Goal: Task Accomplishment & Management: Use online tool/utility

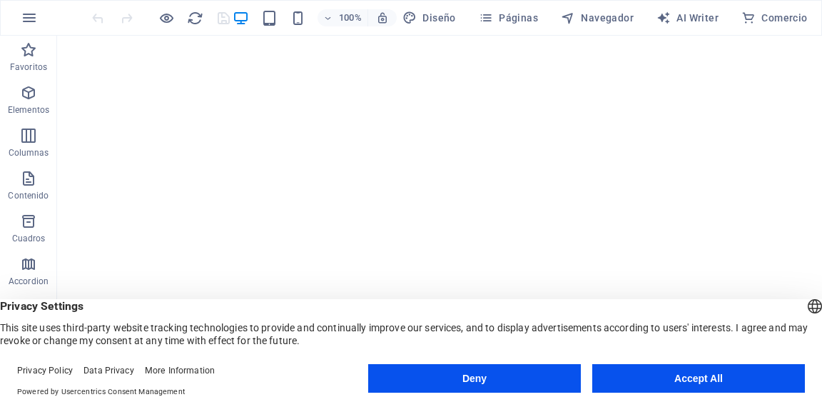
click at [548, 367] on button "Deny" at bounding box center [474, 378] width 213 height 29
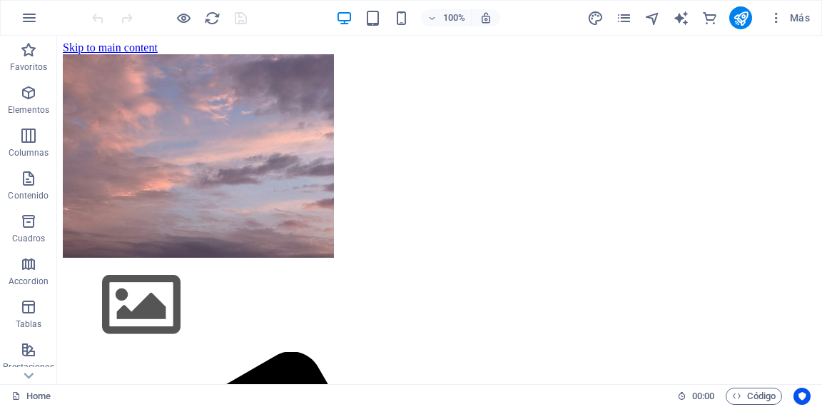
drag, startPoint x: 608, startPoint y: 401, endPoint x: 548, endPoint y: 373, distance: 67.1
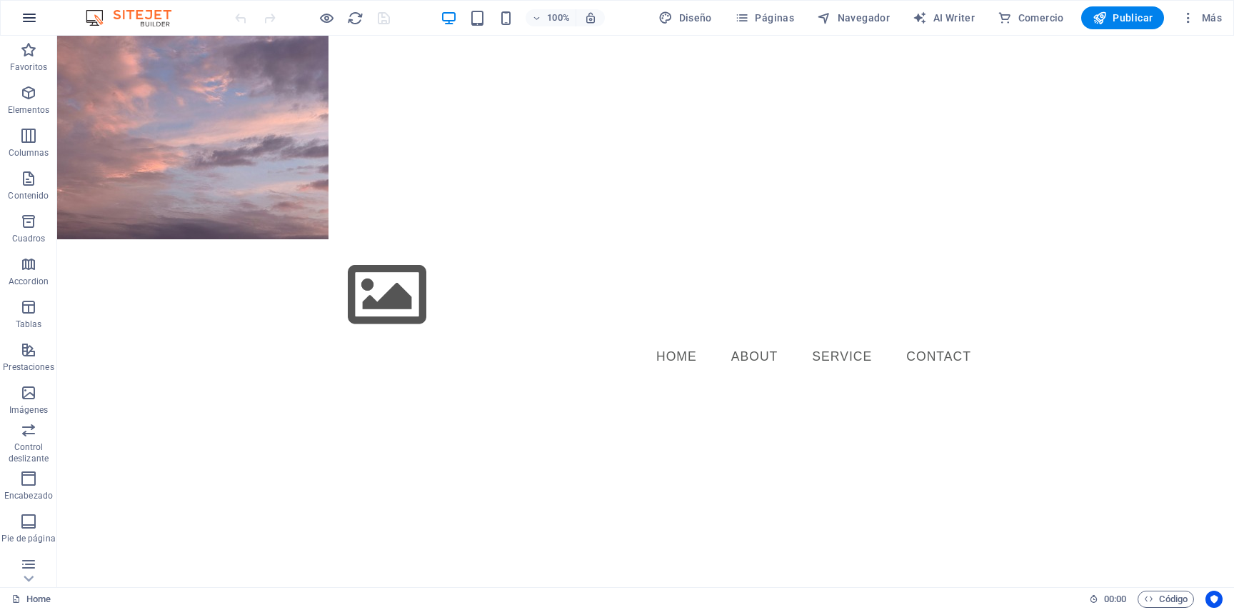
click at [38, 19] on icon "button" at bounding box center [29, 17] width 17 height 17
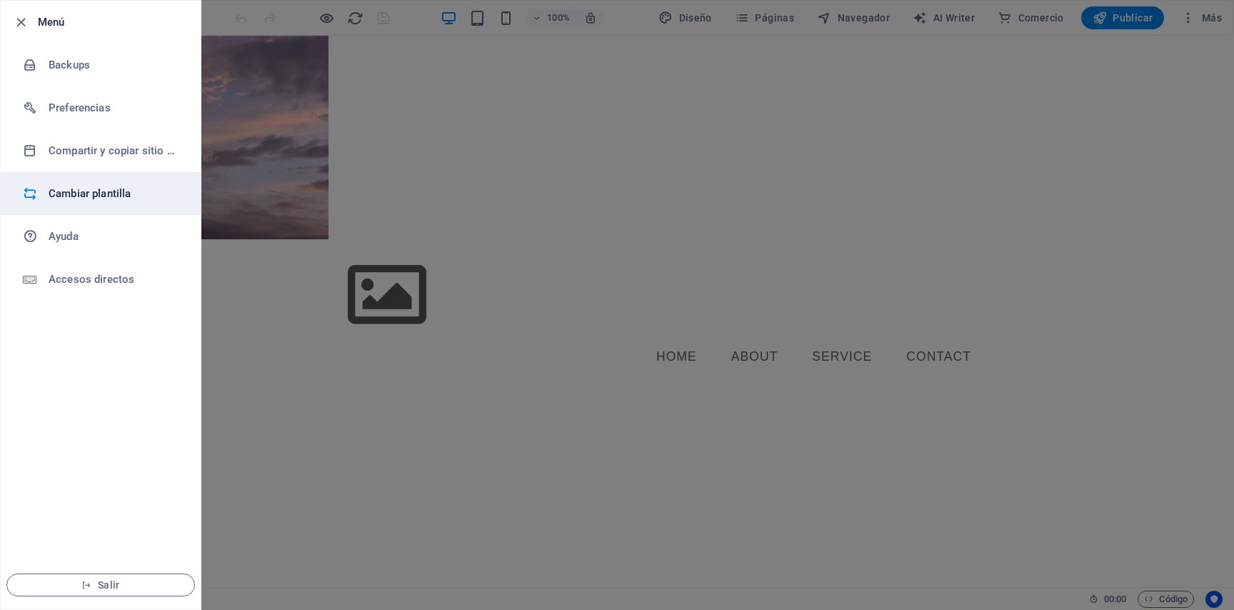
click at [66, 187] on h6 "Cambiar plantilla" at bounding box center [115, 193] width 132 height 17
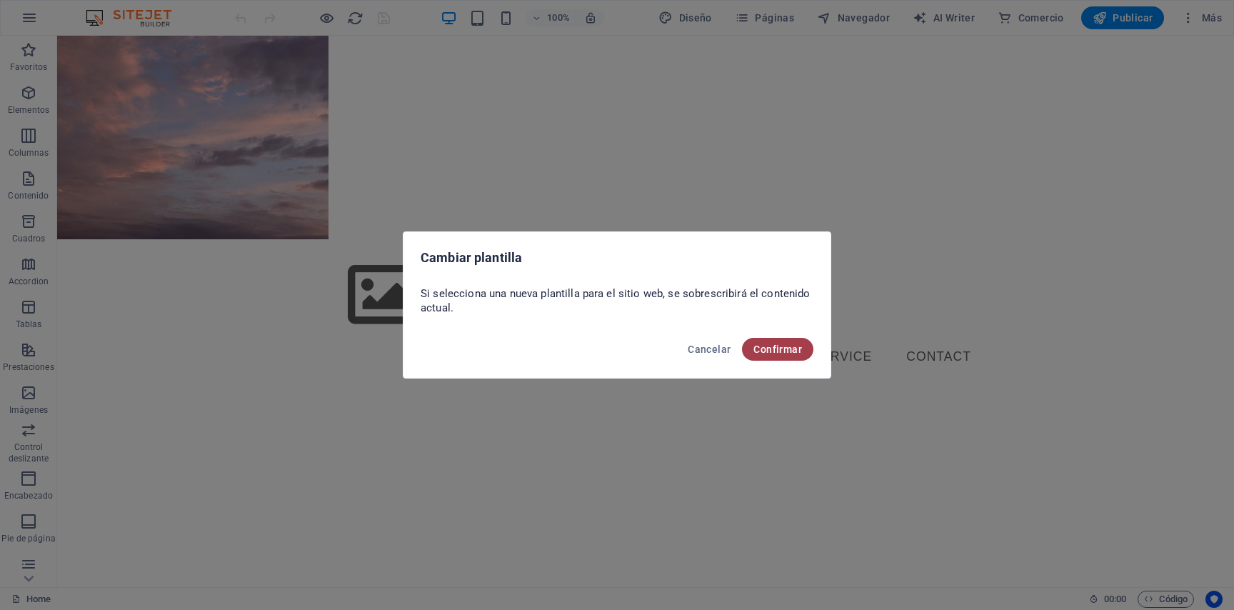
click at [770, 347] on span "Confirmar" at bounding box center [777, 348] width 49 height 11
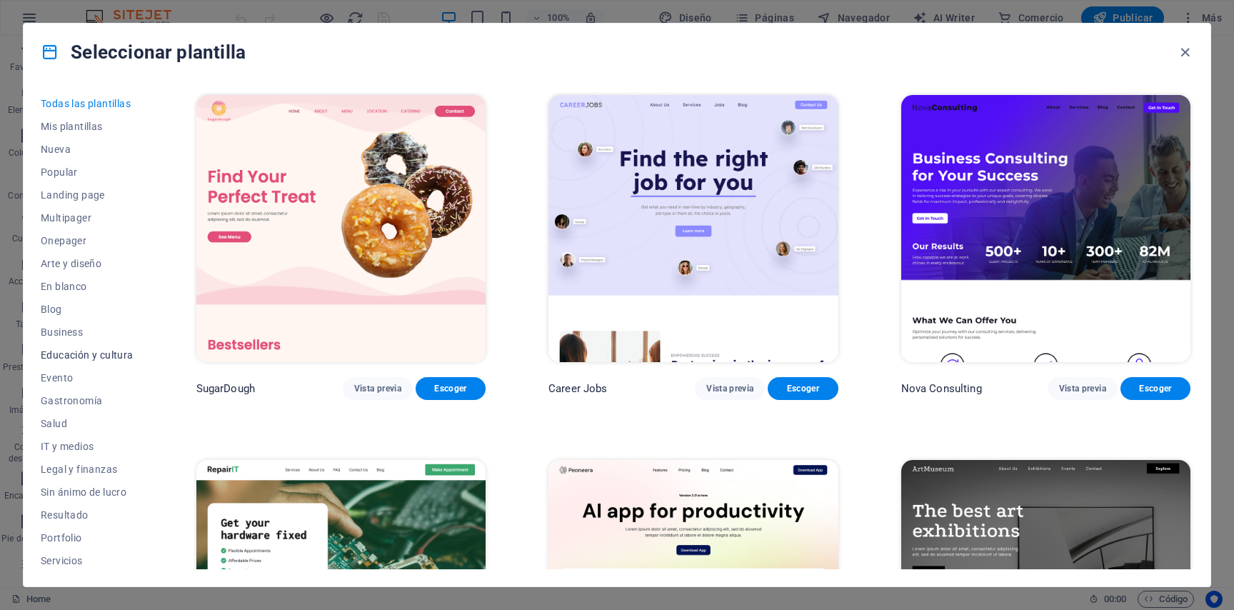
click at [94, 348] on button "Educación y cultura" at bounding box center [87, 354] width 93 height 23
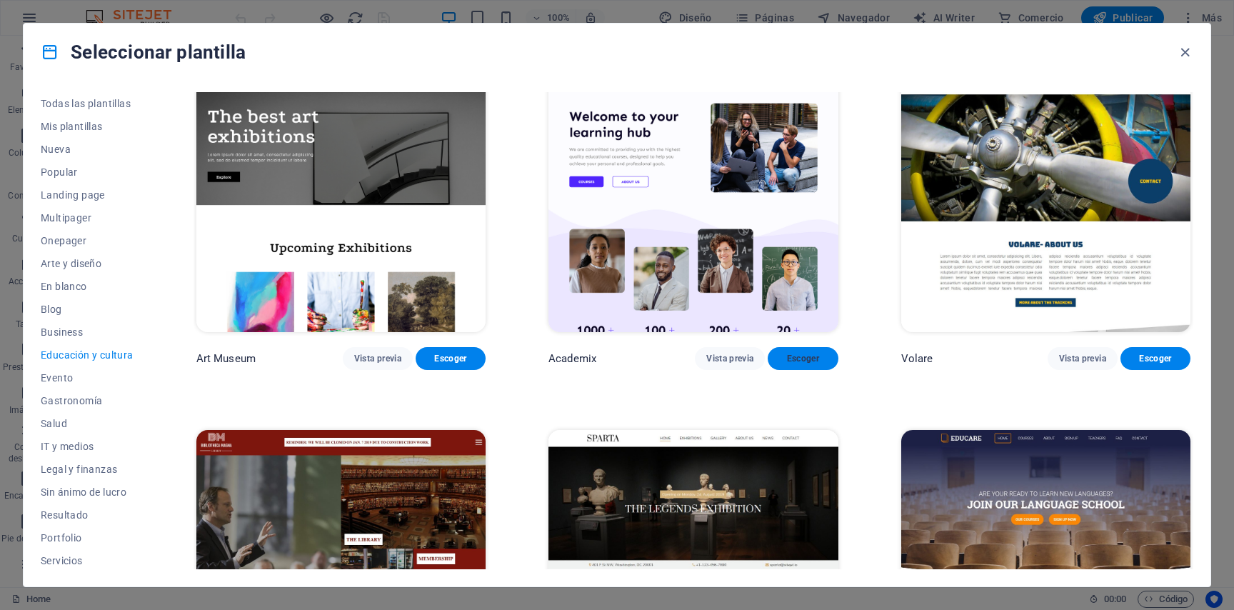
click at [793, 353] on span "Escoger" at bounding box center [802, 358] width 47 height 11
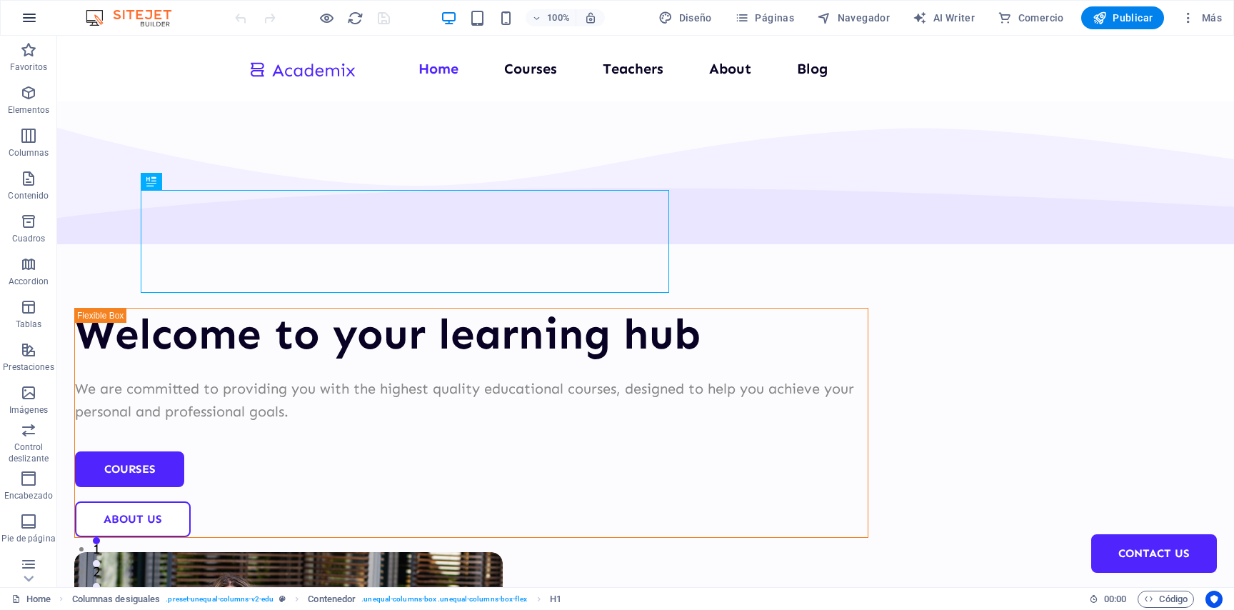
click at [30, 25] on icon "button" at bounding box center [29, 17] width 17 height 17
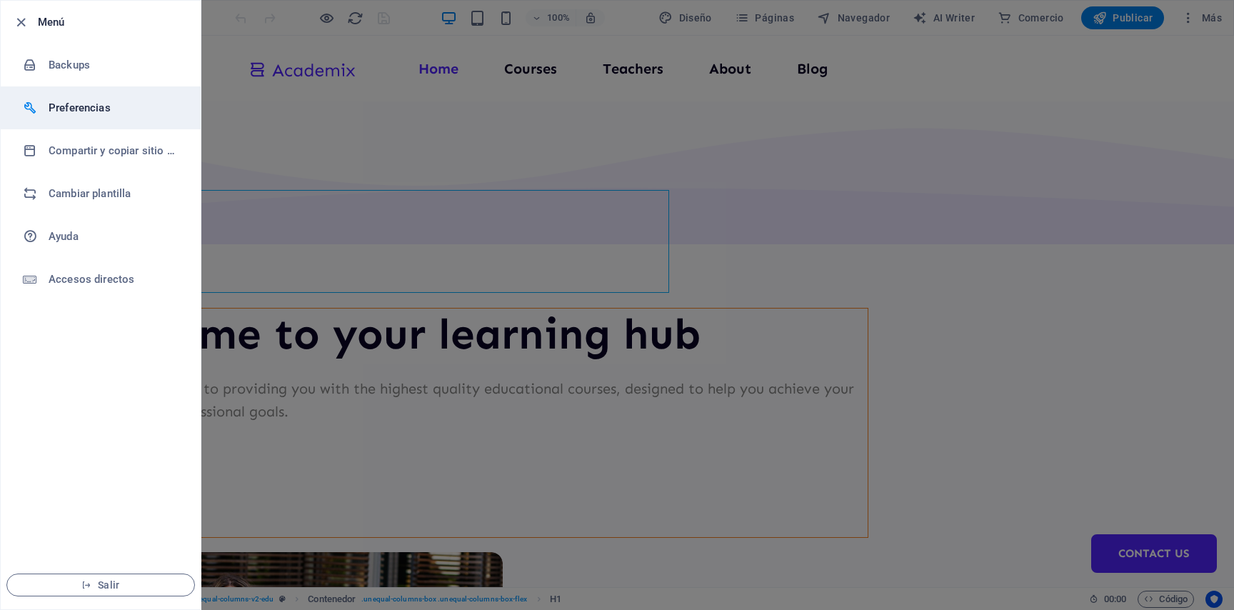
click at [130, 123] on li "Preferencias" at bounding box center [101, 107] width 200 height 43
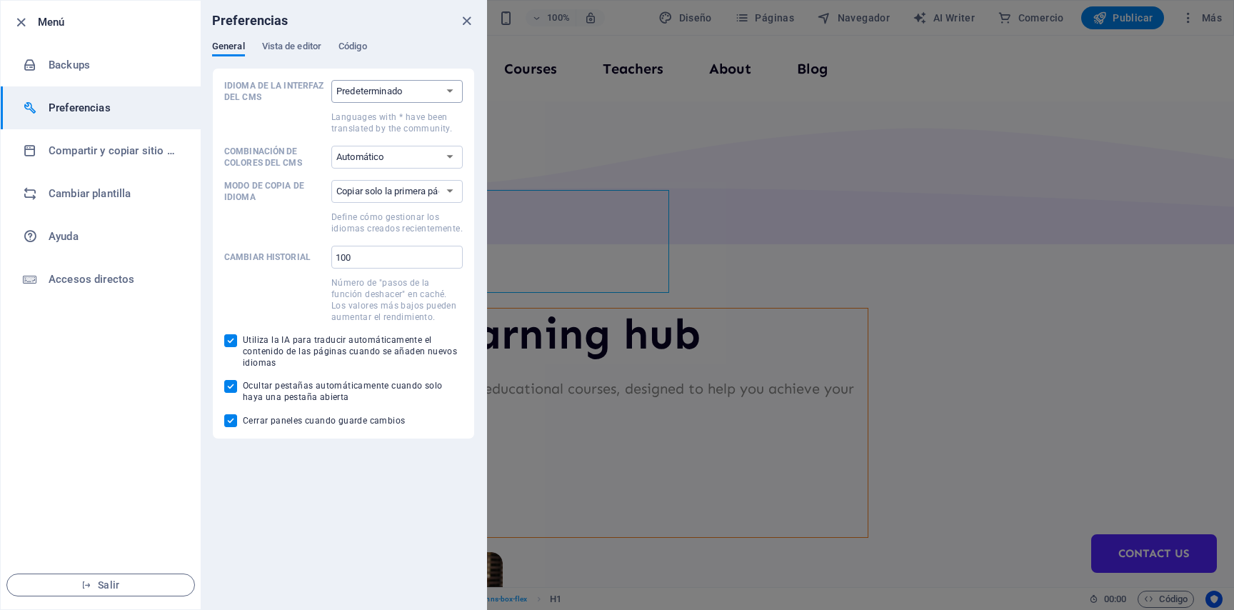
select select "es"
click option "Español" at bounding box center [0, 0] width 0 height 0
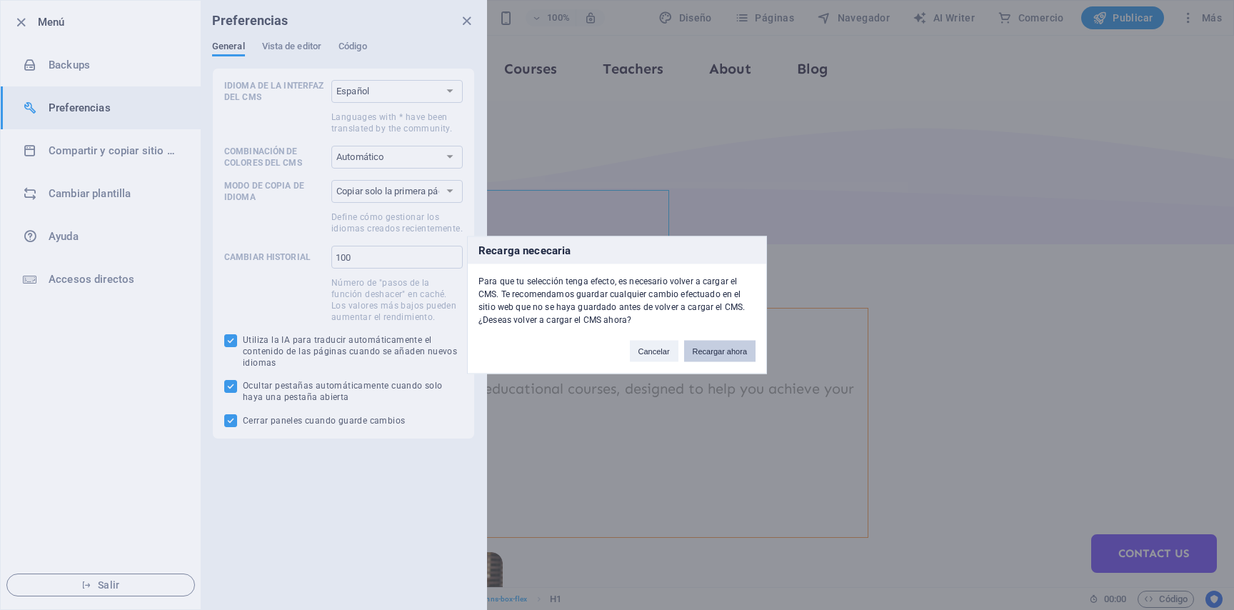
click at [733, 351] on button "Recargar ahora" at bounding box center [719, 351] width 71 height 21
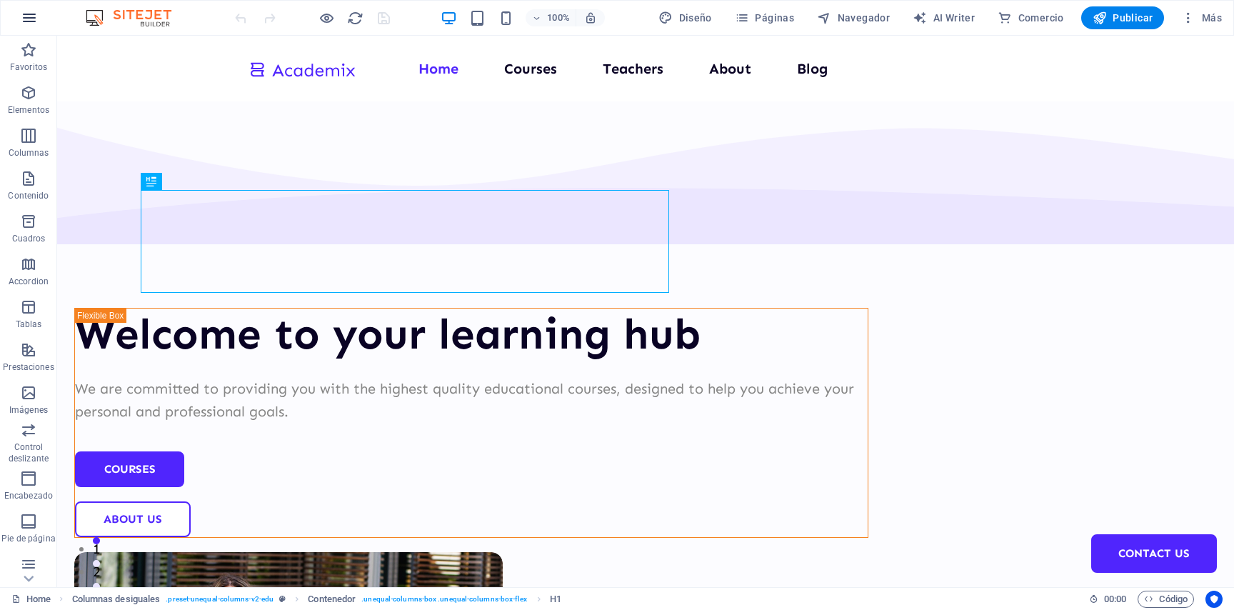
click at [22, 22] on icon "button" at bounding box center [29, 17] width 17 height 17
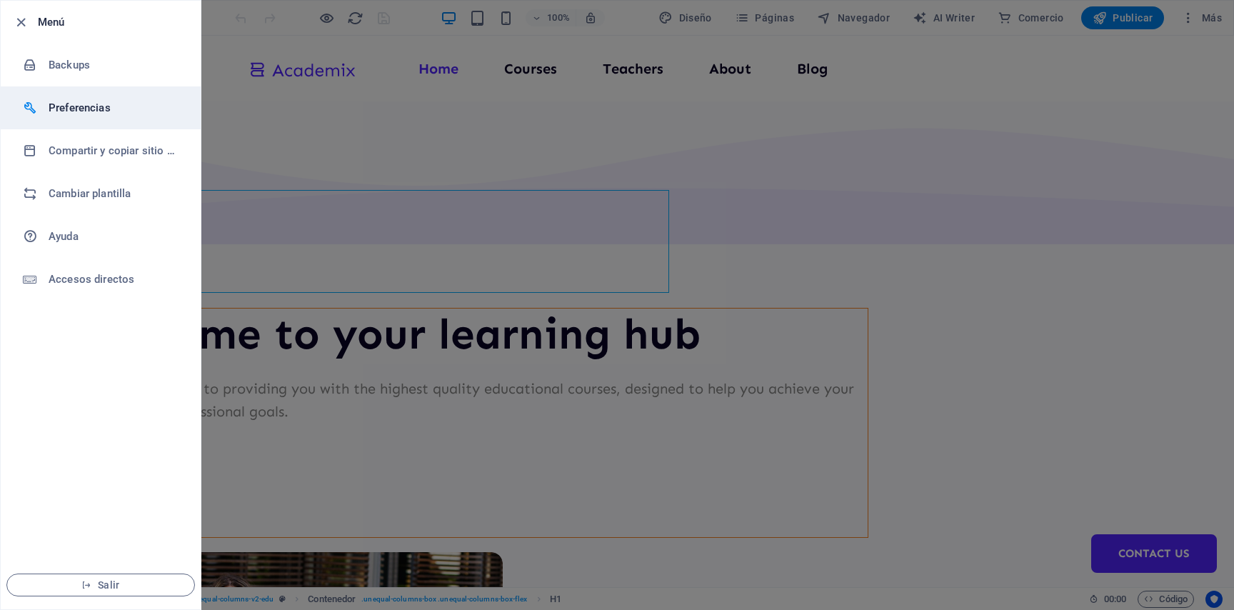
click at [106, 109] on h6 "Preferencias" at bounding box center [115, 107] width 132 height 17
select select "es"
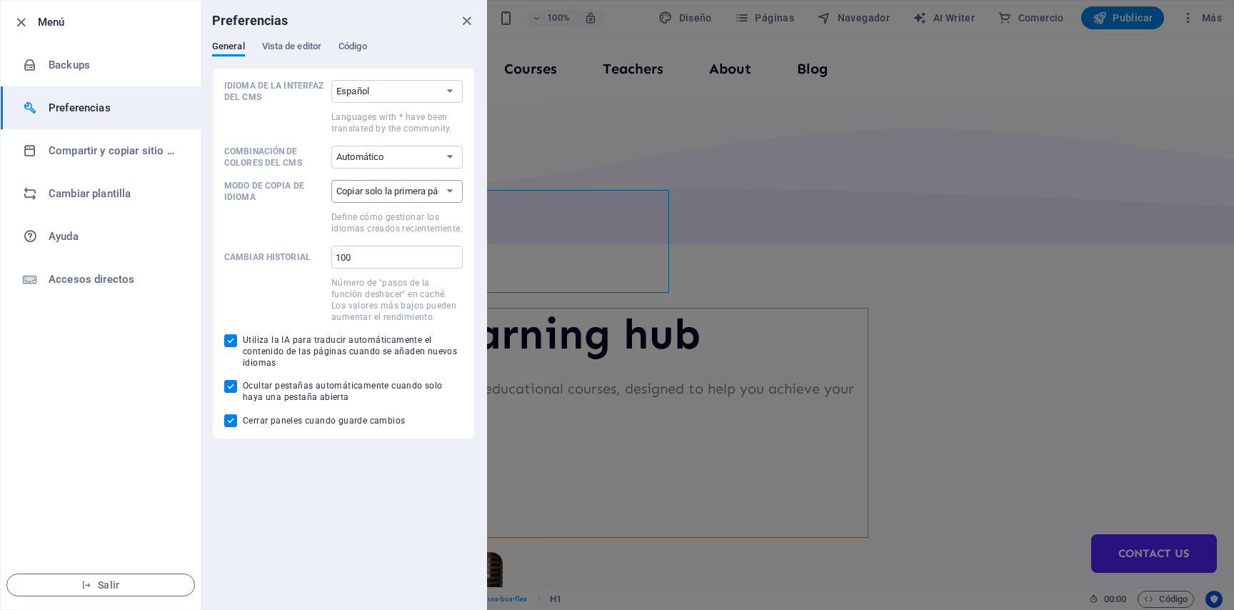
click at [331, 180] on select "Copiar solo la primera página Copiar todas las páginas" at bounding box center [396, 191] width 131 height 23
click at [448, 185] on select "Copiar solo la primera página Copiar todas las páginas" at bounding box center [396, 191] width 131 height 23
click at [287, 46] on span "Vista de editor" at bounding box center [291, 48] width 59 height 20
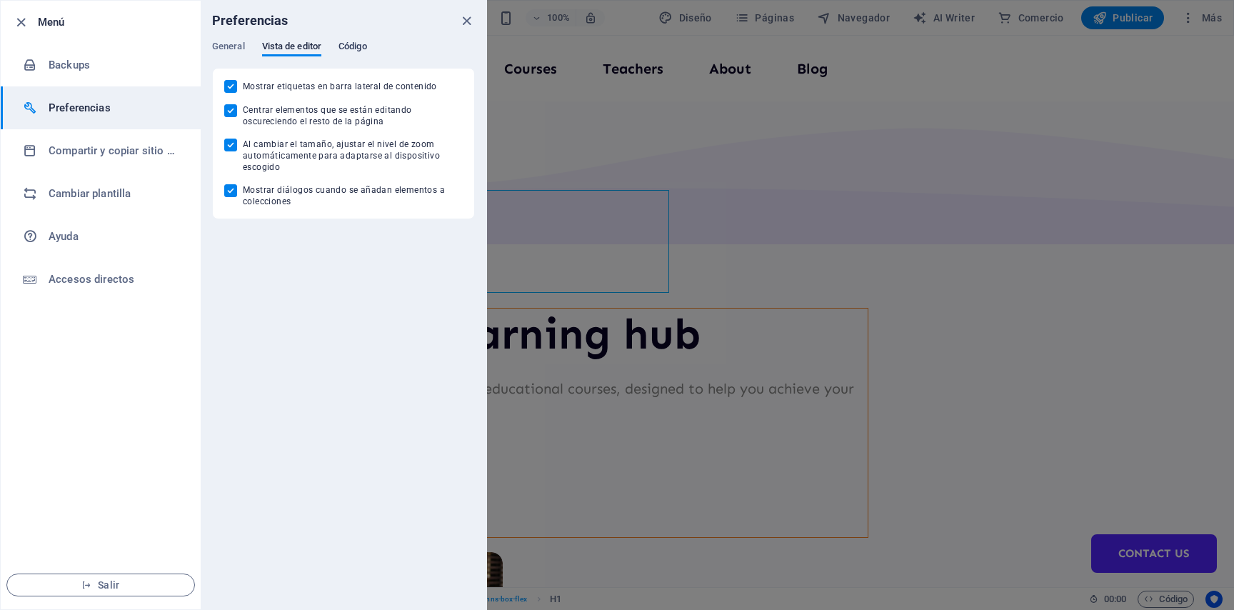
click at [354, 44] on span "Código" at bounding box center [352, 48] width 29 height 20
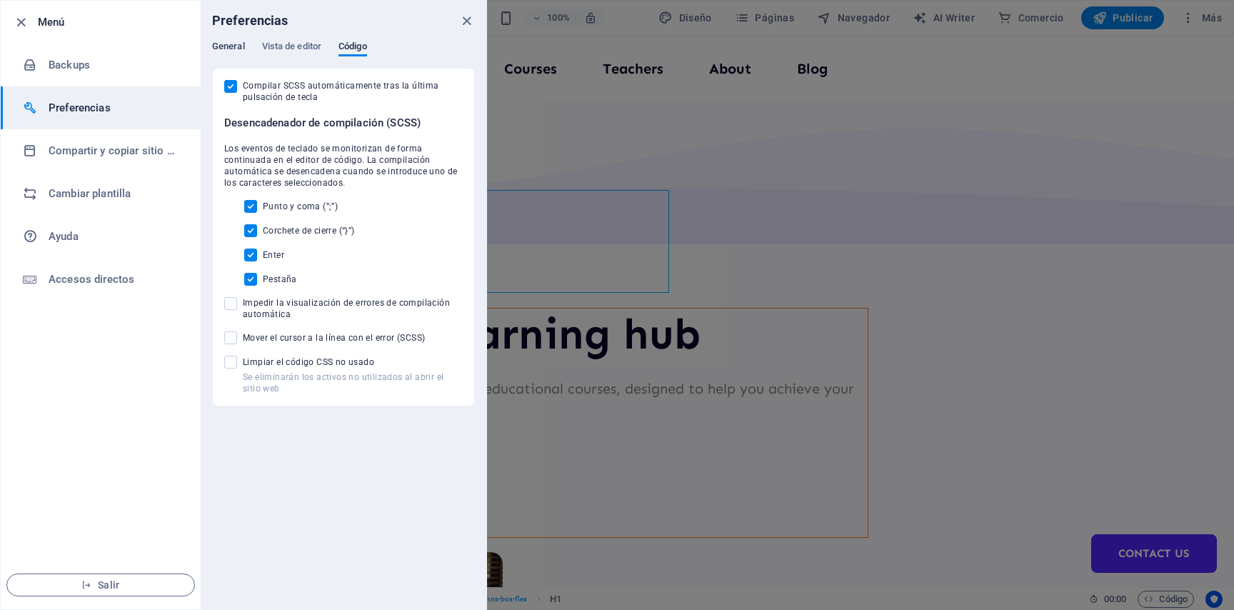
click at [232, 49] on span "General" at bounding box center [228, 48] width 33 height 20
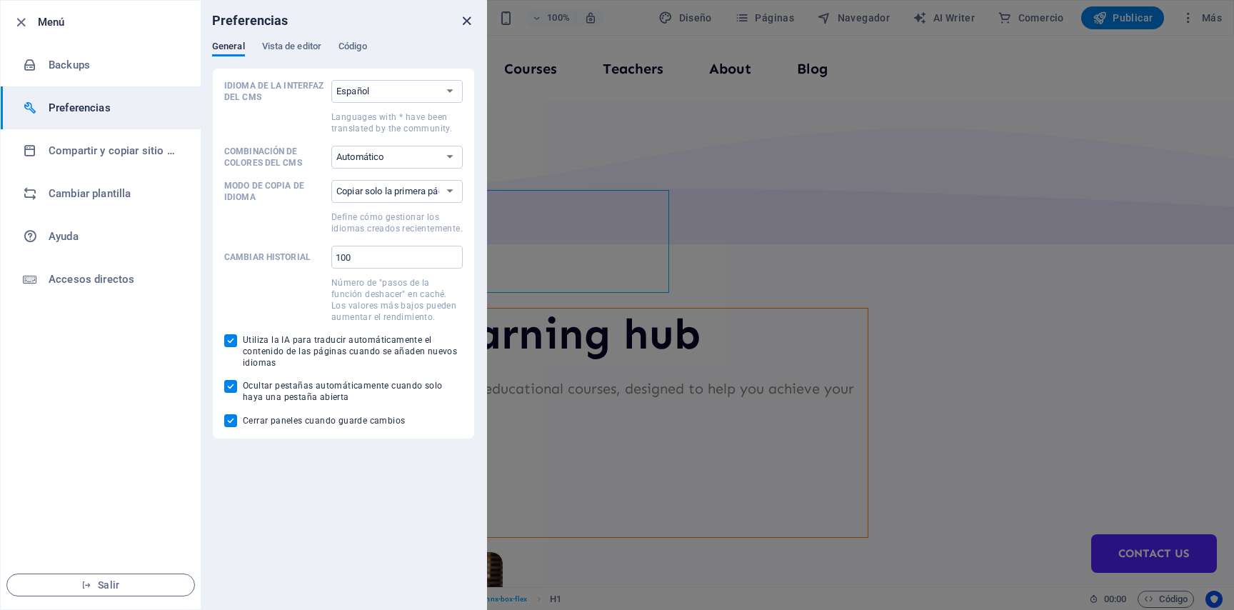
click at [462, 26] on icon "close" at bounding box center [466, 21] width 16 height 16
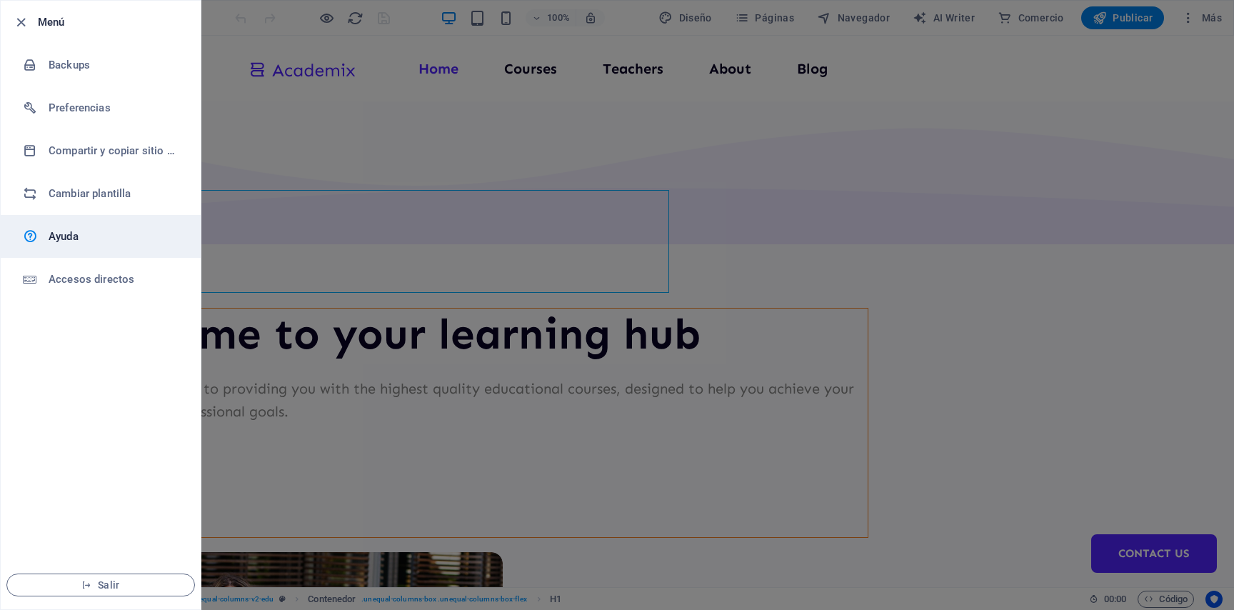
click at [76, 215] on link "Ayuda" at bounding box center [101, 236] width 200 height 43
click at [369, 164] on div at bounding box center [617, 305] width 1234 height 610
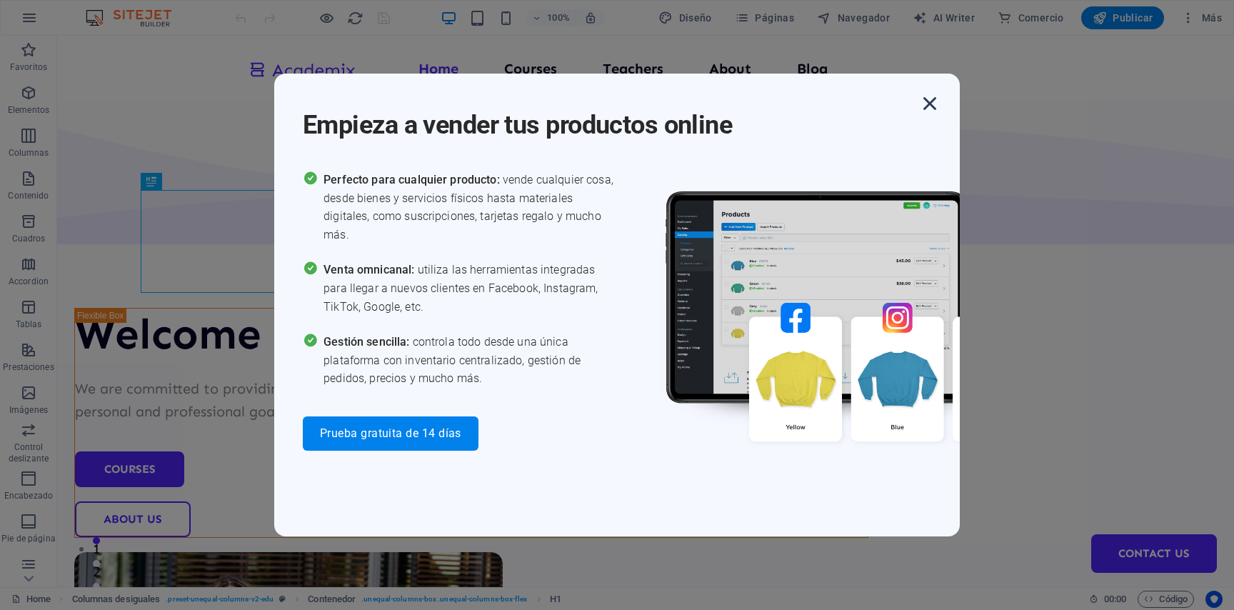
click at [917, 111] on icon "button" at bounding box center [930, 104] width 26 height 26
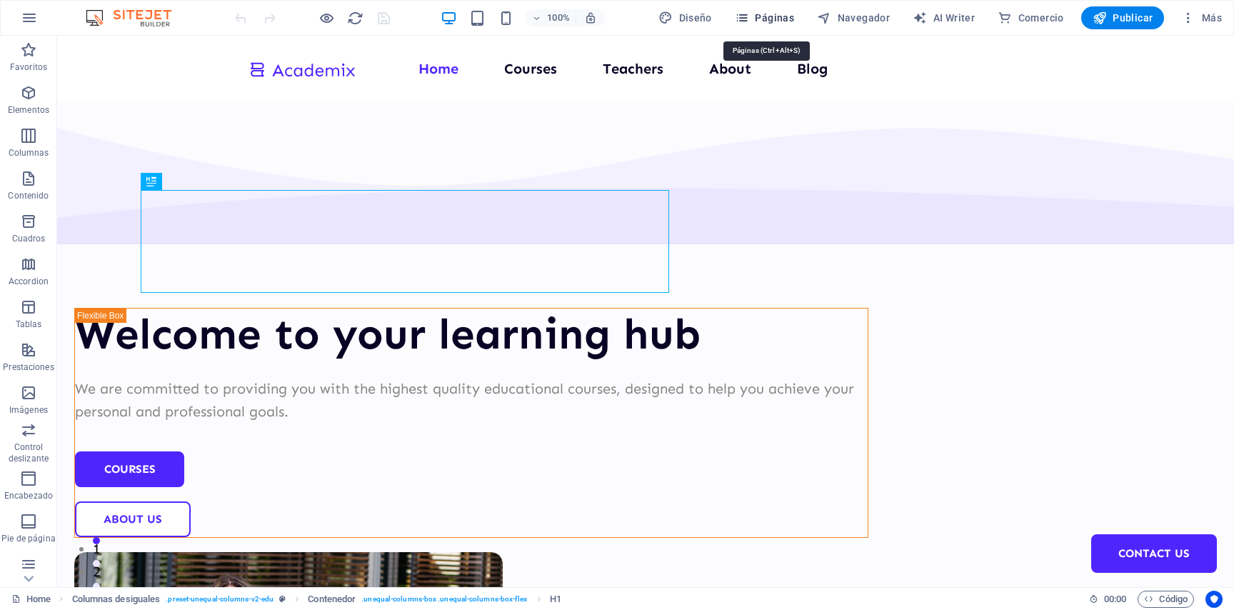
click at [775, 24] on span "Páginas" at bounding box center [764, 18] width 59 height 14
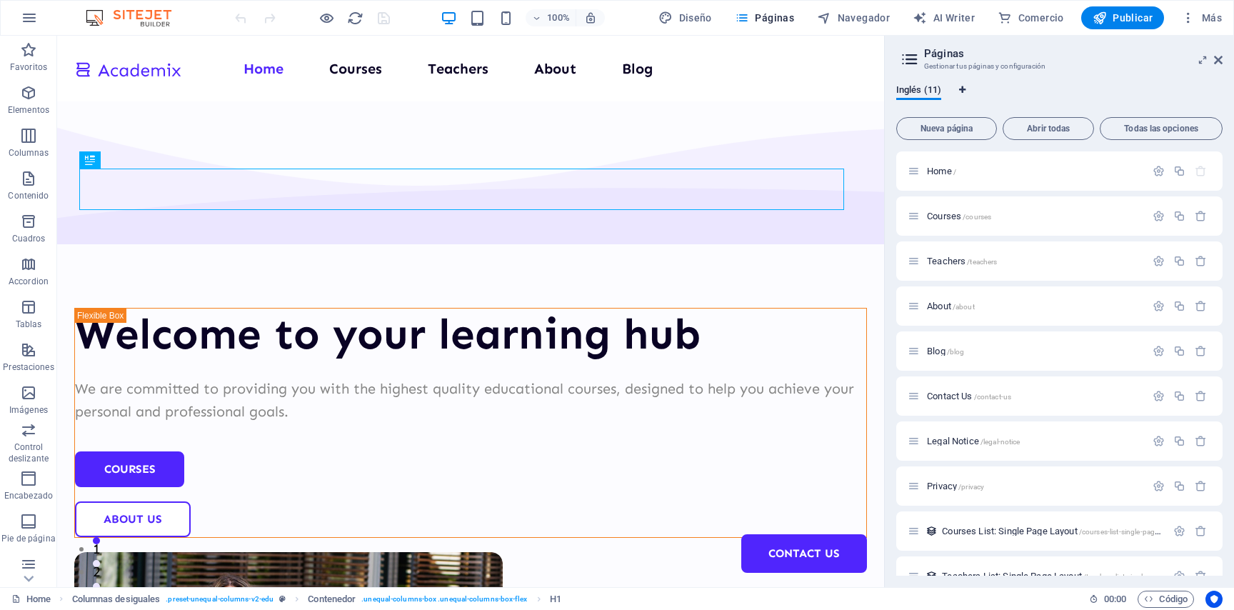
click at [961, 90] on icon "Pestañas de idiomas" at bounding box center [962, 90] width 6 height 9
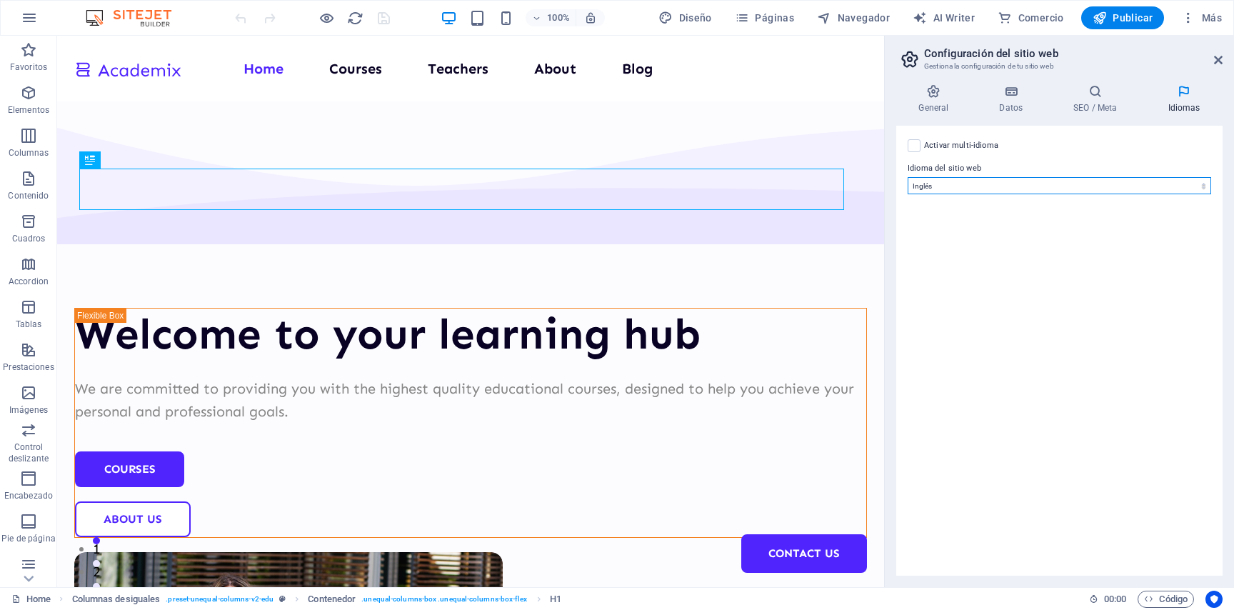
select select "44"
click option "Español" at bounding box center [0, 0] width 0 height 0
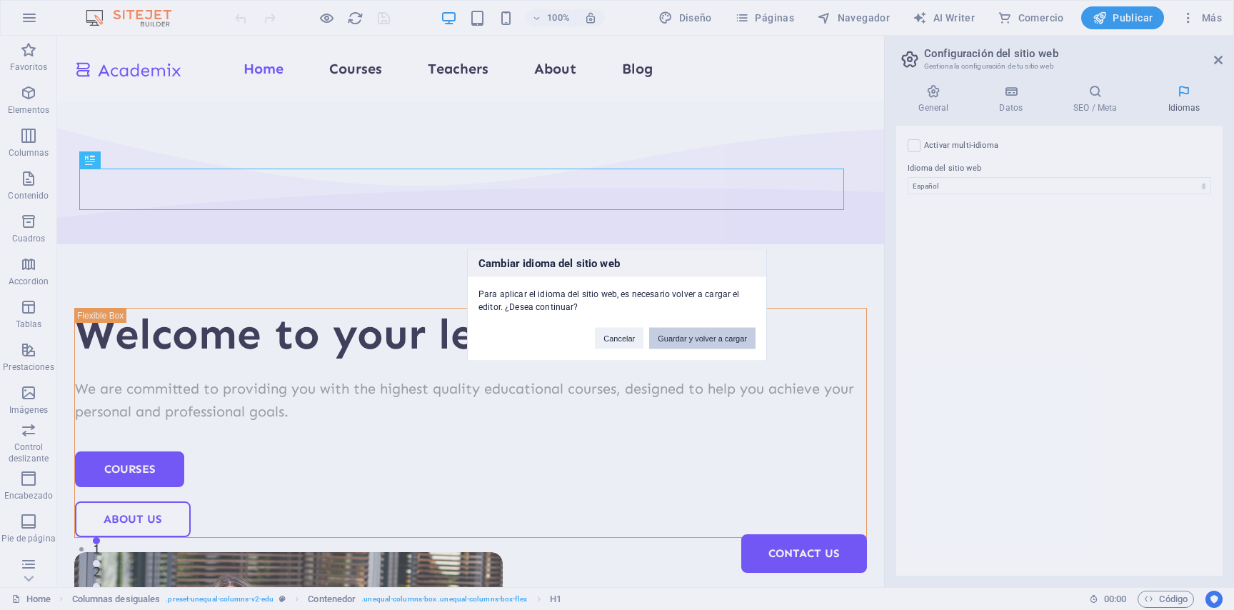
click at [715, 338] on button "Guardar y volver a cargar" at bounding box center [702, 338] width 106 height 21
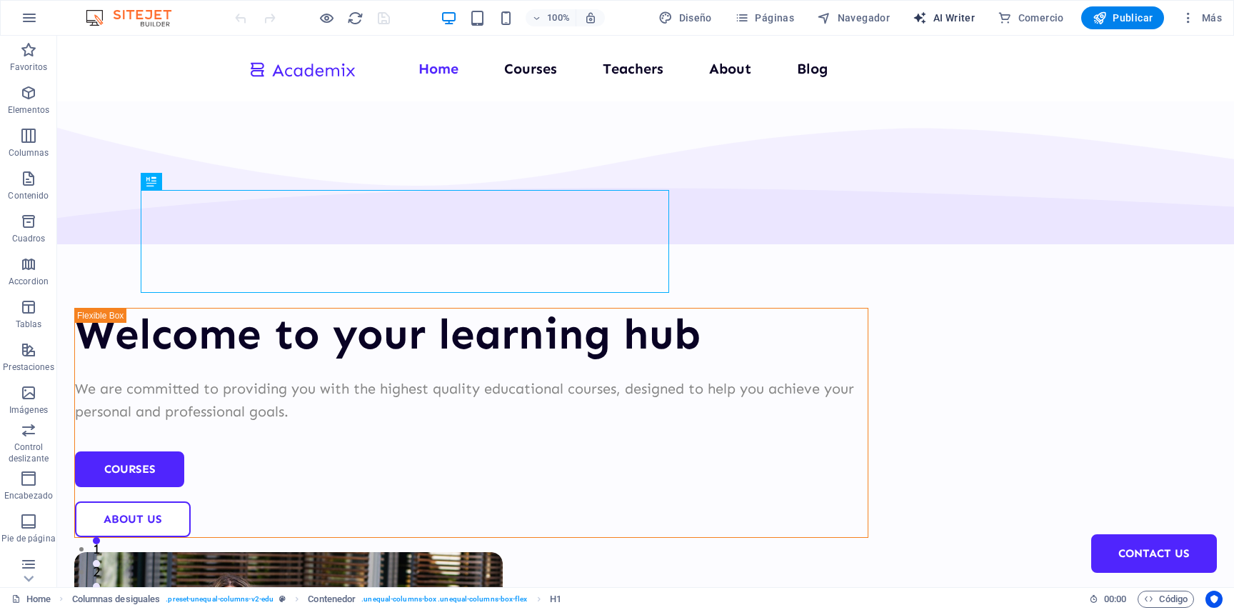
click at [943, 18] on span "AI Writer" at bounding box center [943, 18] width 62 height 14
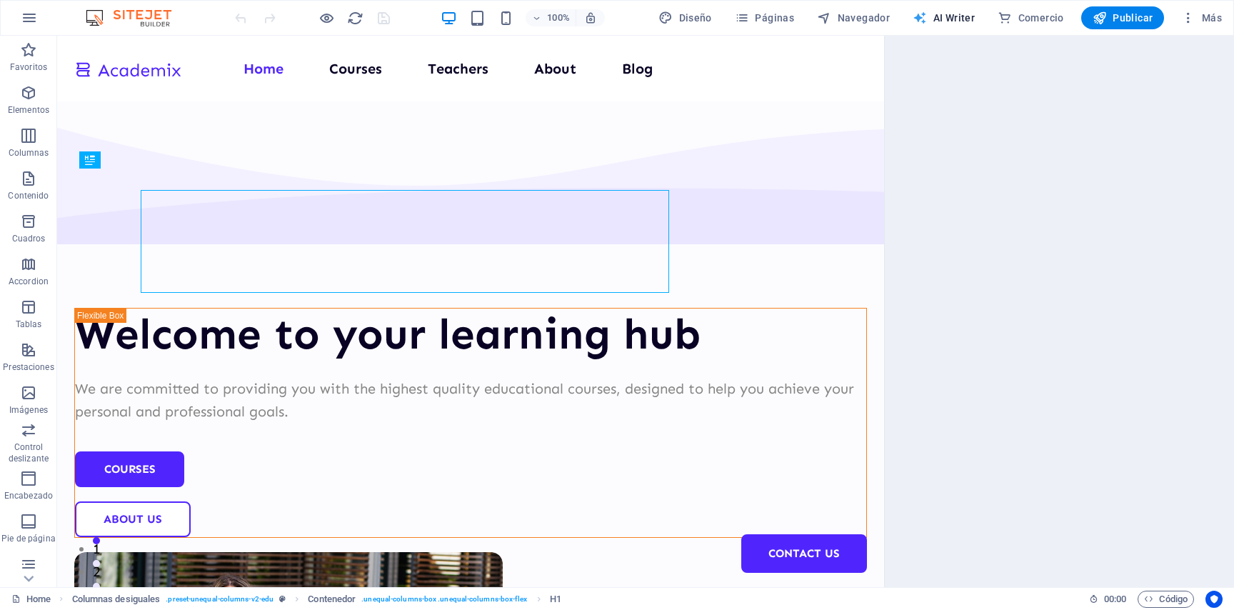
select select "English"
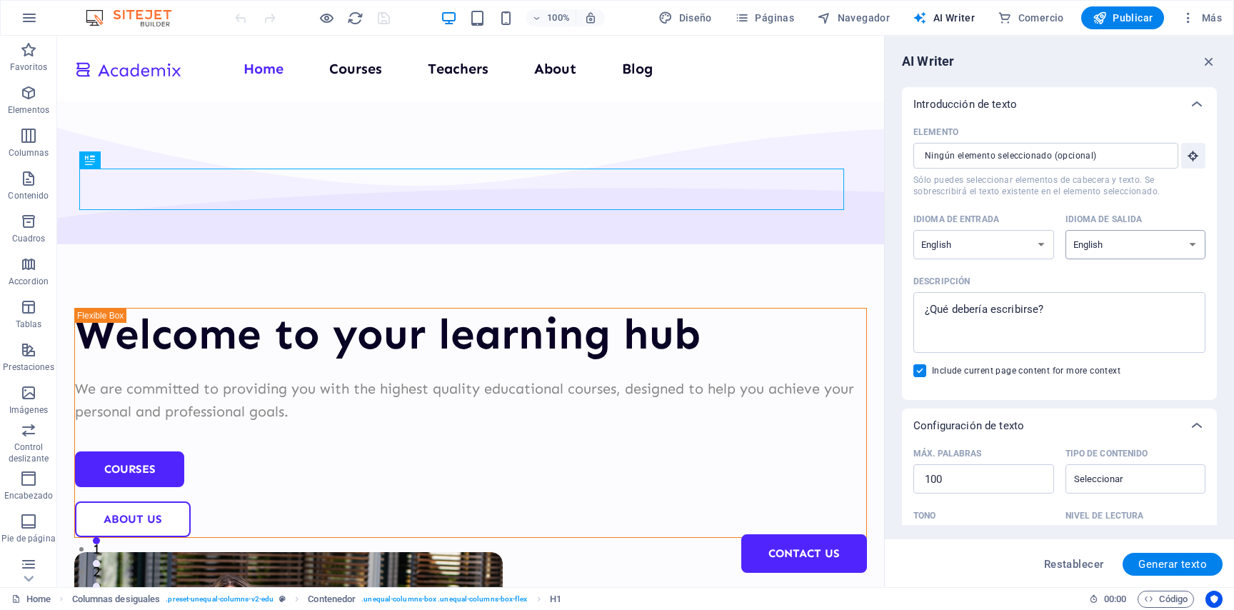
select select "Spanish"
click option "Spanish" at bounding box center [0, 0] width 0 height 0
click at [1187, 162] on icon "button" at bounding box center [1193, 155] width 13 height 13
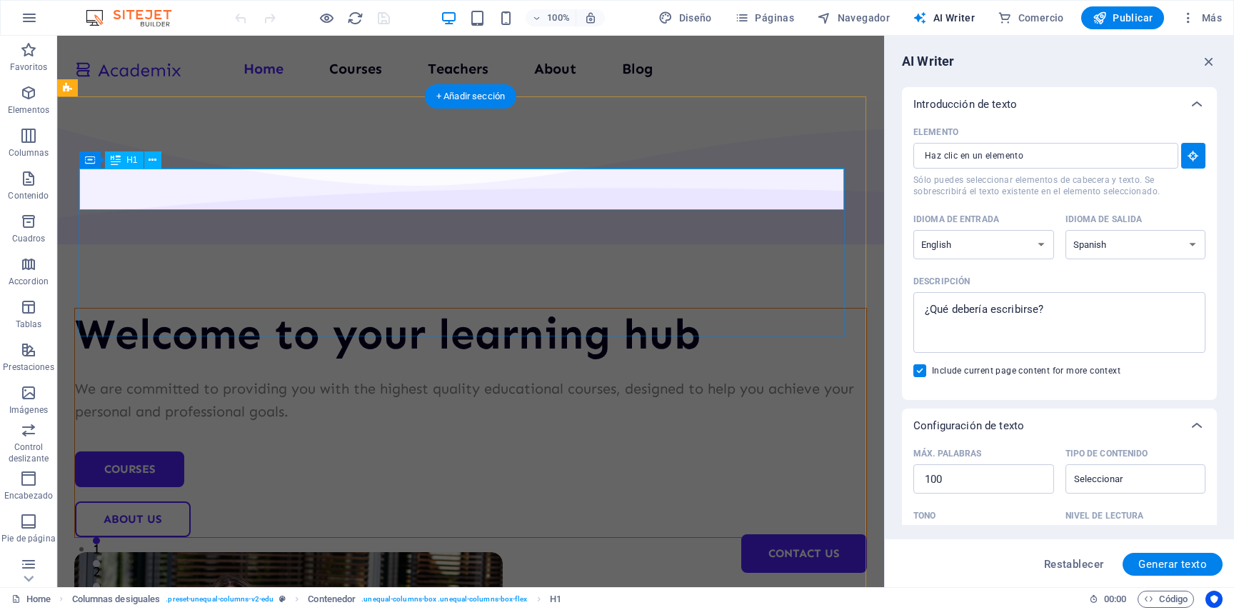
click at [342, 308] on div "Welcome to your learning hub" at bounding box center [470, 333] width 791 height 51
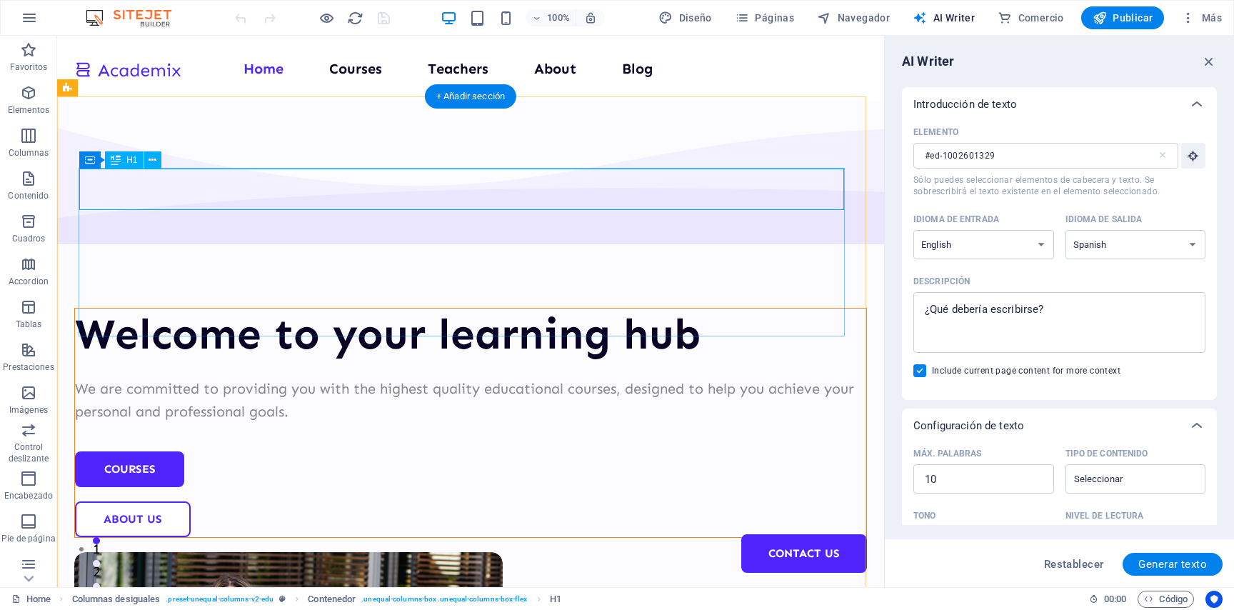
type input "#ed-1002601329"
type textarea "x"
type input "10"
type textarea "x"
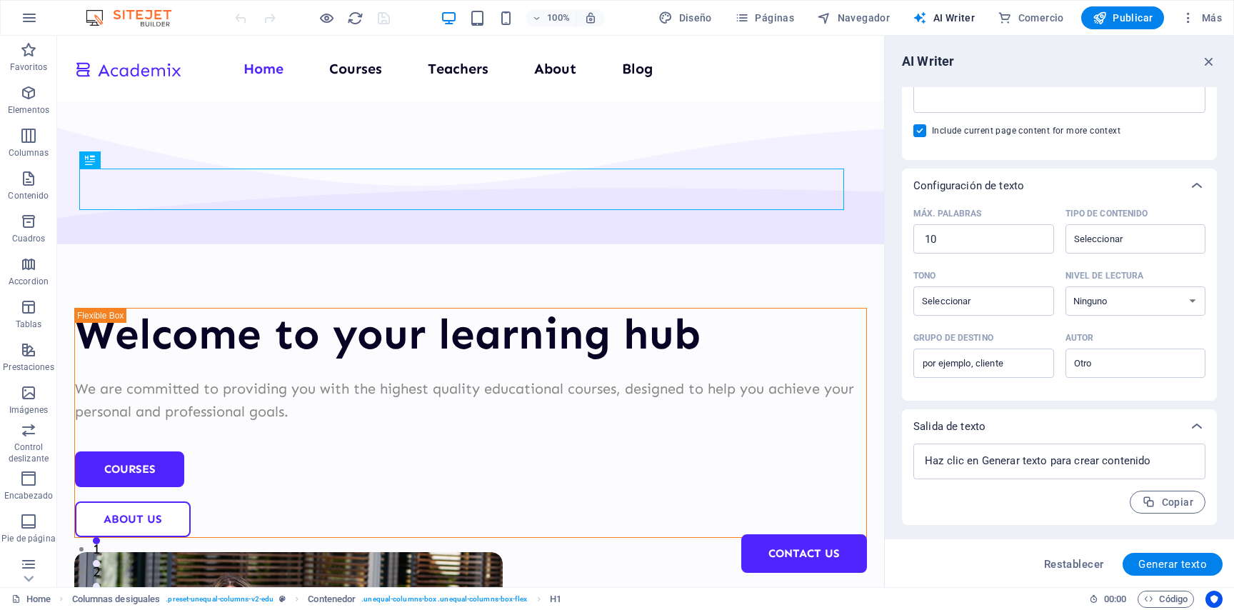
scroll to position [254, 0]
click at [1172, 564] on span "Generar texto" at bounding box center [1172, 563] width 69 height 11
type textarea "x"
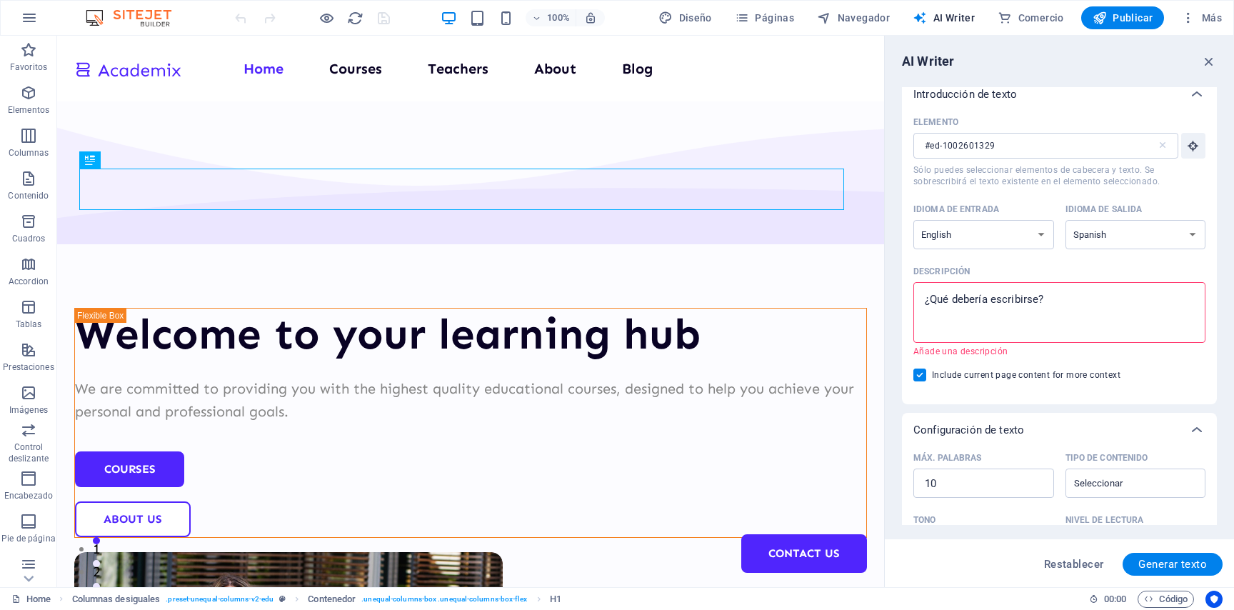
scroll to position [0, 0]
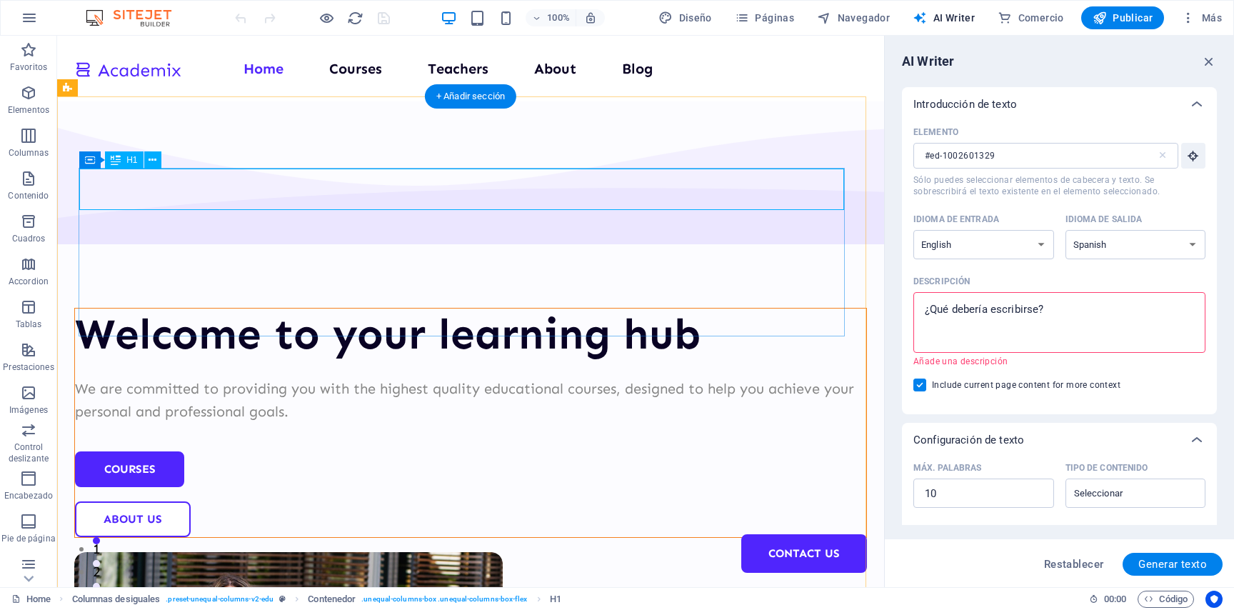
click at [528, 308] on div "Welcome to your learning hub" at bounding box center [470, 333] width 791 height 51
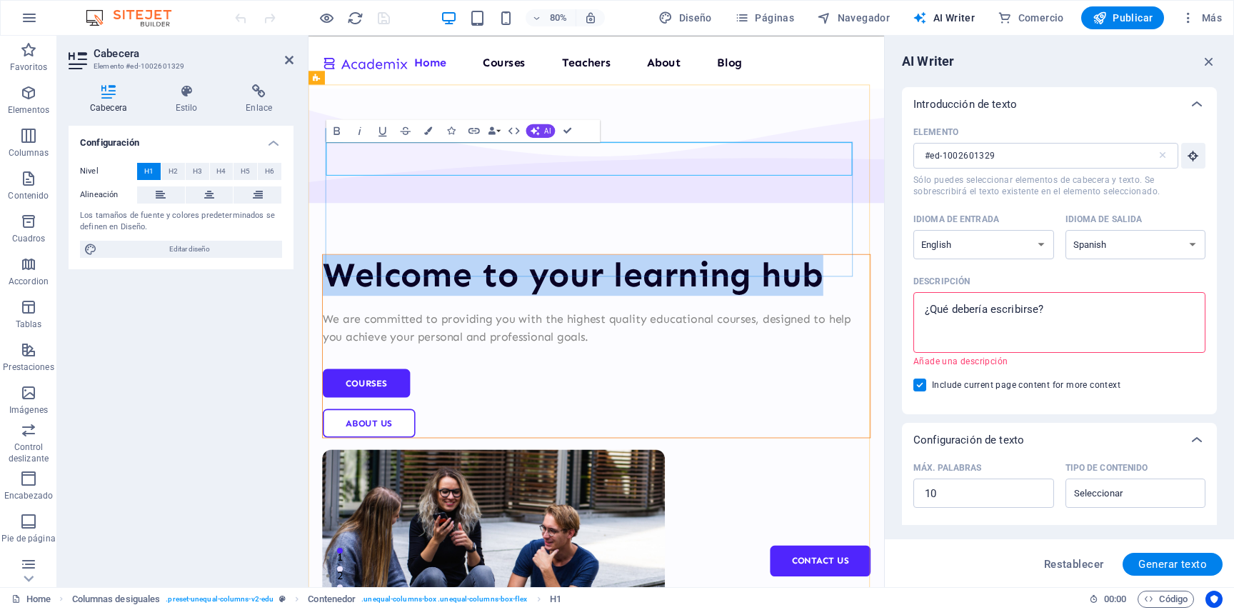
drag, startPoint x: 856, startPoint y: 197, endPoint x: 328, endPoint y: 185, distance: 528.5
click at [328, 308] on div "Welcome to your learning hub We are committed to providing you with the highest…" at bounding box center [668, 423] width 685 height 230
click at [534, 129] on icon "button" at bounding box center [534, 130] width 9 height 9
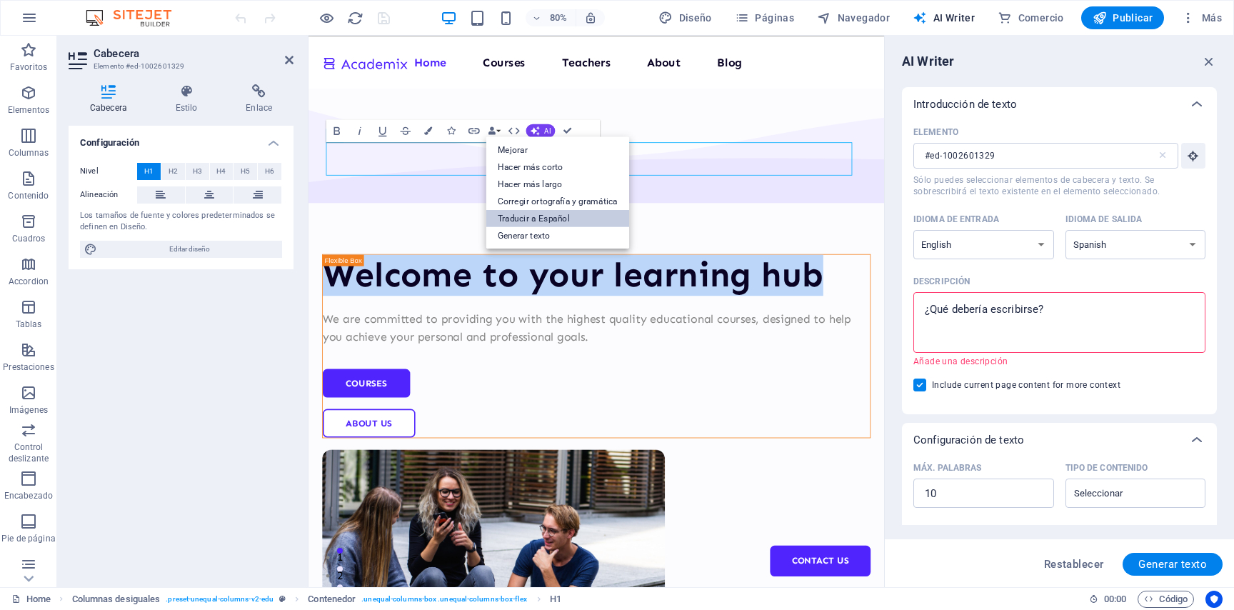
click at [564, 223] on link "Traducir a Español" at bounding box center [557, 217] width 143 height 17
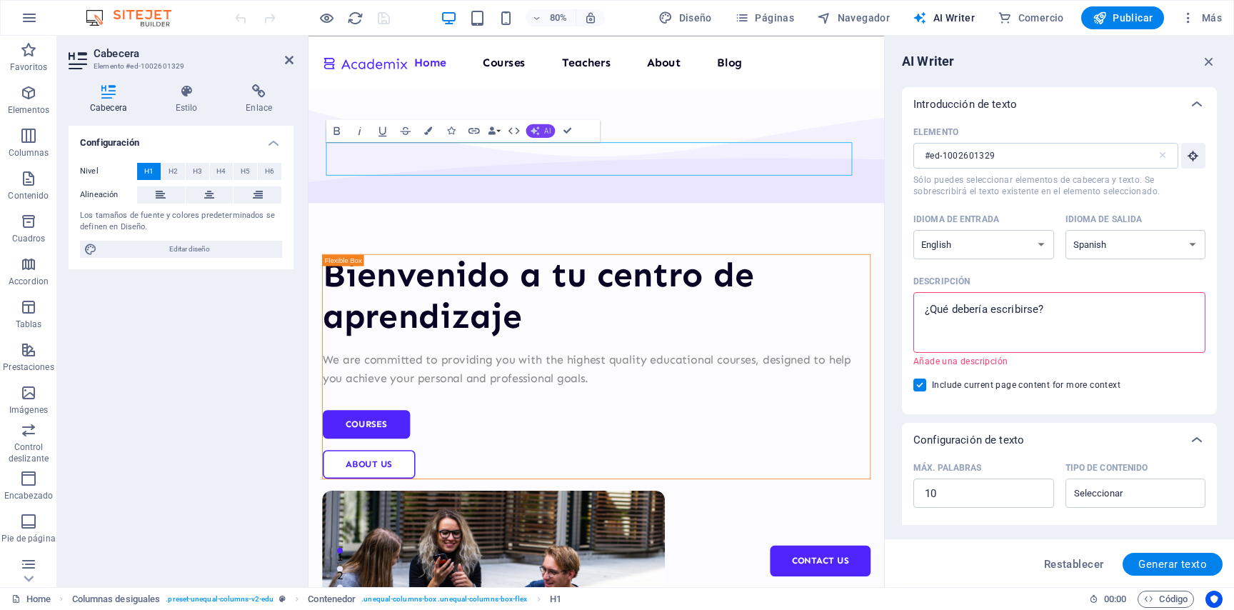
click at [538, 131] on icon "button" at bounding box center [534, 130] width 9 height 9
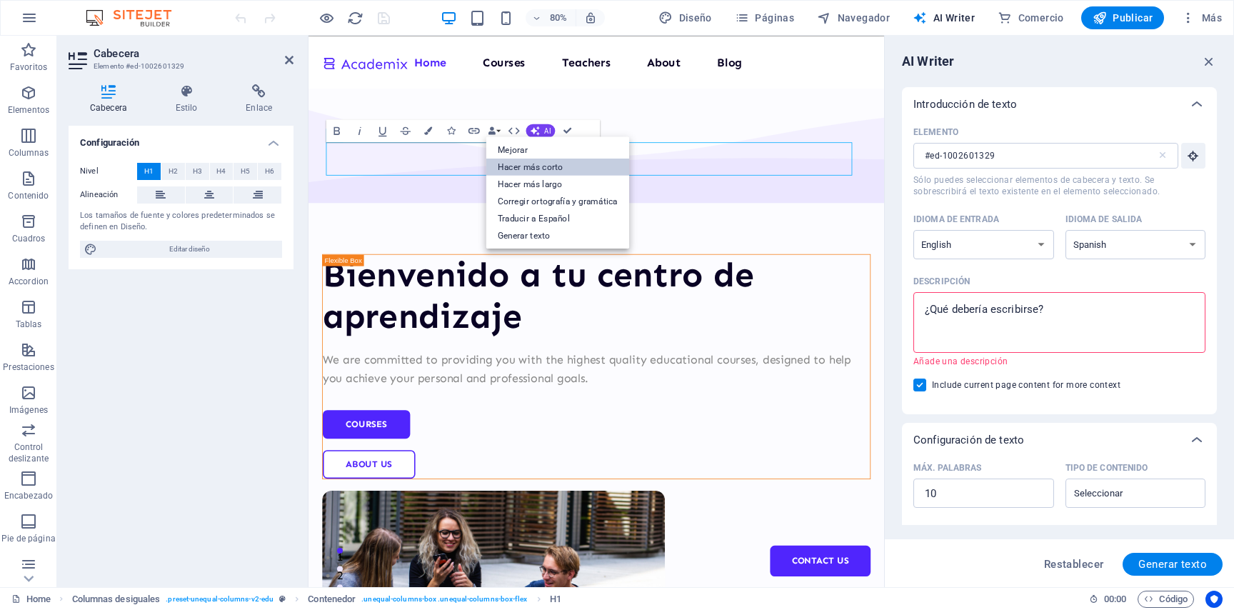
click at [543, 163] on link "Hacer más corto" at bounding box center [557, 166] width 143 height 17
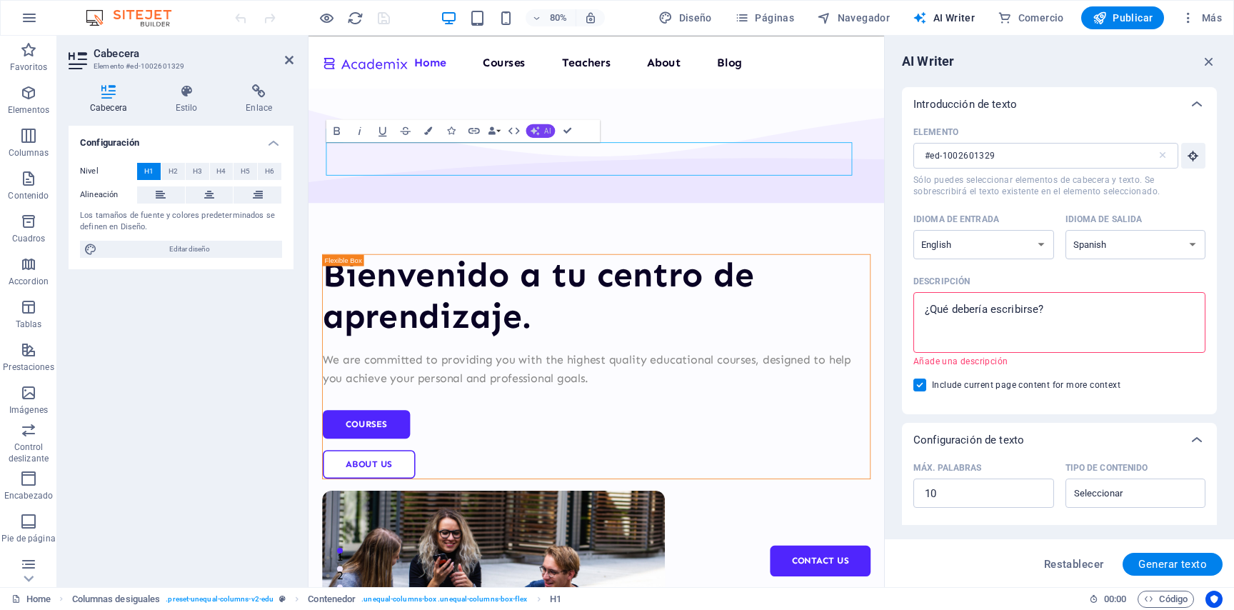
click at [544, 133] on button "AI" at bounding box center [540, 131] width 29 height 14
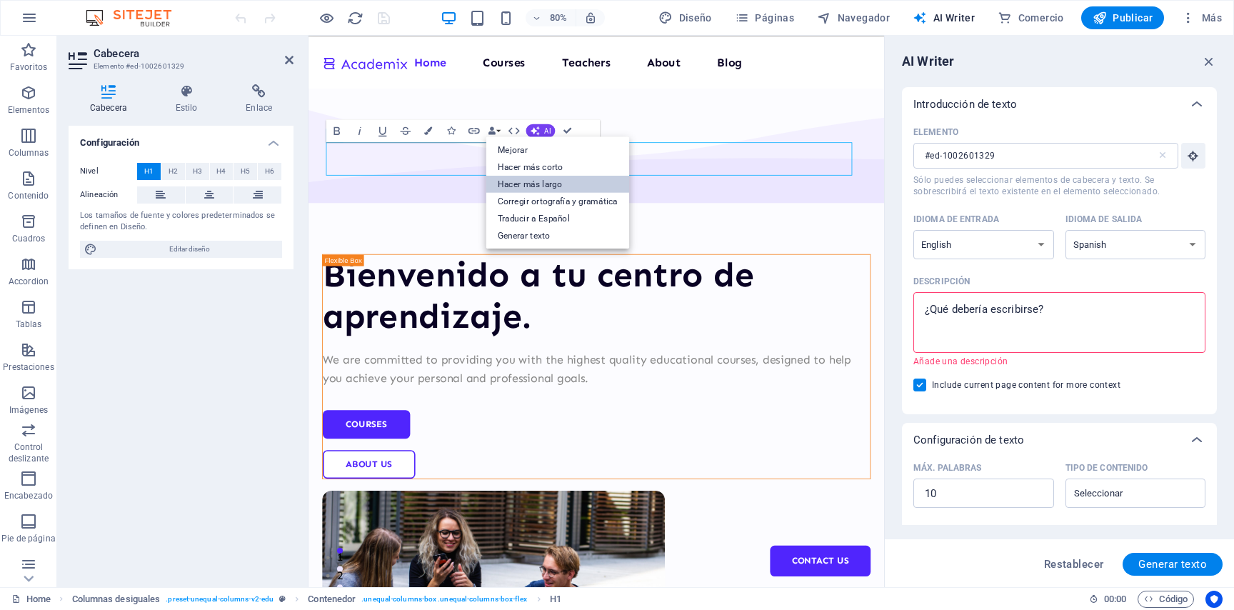
click at [553, 181] on link "Hacer más largo" at bounding box center [557, 183] width 143 height 17
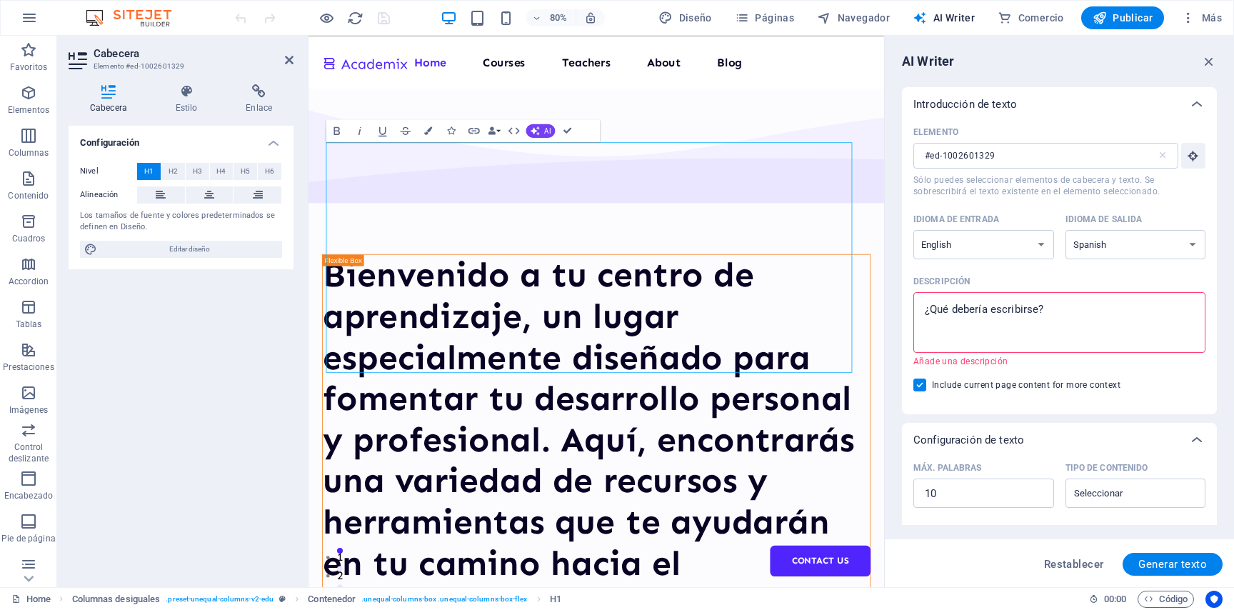
click at [248, 17] on div at bounding box center [312, 17] width 160 height 23
click at [537, 129] on icon "button" at bounding box center [535, 130] width 11 height 11
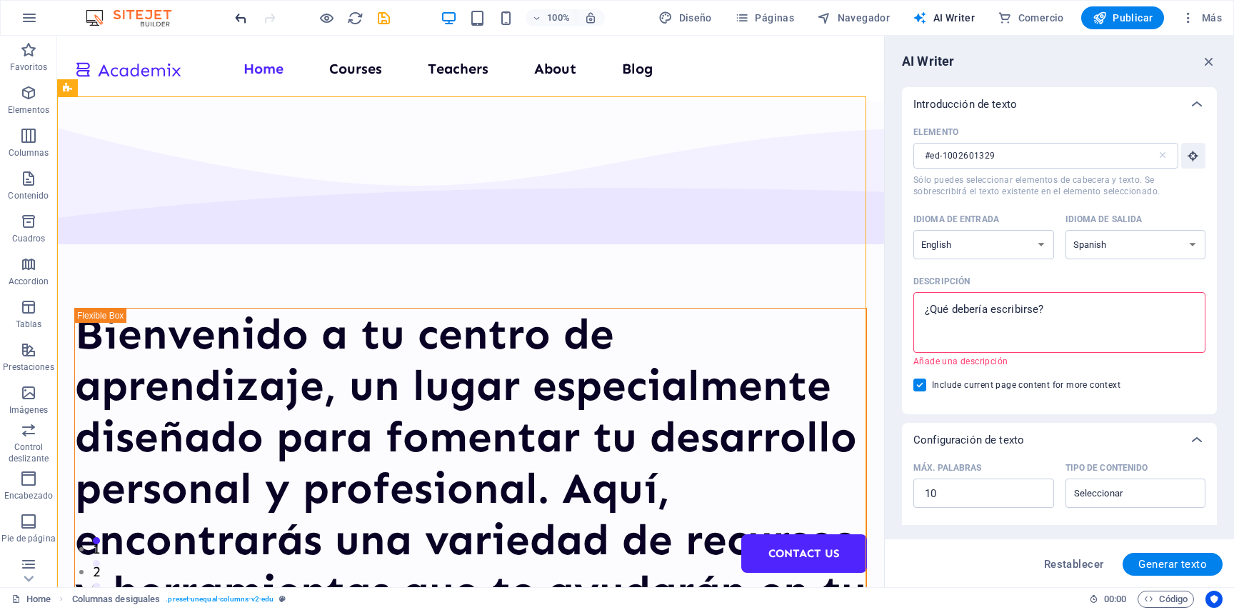
click at [239, 16] on icon "undo" at bounding box center [241, 18] width 16 height 16
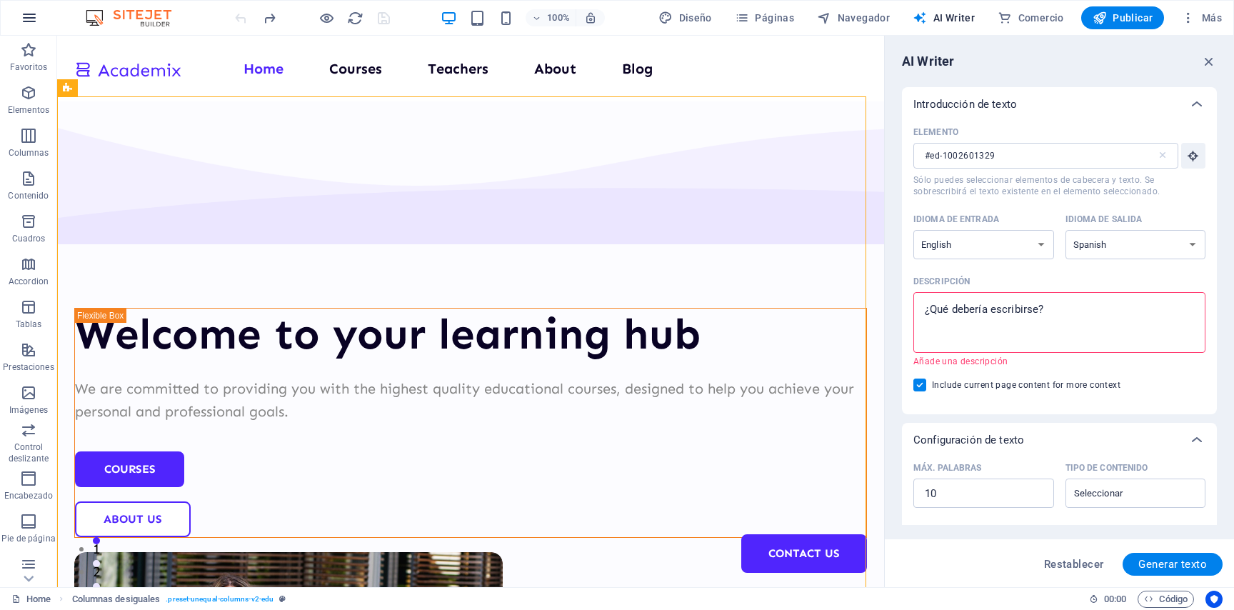
click at [29, 21] on icon "button" at bounding box center [29, 17] width 17 height 17
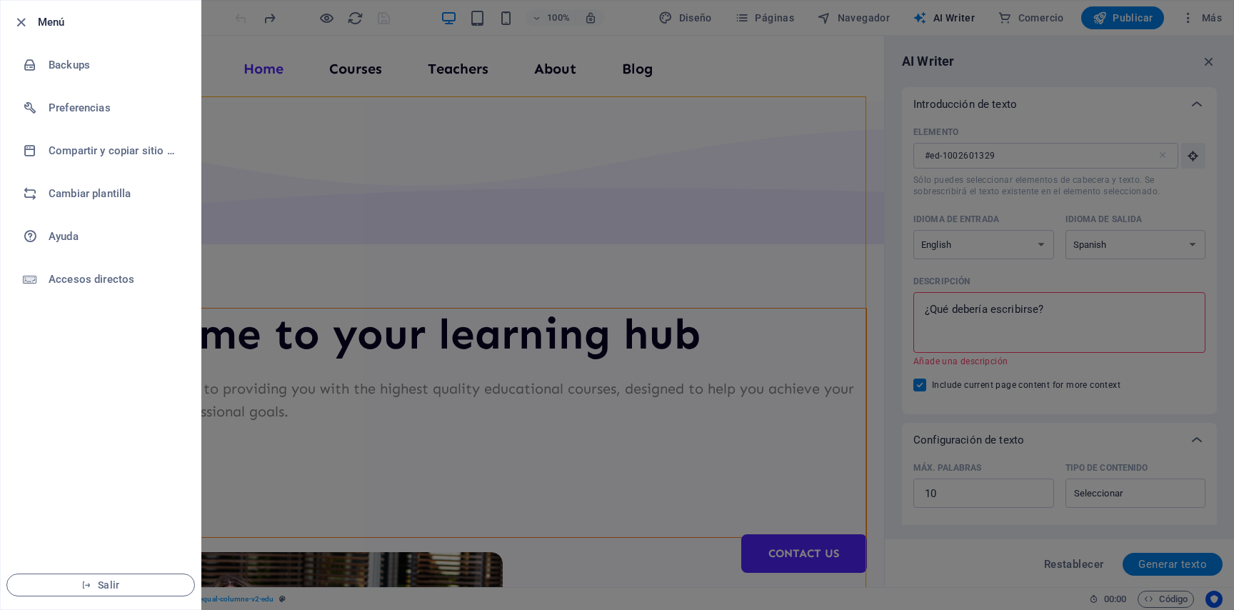
click at [791, 56] on div at bounding box center [617, 305] width 1234 height 610
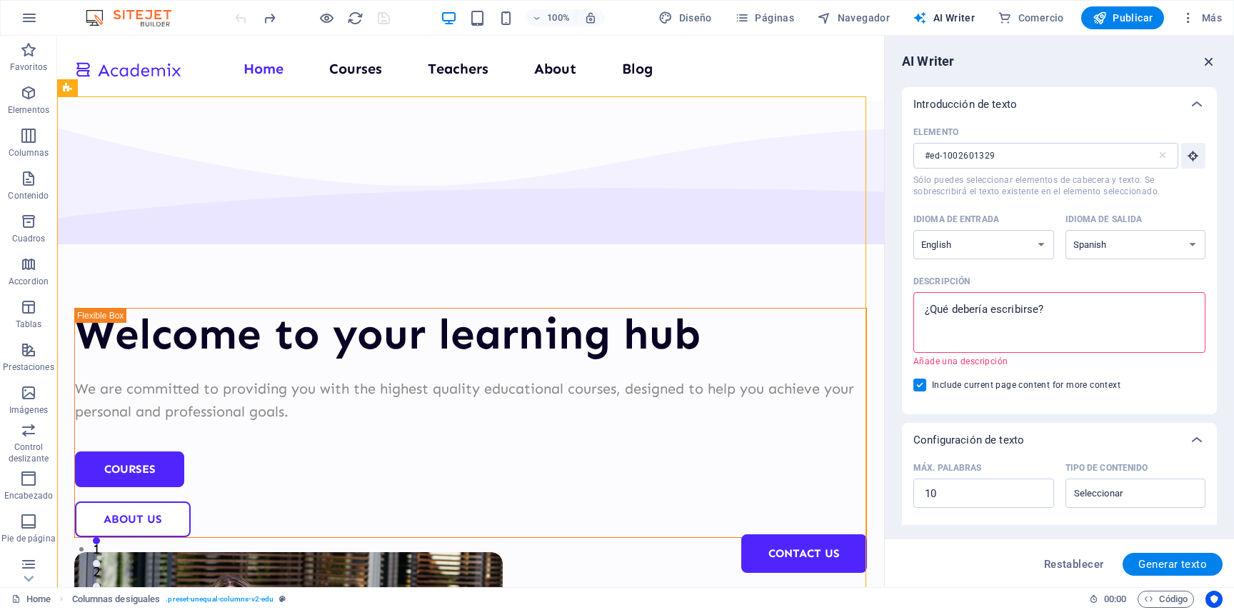
click at [1209, 60] on icon "button" at bounding box center [1209, 62] width 16 height 16
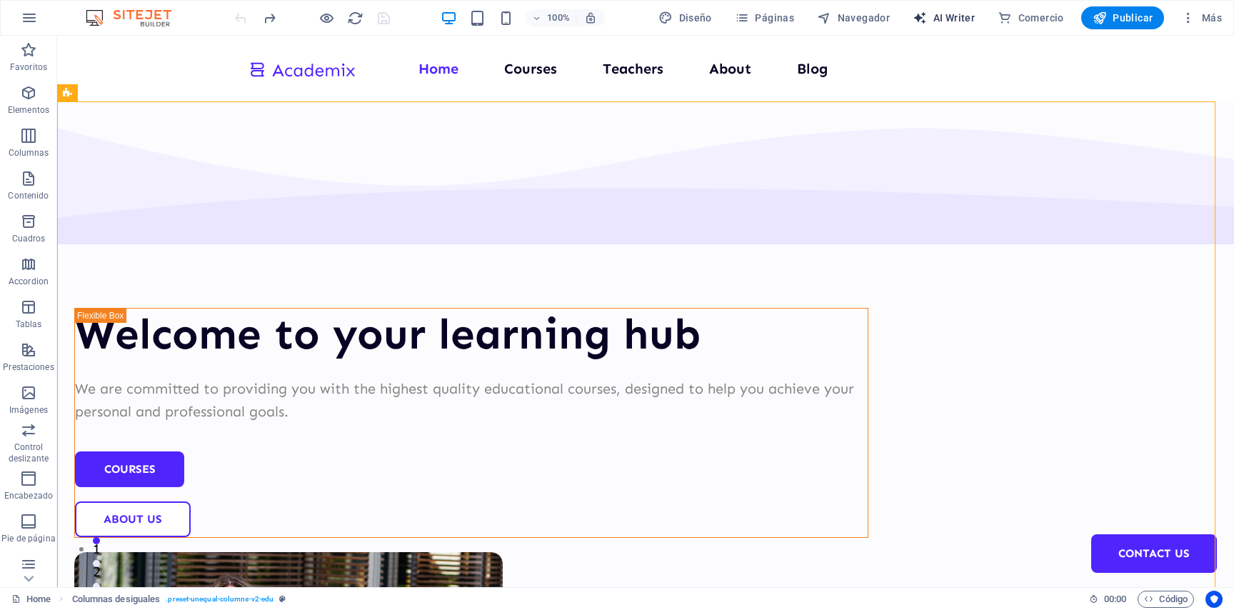
click at [958, 27] on button "AI Writer" at bounding box center [944, 17] width 74 height 23
select select "English"
select select "Spanish"
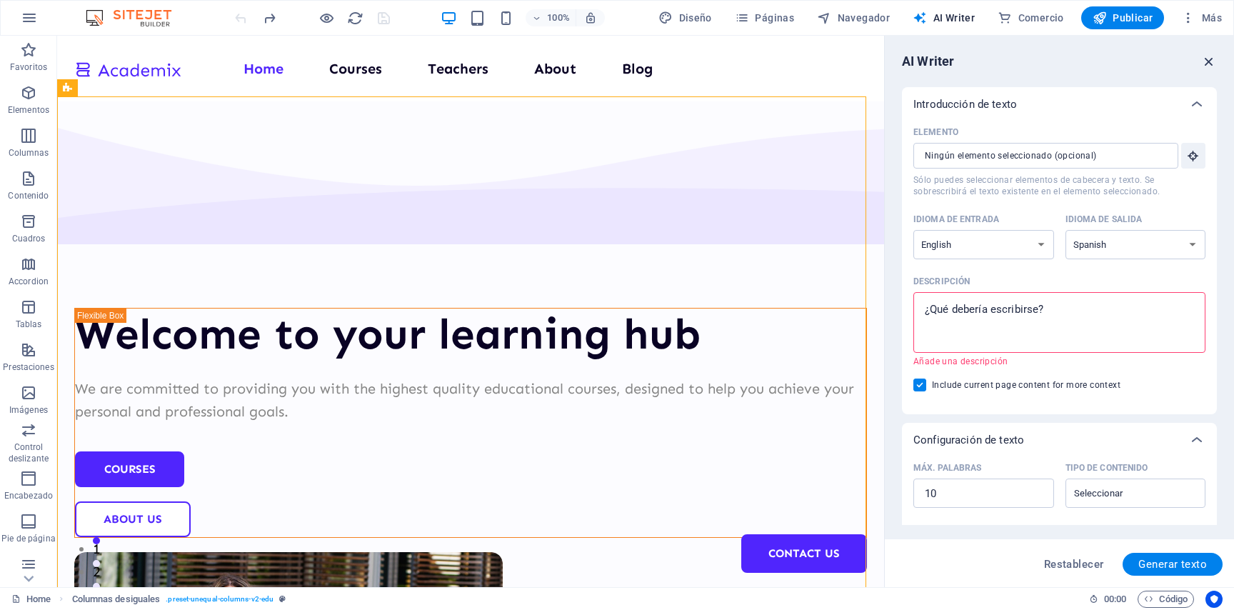
click at [1209, 56] on icon "button" at bounding box center [1209, 62] width 16 height 16
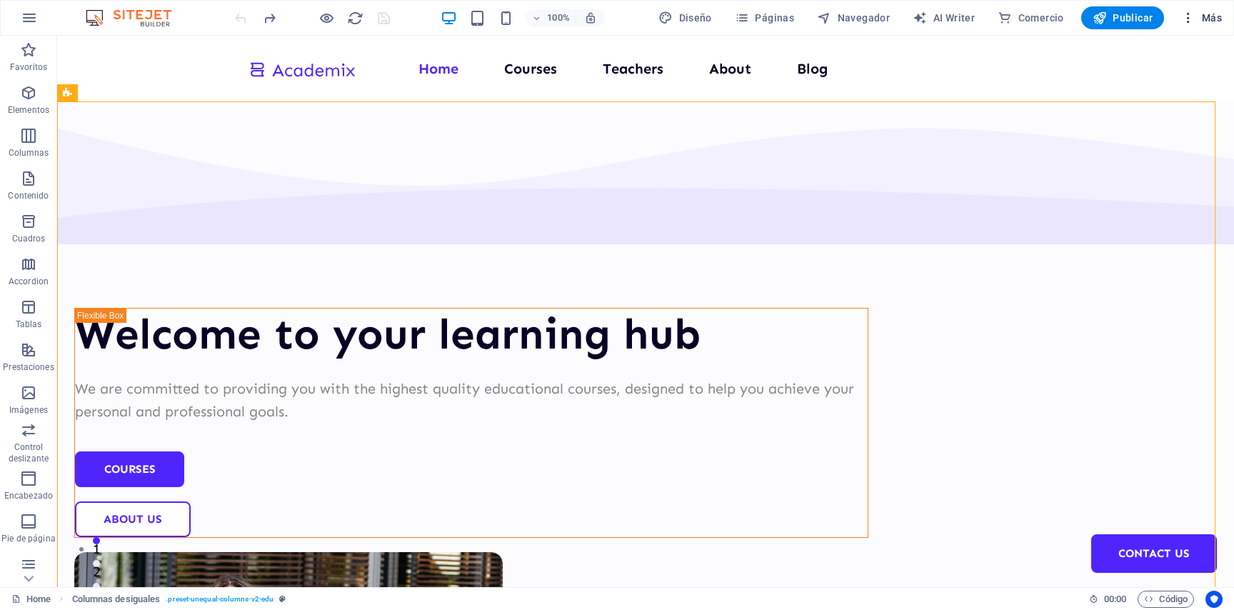
click at [1209, 27] on button "Más" at bounding box center [1201, 17] width 52 height 23
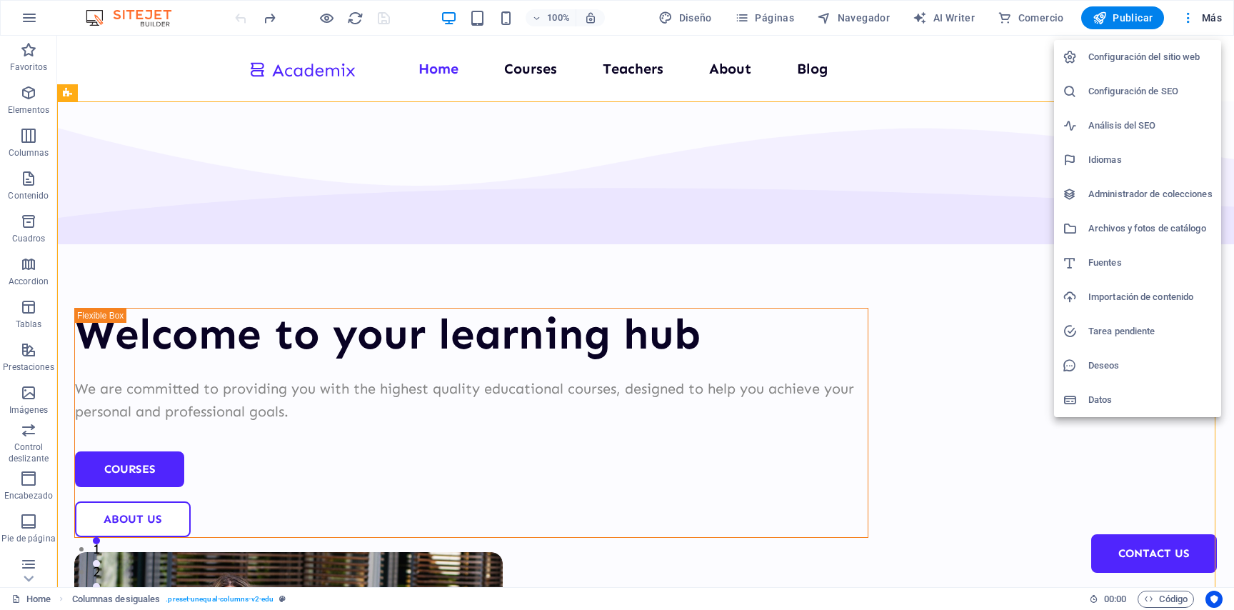
click at [1138, 151] on li "Idiomas" at bounding box center [1137, 160] width 167 height 34
select select "44"
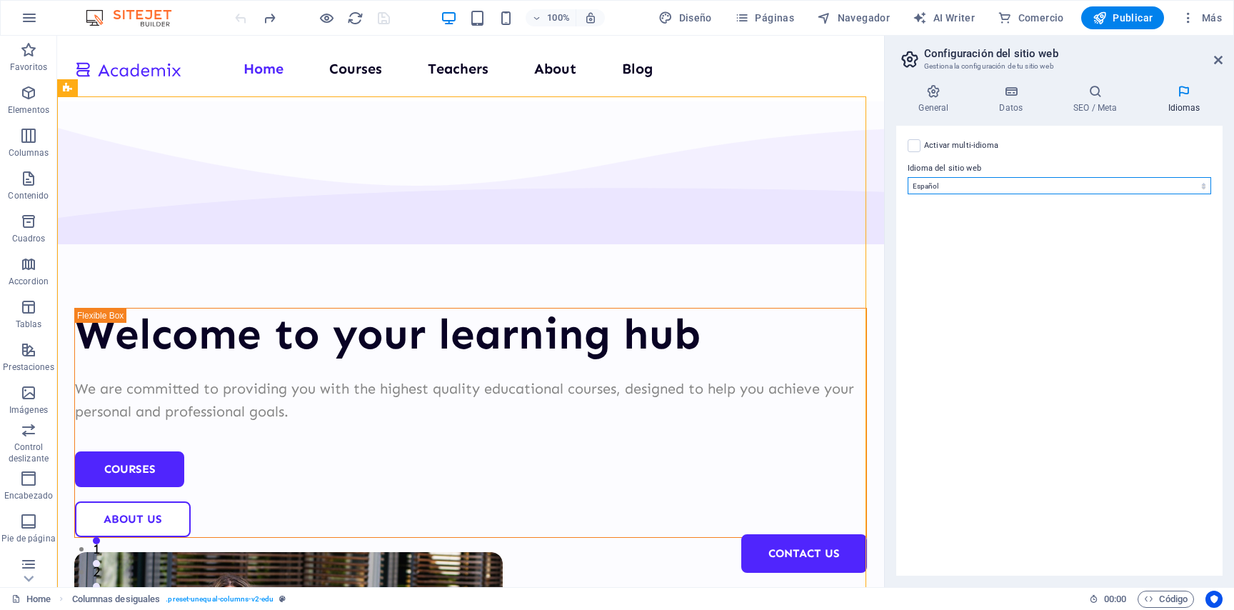
click at [1017, 180] on select "Abkhazian Afar Afrikaans Akan Albanés Alemán Amharic Árabe Aragonese Armenian A…" at bounding box center [1058, 185] width 303 height 17
click at [921, 142] on div "Activar multi-idioma Para desactivar la opción multi-idioma, elimine todos los …" at bounding box center [1058, 145] width 303 height 17
click at [905, 145] on div "Activar multi-idioma Para desactivar la opción multi-idioma, elimine todos los …" at bounding box center [1059, 351] width 326 height 450
click at [912, 146] on label at bounding box center [913, 145] width 13 height 13
click at [0, 0] on input "Activar multi-idioma Para desactivar la opción multi-idioma, elimine todos los …" at bounding box center [0, 0] width 0 height 0
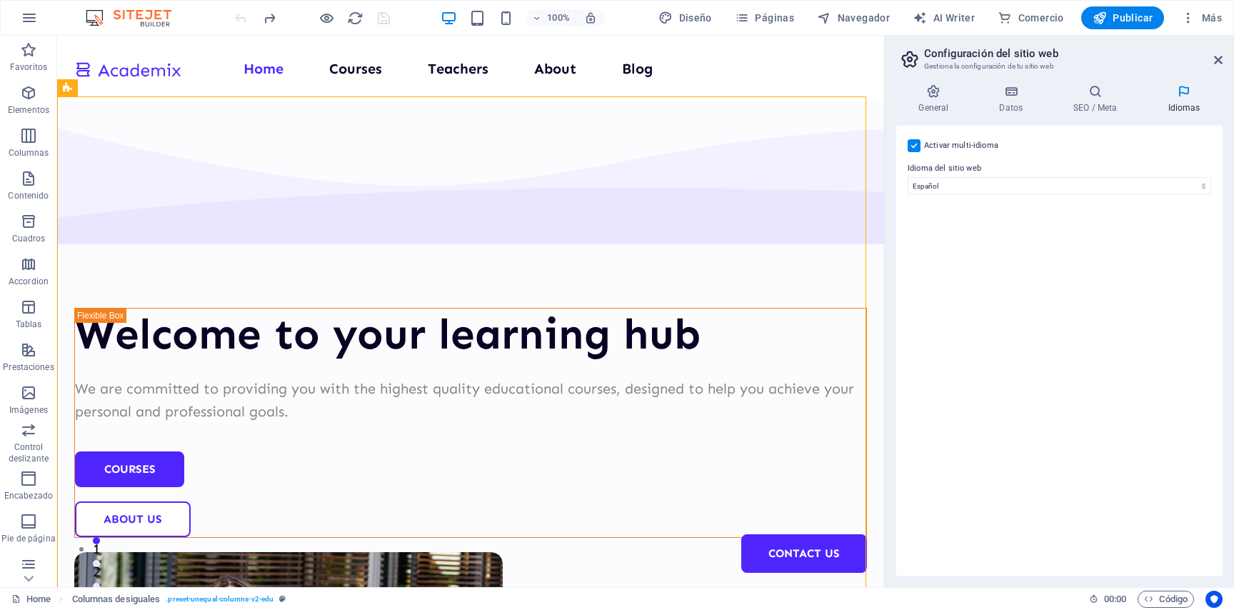
select select
click at [1217, 59] on icon at bounding box center [1218, 59] width 9 height 11
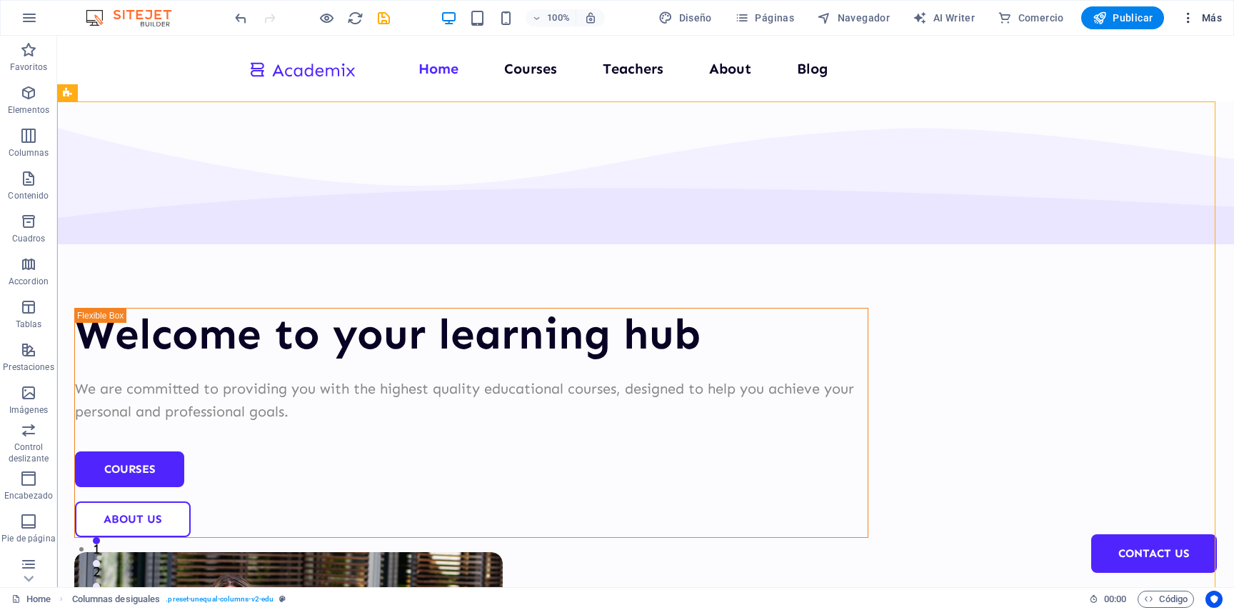
click at [1221, 18] on span "Más" at bounding box center [1201, 18] width 41 height 14
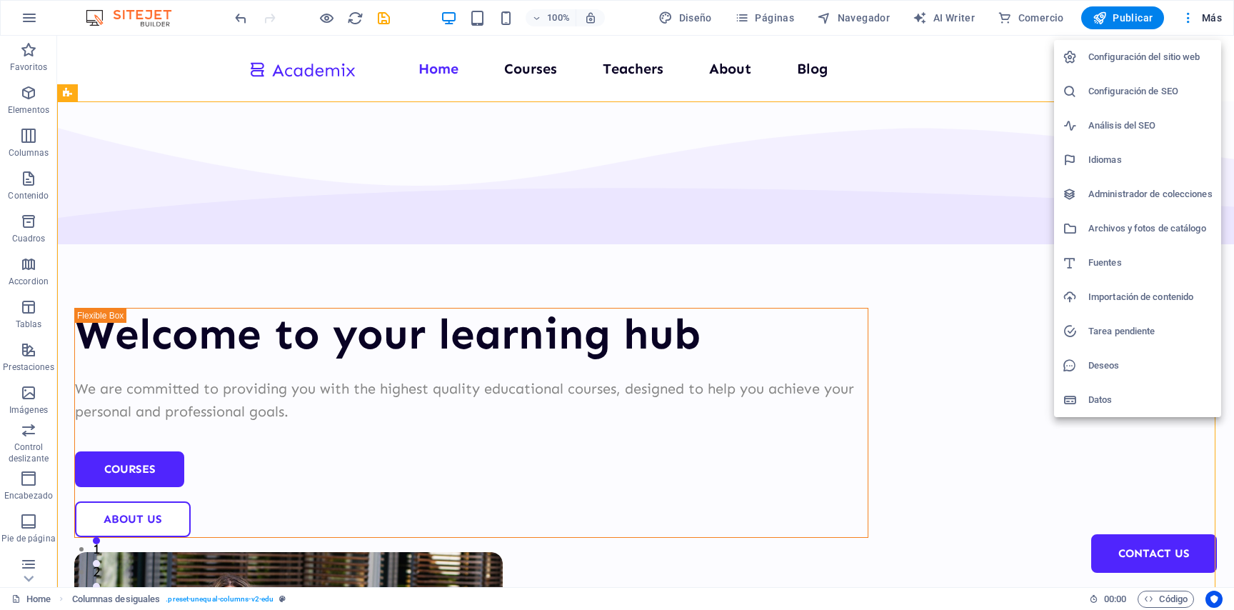
click at [1152, 159] on h6 "Idiomas" at bounding box center [1150, 159] width 124 height 17
select select "44"
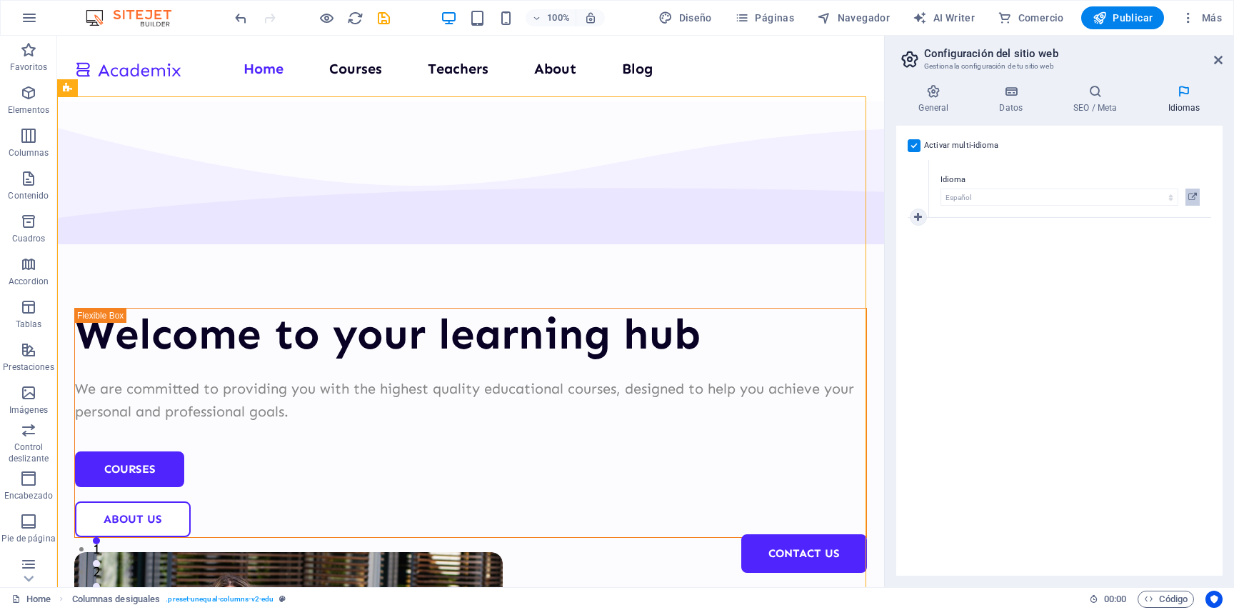
click at [1192, 197] on icon at bounding box center [1192, 196] width 9 height 17
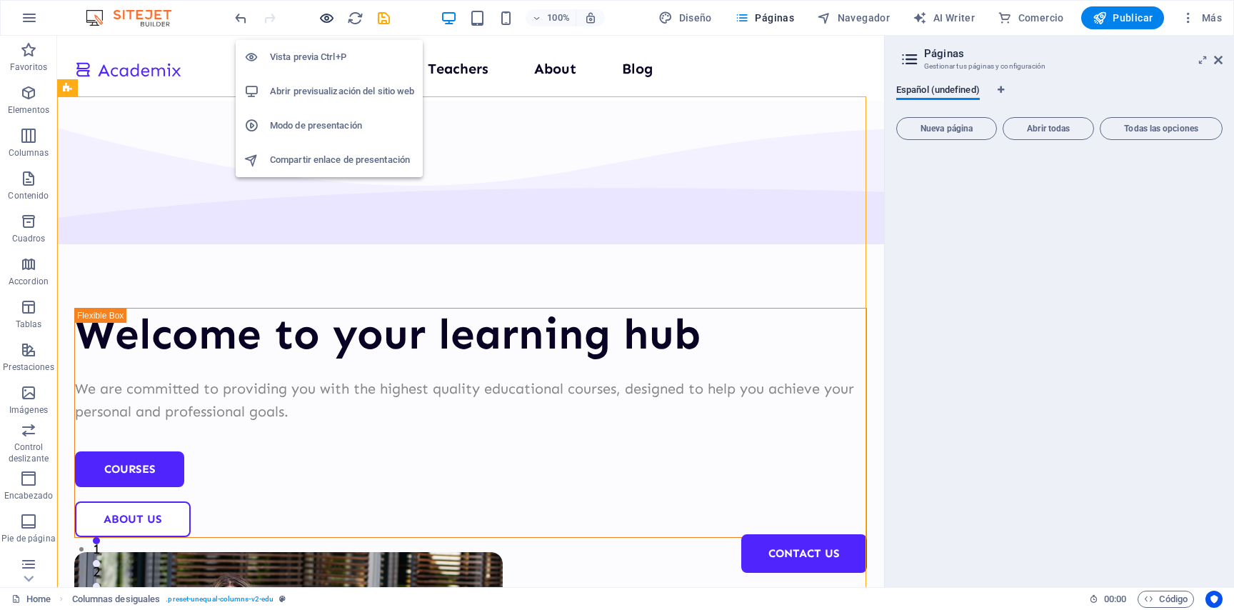
click at [324, 19] on icon "button" at bounding box center [326, 18] width 16 height 16
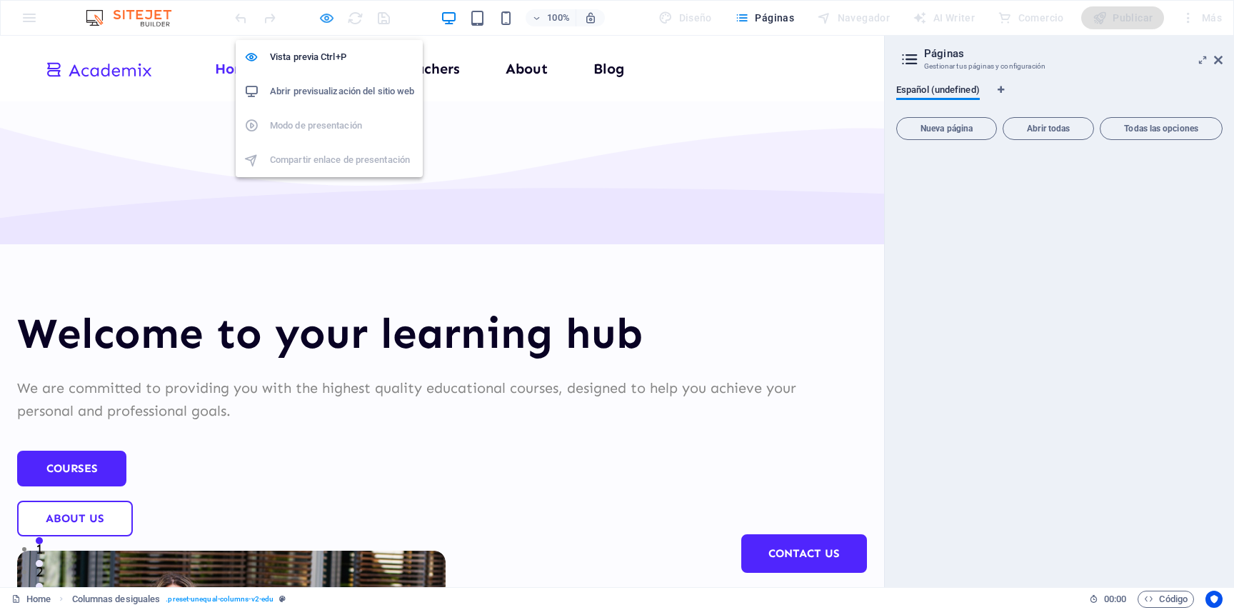
click at [335, 16] on icon "button" at bounding box center [326, 18] width 16 height 16
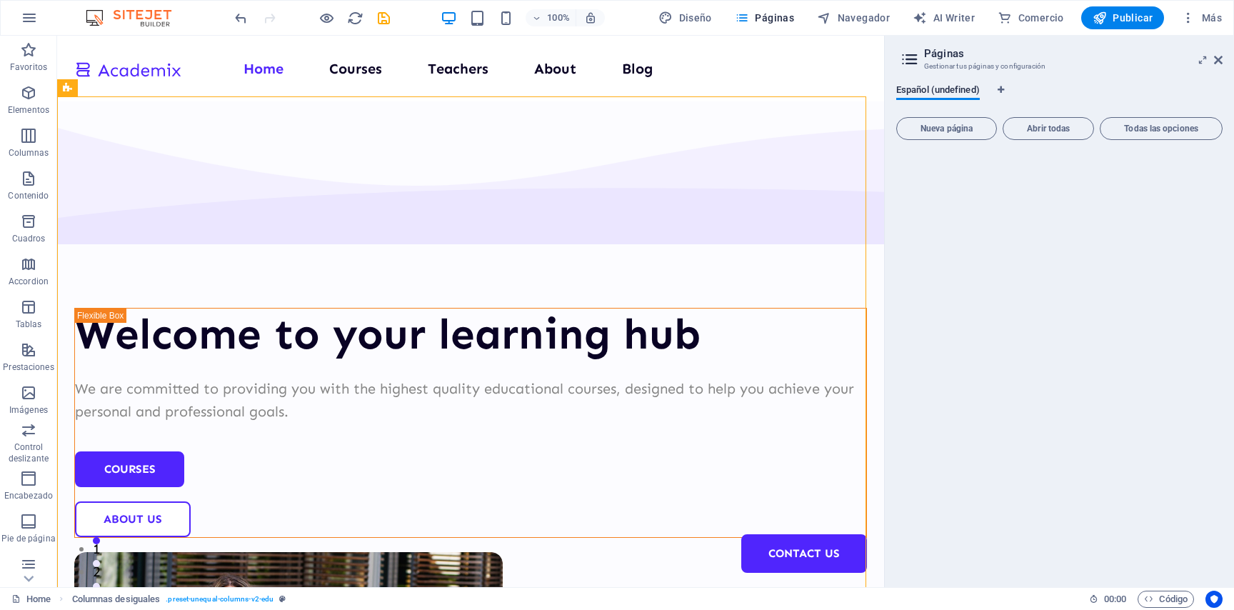
click at [937, 53] on h2 "Páginas" at bounding box center [1073, 53] width 298 height 13
click at [770, 14] on span "Páginas" at bounding box center [764, 18] width 59 height 14
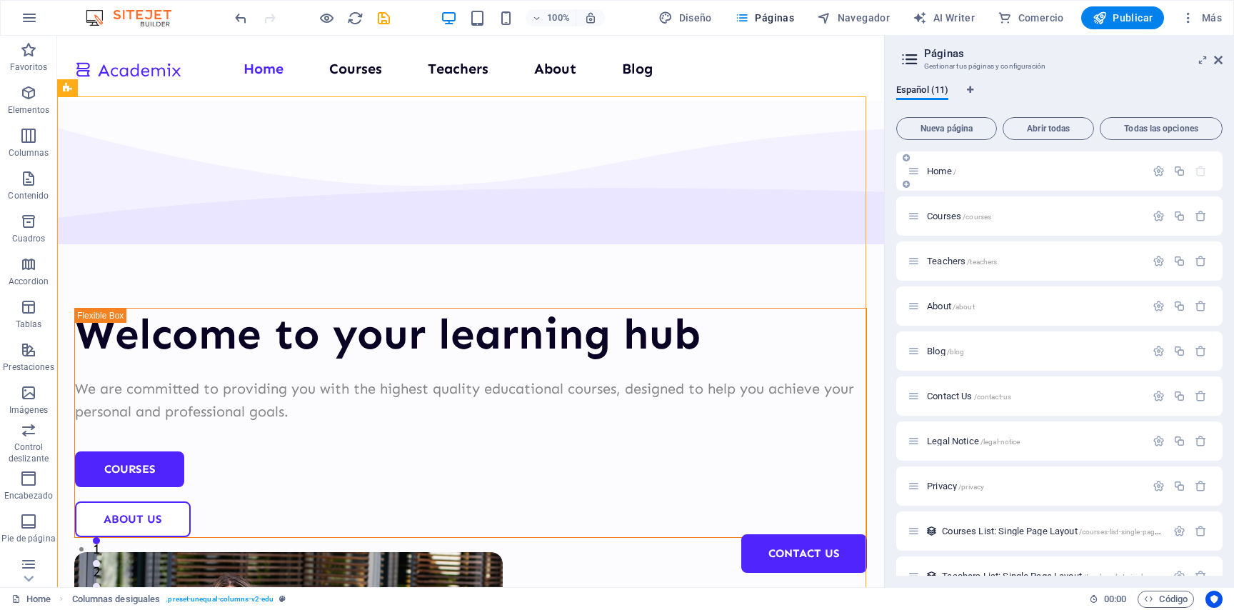
click at [974, 168] on p "Home /" at bounding box center [1034, 170] width 214 height 9
click at [1152, 173] on icon "button" at bounding box center [1158, 171] width 12 height 12
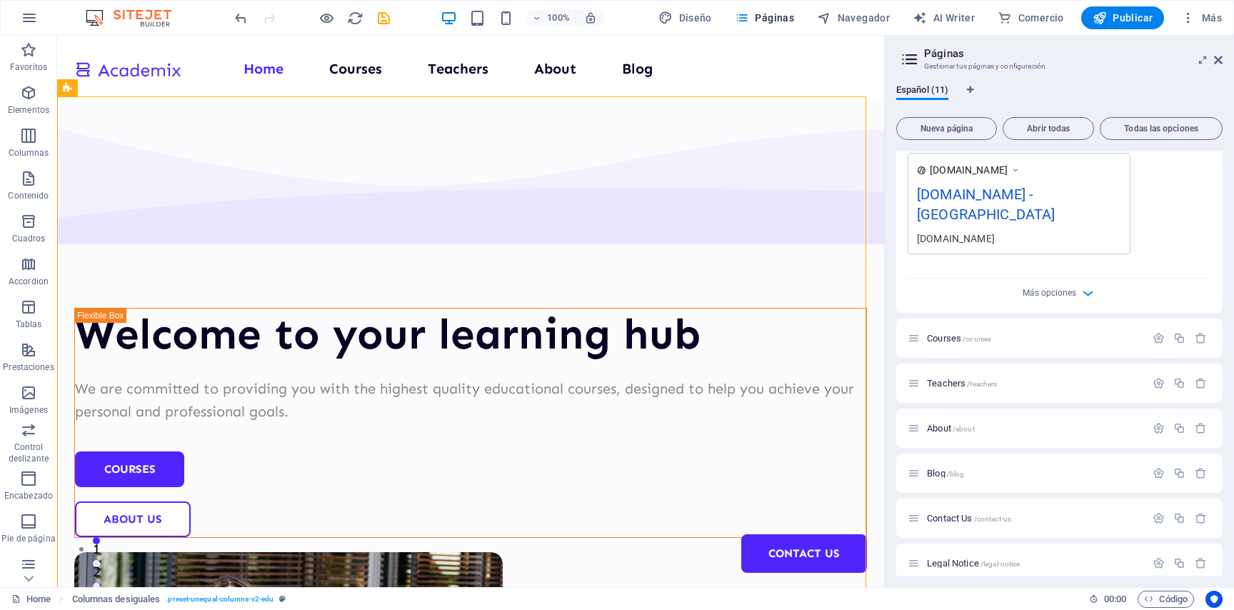
scroll to position [446, 0]
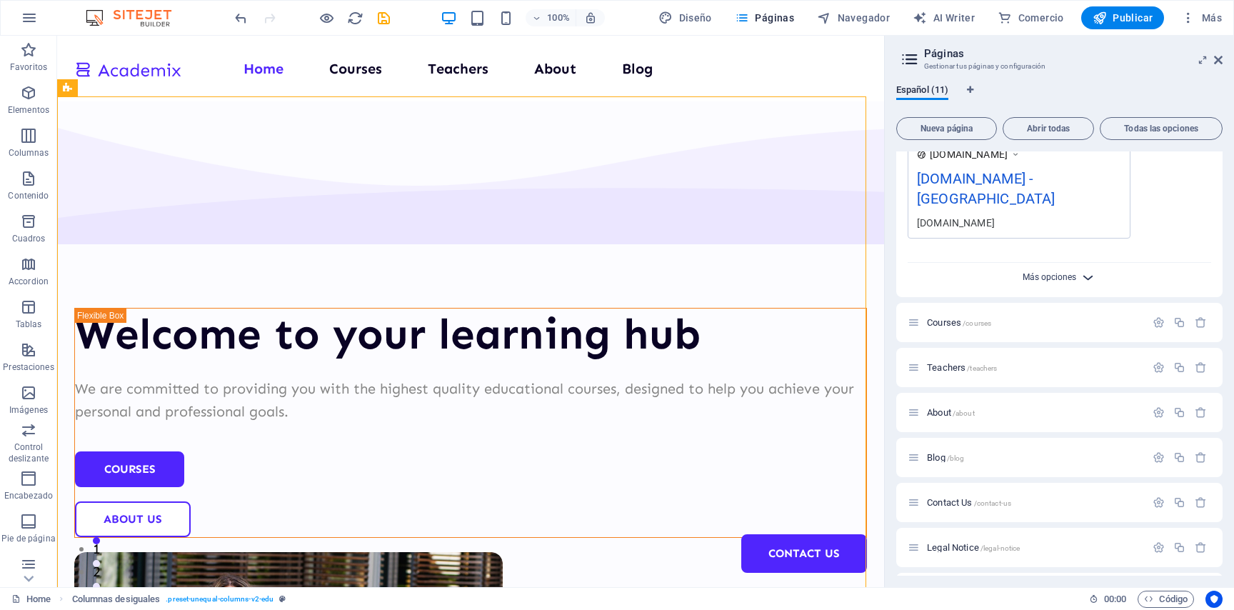
click at [1062, 281] on span "Más opciones" at bounding box center [1049, 277] width 54 height 10
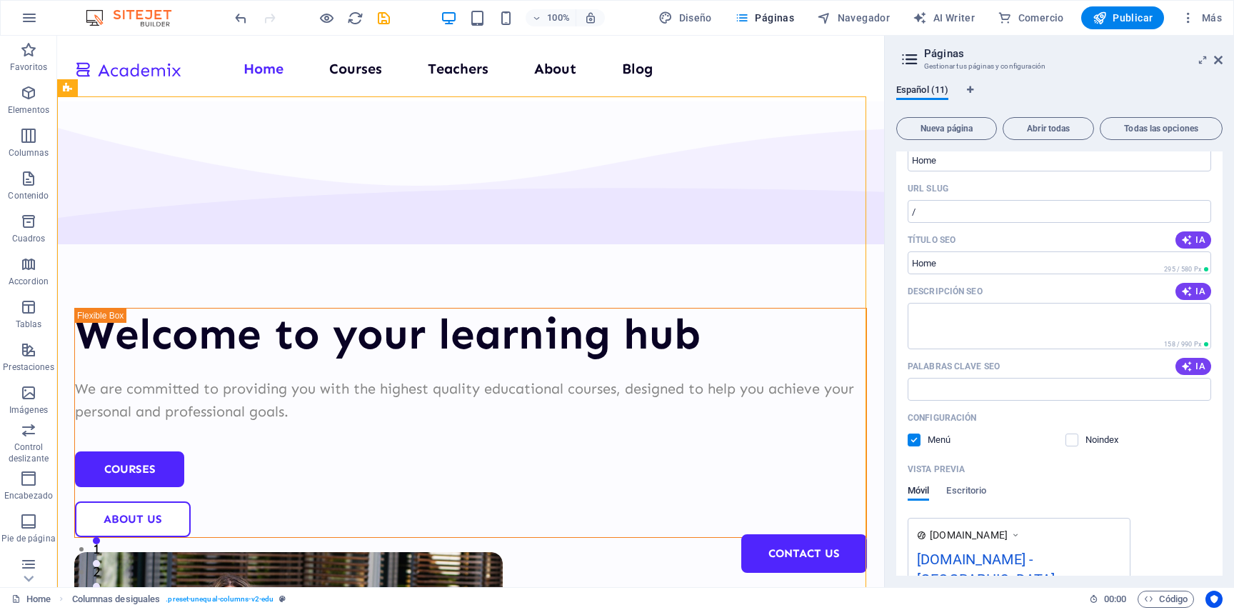
scroll to position [0, 0]
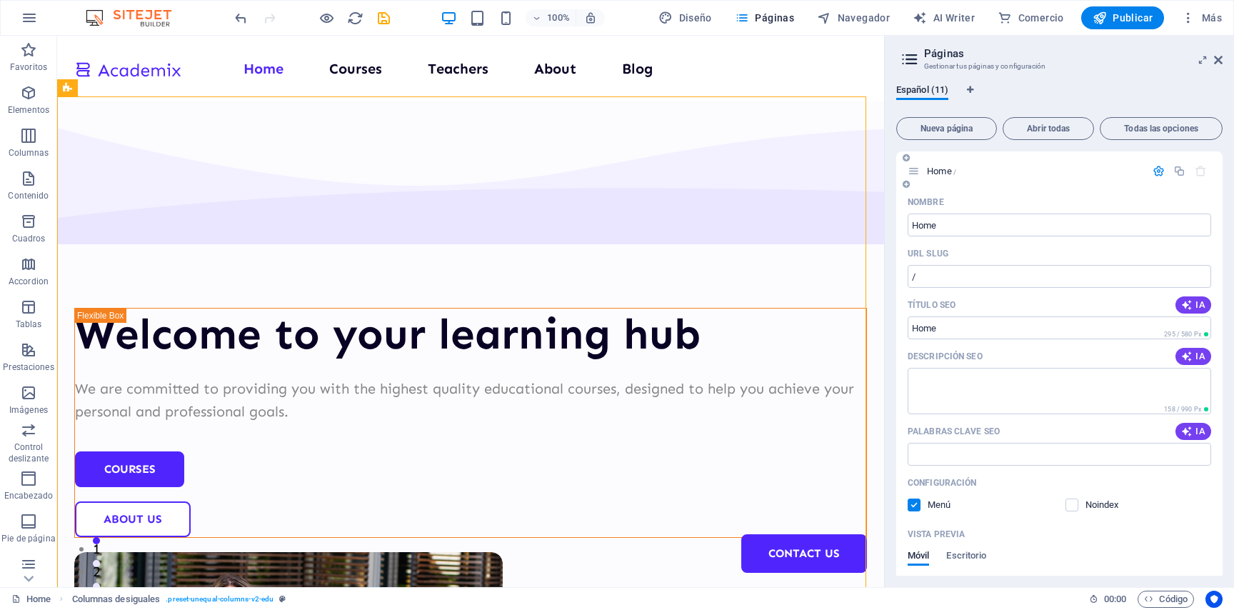
click at [1152, 172] on icon "button" at bounding box center [1158, 171] width 12 height 12
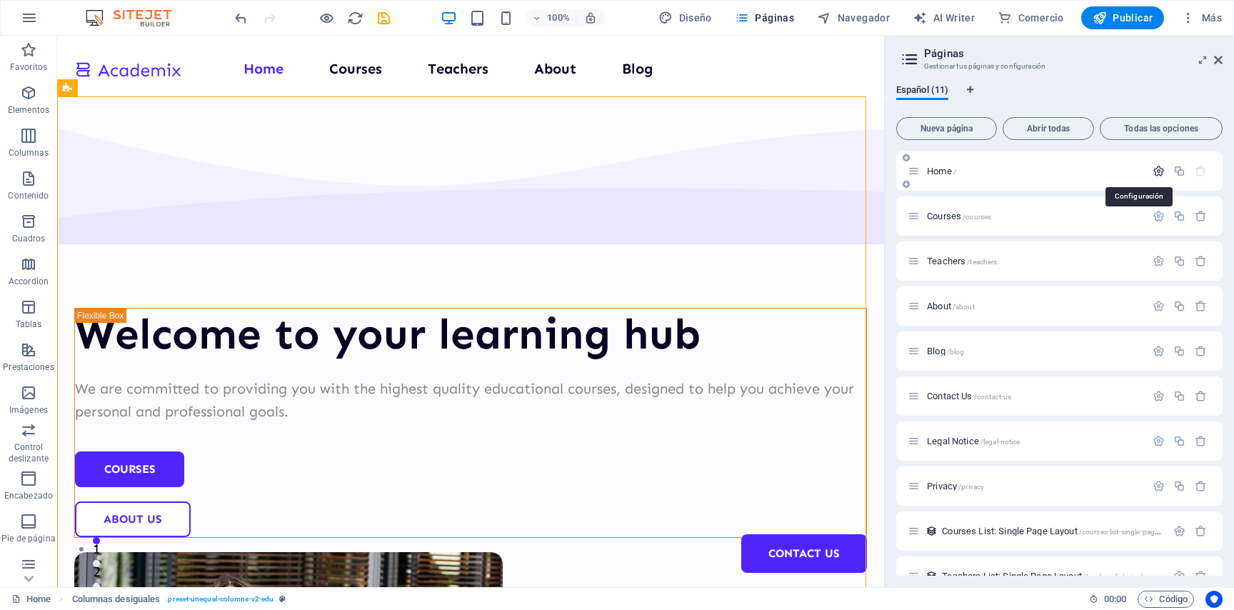
click at [1152, 171] on icon "button" at bounding box center [1158, 171] width 12 height 12
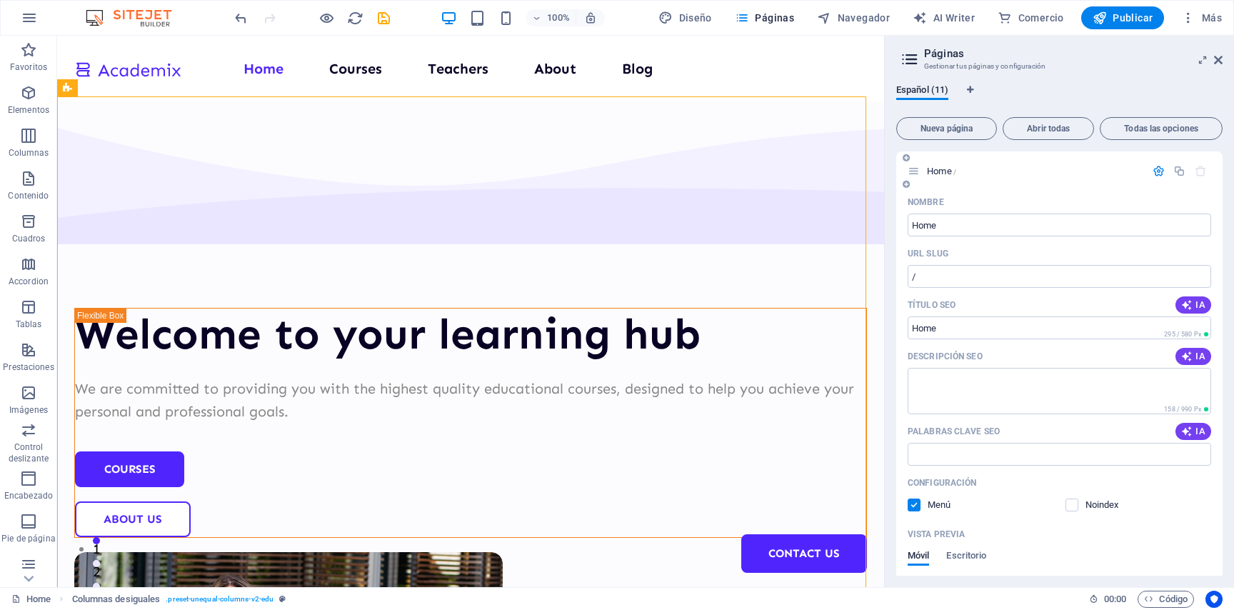
click at [939, 167] on span "Home /" at bounding box center [941, 171] width 29 height 11
click at [907, 185] on icon at bounding box center [905, 184] width 7 height 9
click at [916, 171] on icon at bounding box center [913, 171] width 12 height 12
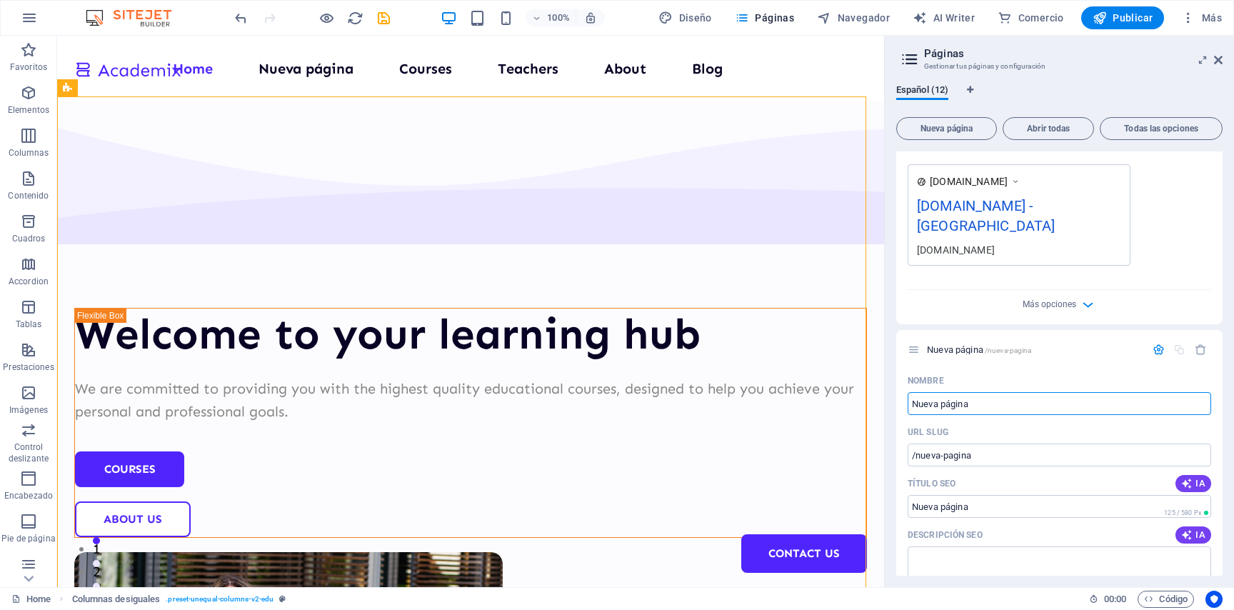
scroll to position [498, 0]
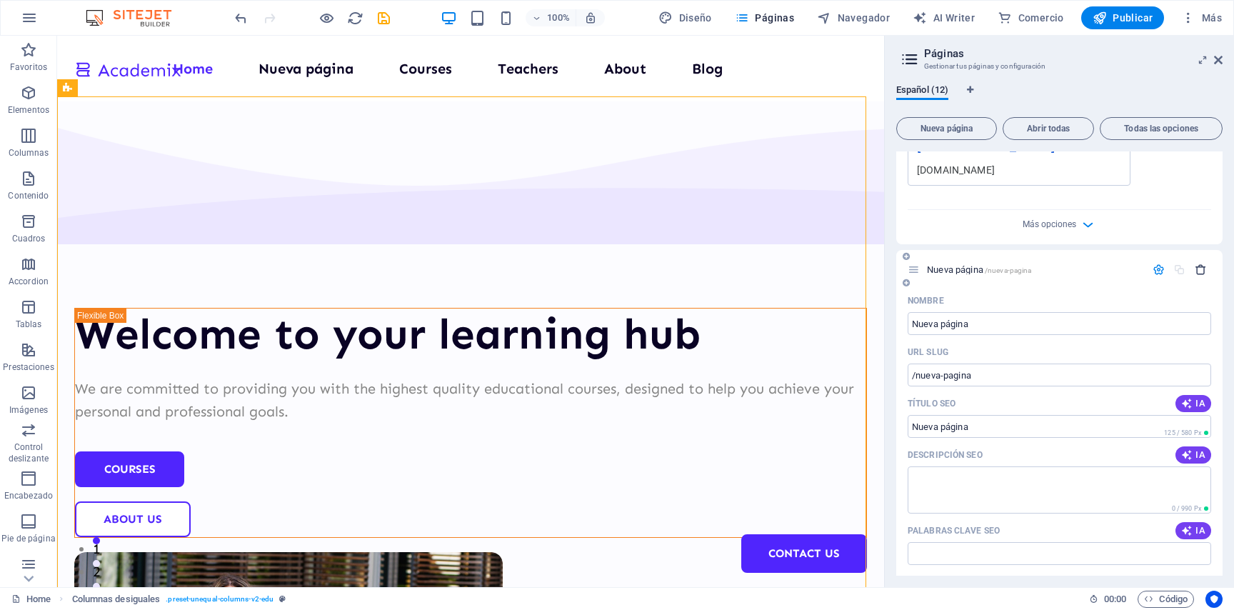
click at [1194, 268] on icon "button" at bounding box center [1200, 269] width 12 height 12
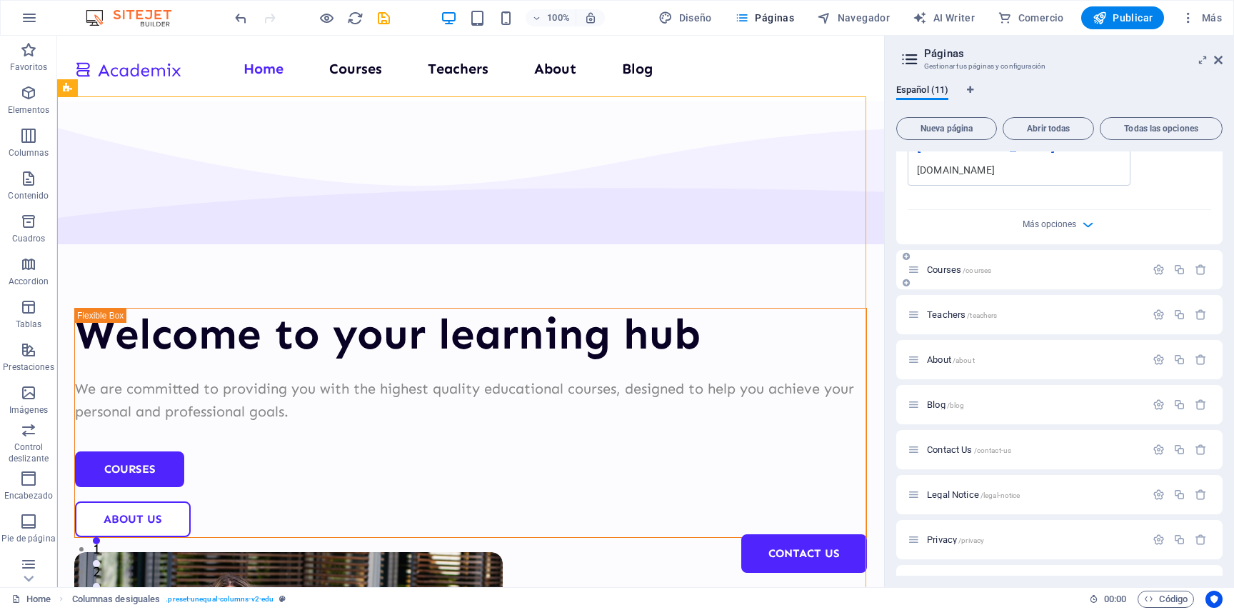
click at [1029, 269] on p "Courses /courses" at bounding box center [1034, 269] width 214 height 9
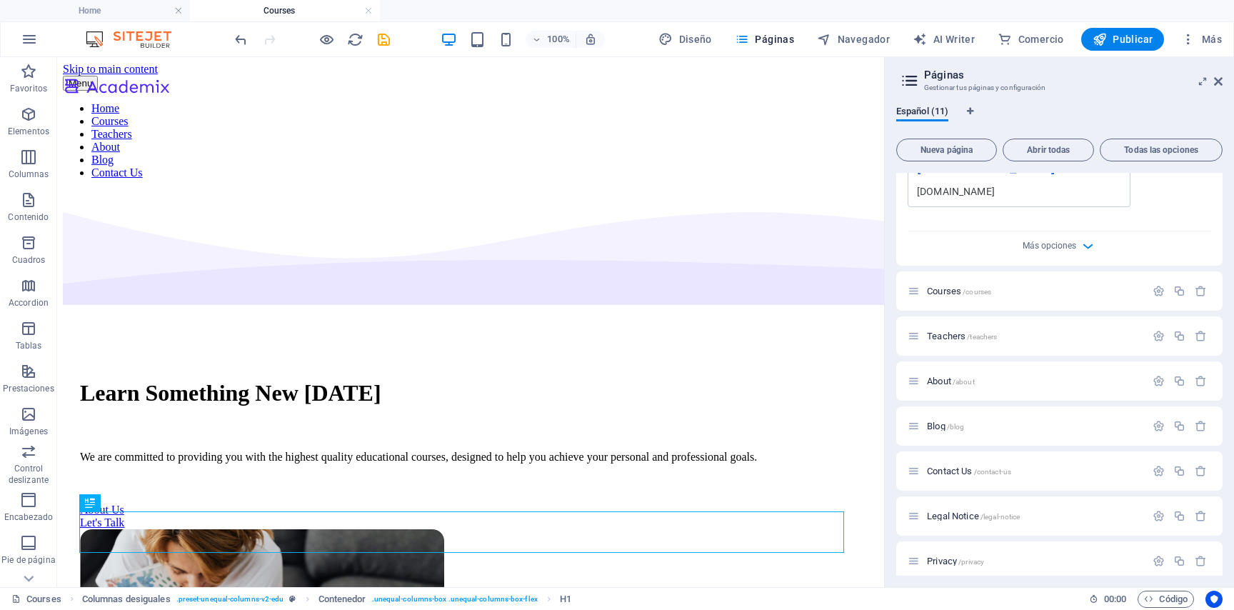
scroll to position [0, 0]
click at [1152, 290] on icon "button" at bounding box center [1158, 291] width 12 height 12
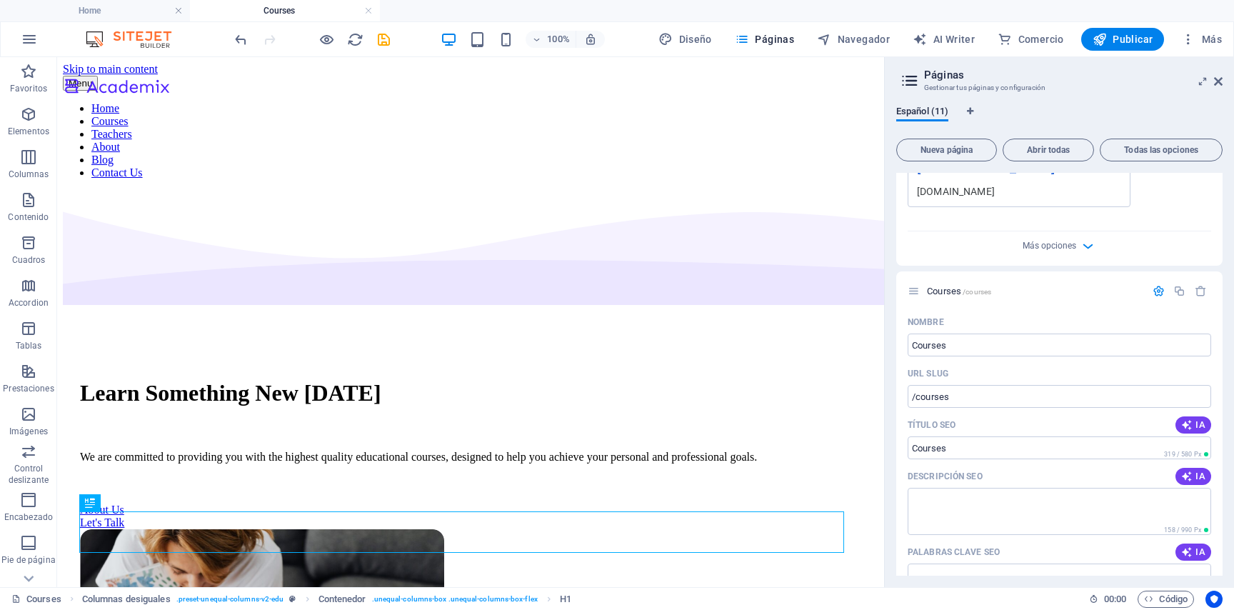
drag, startPoint x: 1224, startPoint y: 352, endPoint x: 1224, endPoint y: 373, distance: 20.7
click at [1224, 373] on div "Español (11) Nueva página Abrir todas Todas las opciones Home / Nombre Home ​ U…" at bounding box center [1059, 340] width 349 height 493
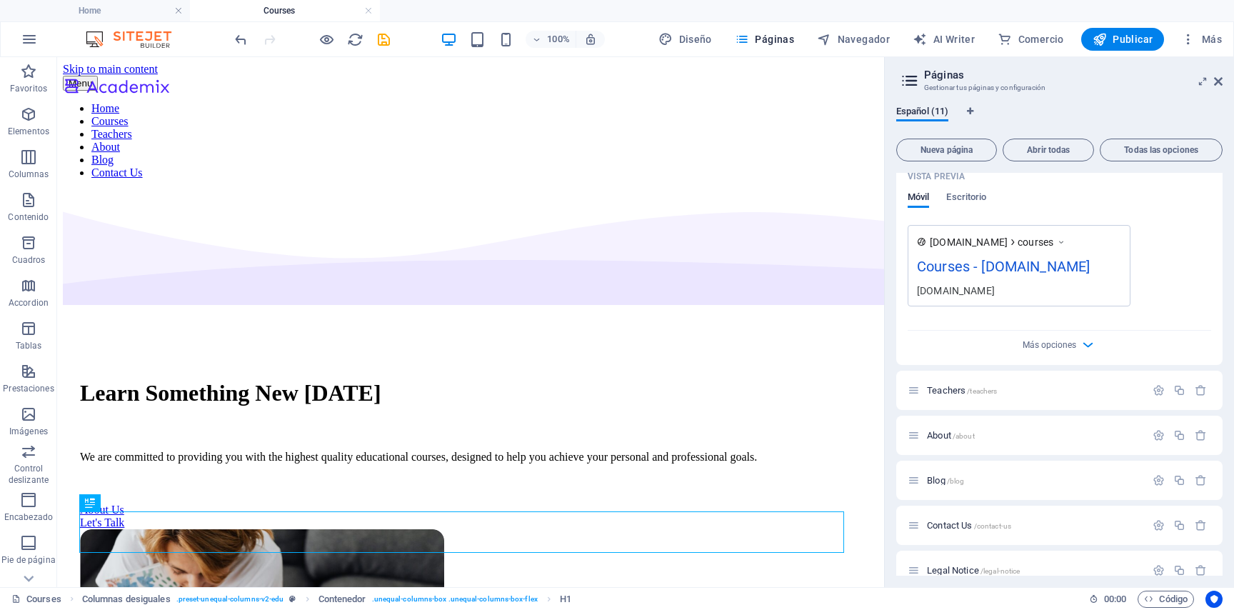
scroll to position [980, 0]
click at [1051, 351] on button "Más opciones" at bounding box center [1059, 341] width 17 height 17
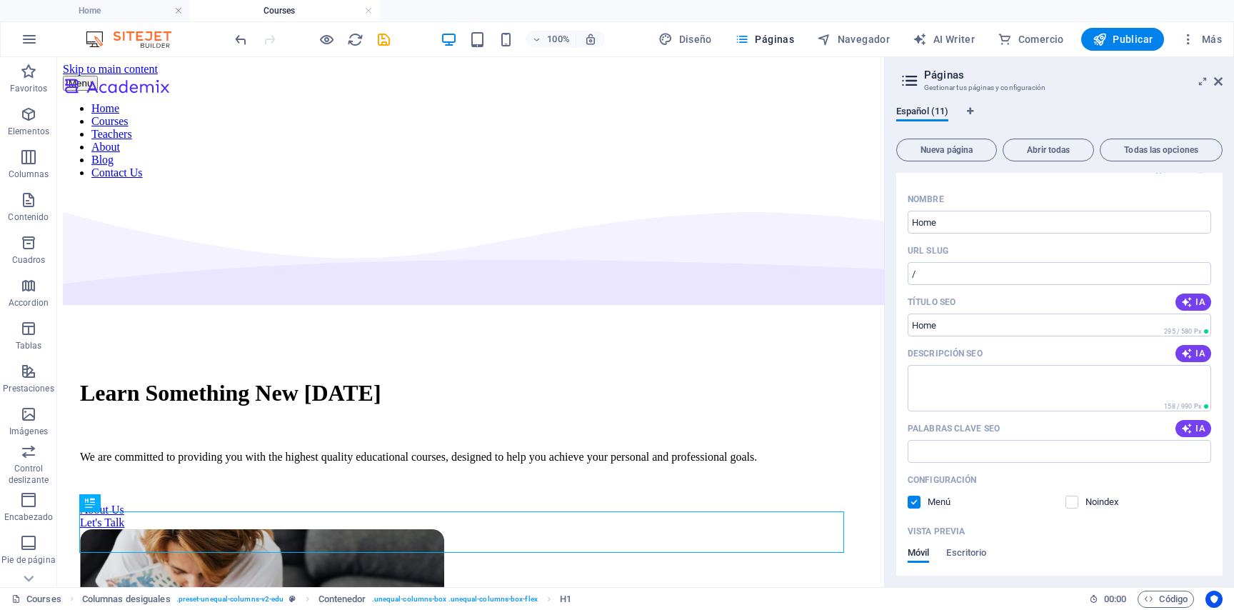
scroll to position [0, 0]
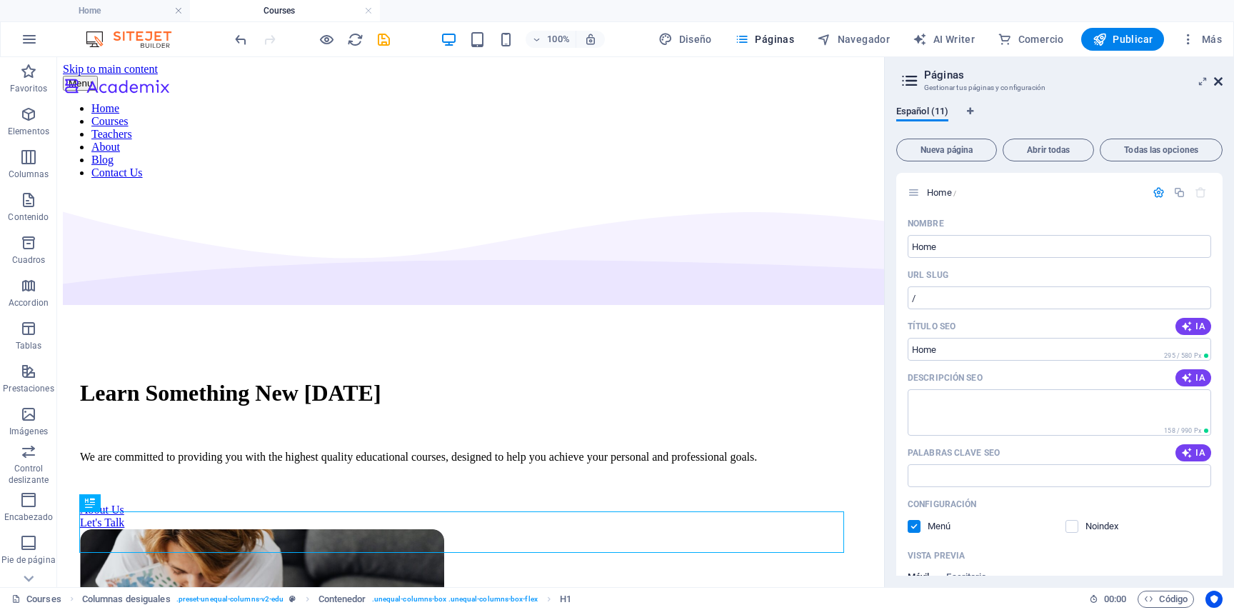
click at [1217, 76] on icon at bounding box center [1218, 81] width 9 height 11
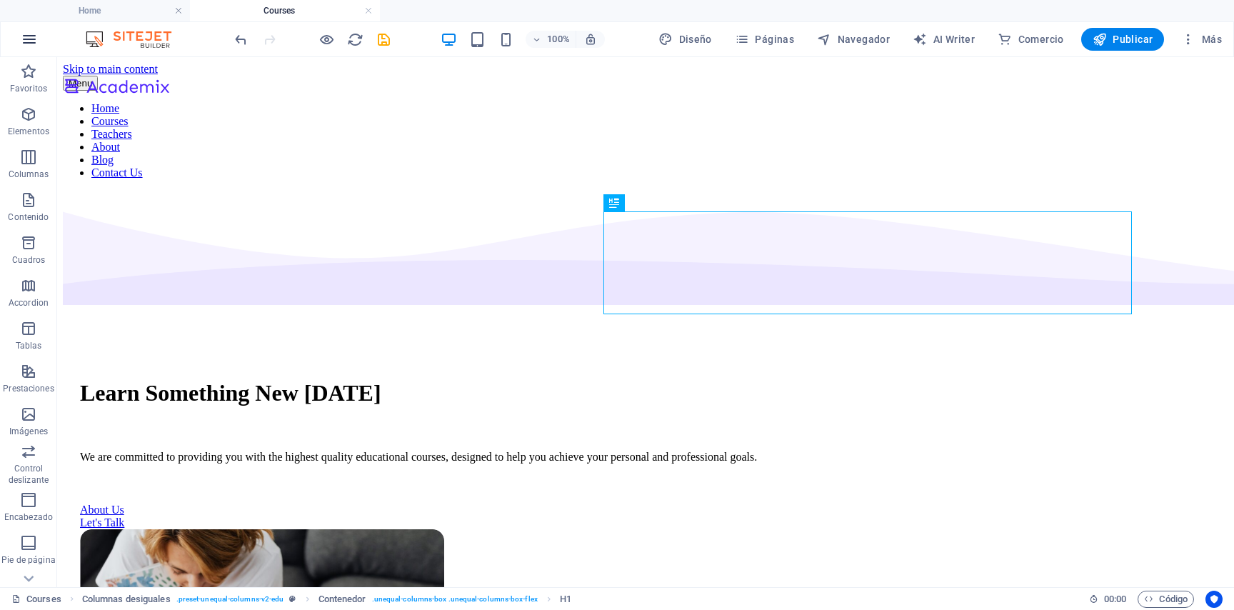
click at [19, 46] on button "button" at bounding box center [29, 39] width 34 height 34
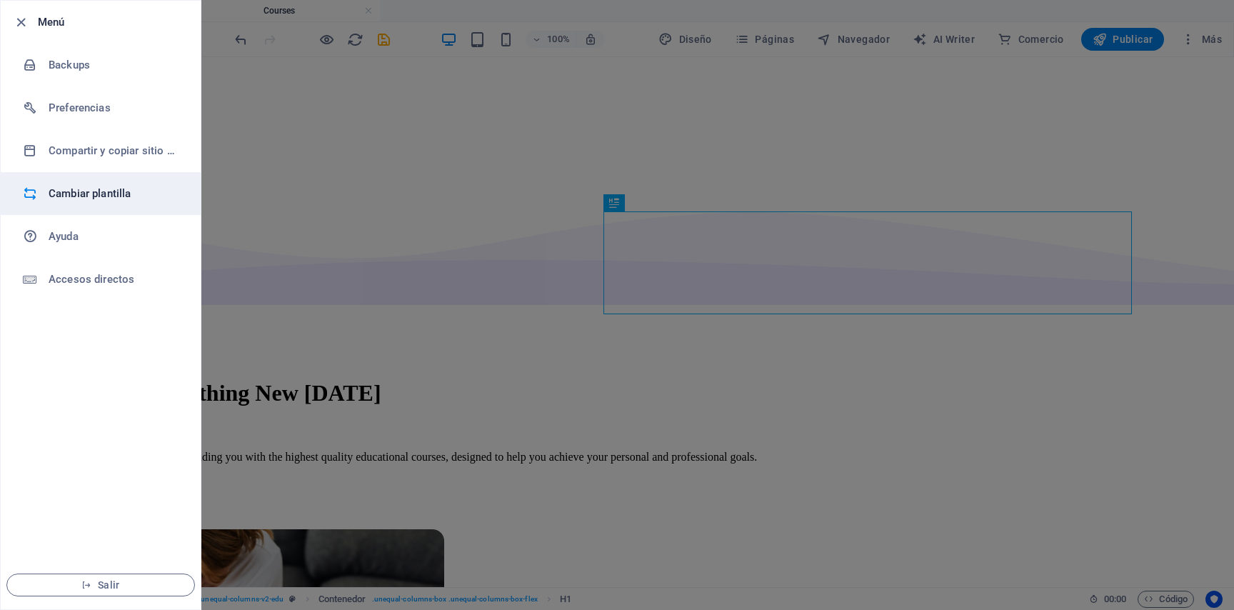
click at [94, 194] on h6 "Cambiar plantilla" at bounding box center [115, 193] width 132 height 17
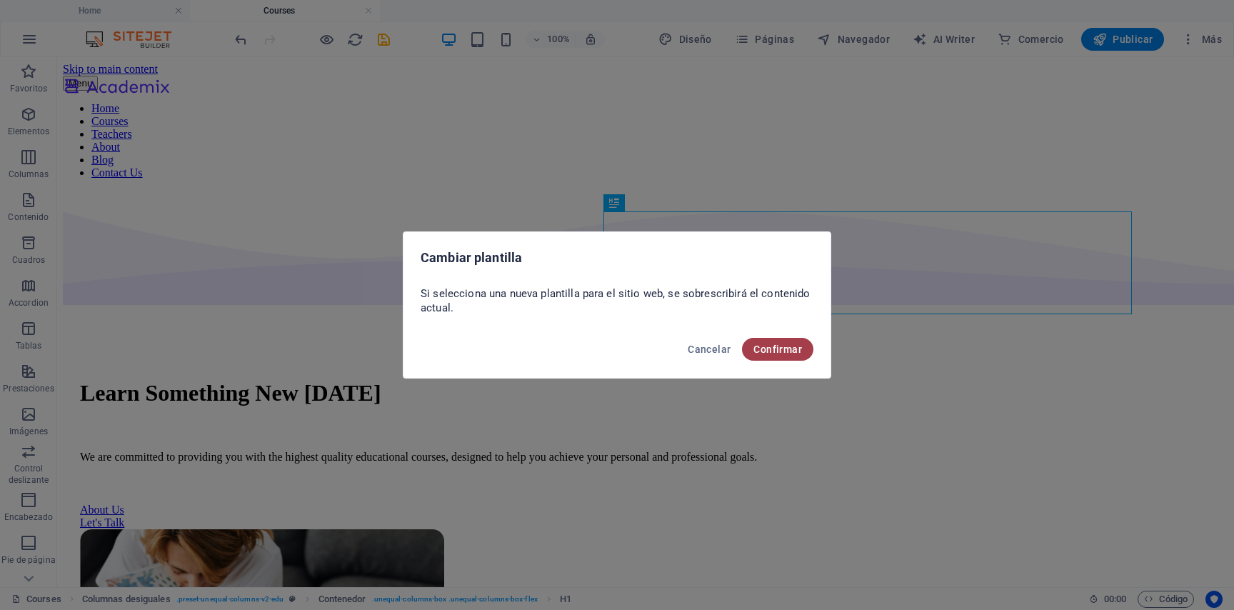
click at [764, 350] on span "Confirmar" at bounding box center [777, 348] width 49 height 11
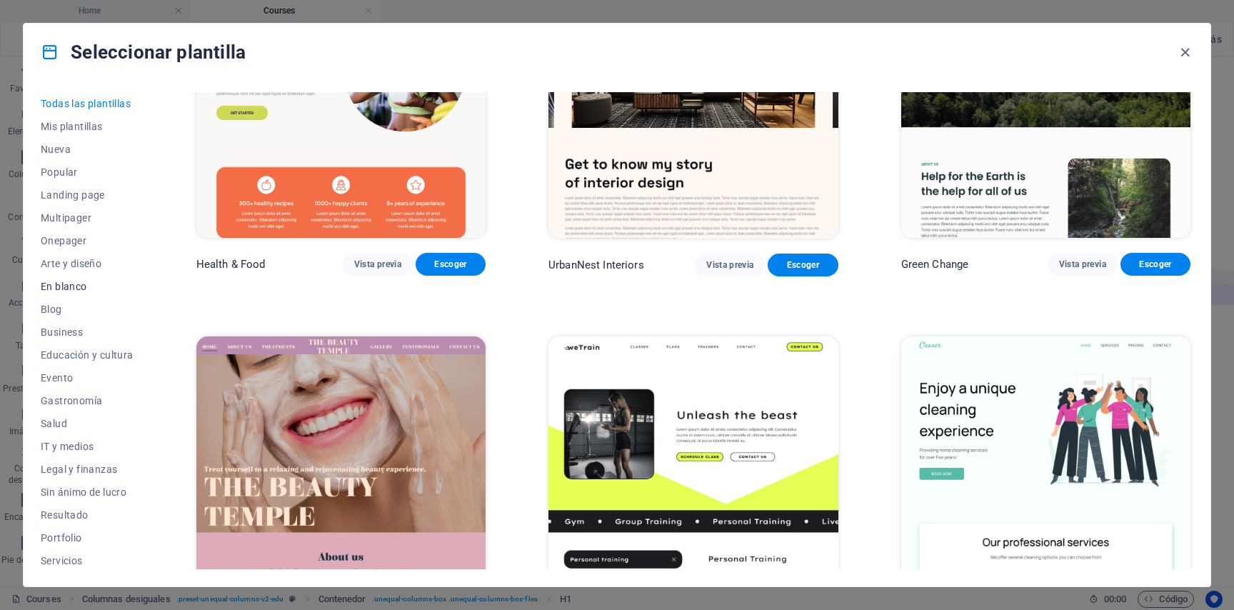
click at [78, 279] on button "En blanco" at bounding box center [87, 286] width 93 height 23
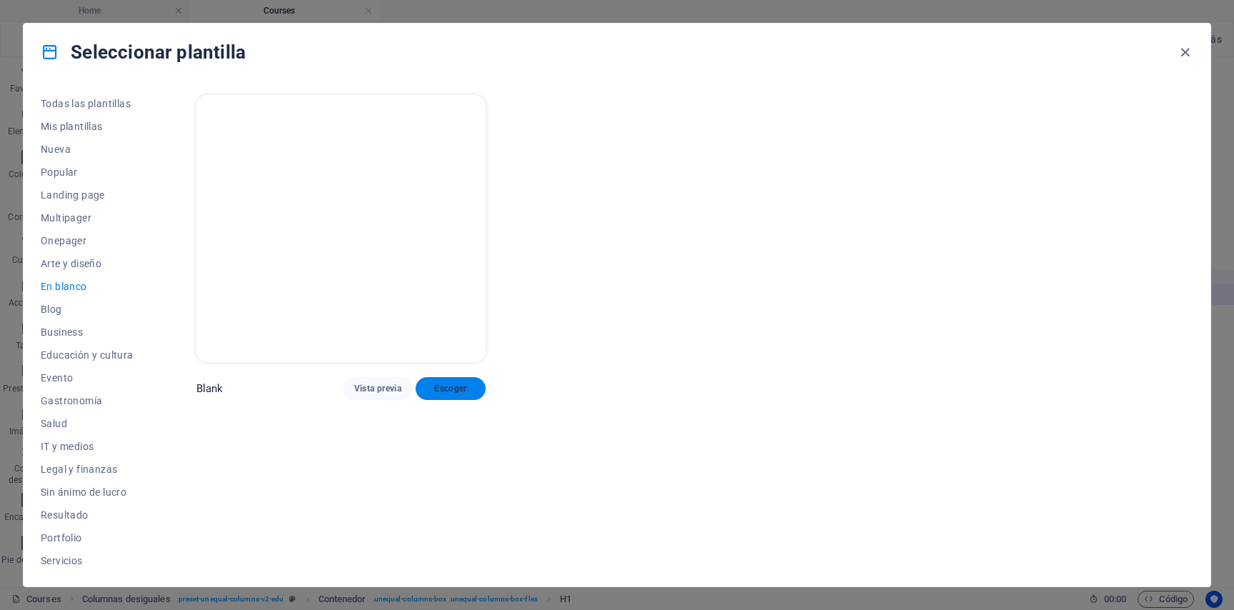
click at [458, 377] on button "Escoger" at bounding box center [451, 388] width 70 height 23
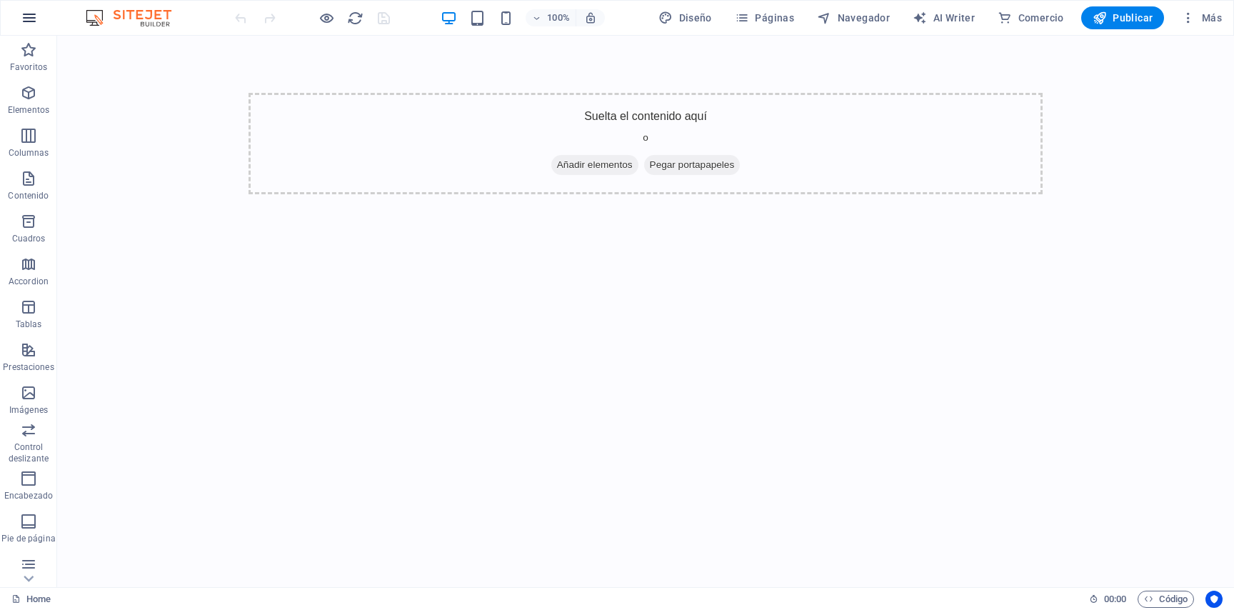
click at [34, 22] on icon "button" at bounding box center [29, 17] width 17 height 17
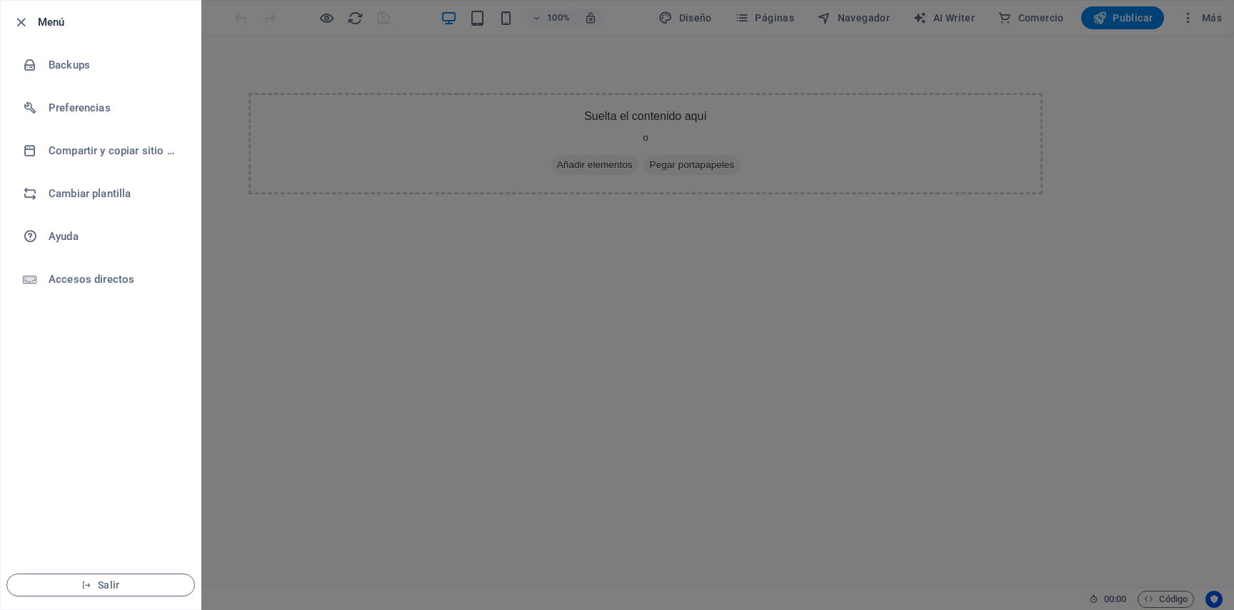
click at [307, 61] on div at bounding box center [617, 305] width 1234 height 610
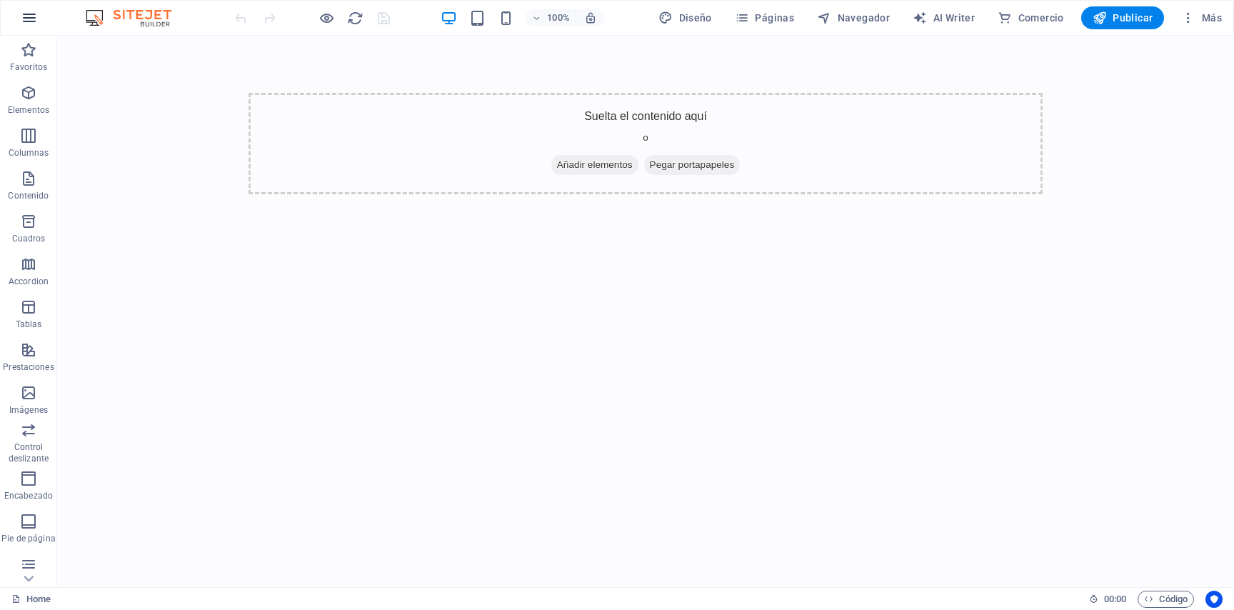
click at [31, 21] on icon "button" at bounding box center [29, 17] width 17 height 17
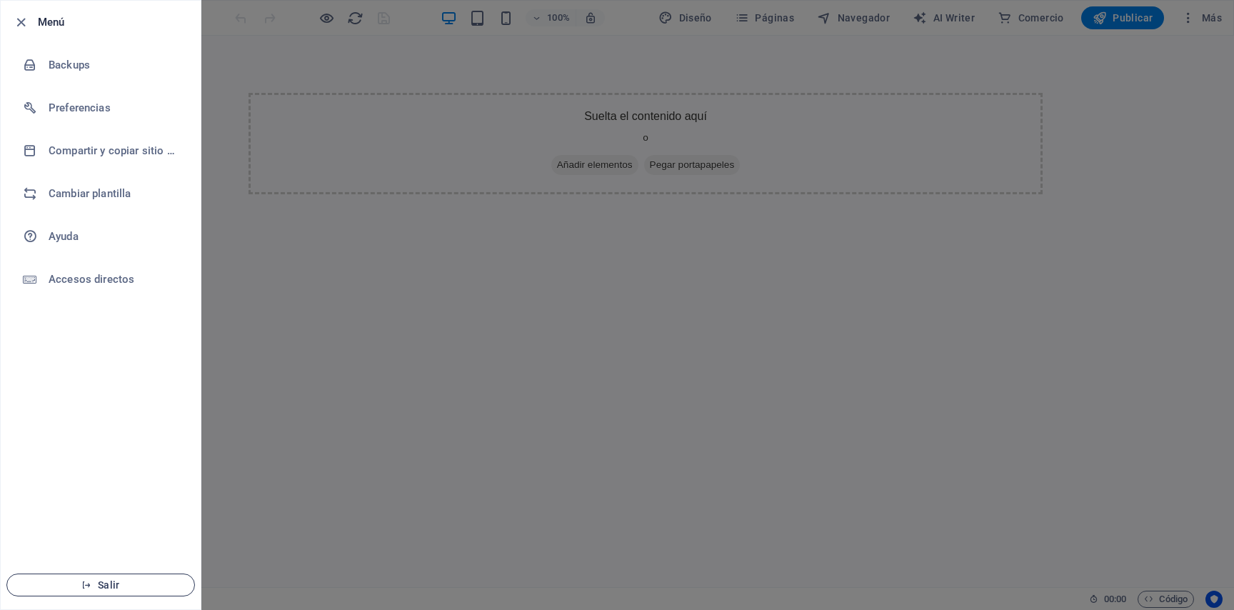
click at [130, 590] on span "Salir" at bounding box center [101, 584] width 164 height 11
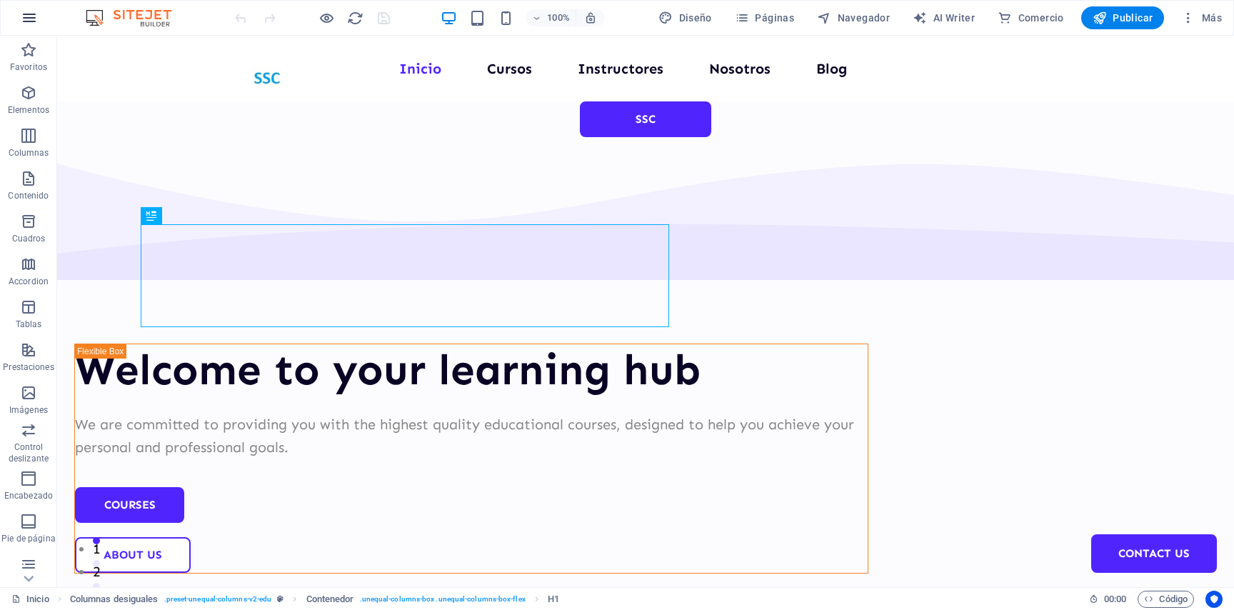
click at [35, 9] on icon "button" at bounding box center [29, 17] width 17 height 17
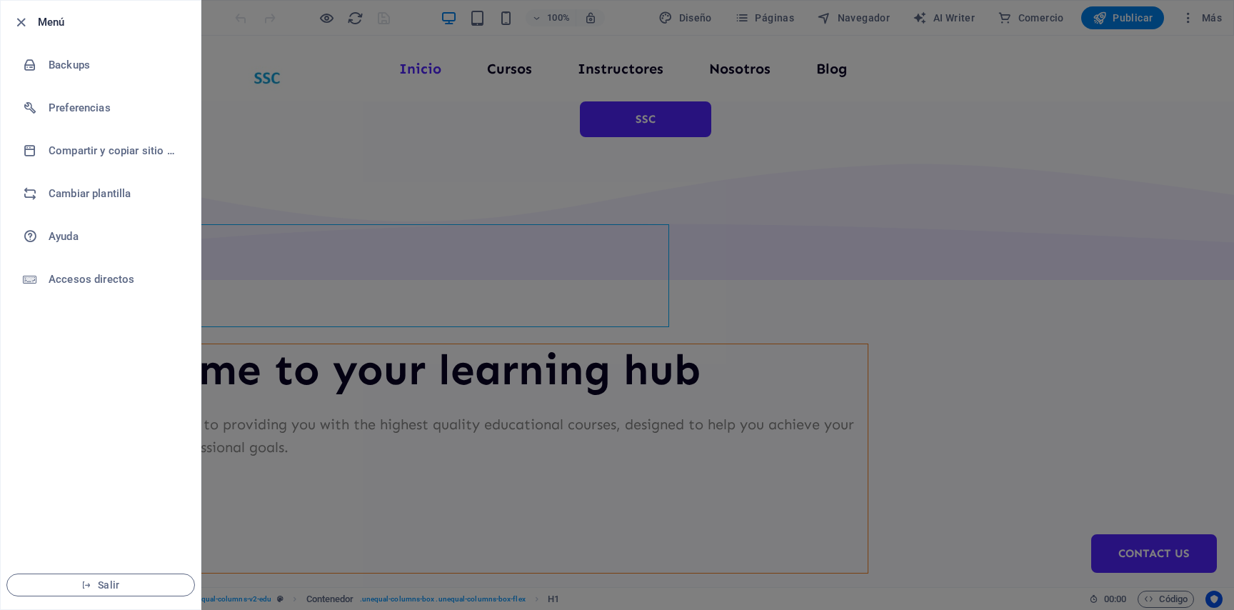
click at [494, 176] on div at bounding box center [617, 305] width 1234 height 610
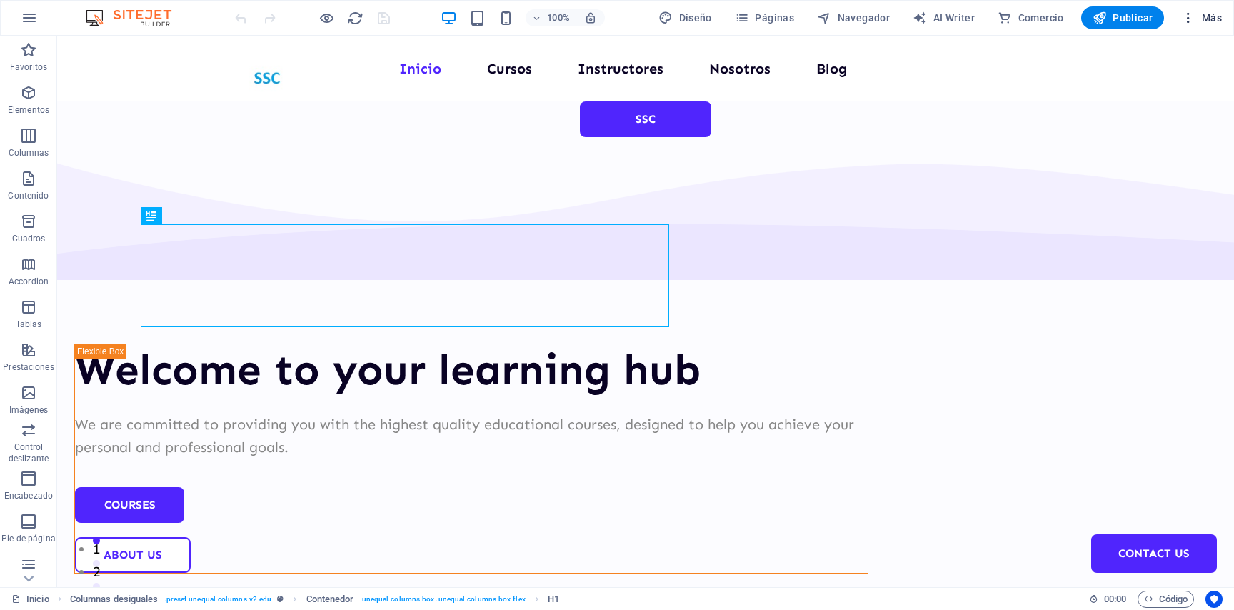
click at [1207, 14] on span "Más" at bounding box center [1201, 18] width 41 height 14
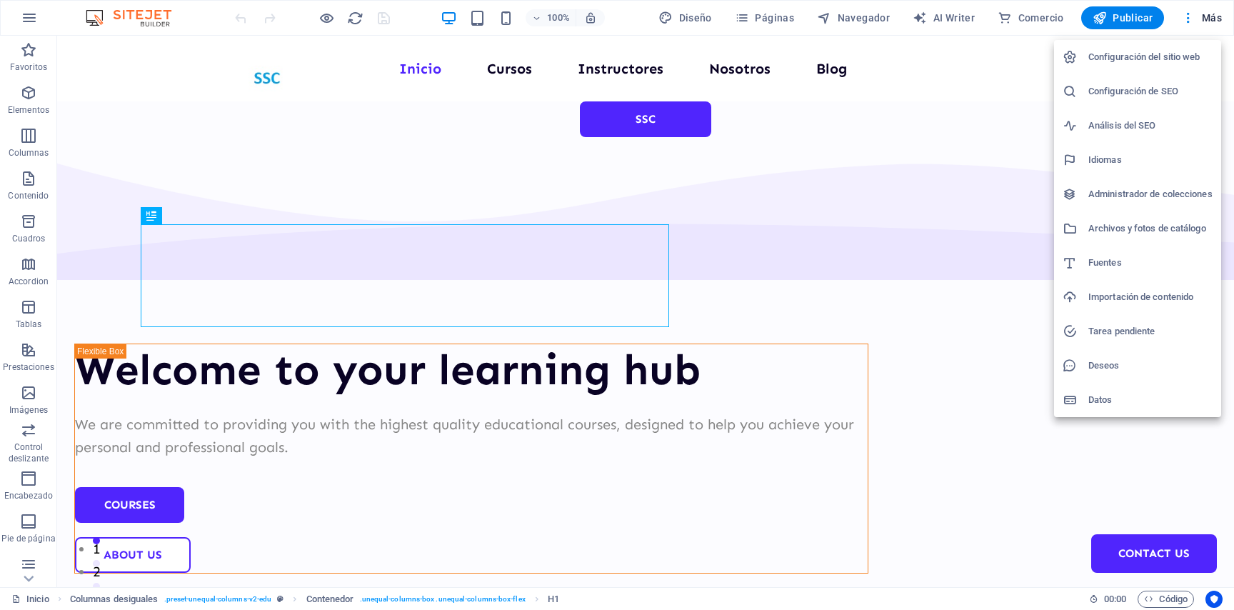
click at [1152, 156] on h6 "Idiomas" at bounding box center [1150, 159] width 124 height 17
select select "73"
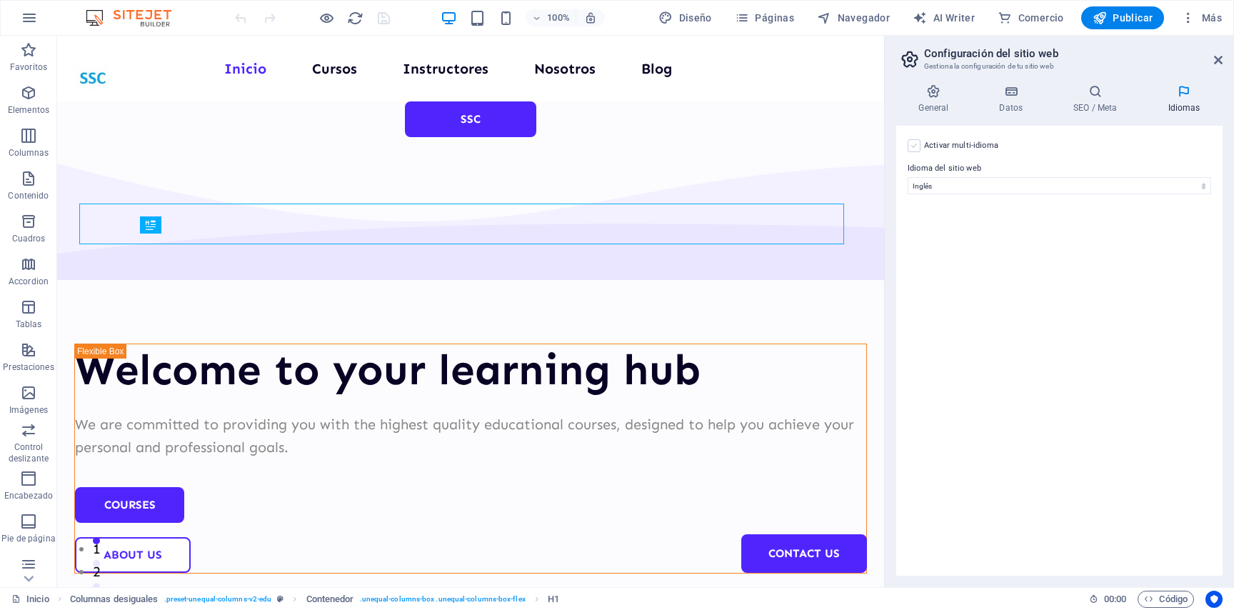
click at [910, 144] on label at bounding box center [913, 145] width 13 height 13
click at [0, 0] on input "Activar multi-idioma Para desactivar la opción multi-idioma, elimine todos los …" at bounding box center [0, 0] width 0 height 0
select select
click at [910, 144] on label at bounding box center [913, 145] width 13 height 13
click at [0, 0] on input "Activar multi-idioma Para desactivar la opción multi-idioma, elimine todos los …" at bounding box center [0, 0] width 0 height 0
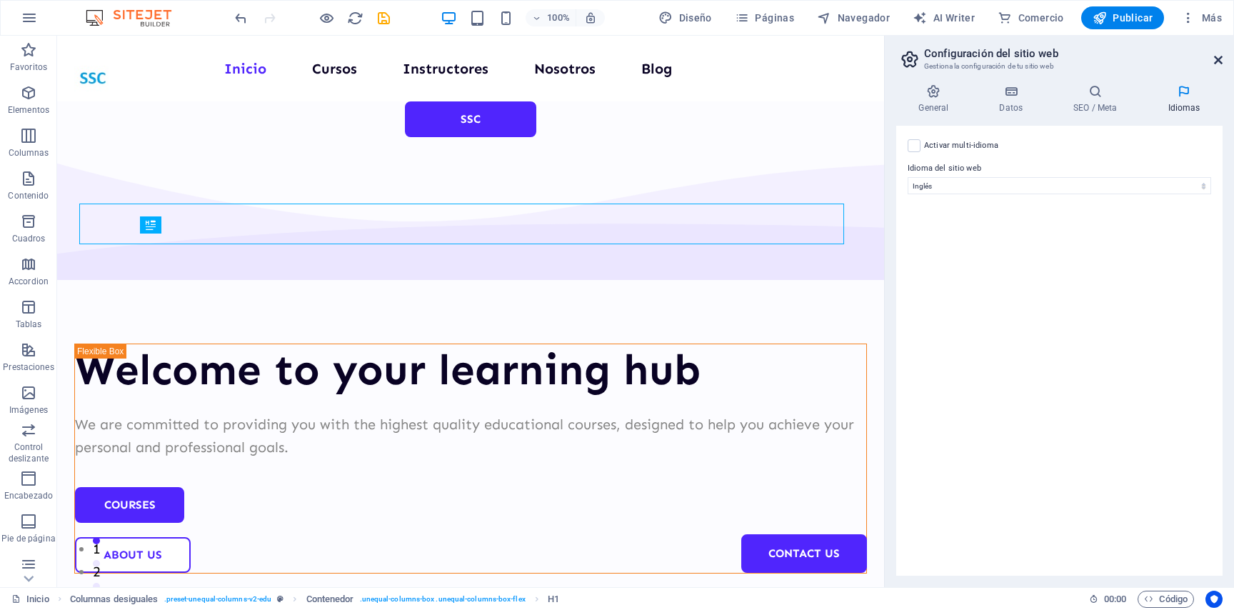
click at [1216, 59] on icon at bounding box center [1218, 59] width 9 height 11
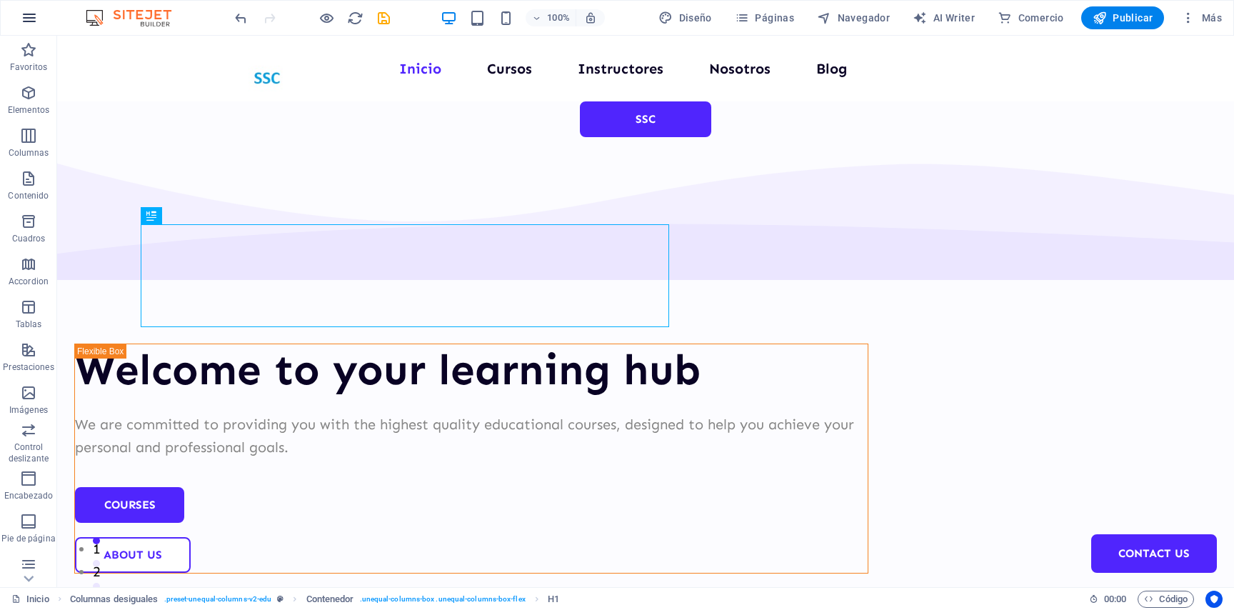
click at [31, 14] on icon "button" at bounding box center [29, 17] width 17 height 17
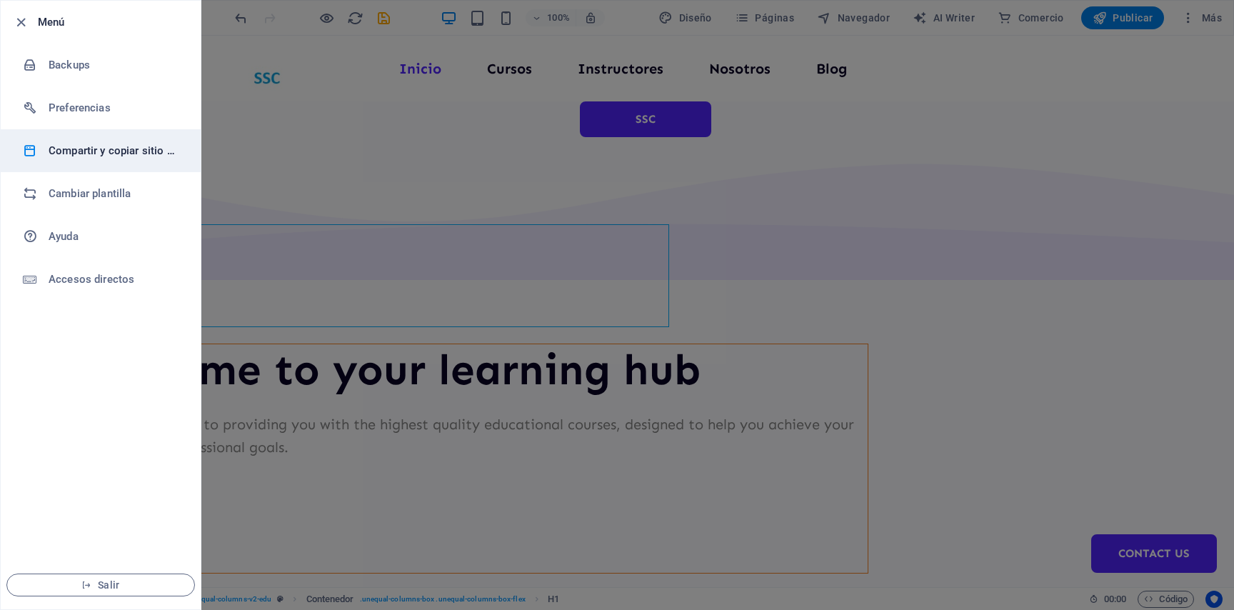
click at [119, 156] on h6 "Compartir y copiar sitio web" at bounding box center [115, 150] width 132 height 17
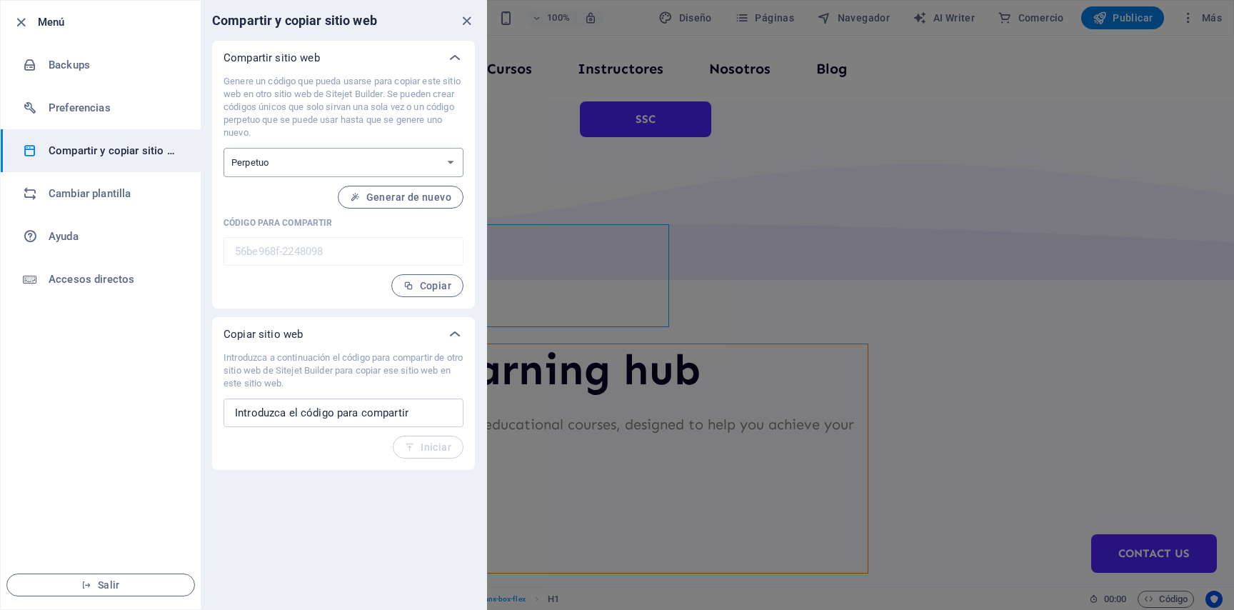
click at [223, 148] on select "Único Perpetuo" at bounding box center [343, 162] width 240 height 29
click at [278, 162] on select "Único Perpetuo" at bounding box center [343, 162] width 240 height 29
click at [223, 148] on select "Único Perpetuo" at bounding box center [343, 162] width 240 height 29
click at [275, 139] on p "Genere un código que pueda usarse para copiar este sitio web en otro sitio web …" at bounding box center [343, 107] width 240 height 64
click at [418, 290] on span "Copiar" at bounding box center [427, 285] width 48 height 11
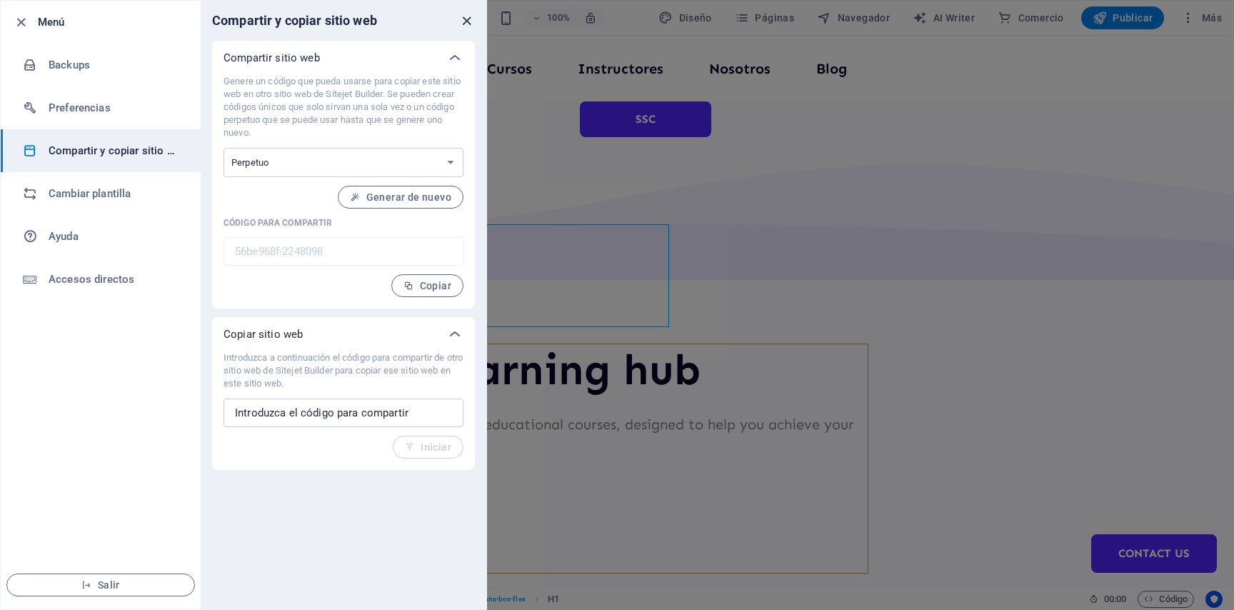
click at [467, 21] on icon "close" at bounding box center [466, 21] width 16 height 16
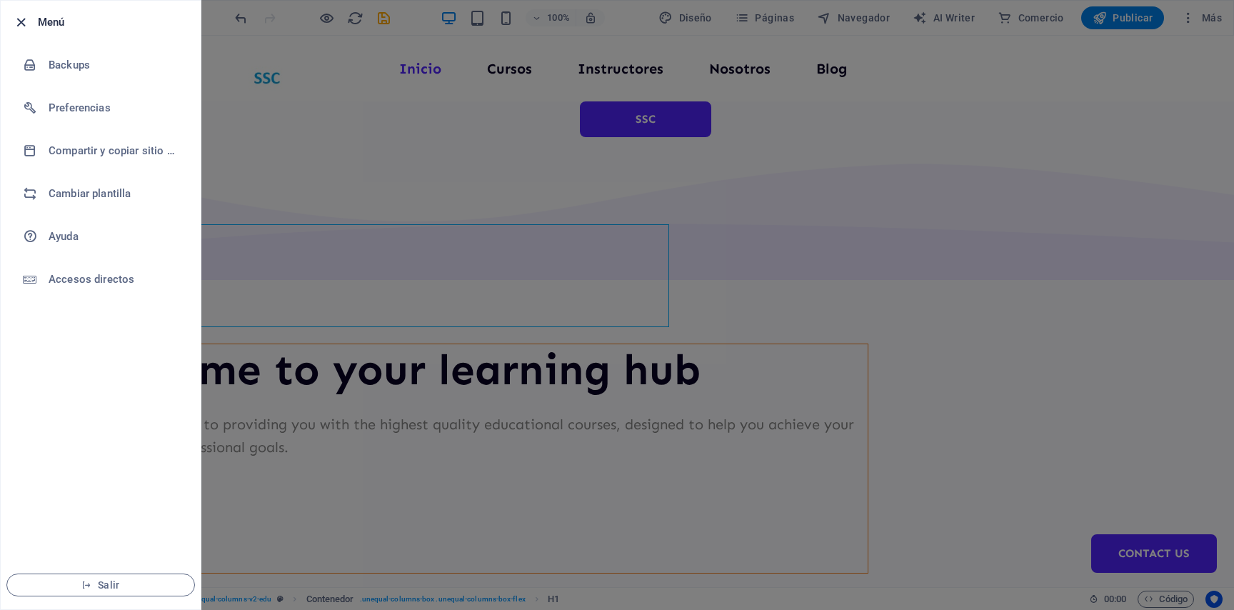
click at [18, 19] on icon "button" at bounding box center [21, 22] width 16 height 16
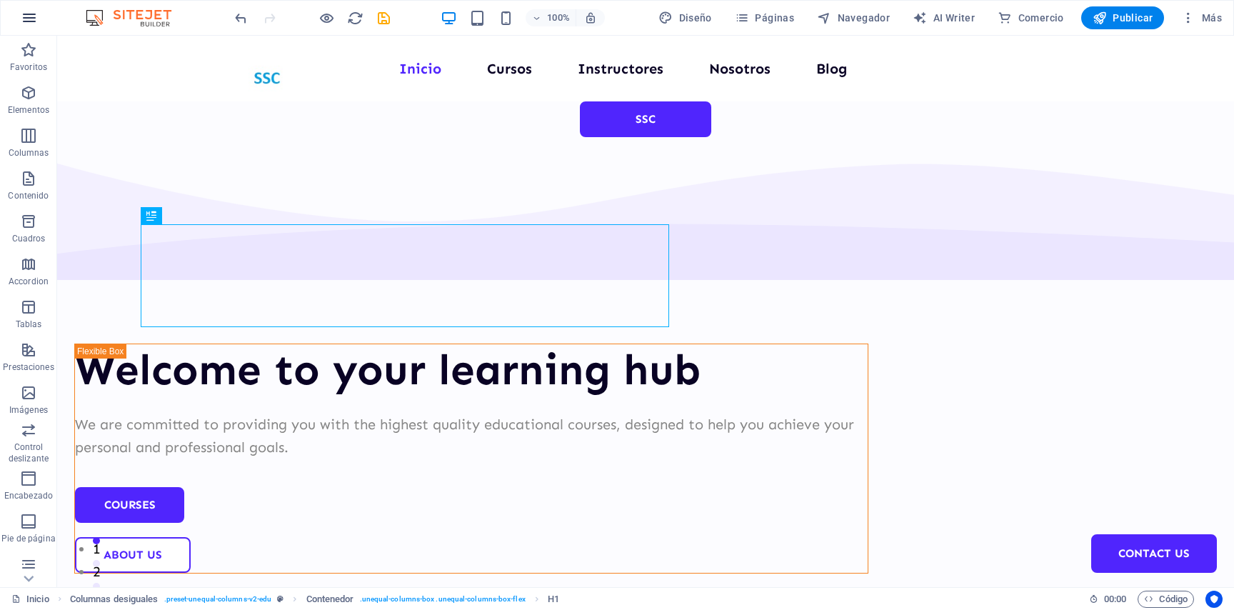
click at [29, 25] on icon "button" at bounding box center [29, 17] width 17 height 17
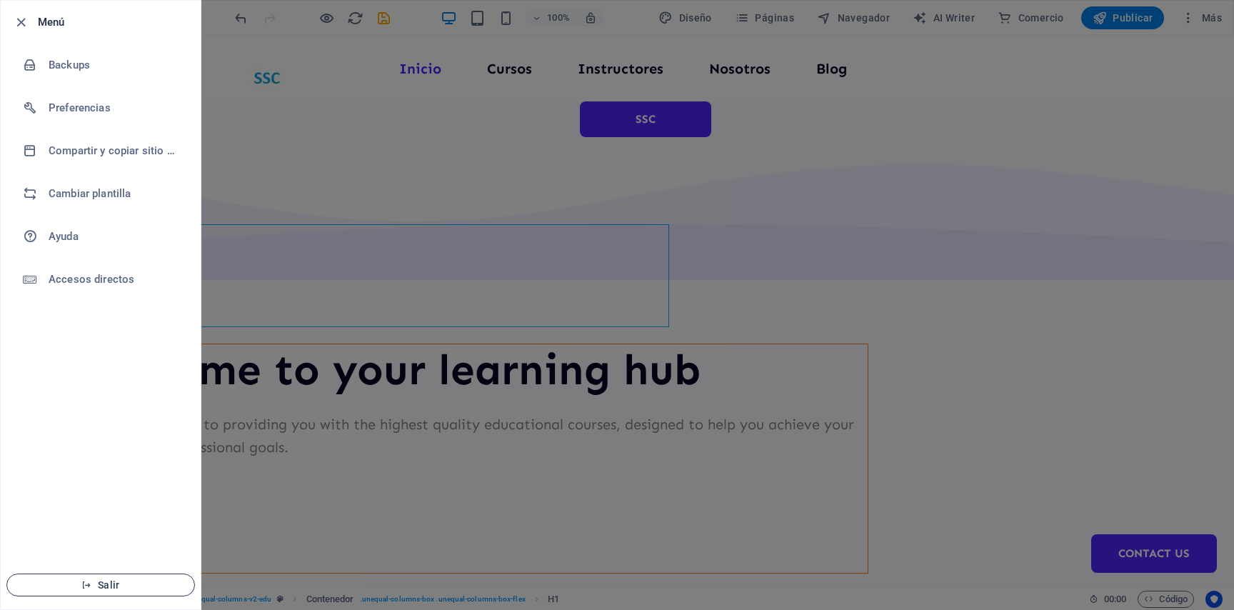
click at [108, 585] on span "Salir" at bounding box center [101, 584] width 164 height 11
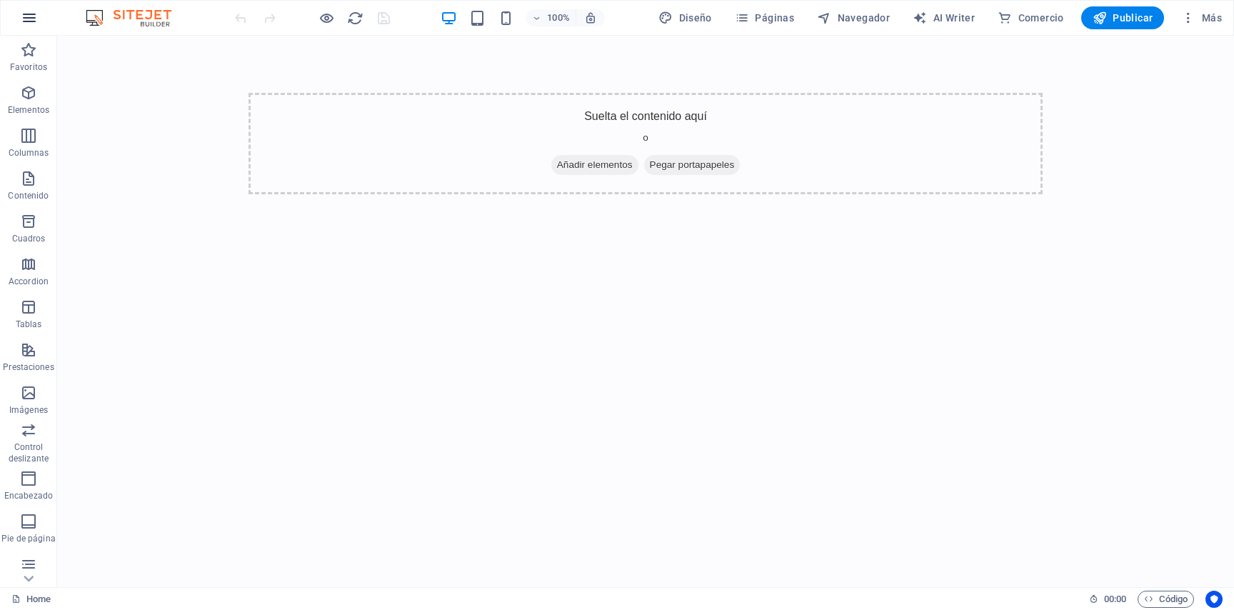
click at [19, 18] on button "button" at bounding box center [29, 18] width 34 height 34
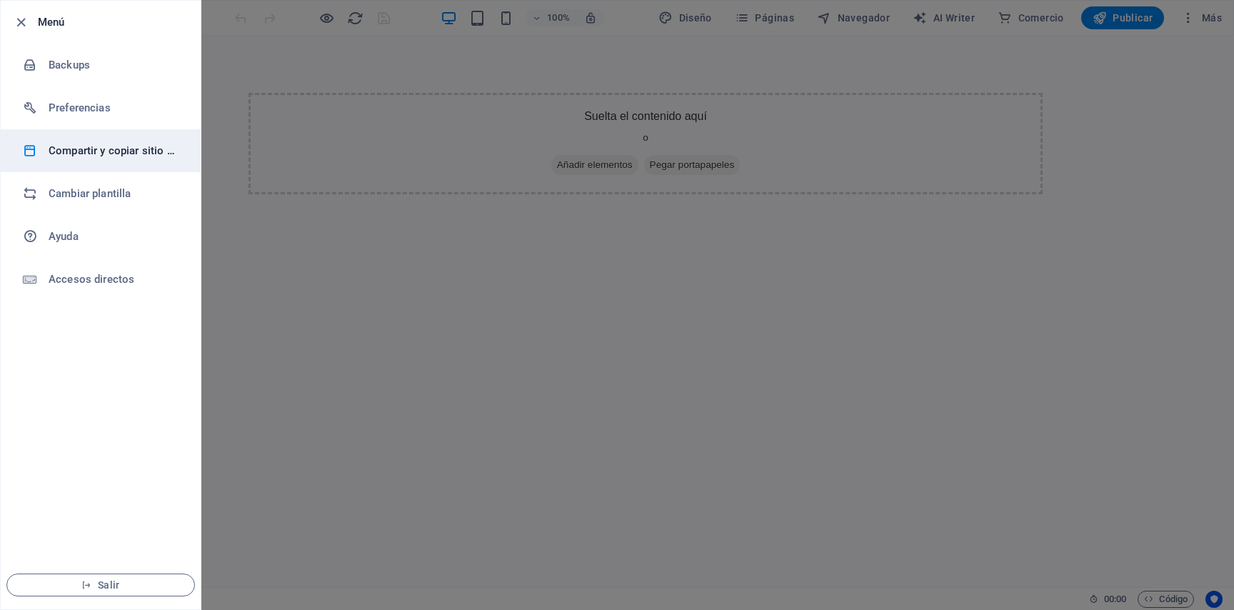
click at [89, 151] on h6 "Compartir y copiar sitio web" at bounding box center [115, 150] width 132 height 17
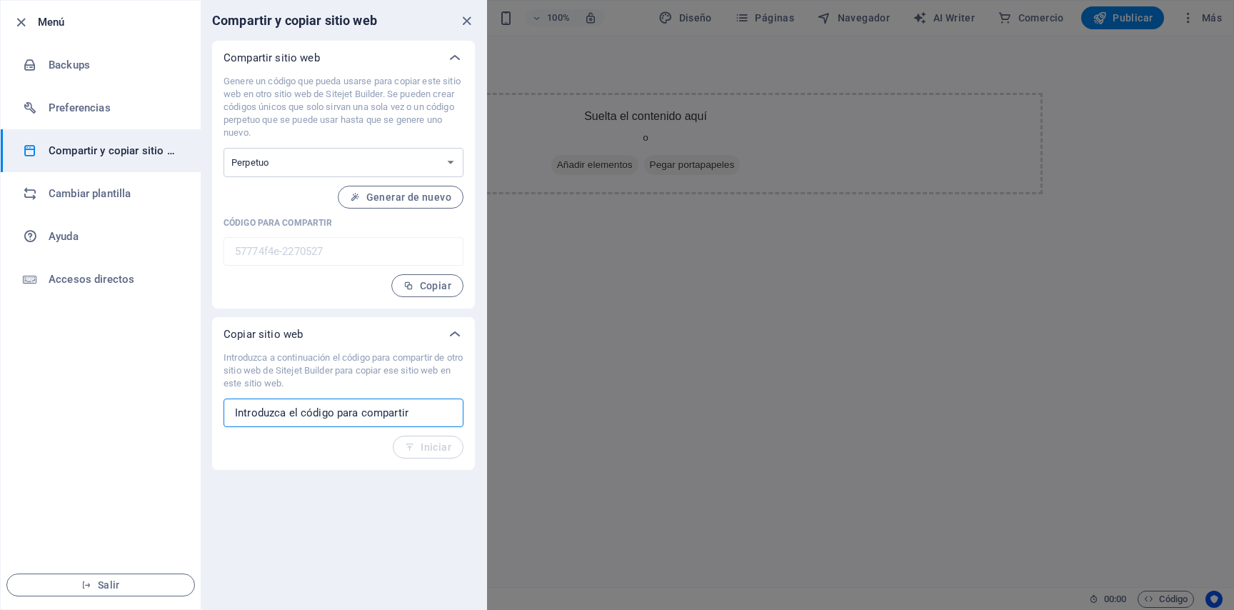
drag, startPoint x: 416, startPoint y: 420, endPoint x: 131, endPoint y: 412, distance: 285.0
click at [223, 412] on input "text" at bounding box center [343, 412] width 240 height 29
paste input "56be968f-2248098"
type input "56be968f-2248098"
click at [440, 453] on span "Iniciar" at bounding box center [428, 446] width 46 height 11
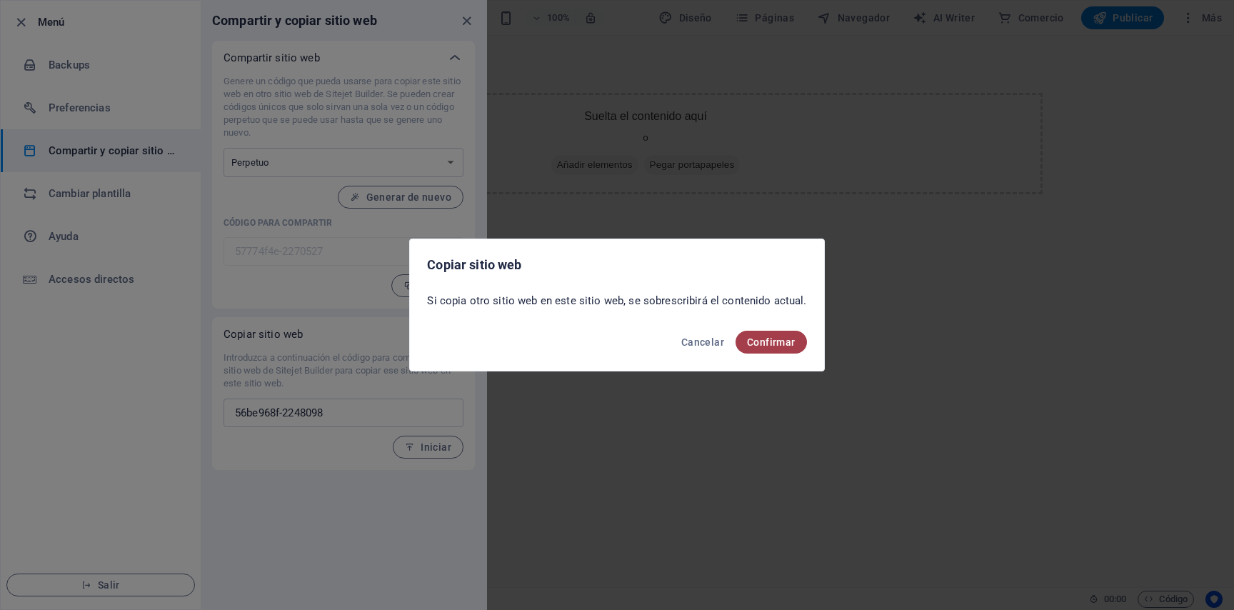
click at [755, 343] on span "Confirmar" at bounding box center [771, 341] width 49 height 11
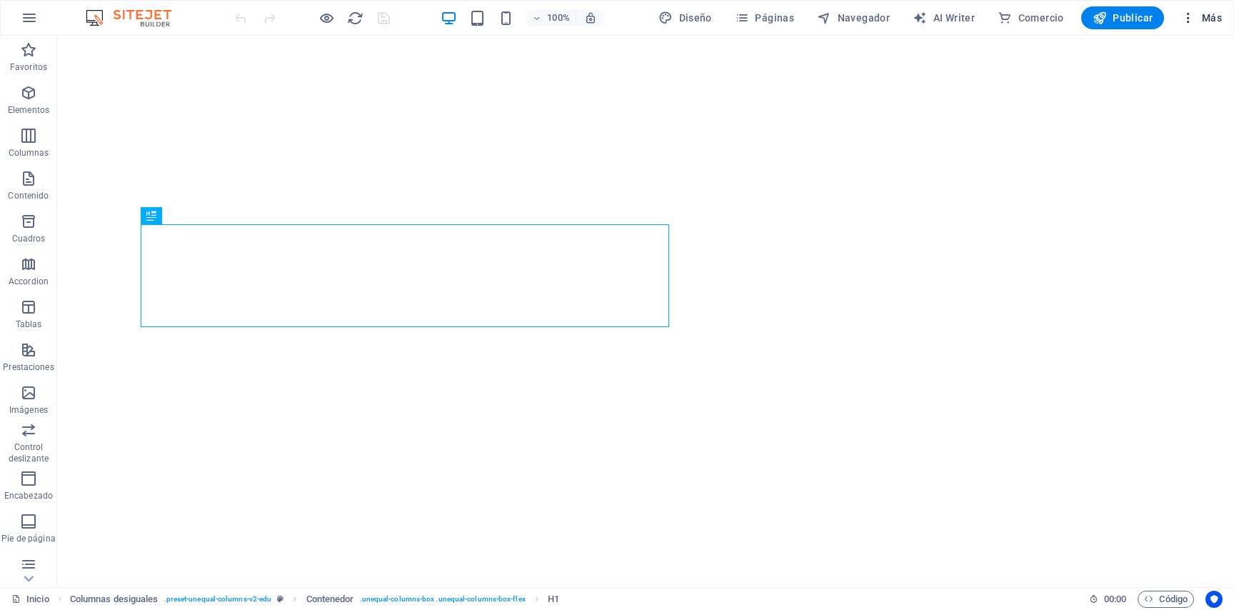
click at [1217, 16] on span "Más" at bounding box center [1201, 18] width 41 height 14
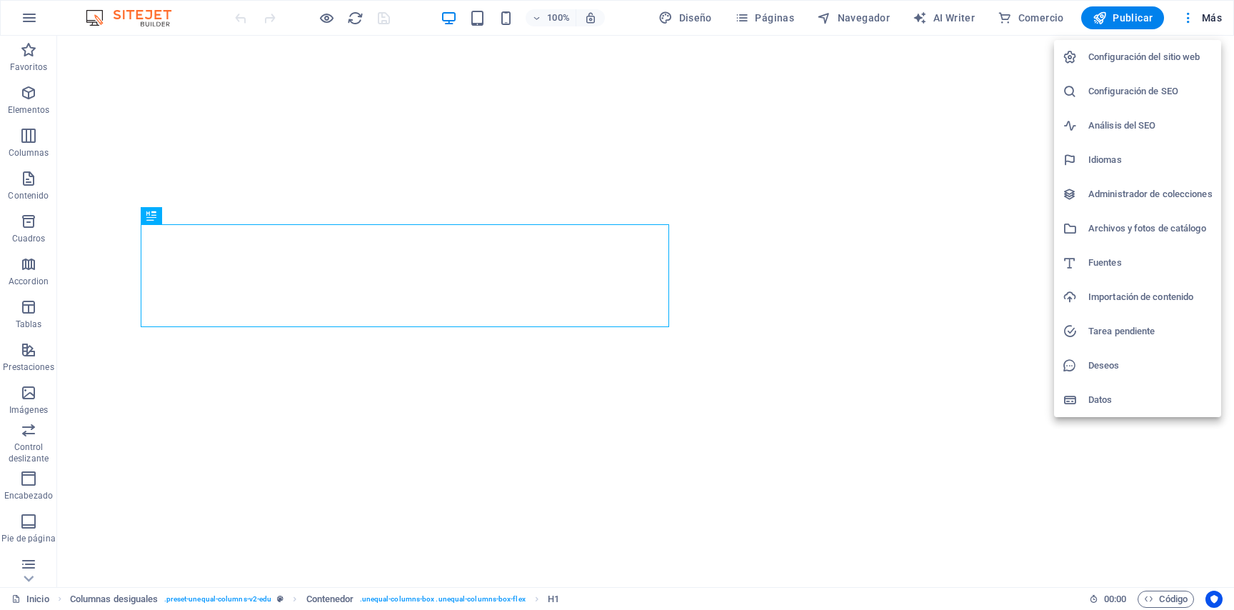
click at [1137, 161] on h6 "Idiomas" at bounding box center [1150, 159] width 124 height 17
select select "73"
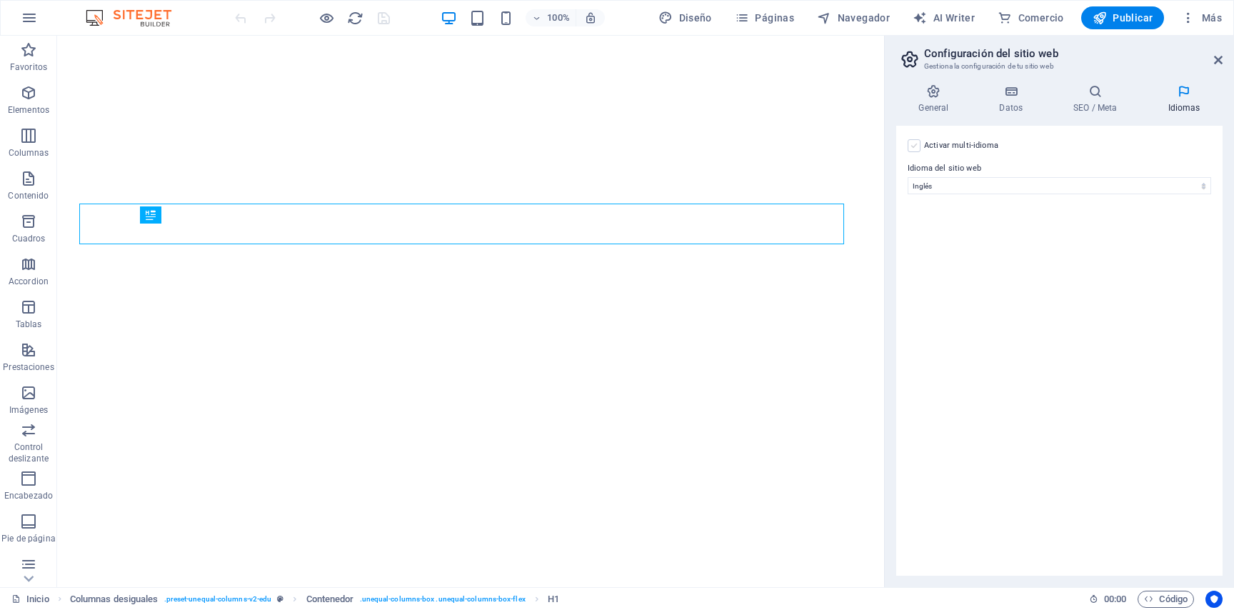
click at [913, 146] on label at bounding box center [913, 145] width 13 height 13
click at [0, 0] on input "Activar multi-idioma Para desactivar la opción multi-idioma, elimine todos los …" at bounding box center [0, 0] width 0 height 0
click at [1029, 246] on label "Idioma" at bounding box center [1069, 237] width 259 height 17
click at [1029, 246] on select "Abkhazian Afar Afrikaans Akan Albanés Alemán Amharic Árabe Aragonese Armenian A…" at bounding box center [1059, 254] width 238 height 17
select select "44"
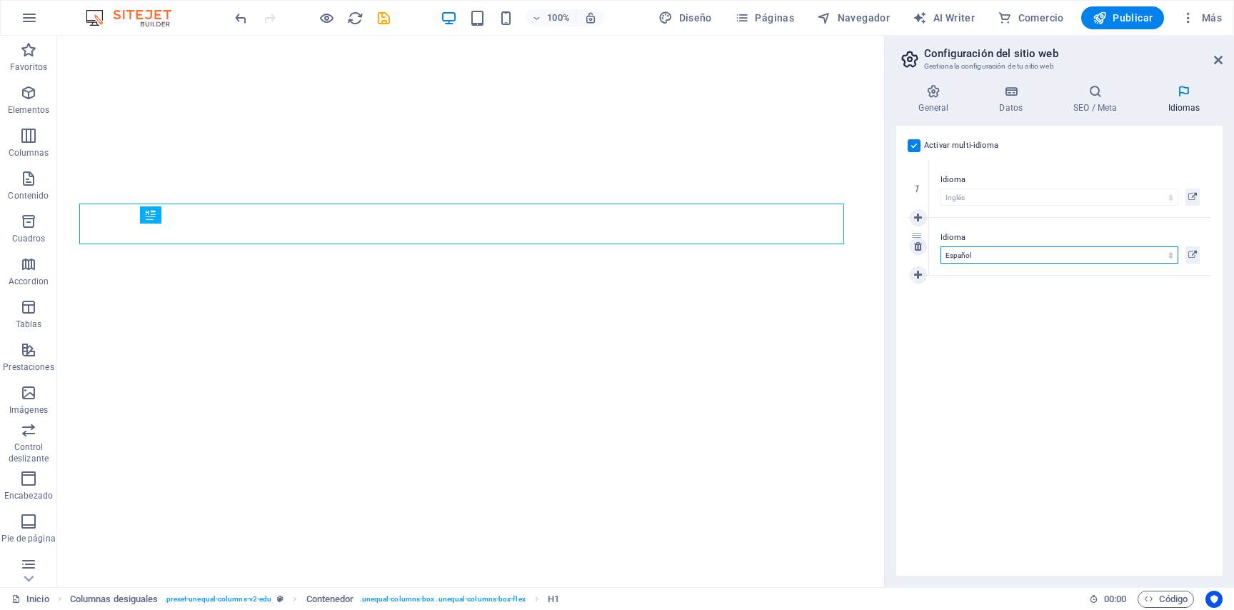
click option "Español" at bounding box center [0, 0] width 0 height 0
click at [1194, 251] on icon at bounding box center [1192, 254] width 9 height 17
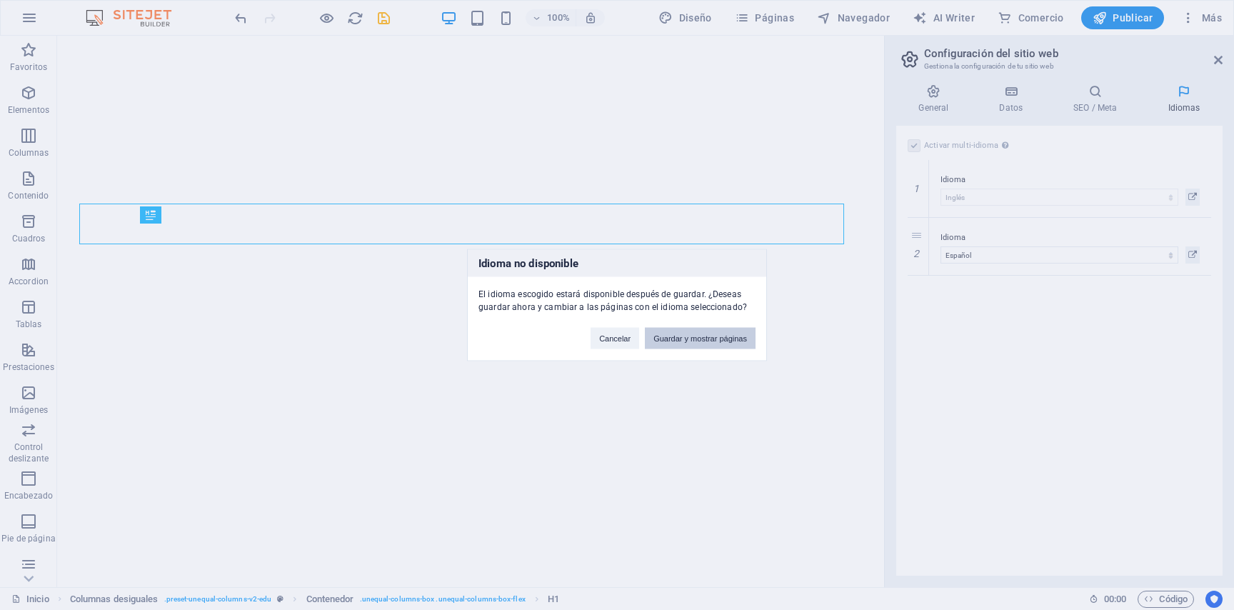
click at [678, 341] on button "Guardar y mostrar páginas" at bounding box center [700, 338] width 111 height 21
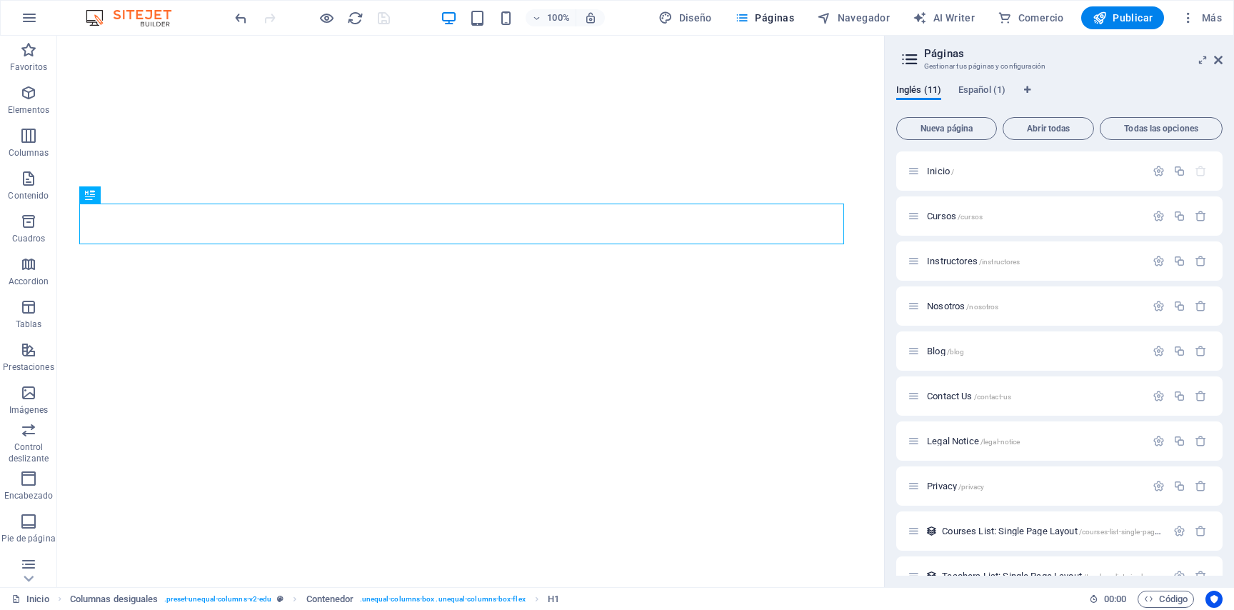
click at [990, 102] on div "Inglés (11) Español (1)" at bounding box center [1059, 97] width 326 height 27
click at [980, 90] on span "Español (1)" at bounding box center [981, 91] width 47 height 20
click at [954, 168] on span "/" at bounding box center [952, 172] width 3 height 8
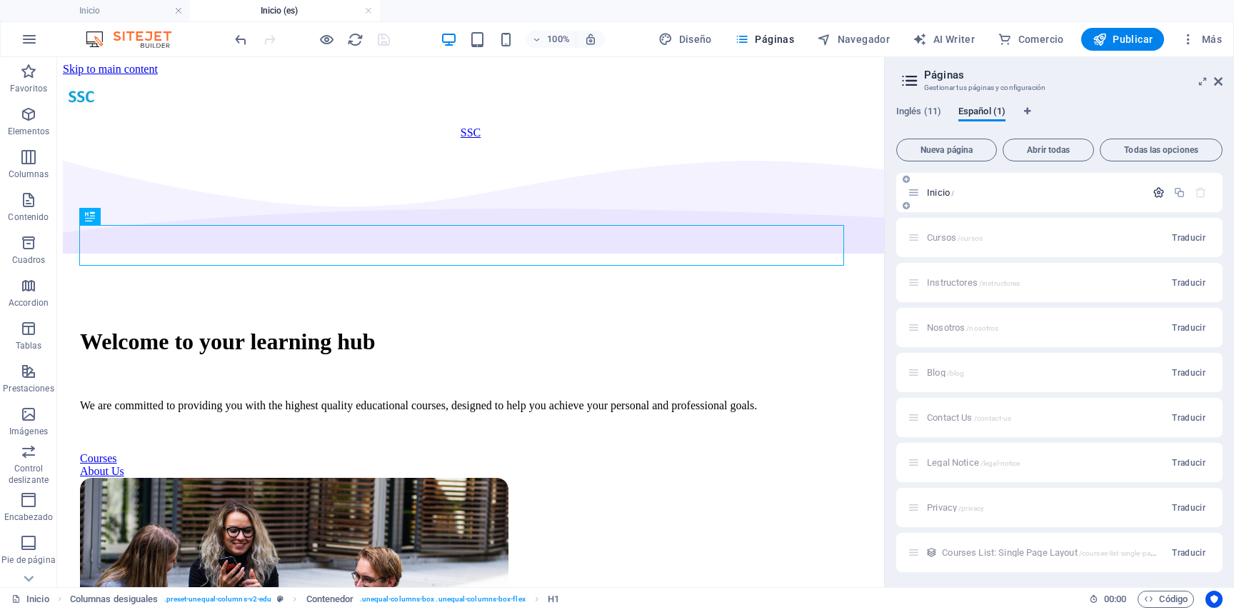
click at [1152, 193] on icon "button" at bounding box center [1158, 192] width 12 height 12
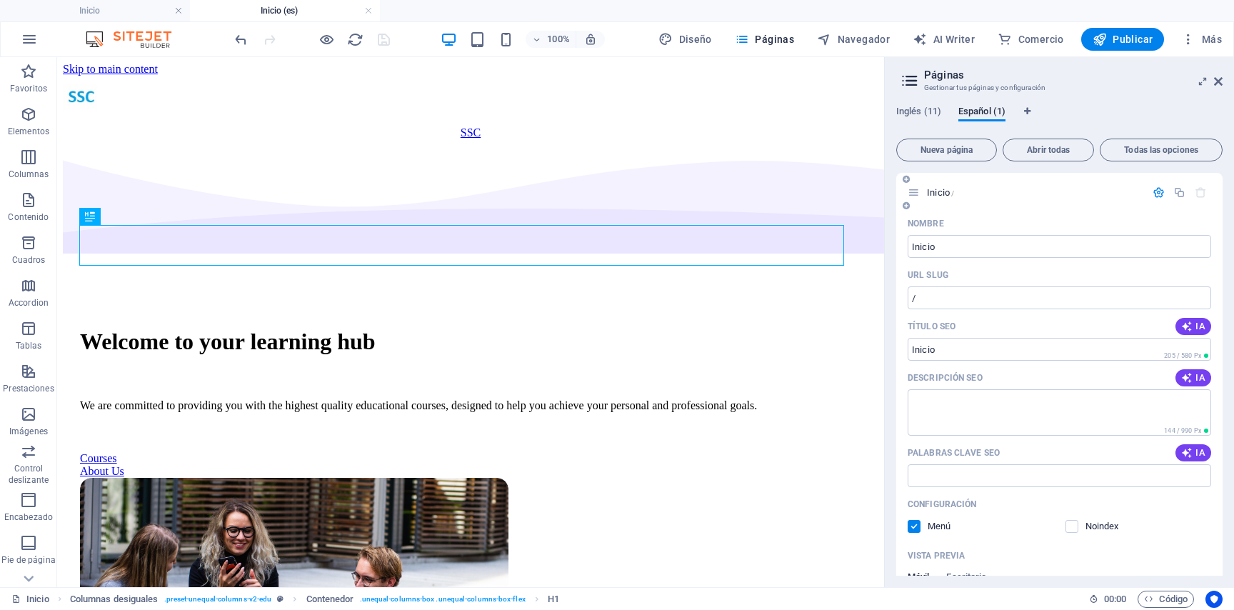
click at [920, 189] on div "Inicio /" at bounding box center [1026, 192] width 238 height 16
click at [916, 189] on icon at bounding box center [913, 192] width 12 height 12
click at [1152, 194] on icon "button" at bounding box center [1158, 192] width 12 height 12
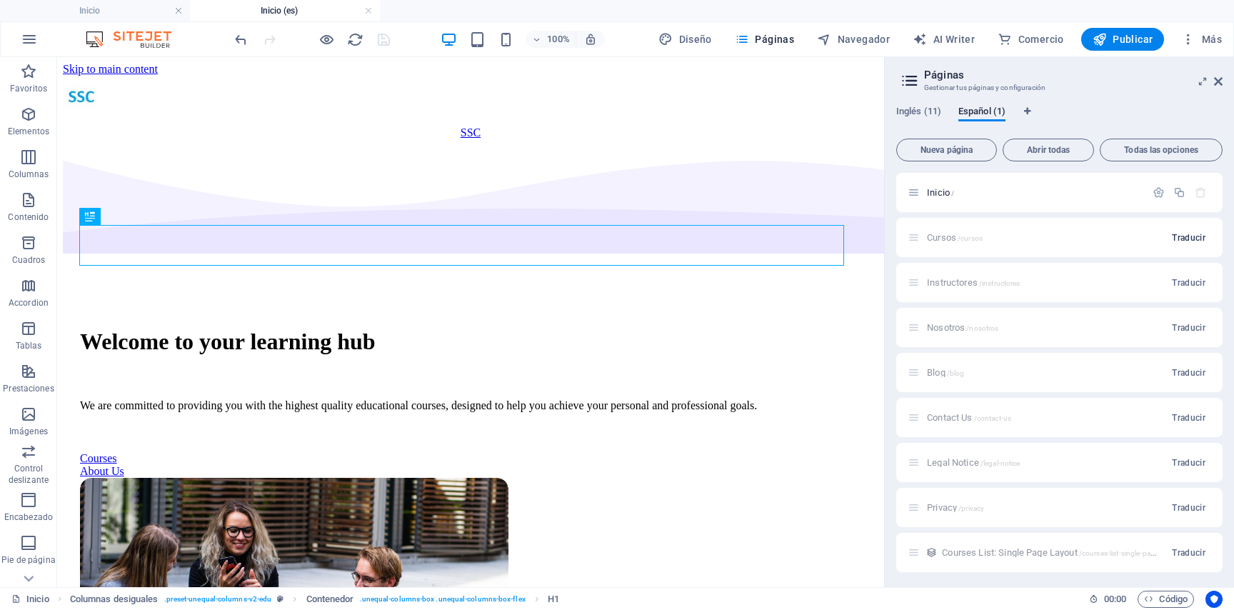
click at [1172, 237] on span "Traducir" at bounding box center [1189, 237] width 34 height 11
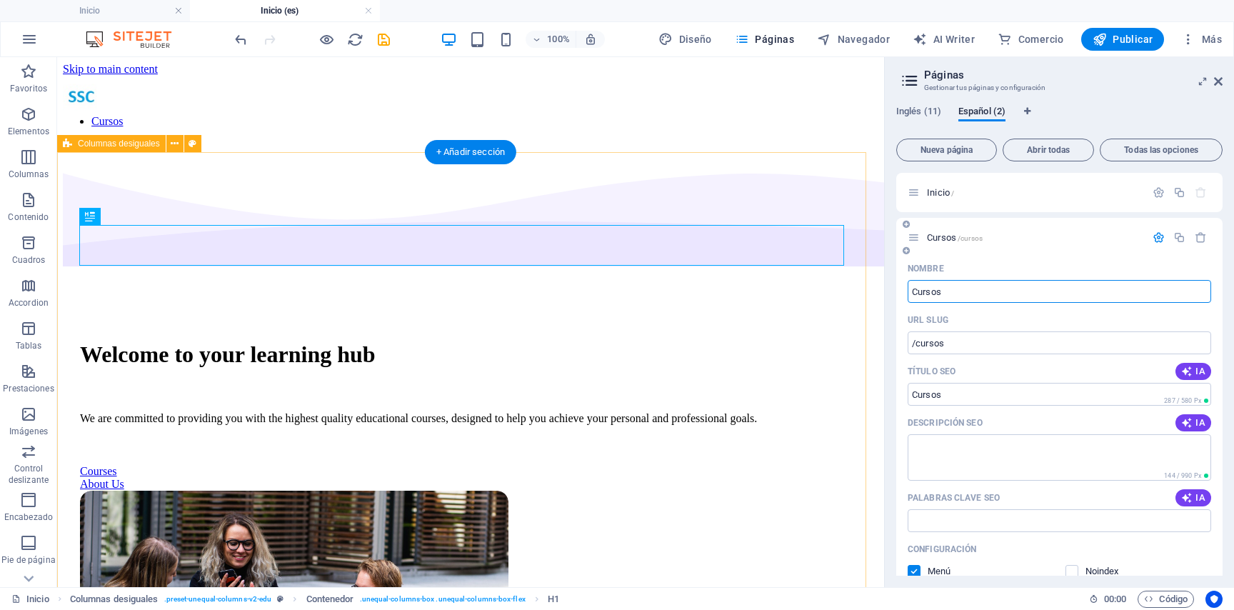
click at [378, 204] on div "Welcome to your learning hub We are committed to providing you with the highest…" at bounding box center [470, 551] width 815 height 798
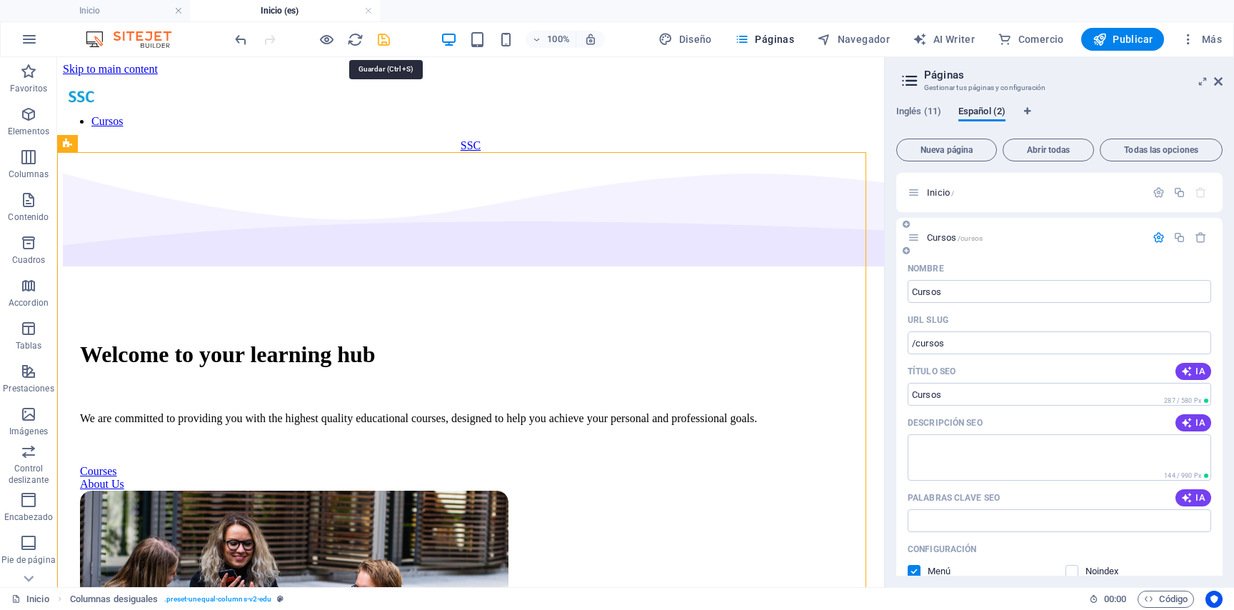
click at [388, 42] on icon "save" at bounding box center [384, 39] width 16 height 16
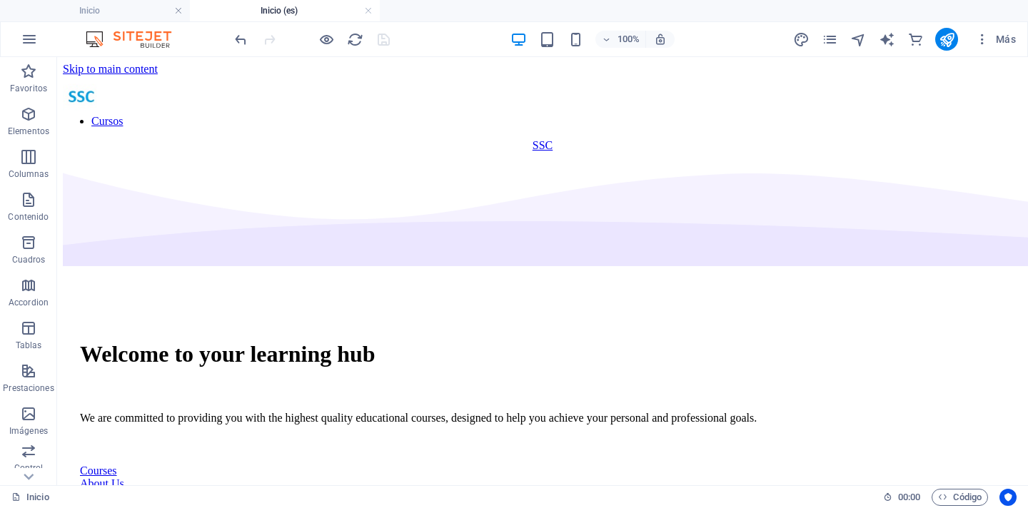
click at [275, 11] on h4 "Inicio (es)" at bounding box center [285, 11] width 190 height 16
click at [81, 9] on h4 "Inicio" at bounding box center [96, 11] width 190 height 16
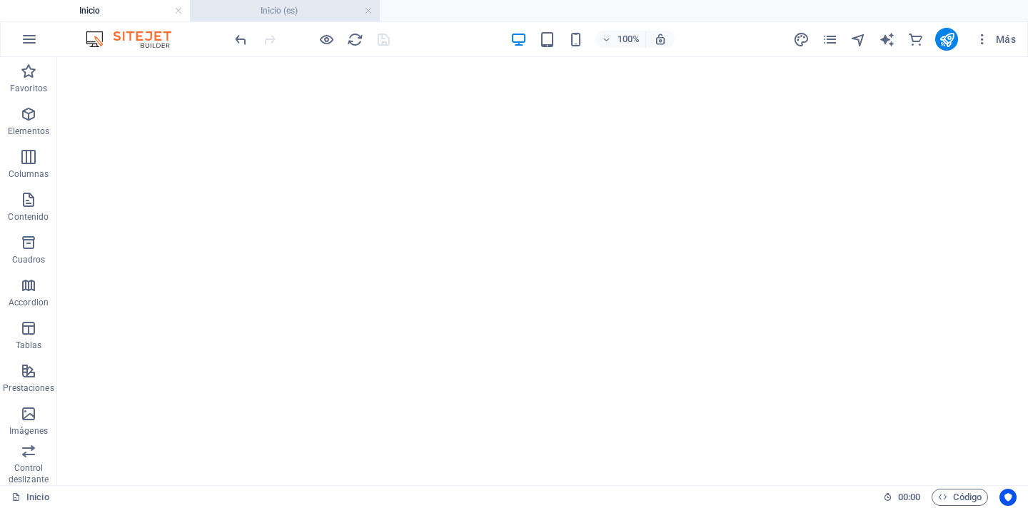
click at [271, 13] on h4 "Inicio (es)" at bounding box center [285, 11] width 190 height 16
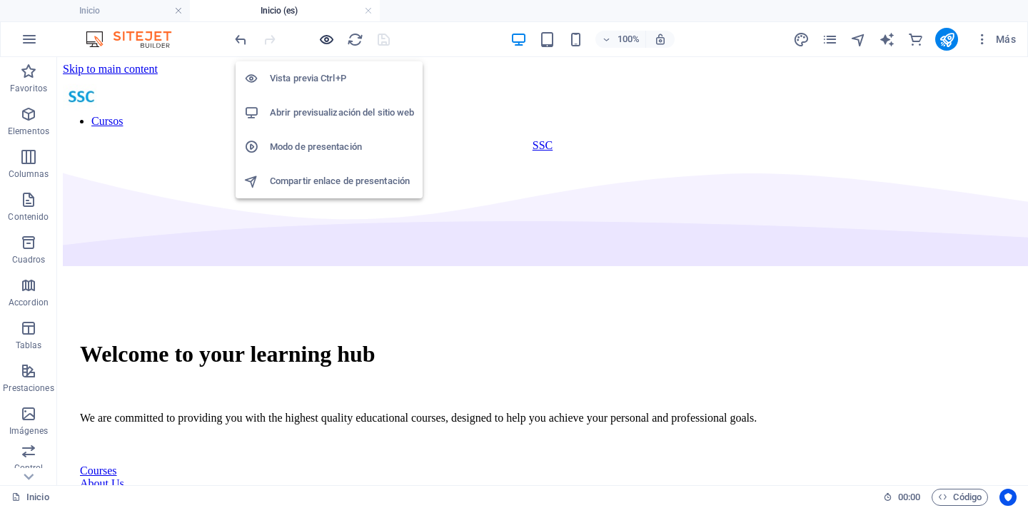
click at [331, 44] on icon "button" at bounding box center [326, 39] width 16 height 16
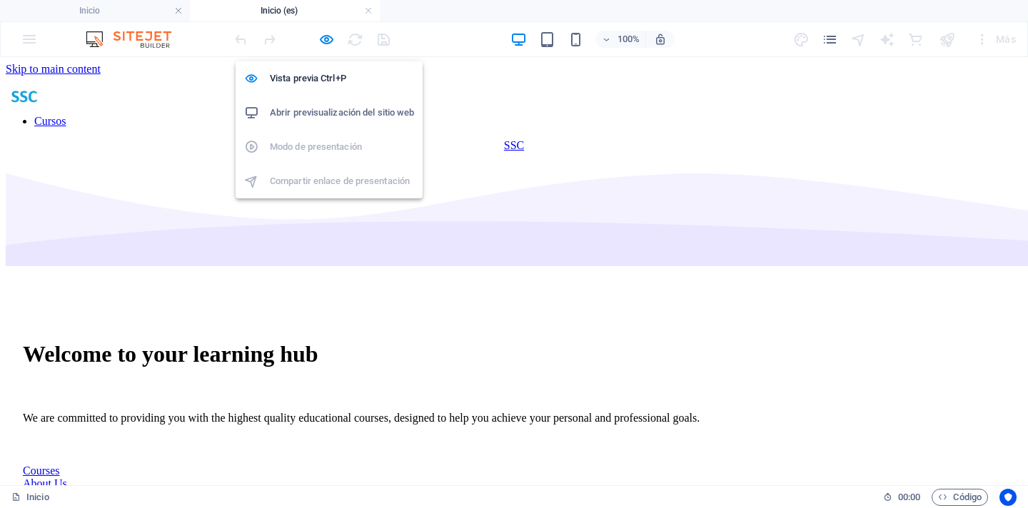
click at [331, 108] on h6 "Abrir previsualización del sitio web" at bounding box center [342, 112] width 144 height 17
click at [326, 44] on icon "button" at bounding box center [326, 39] width 16 height 16
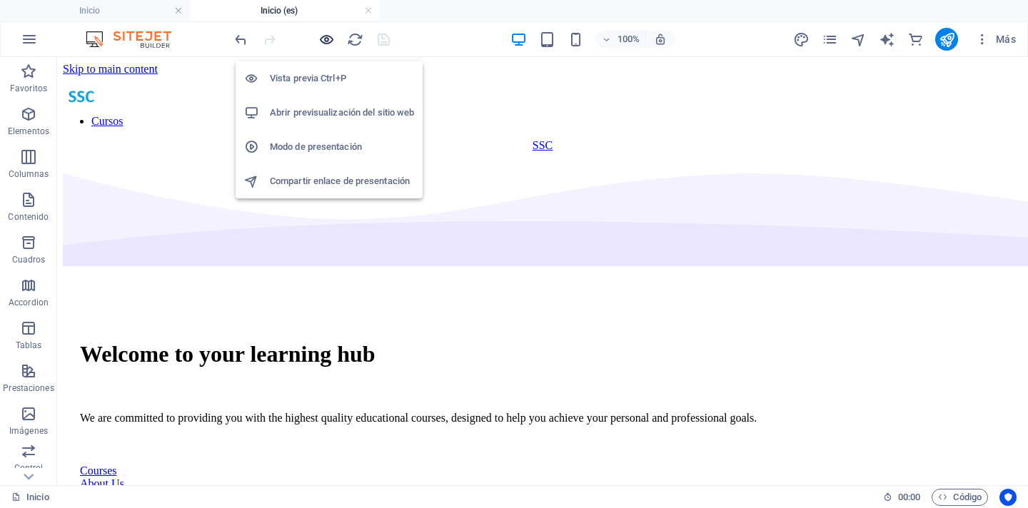
click at [331, 47] on icon "button" at bounding box center [326, 39] width 16 height 16
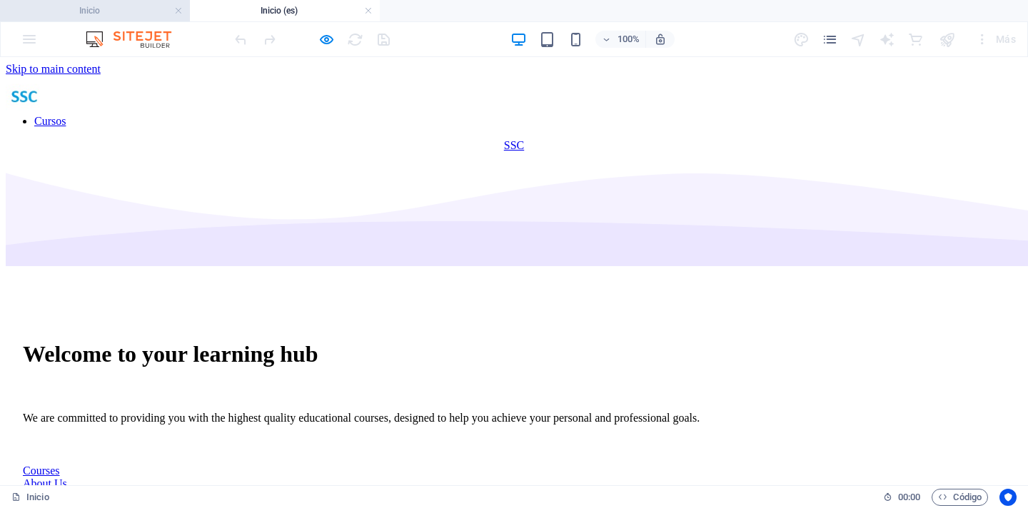
click at [104, 11] on h4 "Inicio" at bounding box center [95, 11] width 190 height 16
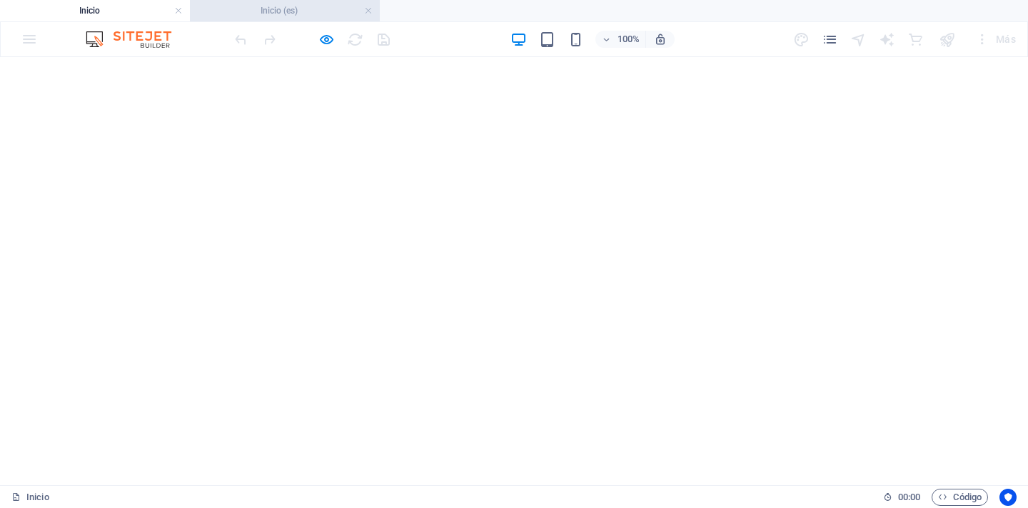
click at [274, 9] on h4 "Inicio (es)" at bounding box center [285, 11] width 190 height 16
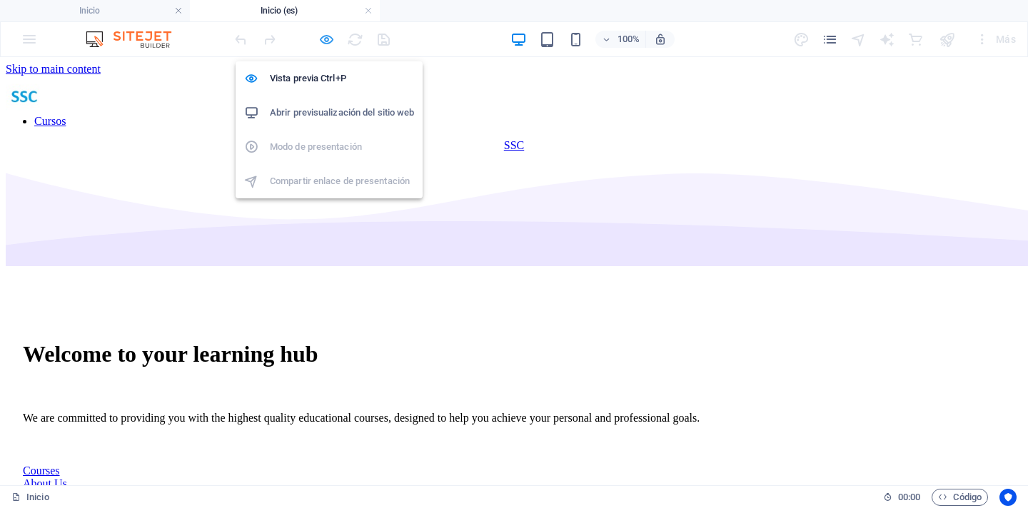
click at [331, 44] on icon "button" at bounding box center [326, 39] width 16 height 16
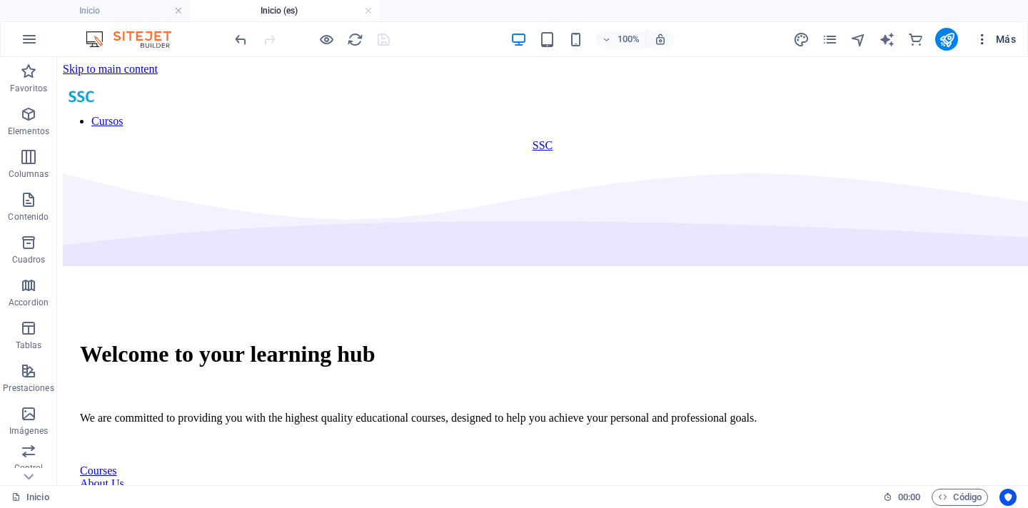
click at [985, 46] on icon "button" at bounding box center [982, 39] width 14 height 14
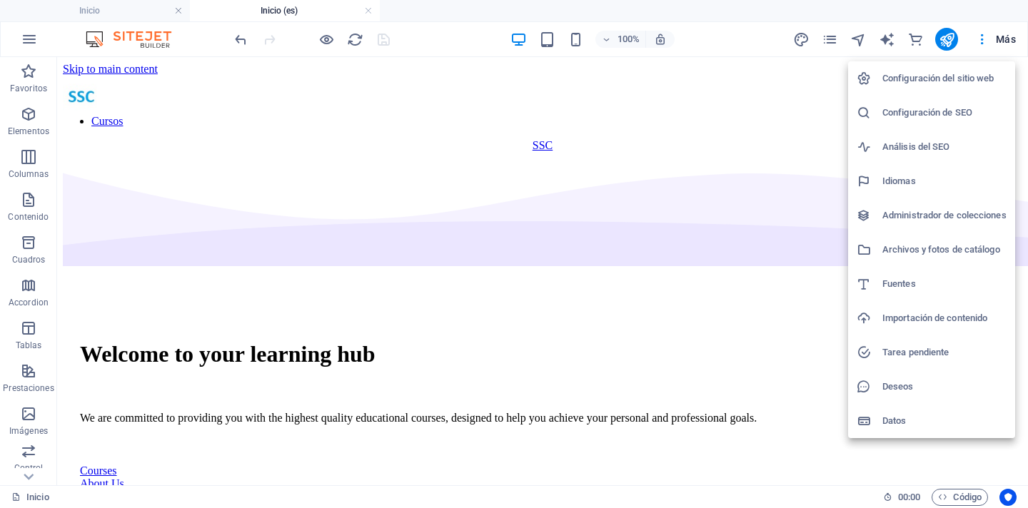
click at [968, 76] on h6 "Configuración del sitio web" at bounding box center [944, 78] width 124 height 17
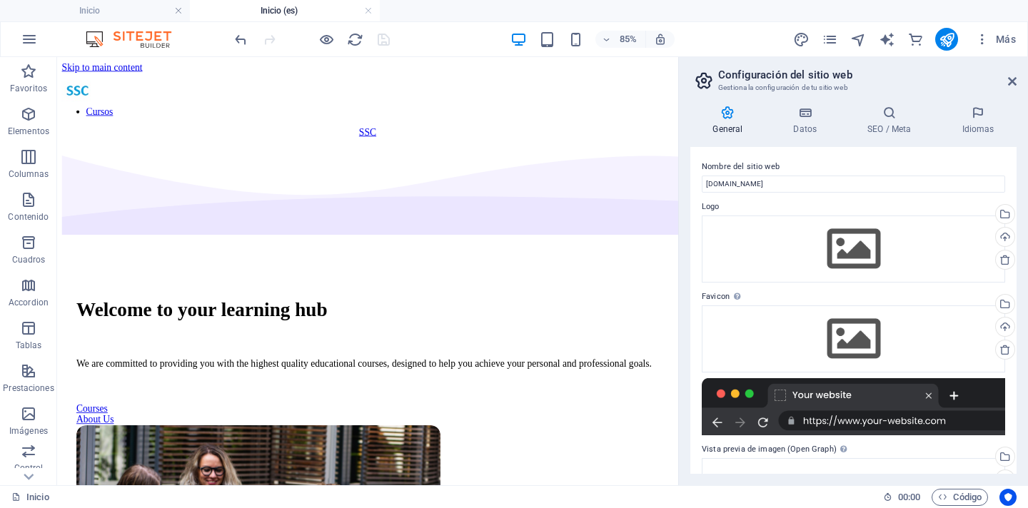
click at [1022, 77] on aside "Configuración del sitio web Gestiona la configuración de tu sitio web General D…" at bounding box center [853, 271] width 350 height 428
click at [1003, 80] on h2 "Configuración del sitio web" at bounding box center [867, 75] width 298 height 13
click at [1010, 81] on icon at bounding box center [1012, 81] width 9 height 11
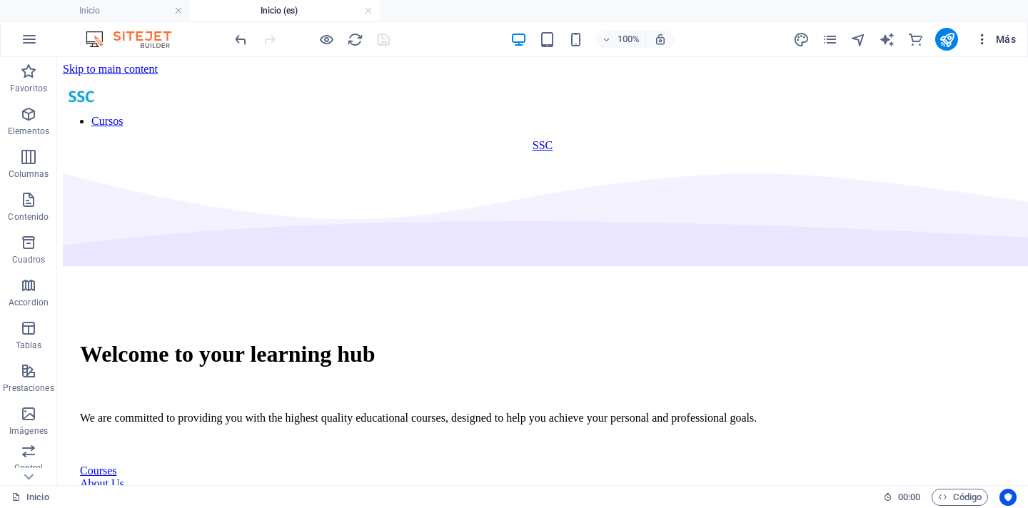
click at [1010, 41] on span "Más" at bounding box center [995, 39] width 41 height 14
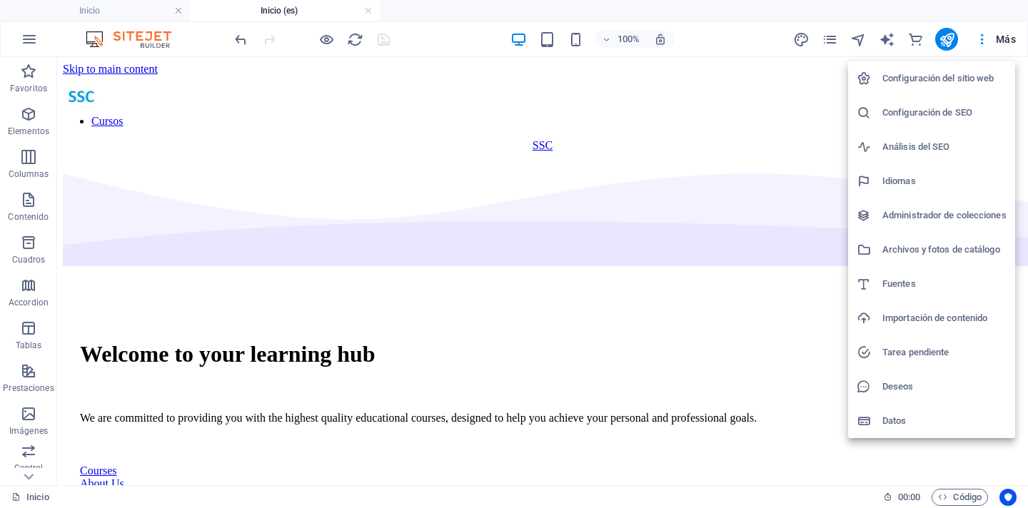
click at [912, 181] on h6 "Idiomas" at bounding box center [944, 181] width 124 height 17
select select "73"
select select "44"
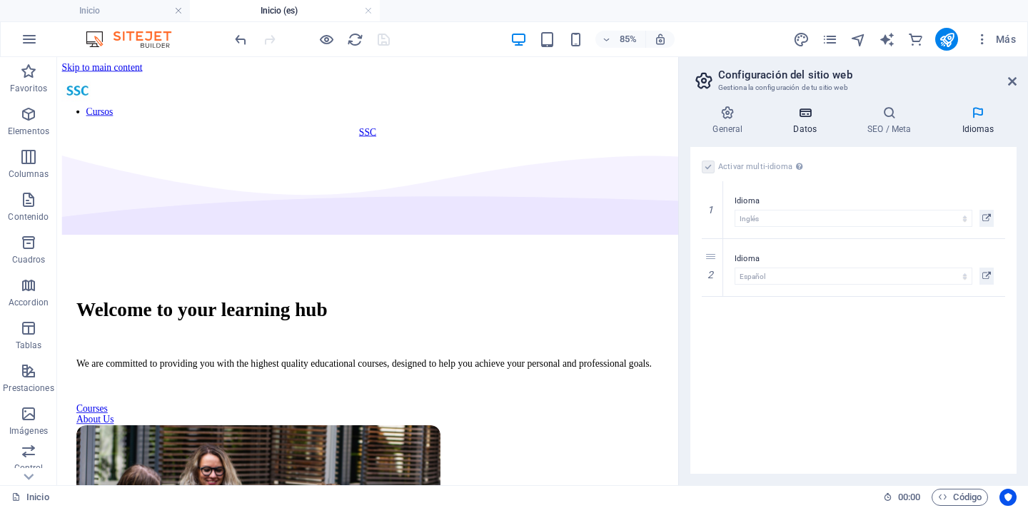
click at [796, 128] on h4 "Datos" at bounding box center [808, 121] width 74 height 30
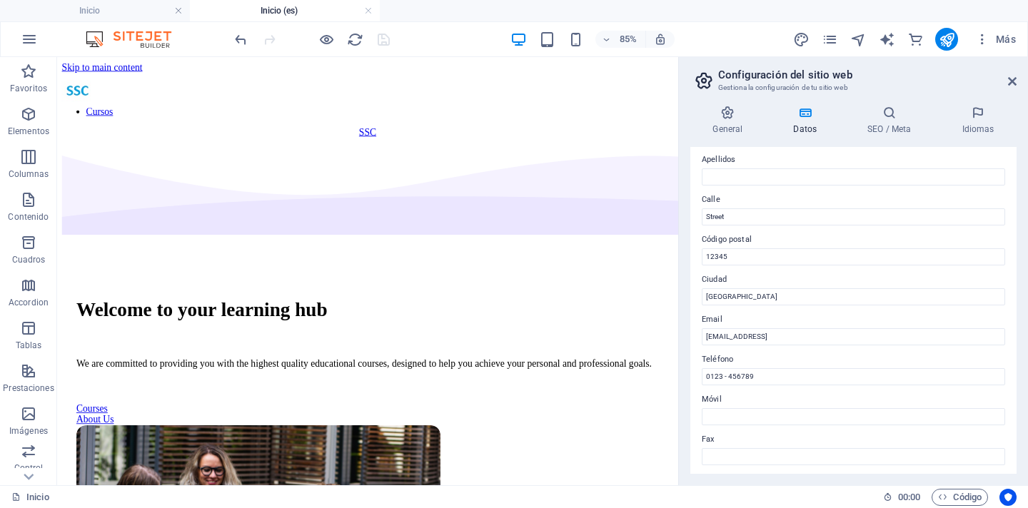
scroll to position [104, 0]
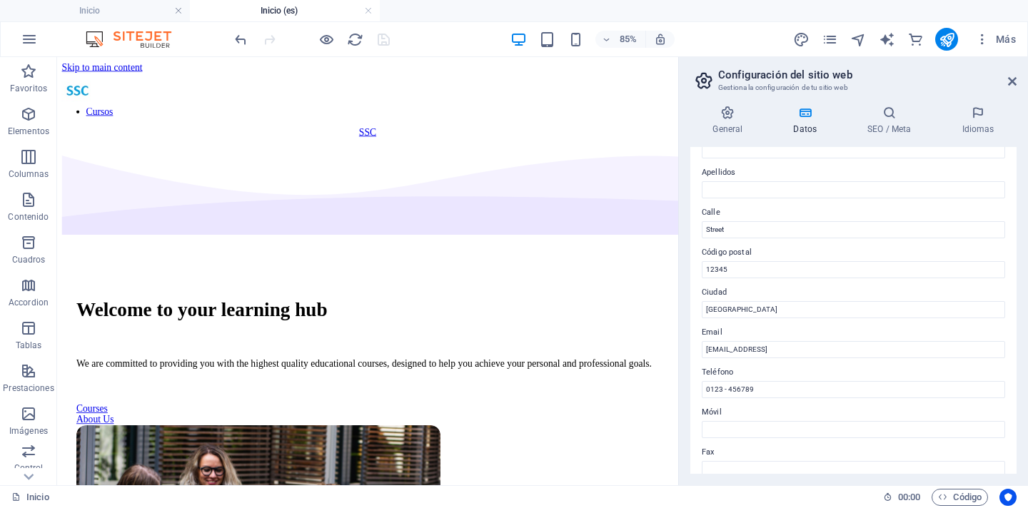
drag, startPoint x: 752, startPoint y: 321, endPoint x: 697, endPoint y: 316, distance: 55.9
click at [697, 316] on div "Datos de contacto para este sitio web. Pueden usarse en cualquier parte del sit…" at bounding box center [853, 310] width 326 height 327
click at [702, 311] on input "Berlin" at bounding box center [853, 309] width 303 height 17
click at [895, 120] on h4 "SEO / Meta" at bounding box center [892, 121] width 94 height 30
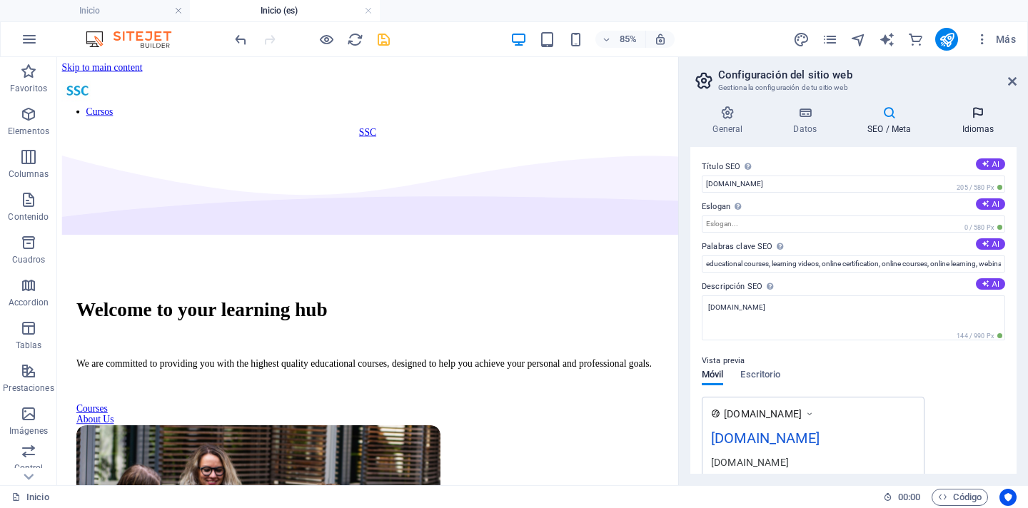
click at [986, 126] on h4 "Idiomas" at bounding box center [978, 121] width 77 height 30
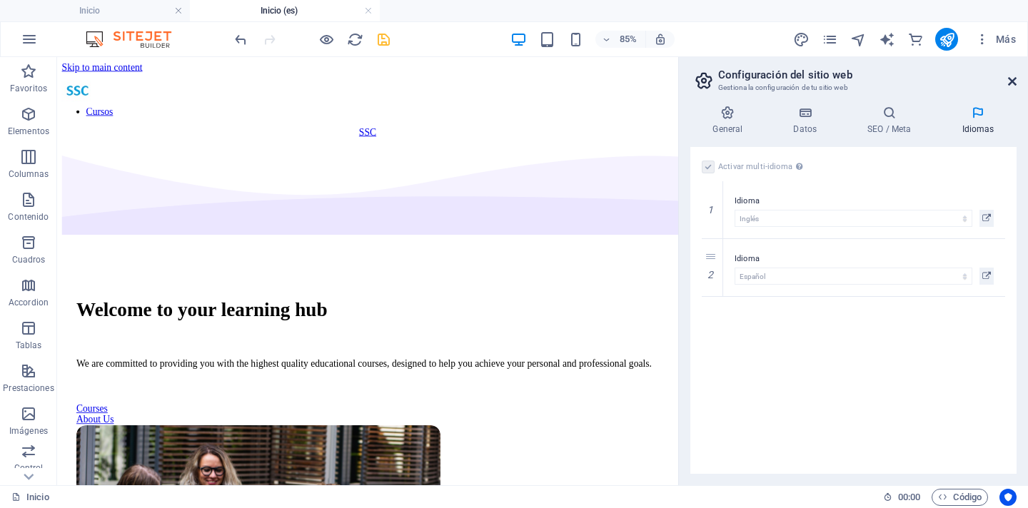
drag, startPoint x: 1009, startPoint y: 79, endPoint x: 954, endPoint y: 21, distance: 79.3
click at [1009, 79] on icon at bounding box center [1012, 81] width 9 height 11
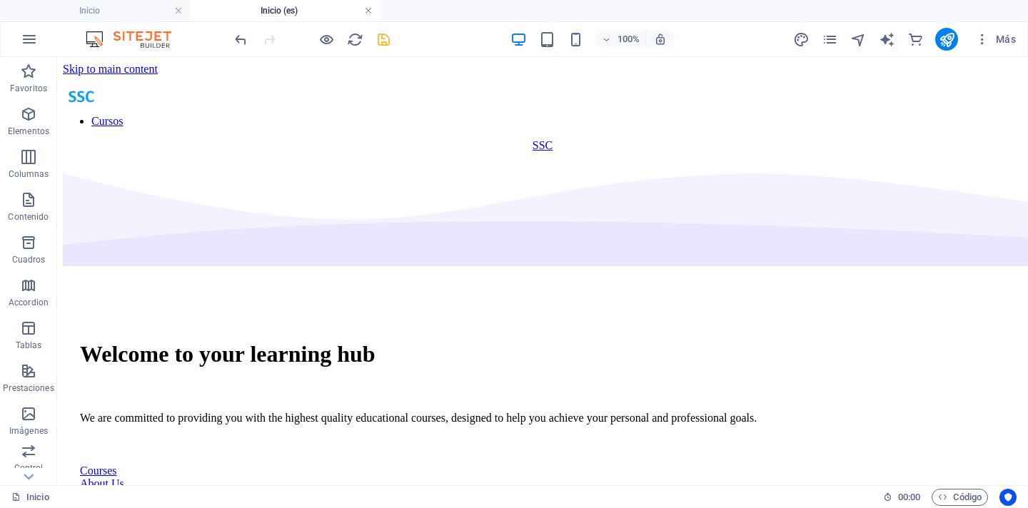
click at [366, 11] on link at bounding box center [368, 11] width 9 height 14
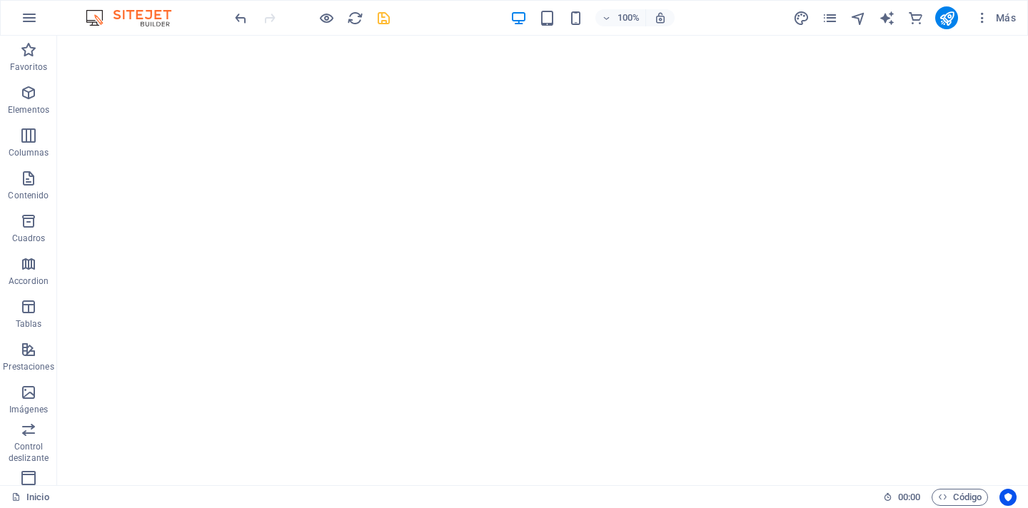
click at [388, 16] on icon "save" at bounding box center [384, 18] width 16 height 16
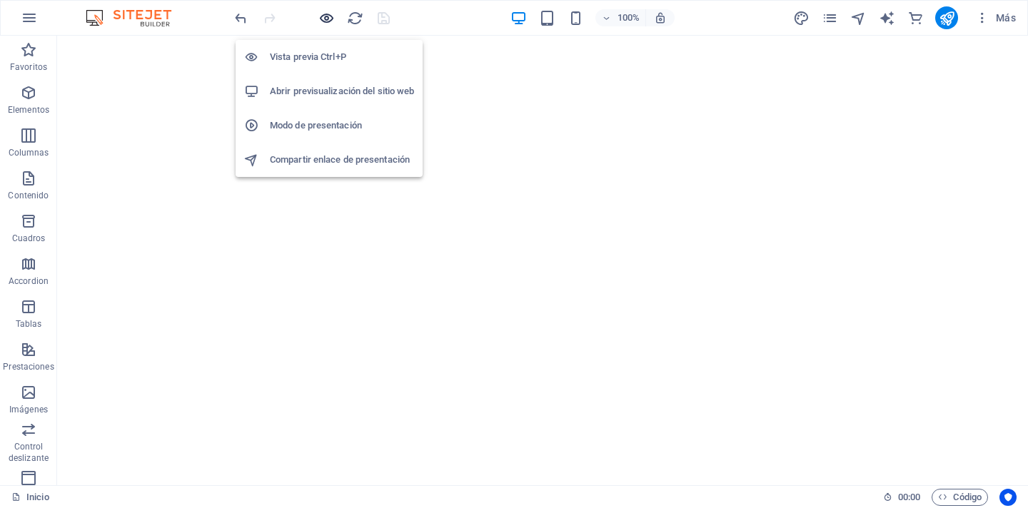
click at [333, 17] on icon "button" at bounding box center [326, 18] width 16 height 16
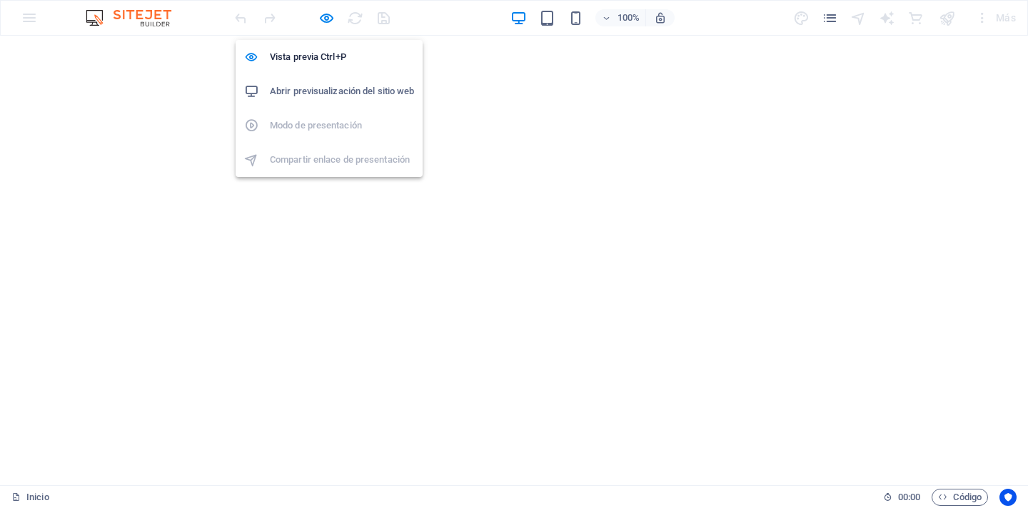
click at [341, 104] on li "Abrir previsualización del sitio web" at bounding box center [329, 91] width 187 height 34
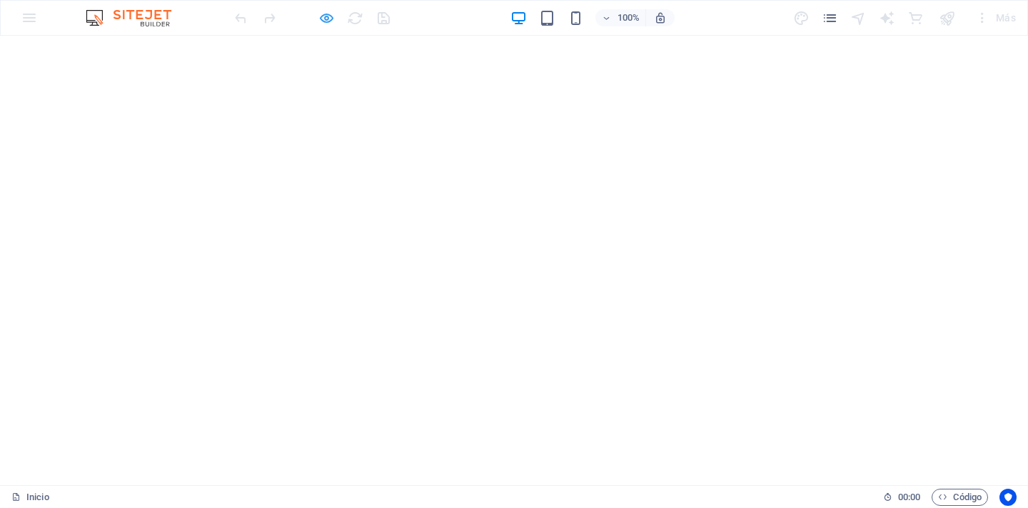
click at [327, 26] on icon "button" at bounding box center [326, 18] width 16 height 16
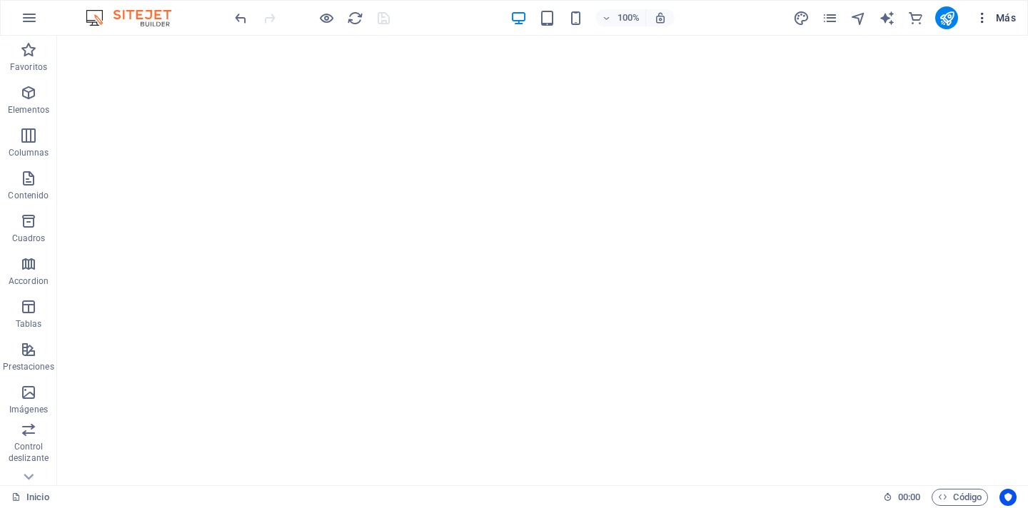
click at [1012, 9] on button "Más" at bounding box center [996, 17] width 52 height 23
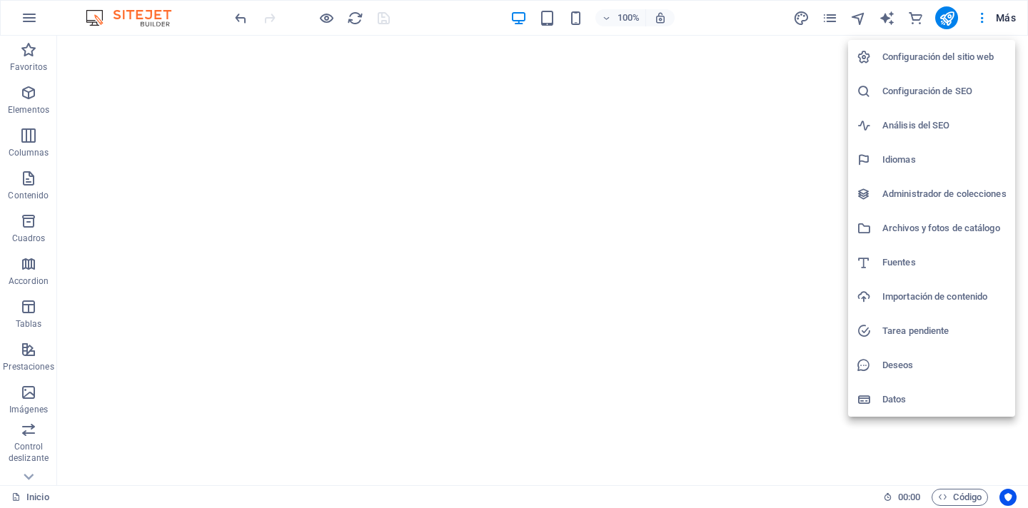
click at [1012, 8] on div at bounding box center [514, 254] width 1028 height 508
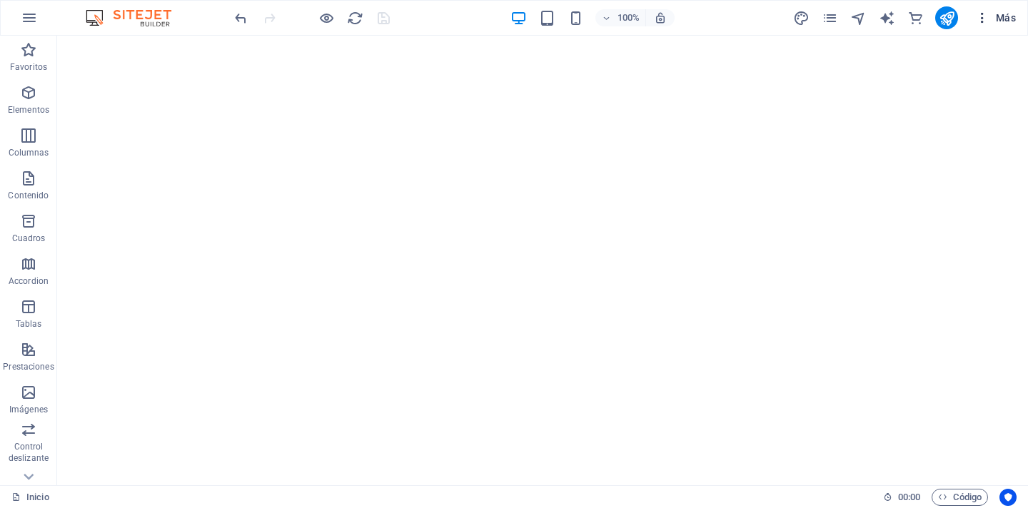
click at [1006, 12] on button "Más" at bounding box center [996, 17] width 52 height 23
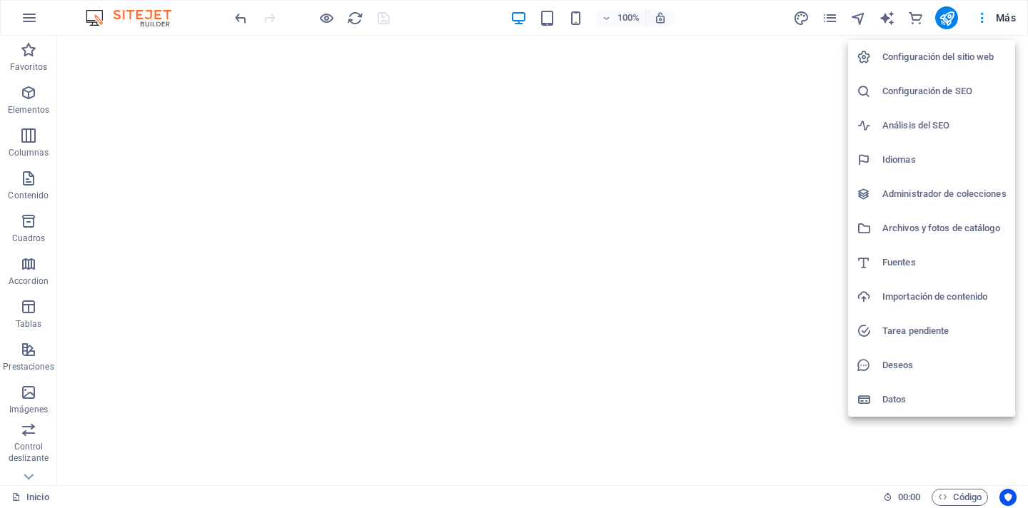
click at [960, 161] on h6 "Idiomas" at bounding box center [944, 159] width 124 height 17
select select "73"
select select "44"
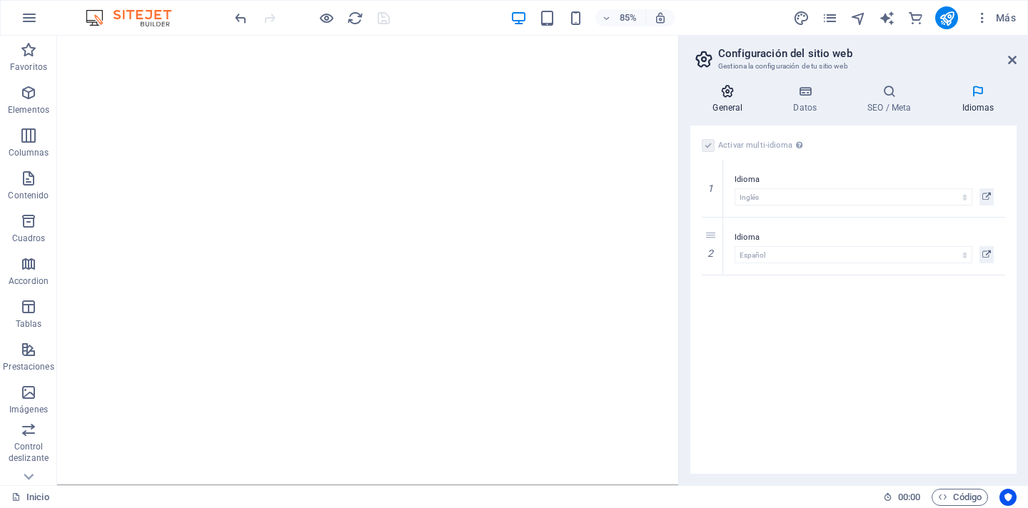
click at [733, 94] on icon at bounding box center [727, 91] width 75 height 14
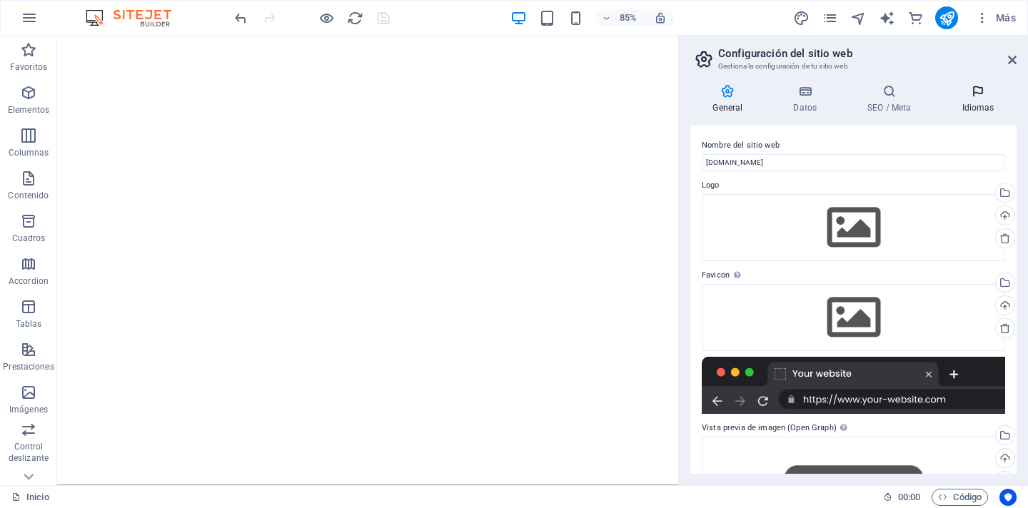
click at [992, 98] on icon at bounding box center [978, 91] width 77 height 14
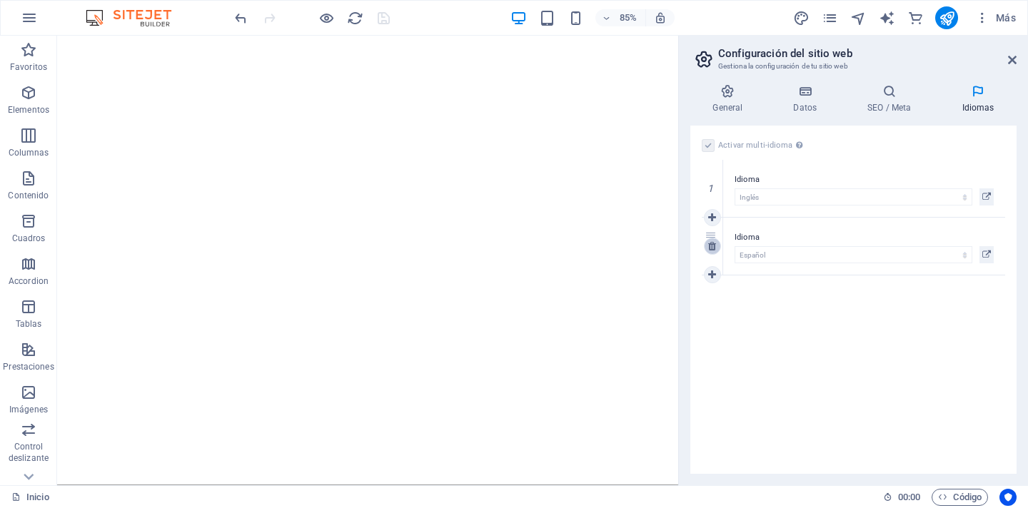
click at [712, 247] on icon at bounding box center [712, 246] width 8 height 10
click at [705, 145] on label at bounding box center [708, 145] width 13 height 13
click at [0, 0] on input "Activar multi-idioma Para desactivar la opción multi-idioma, elimine todos los …" at bounding box center [0, 0] width 0 height 0
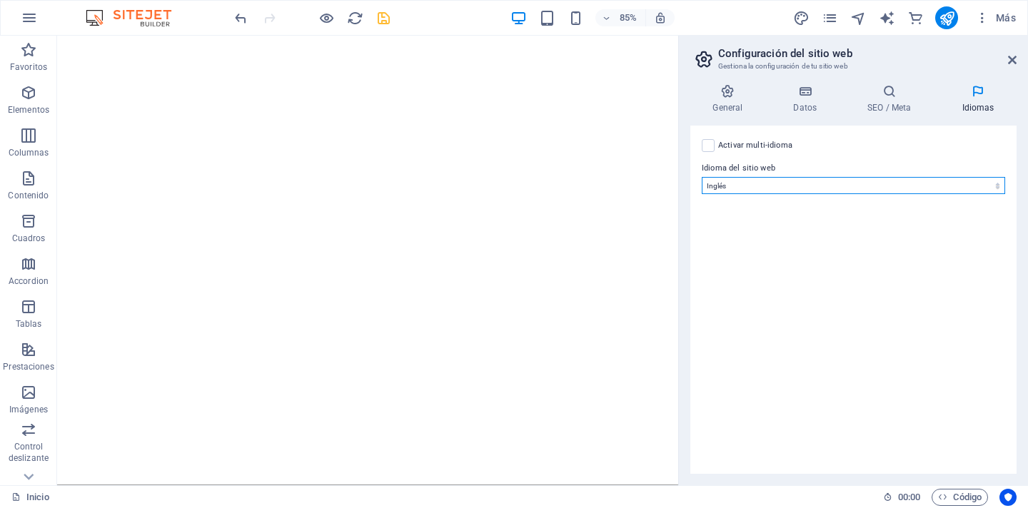
select select "44"
click option "Español" at bounding box center [0, 0] width 0 height 0
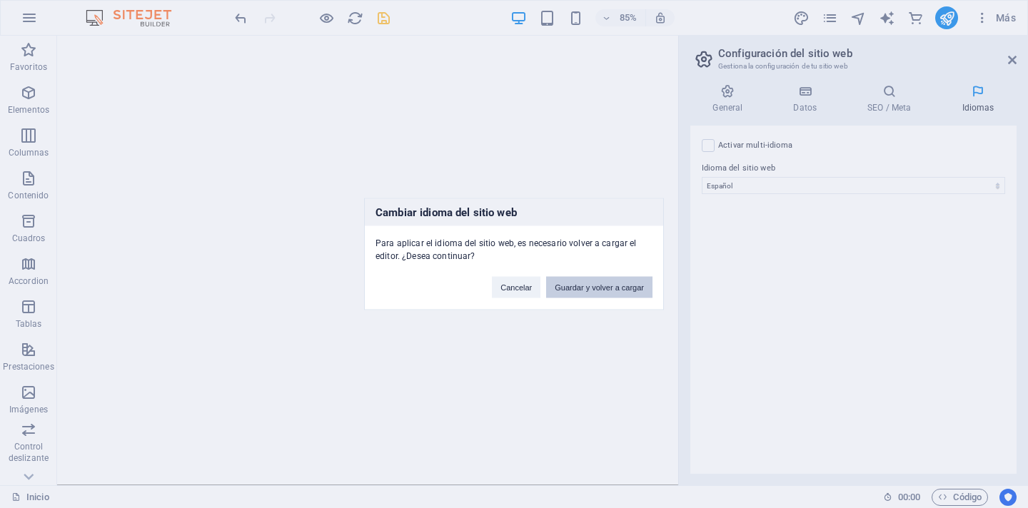
click at [578, 289] on button "Guardar y volver a cargar" at bounding box center [599, 287] width 106 height 21
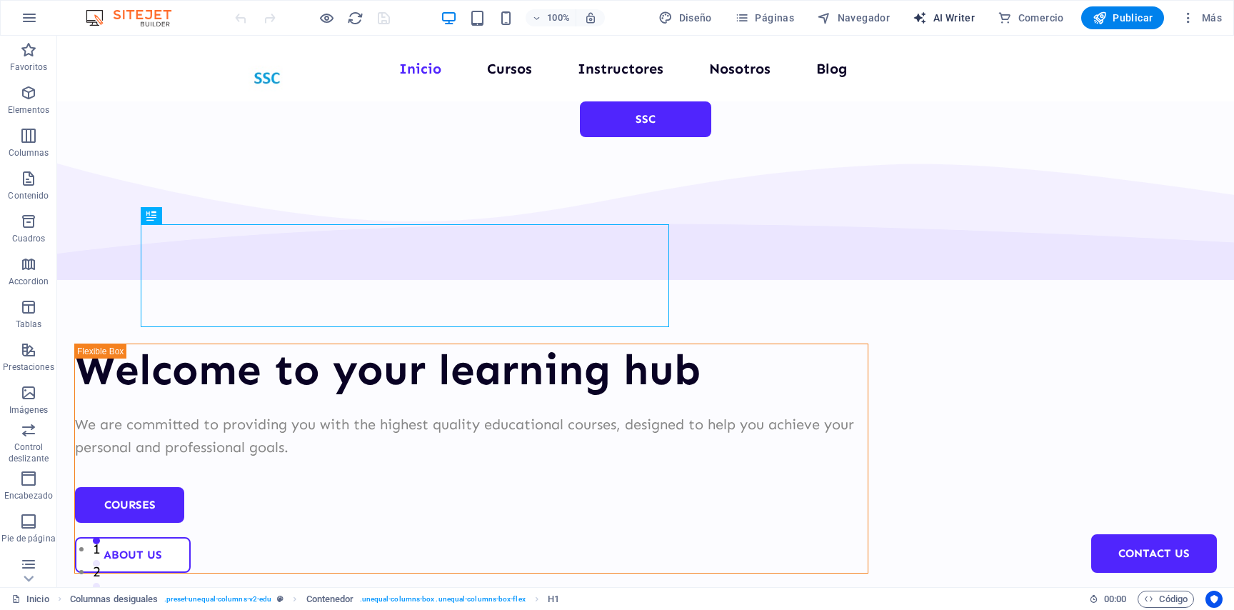
click at [944, 18] on span "AI Writer" at bounding box center [943, 18] width 62 height 14
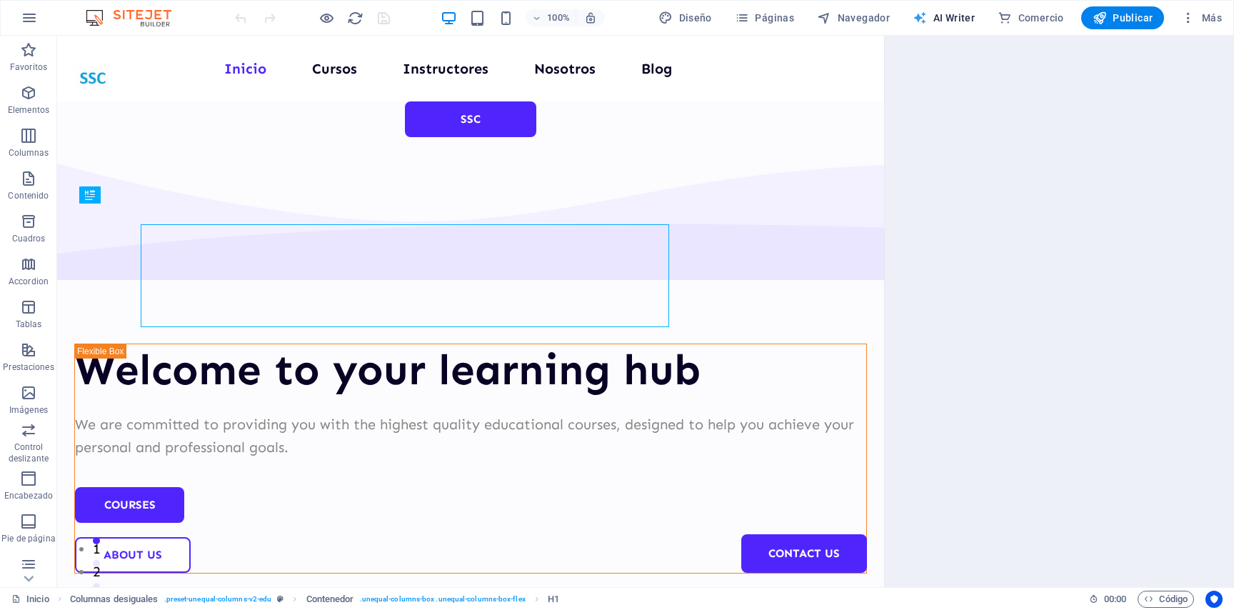
select select "English"
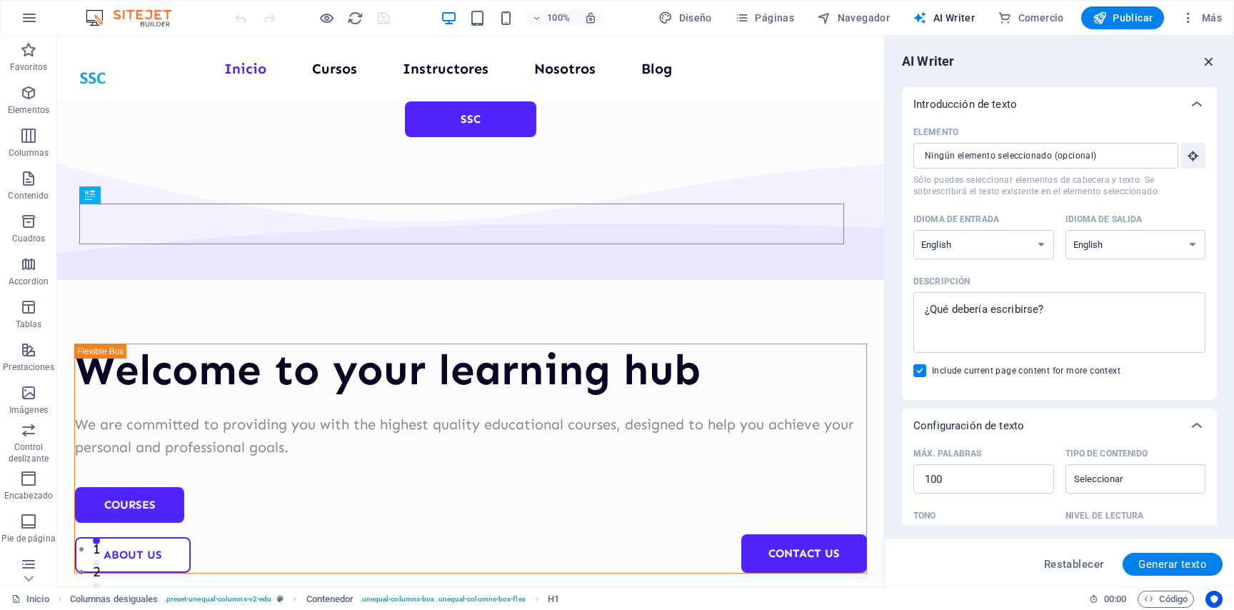
click at [1027, 61] on icon "button" at bounding box center [1209, 62] width 16 height 16
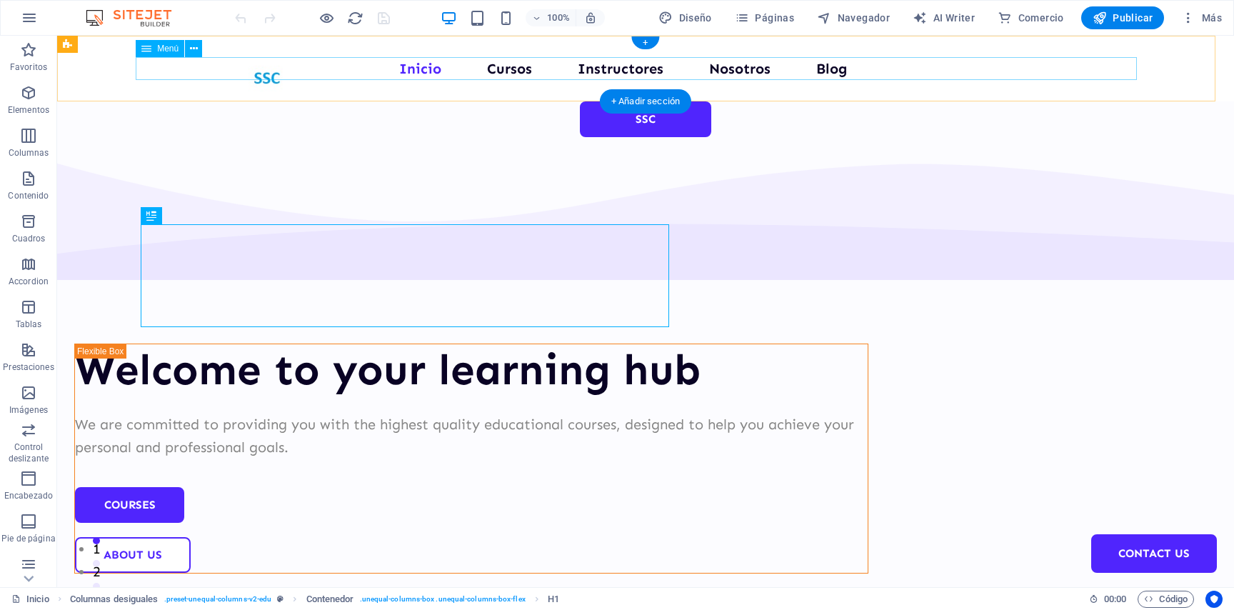
click at [830, 72] on nav "Inicio Cursos Instructores Nosotros Blog Contact Us" at bounding box center [645, 68] width 794 height 23
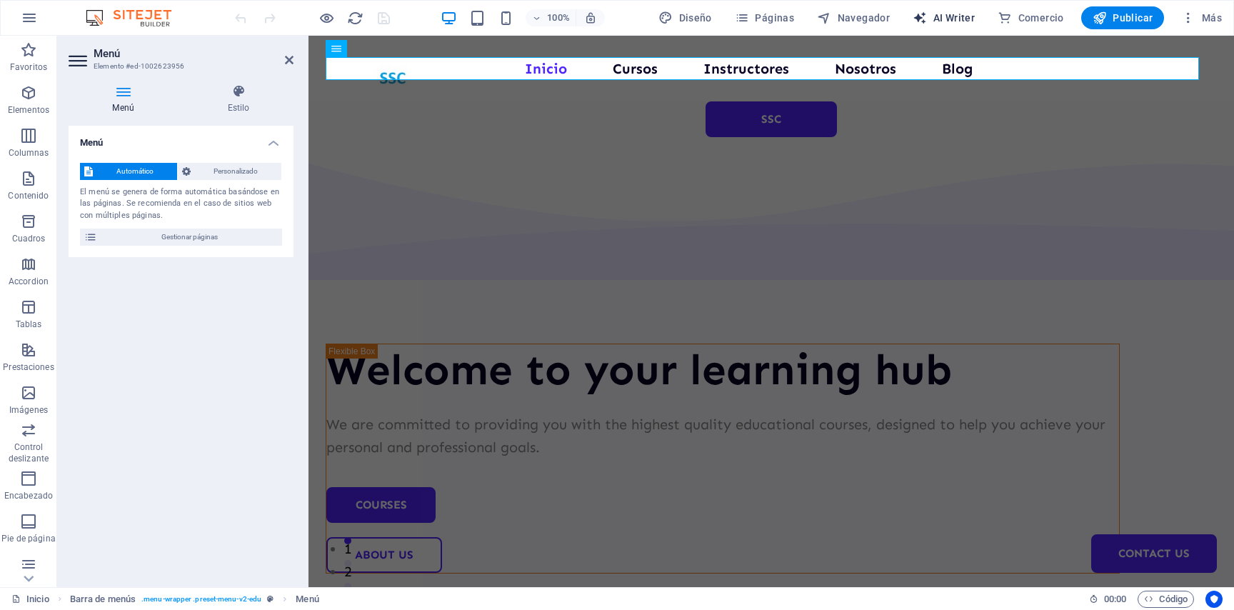
click at [930, 19] on span "AI Writer" at bounding box center [943, 18] width 62 height 14
select select "English"
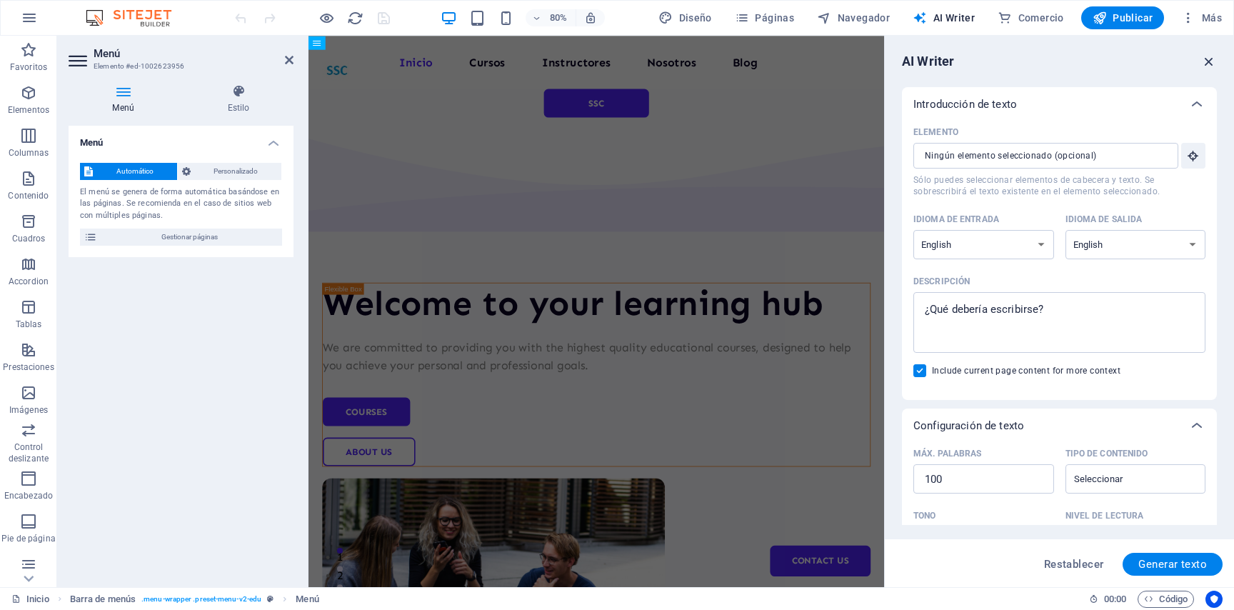
click at [1027, 60] on icon "button" at bounding box center [1209, 62] width 16 height 16
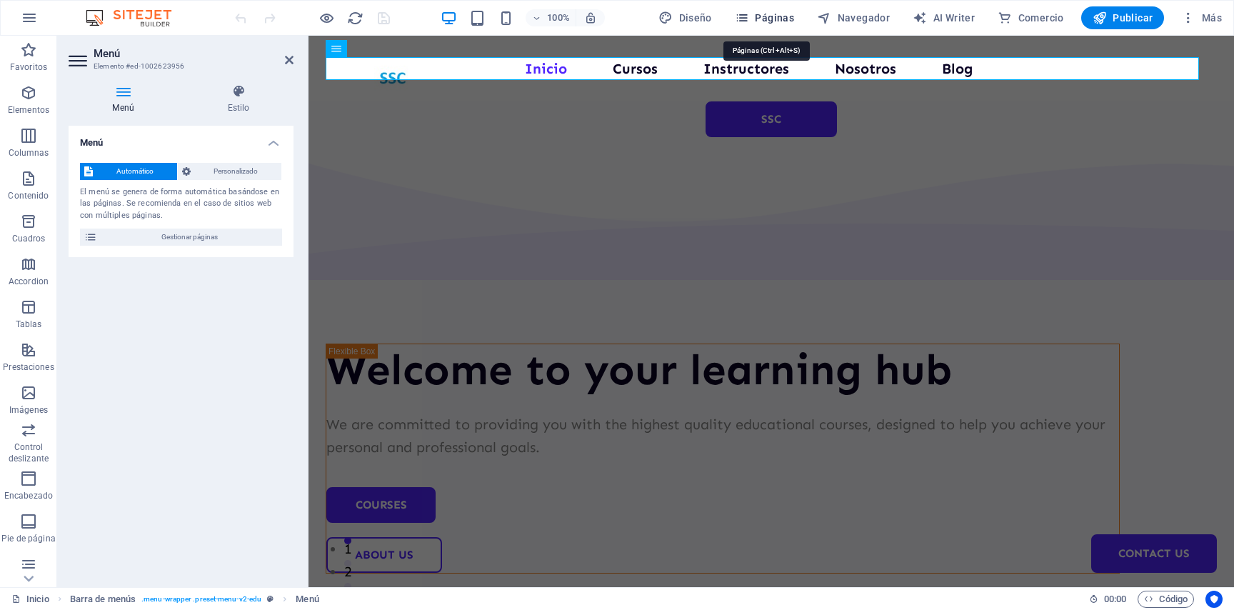
click at [765, 18] on span "Páginas" at bounding box center [764, 18] width 59 height 14
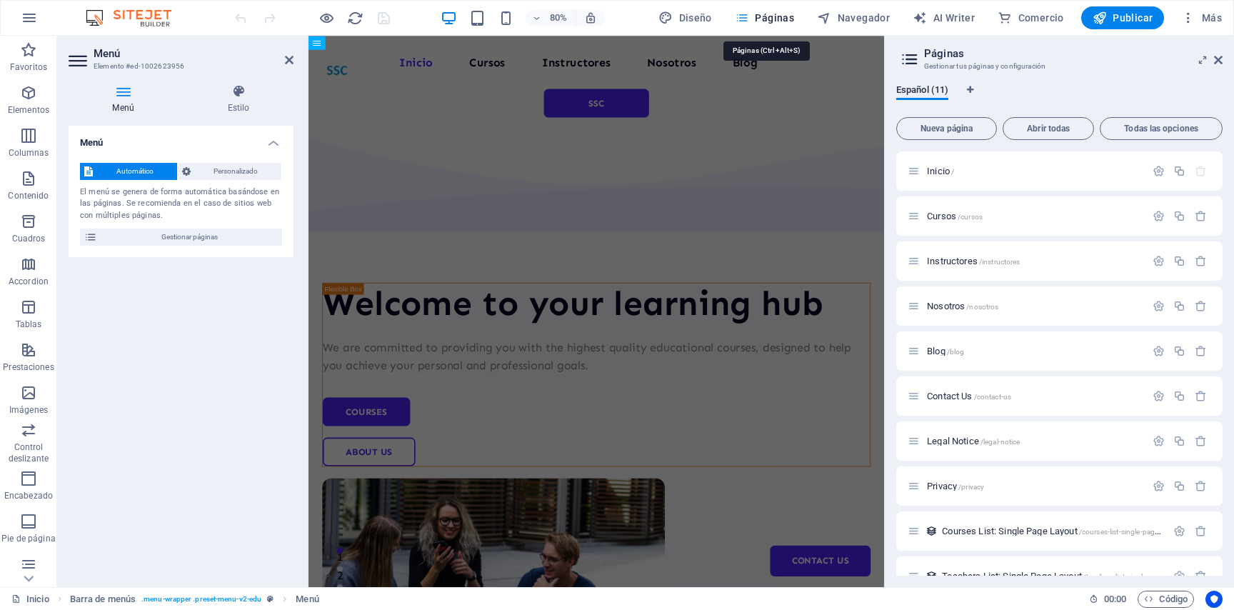
click at [765, 18] on span "Páginas" at bounding box center [764, 18] width 59 height 14
click at [948, 213] on span "Cursos /cursos" at bounding box center [955, 216] width 56 height 11
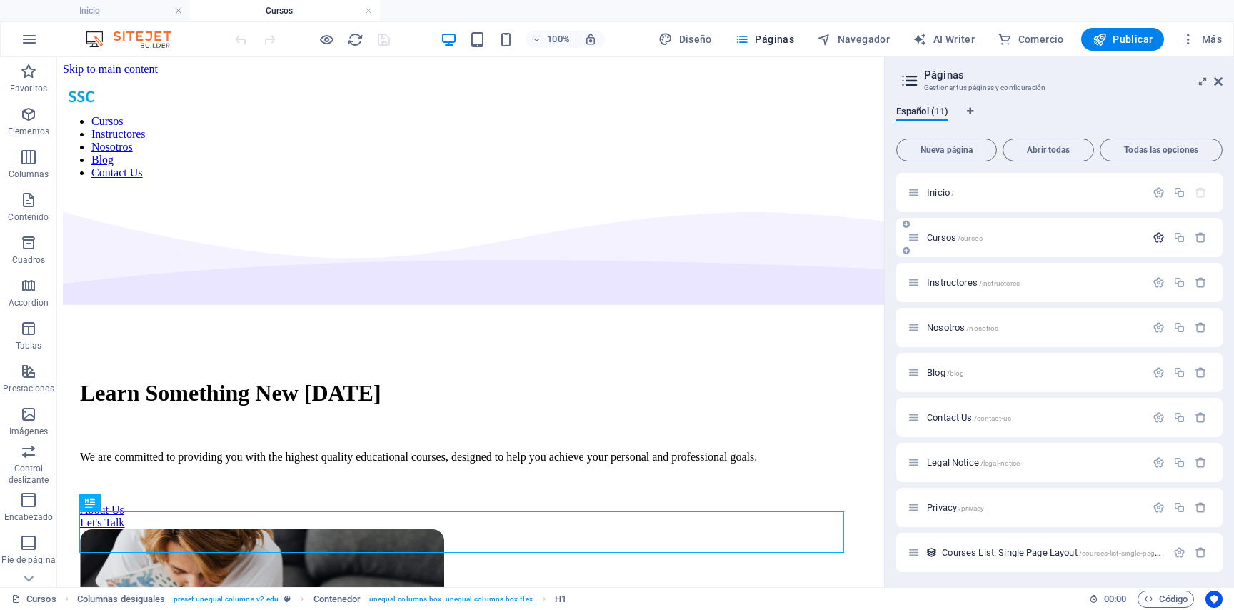
click at [1027, 236] on icon "button" at bounding box center [1158, 237] width 12 height 12
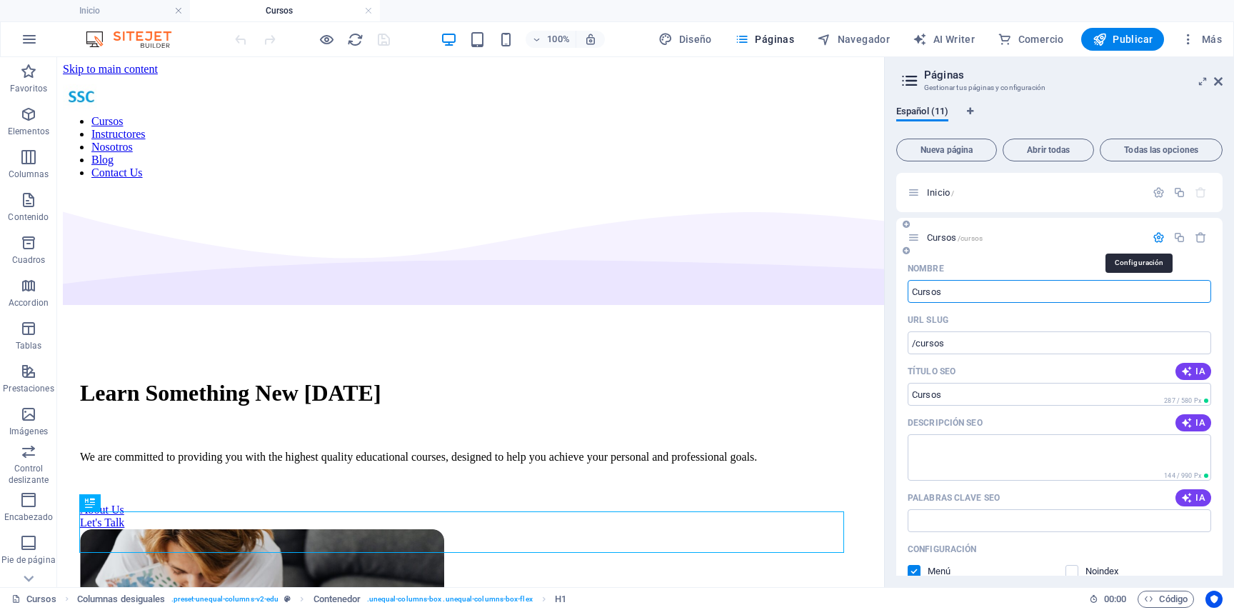
click at [1027, 237] on icon "button" at bounding box center [1158, 237] width 12 height 12
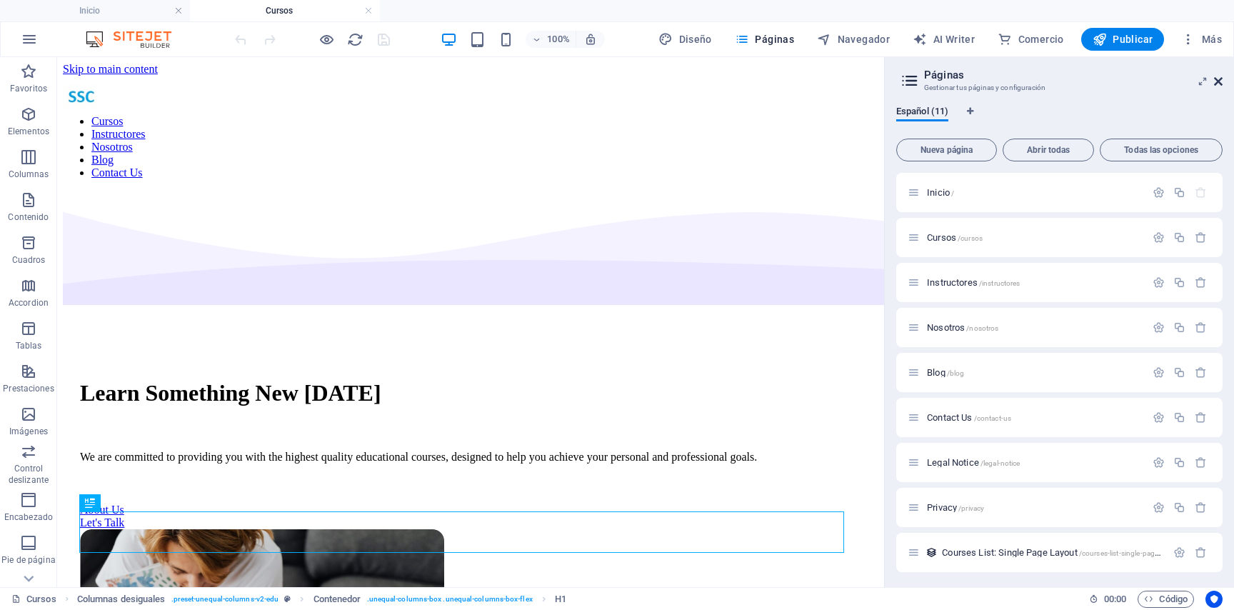
click at [1027, 81] on icon at bounding box center [1218, 81] width 9 height 11
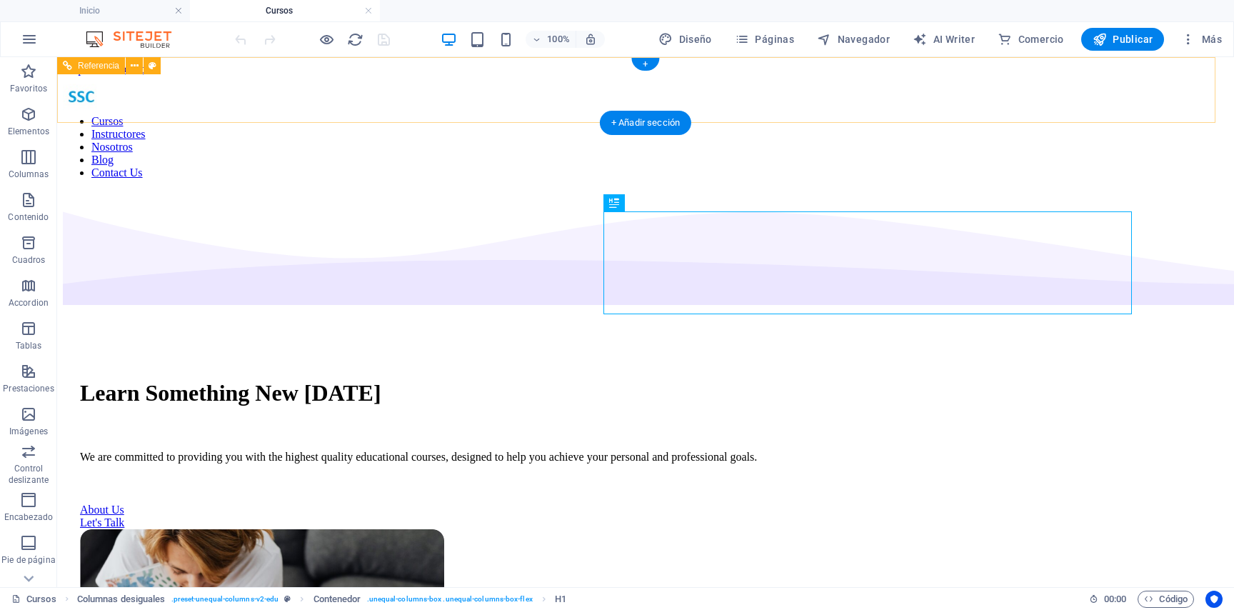
click at [386, 102] on nav "Inicio Cursos Instructores Nosotros Blog Contact Us" at bounding box center [645, 140] width 1165 height 77
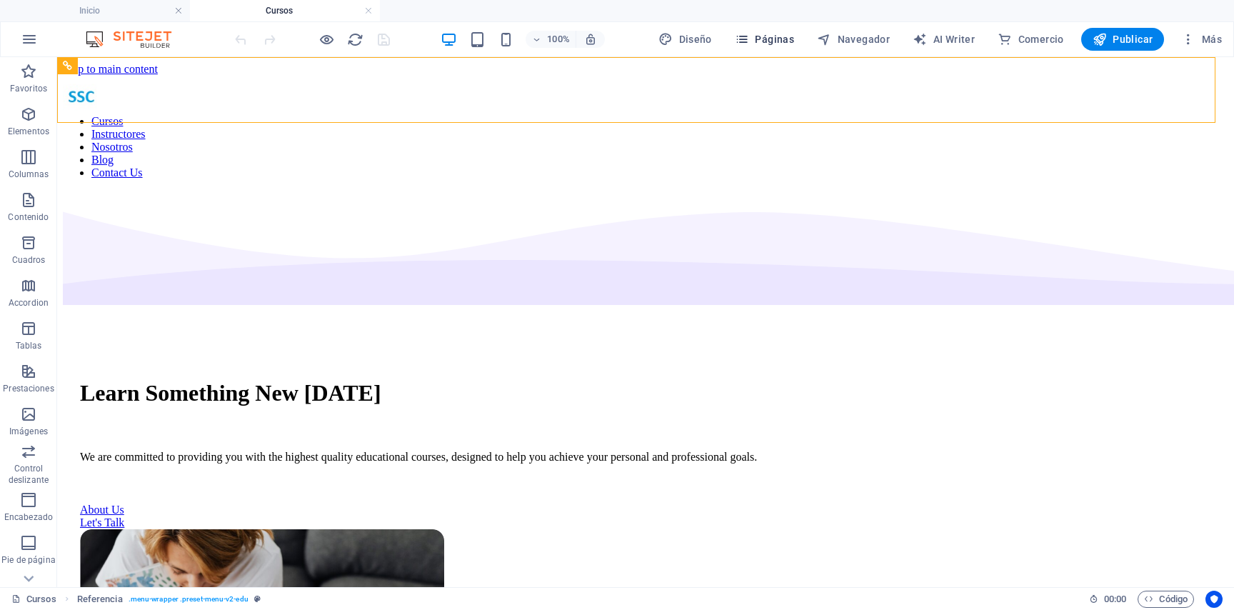
click at [780, 42] on span "Páginas" at bounding box center [764, 39] width 59 height 14
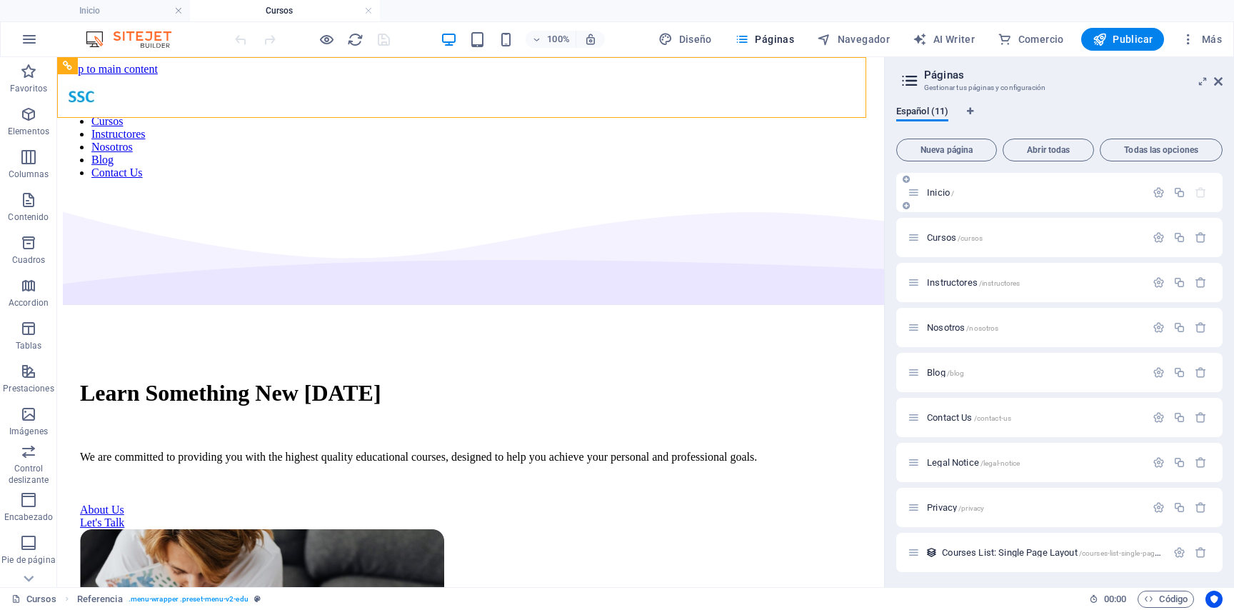
click at [937, 193] on span "Inicio /" at bounding box center [940, 192] width 27 height 11
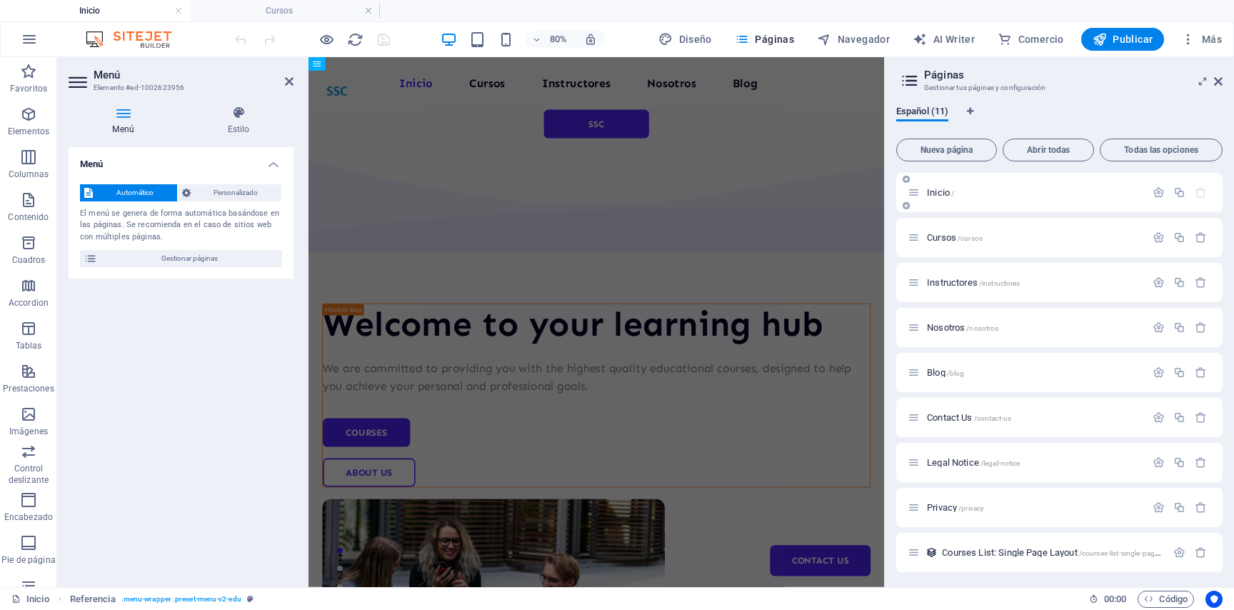
drag, startPoint x: 937, startPoint y: 193, endPoint x: 353, endPoint y: 124, distance: 588.2
click at [937, 193] on span "Inicio /" at bounding box center [940, 192] width 27 height 11
click at [523, 366] on div "Welcome to your learning hub" at bounding box center [668, 391] width 684 height 51
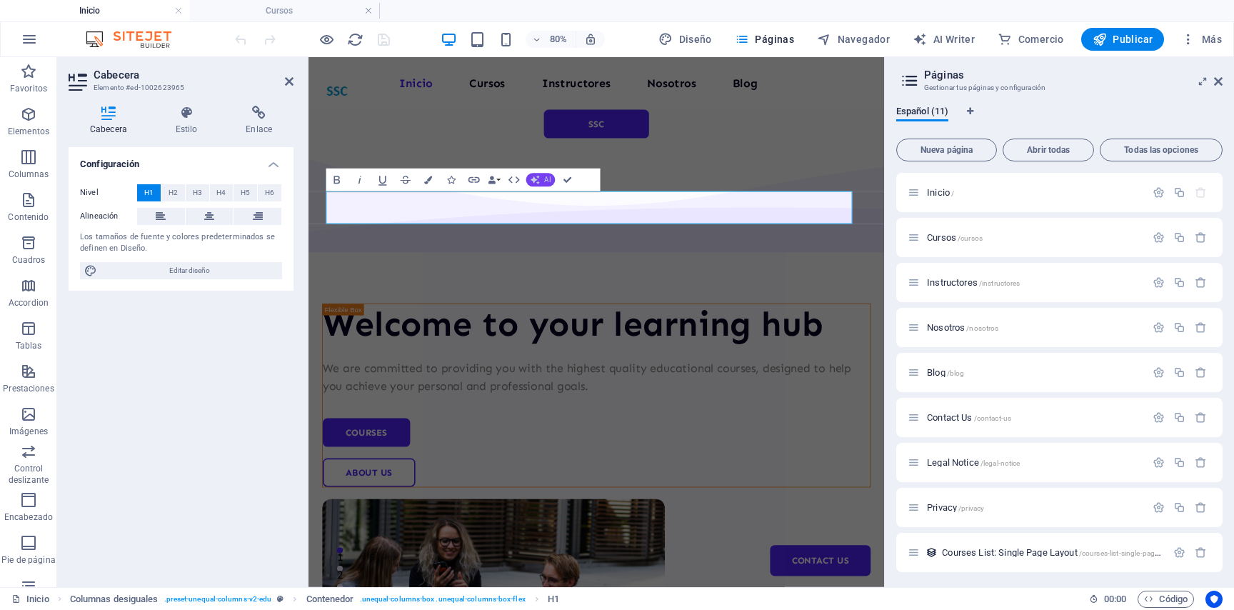
click at [540, 176] on icon "button" at bounding box center [534, 179] width 9 height 9
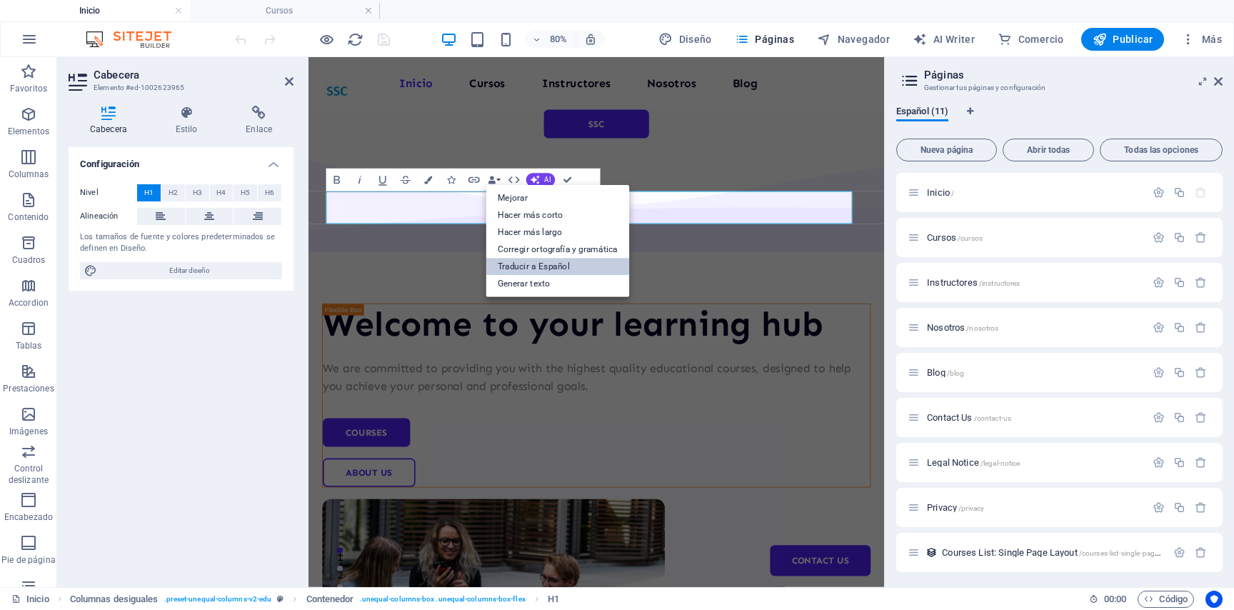
click at [548, 258] on link "Traducir a Español" at bounding box center [557, 266] width 143 height 17
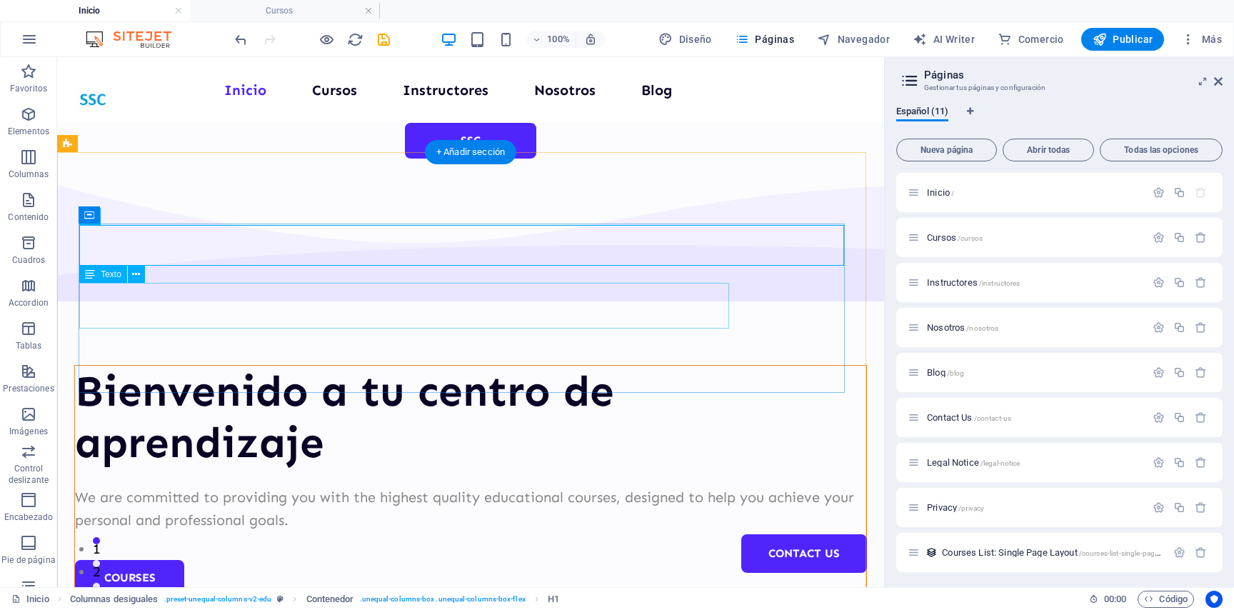
click at [468, 485] on div "We are committed to providing you with the highest quality educational courses,…" at bounding box center [470, 508] width 791 height 46
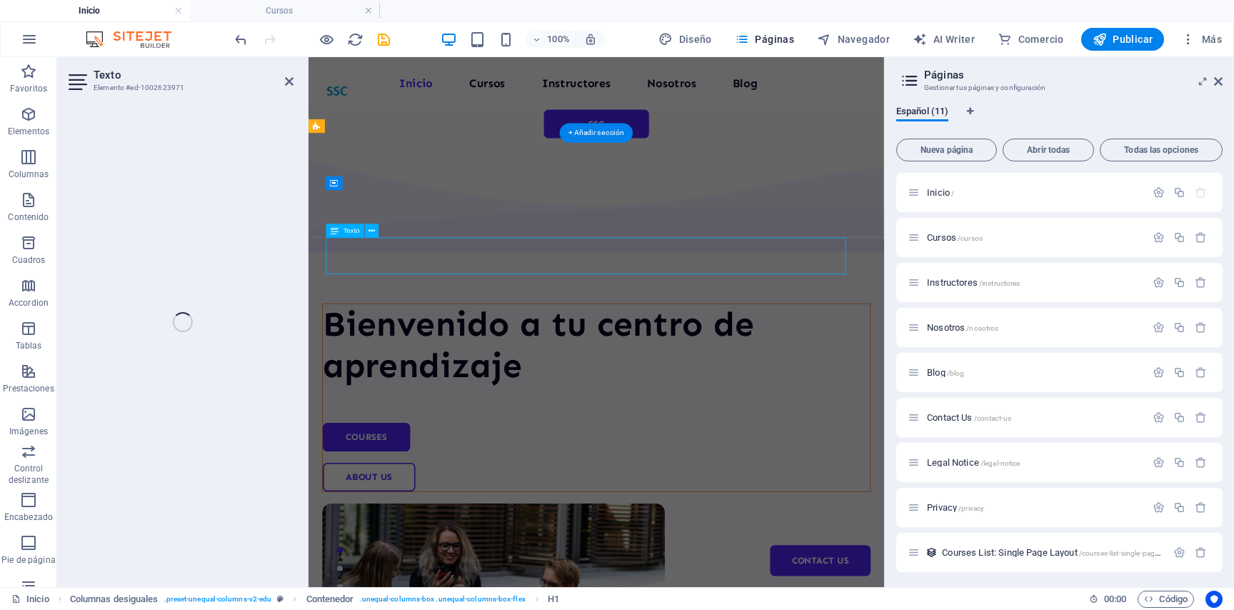
click at [509, 376] on div "Bienvenido a tu centro de aprendizaje Courses About Us" at bounding box center [668, 614] width 720 height 913
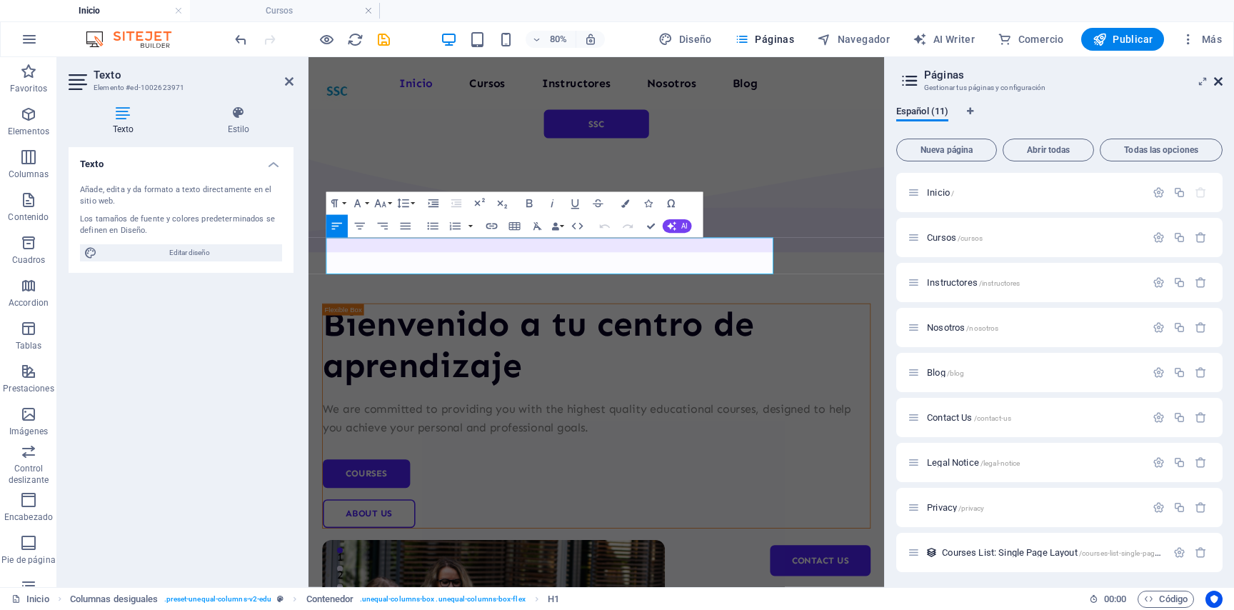
click at [1027, 79] on icon at bounding box center [1218, 81] width 9 height 11
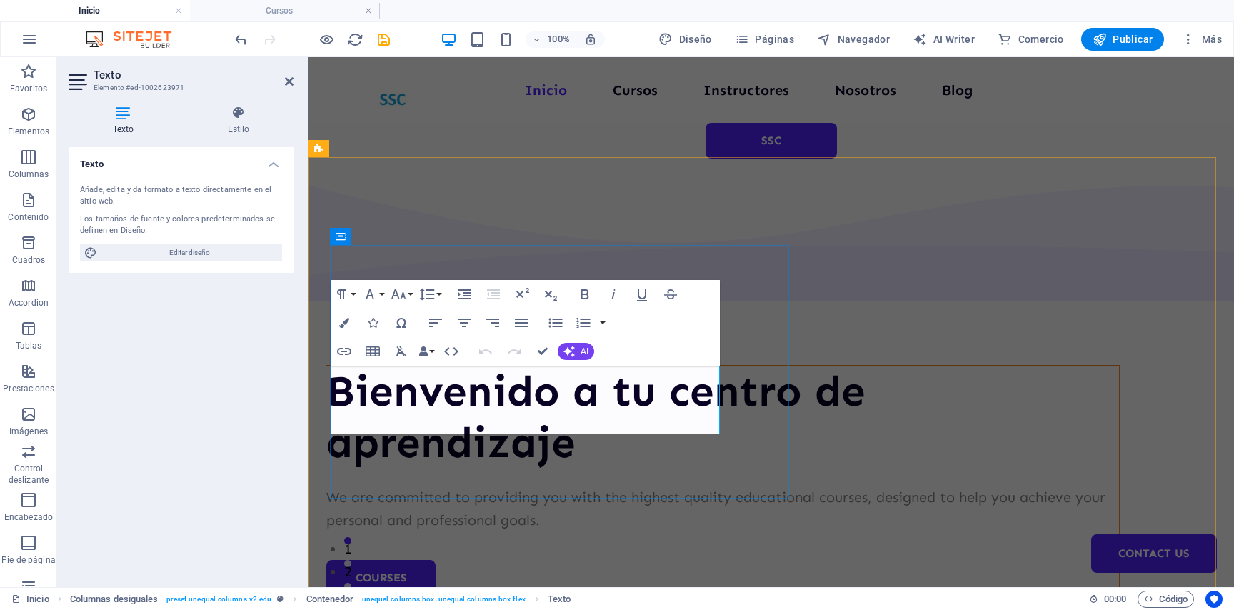
click at [498, 485] on p "We are committed to providing you with the highest quality educational courses,…" at bounding box center [722, 508] width 792 height 46
click at [575, 350] on button "AI" at bounding box center [576, 351] width 36 height 17
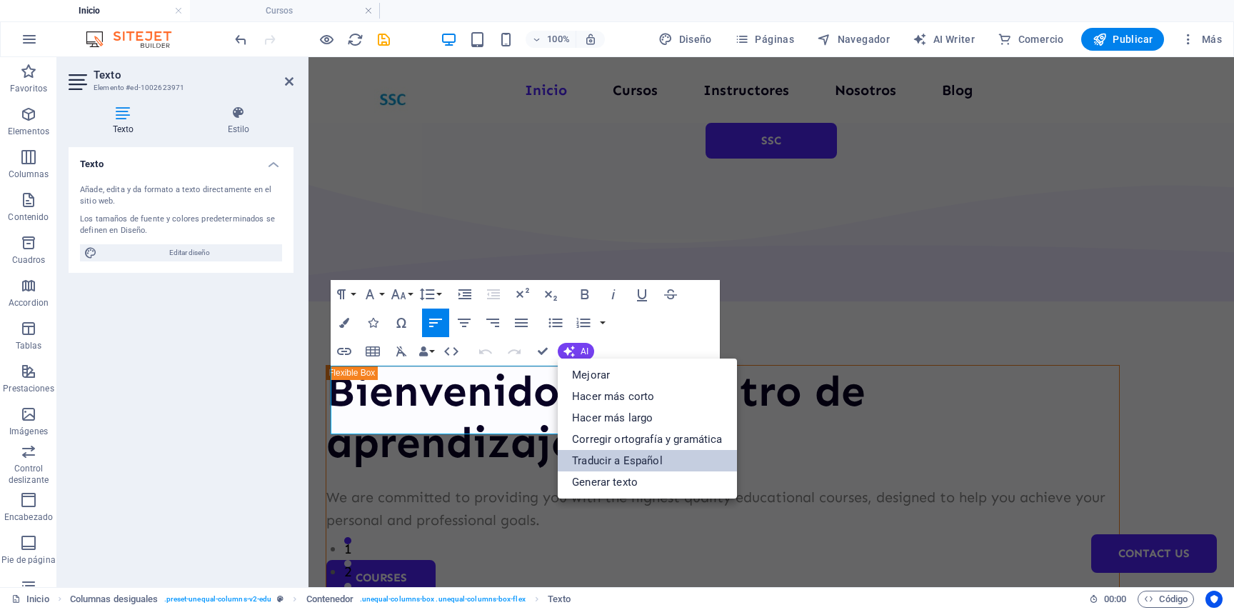
click at [618, 462] on link "Traducir a Español" at bounding box center [647, 460] width 178 height 21
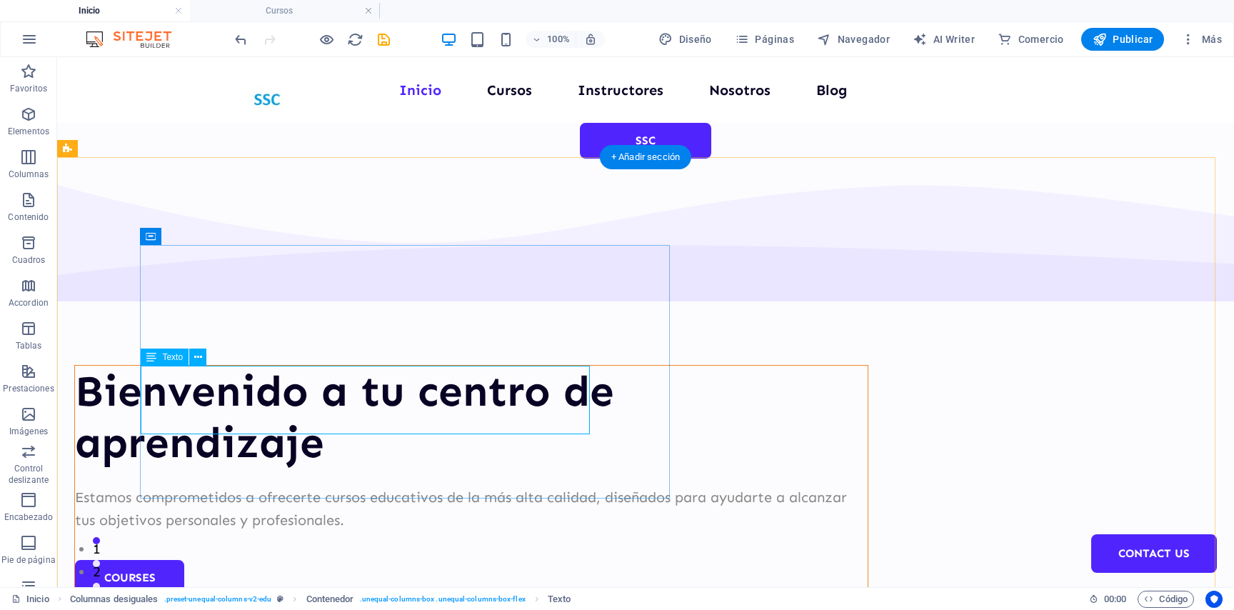
click at [424, 485] on div "Estamos comprometidos a ofrecerte cursos educativos de la más alta calidad, dis…" at bounding box center [471, 508] width 792 height 46
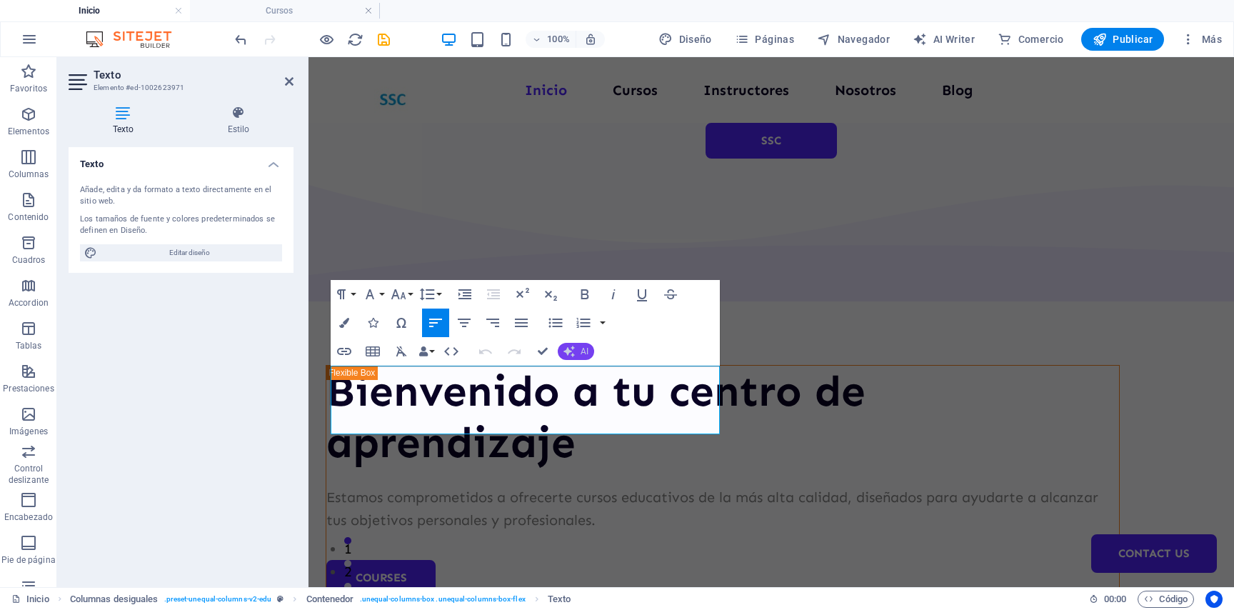
click at [583, 352] on span "AI" at bounding box center [584, 351] width 8 height 9
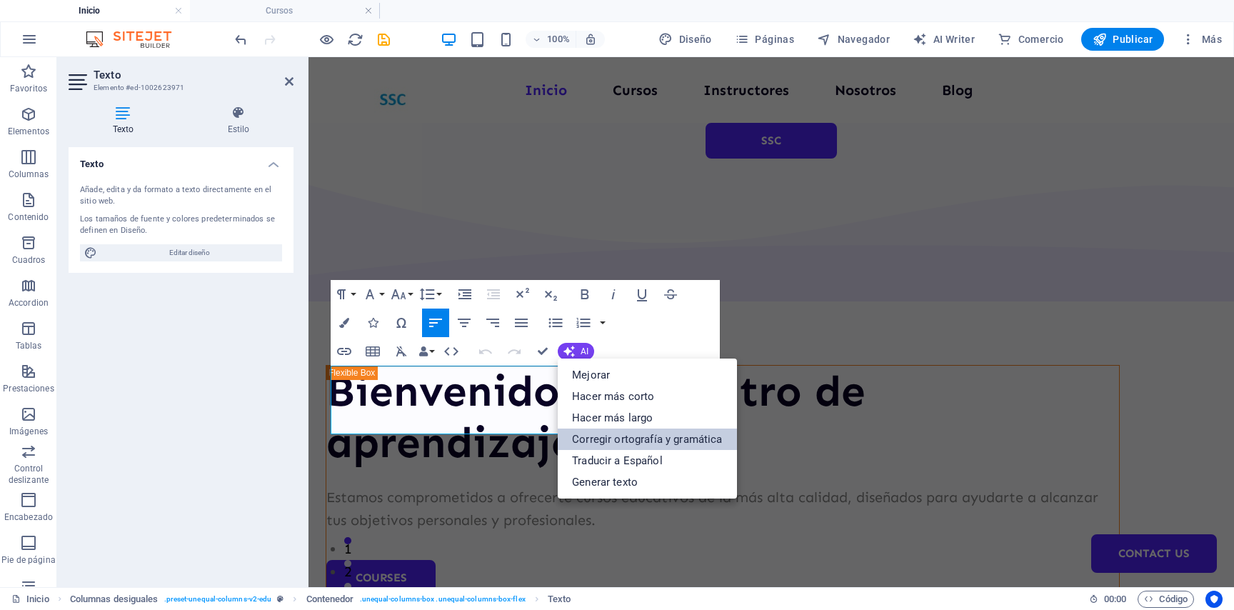
click at [618, 438] on link "Corregir ortografía y gramática" at bounding box center [647, 438] width 178 height 21
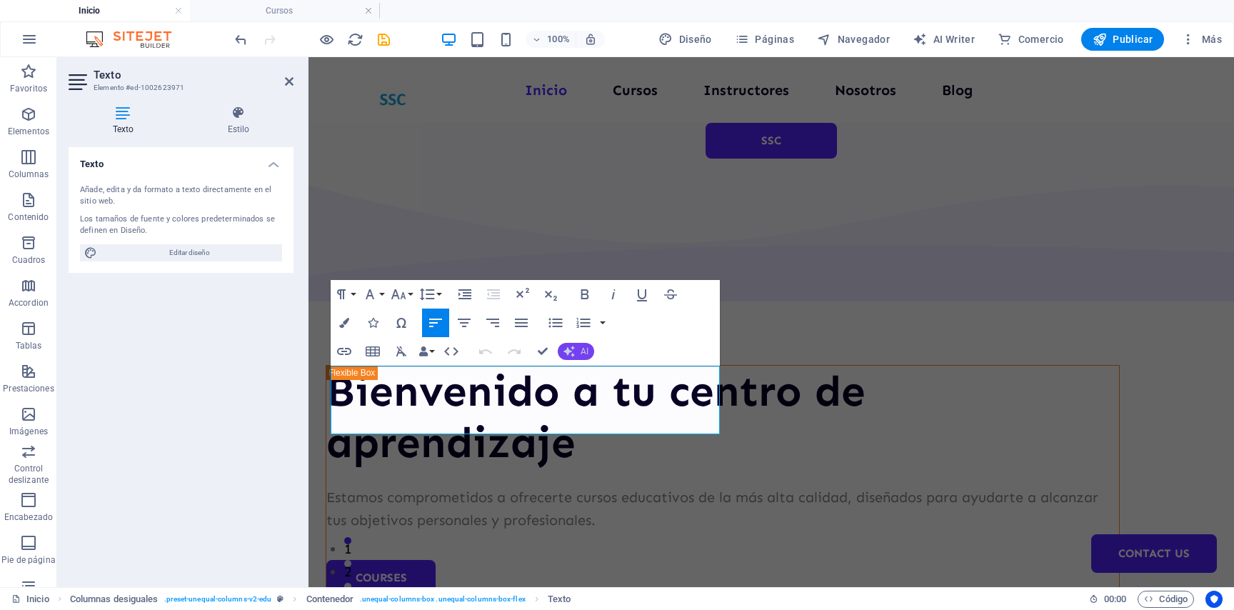
click at [570, 351] on icon "button" at bounding box center [570, 352] width 14 height 14
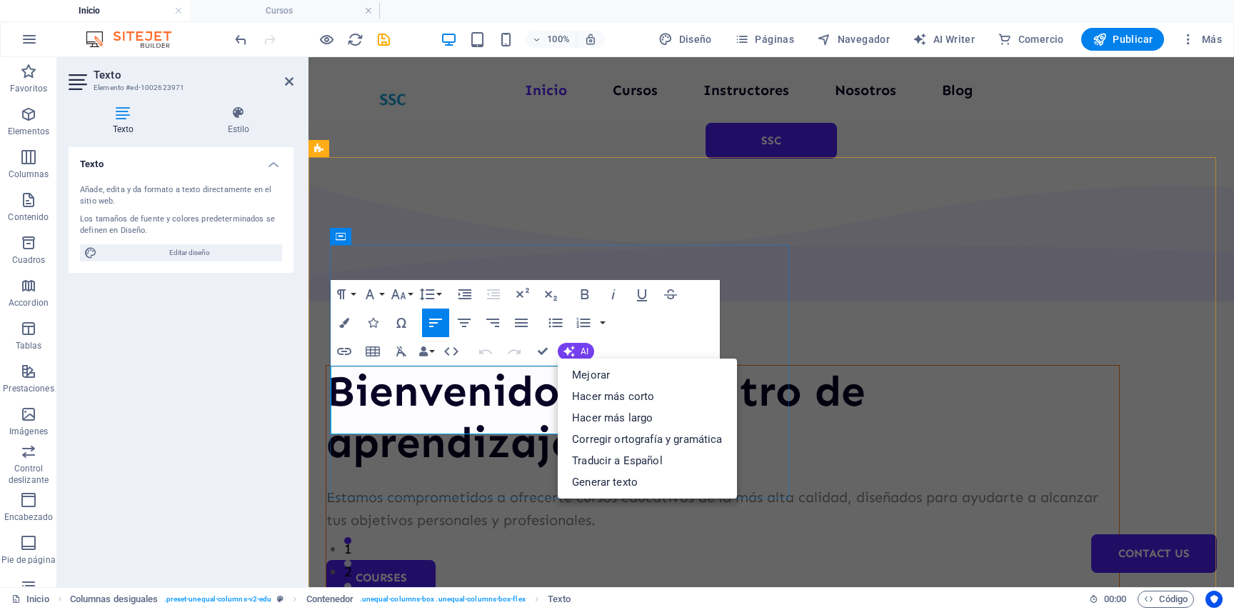
click at [473, 485] on div "Estamos comprometidos a ofrecerte cursos educativos de la más alta calidad, dis…" at bounding box center [722, 508] width 792 height 46
click at [463, 485] on div "Estamos comprometidos a ofrecerte cursos educativos de la más alta calidad, dis…" at bounding box center [722, 508] width 792 height 46
click at [522, 485] on div "Estamos comprometidos a ofrecerte cursos educativos de la más alta calidad, dis…" at bounding box center [722, 508] width 792 height 46
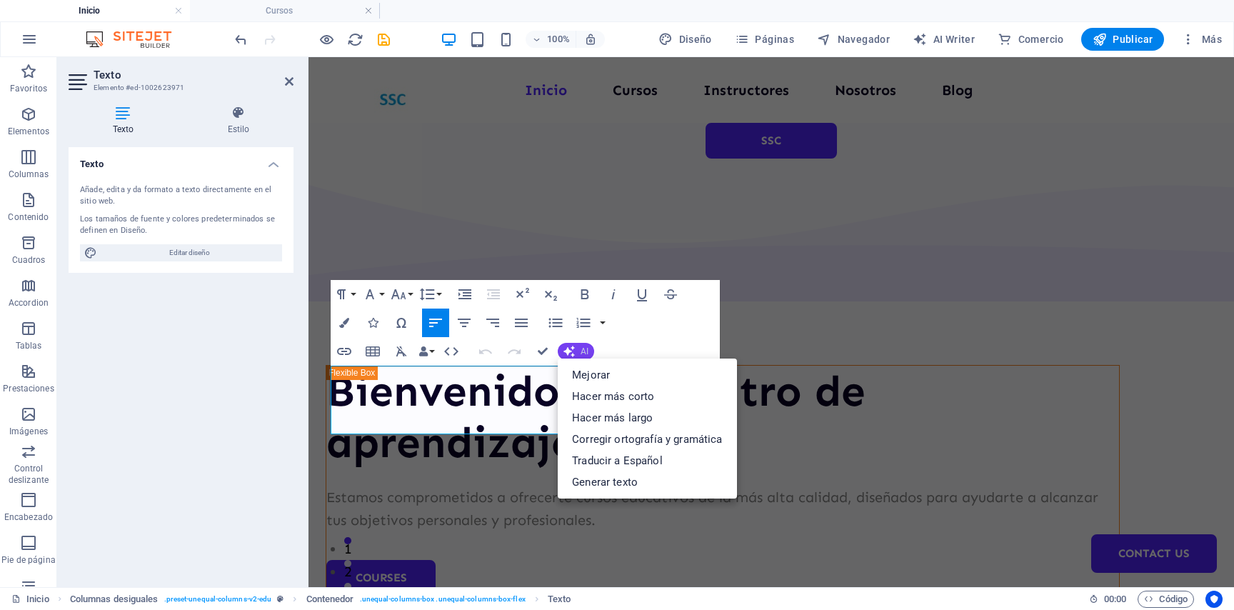
click at [583, 351] on span "AI" at bounding box center [584, 351] width 8 height 9
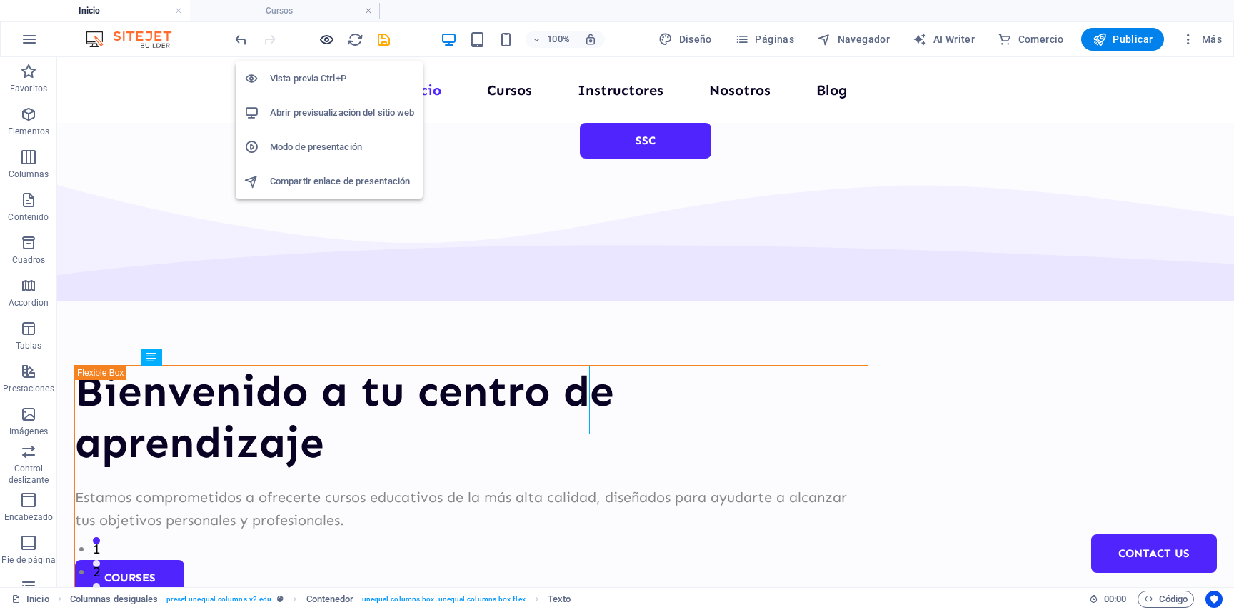
click at [326, 41] on icon "button" at bounding box center [326, 39] width 16 height 16
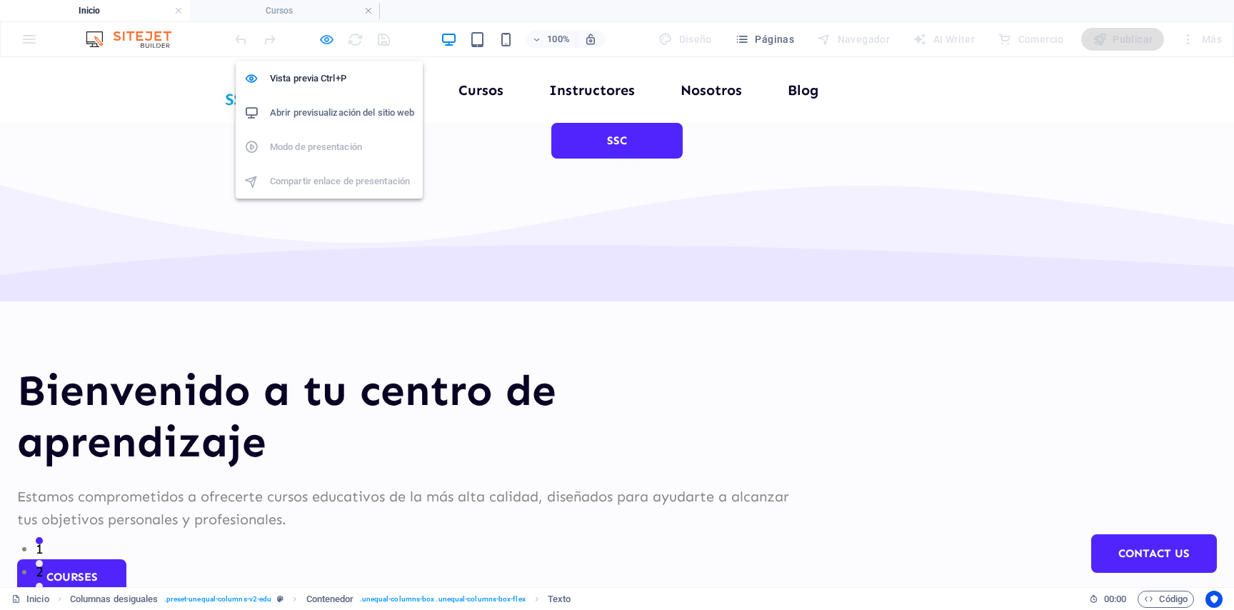
click at [328, 48] on icon "button" at bounding box center [326, 39] width 16 height 16
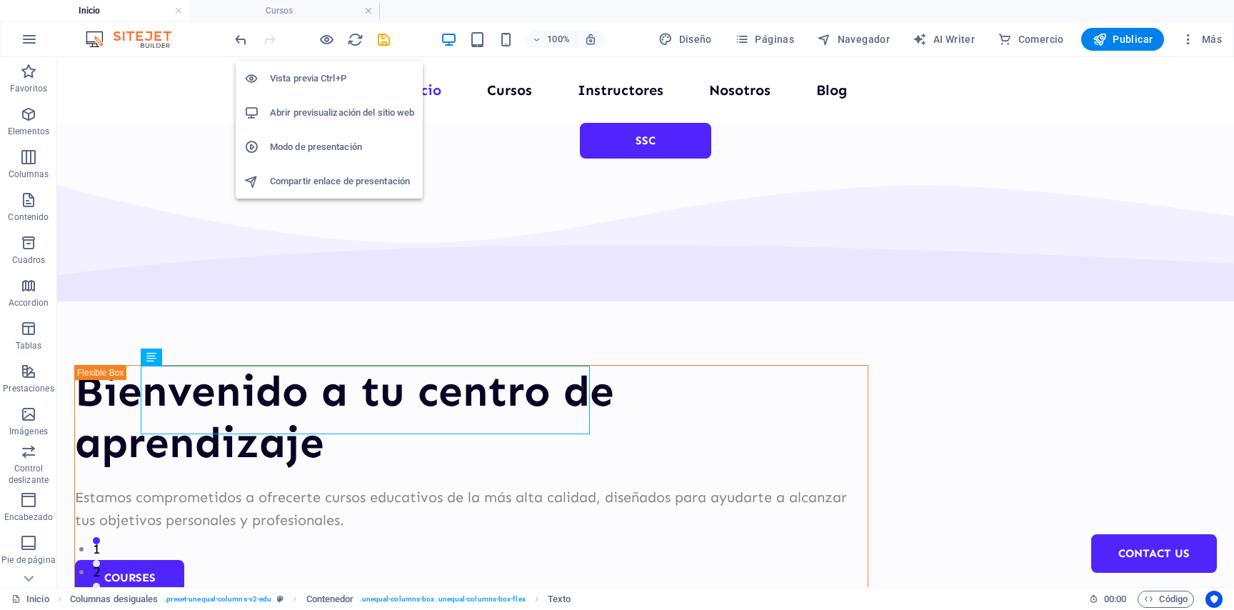
click at [324, 81] on h6 "Vista previa Ctrl+P" at bounding box center [342, 78] width 144 height 17
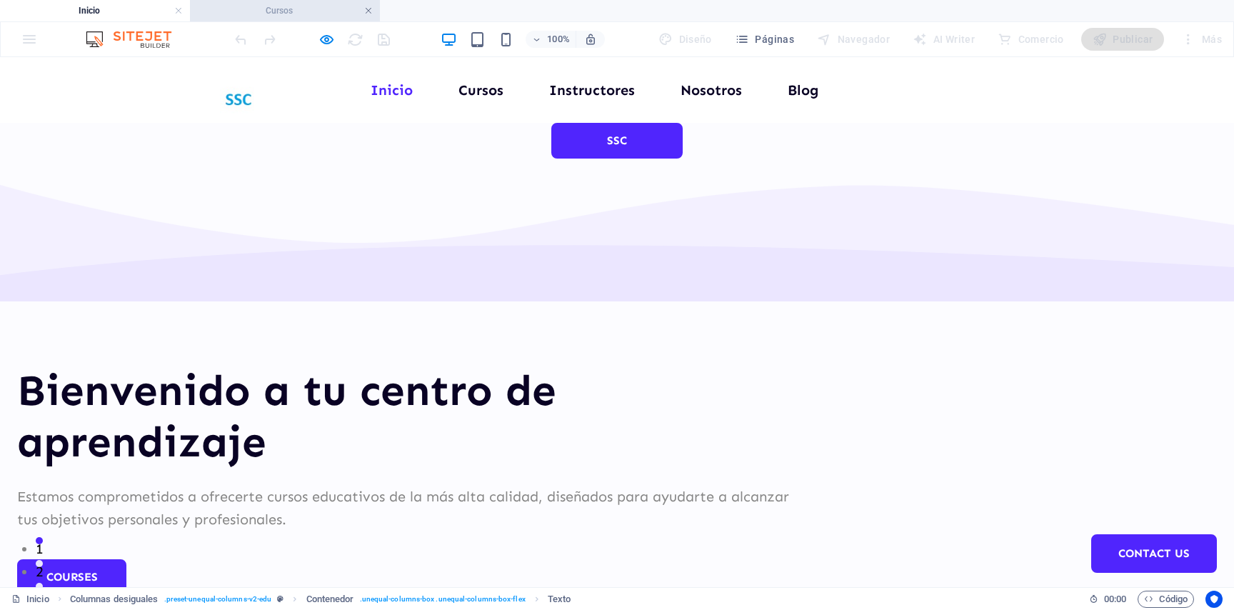
click at [366, 9] on link at bounding box center [368, 11] width 9 height 14
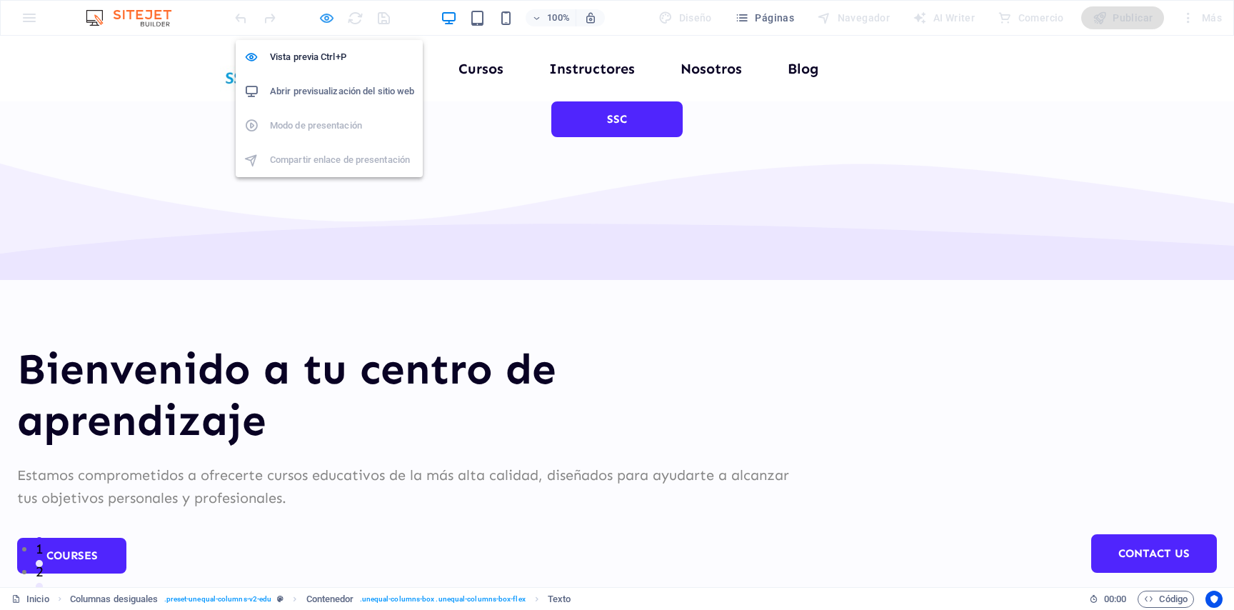
click at [330, 22] on icon "button" at bounding box center [326, 18] width 16 height 16
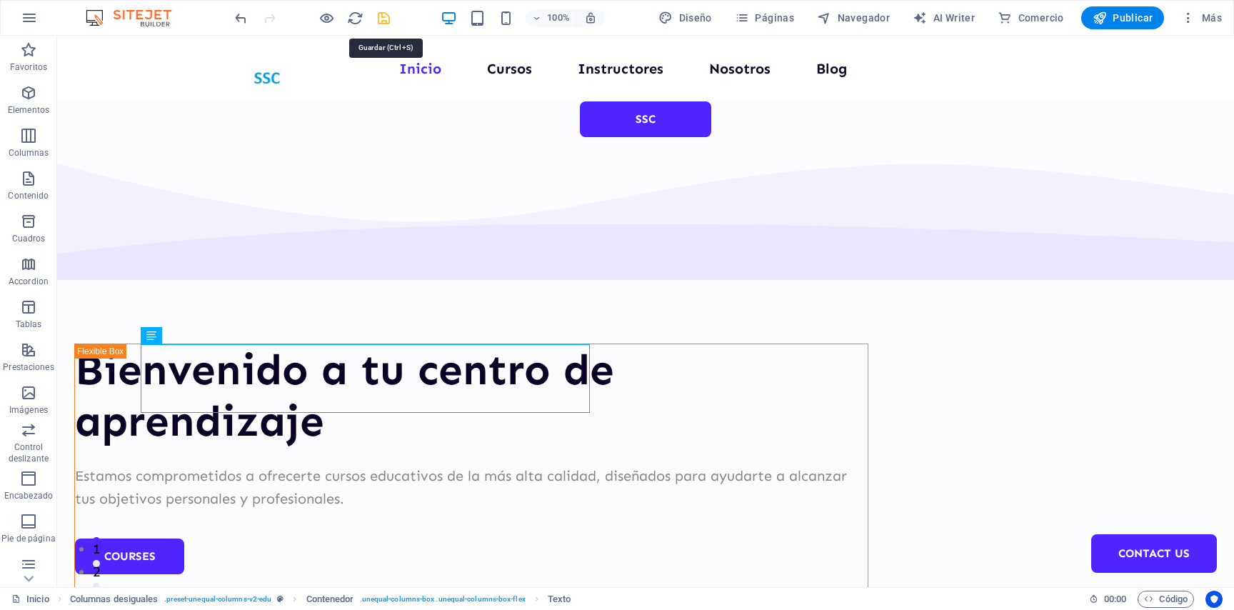
click at [386, 24] on icon "save" at bounding box center [384, 18] width 16 height 16
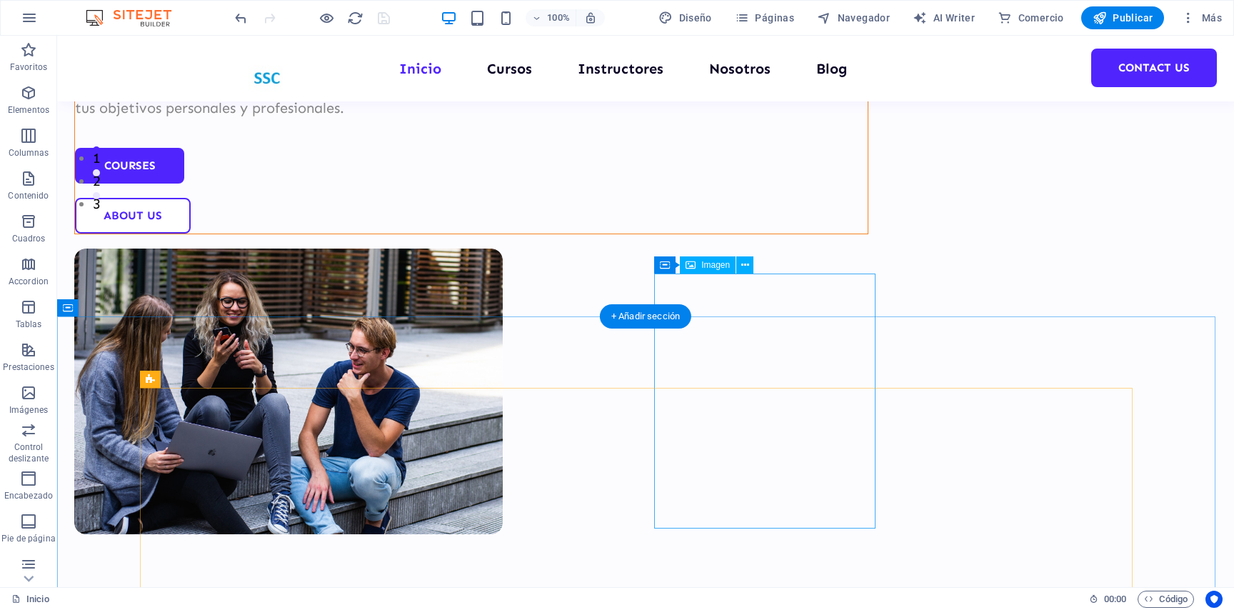
scroll to position [585, 0]
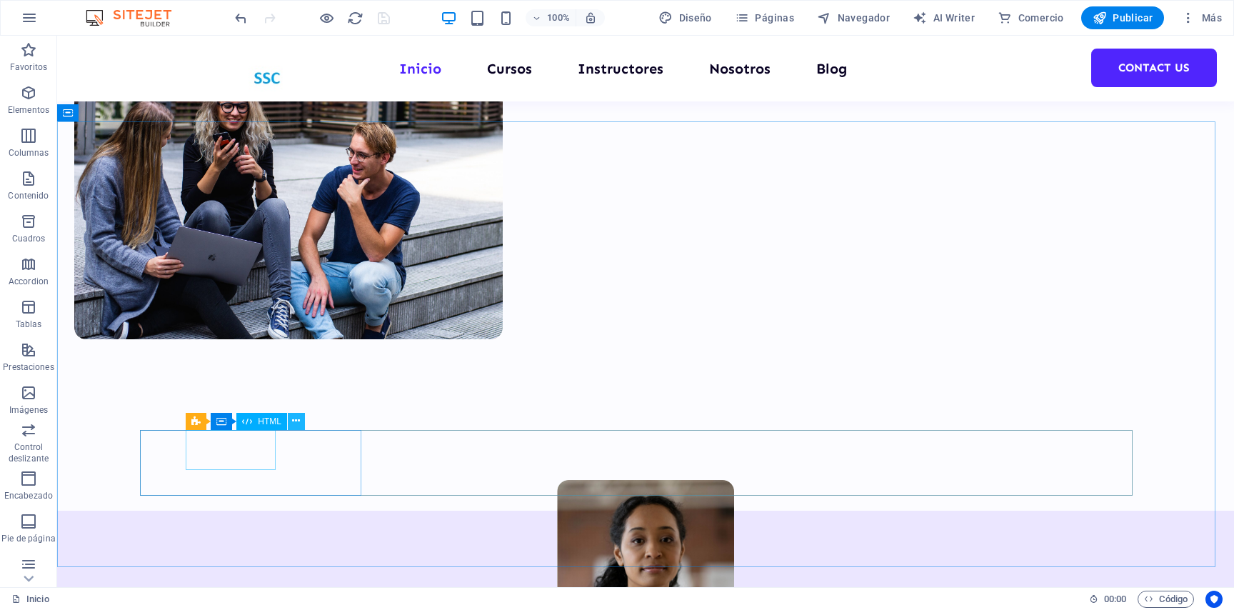
click at [298, 423] on icon at bounding box center [296, 420] width 8 height 15
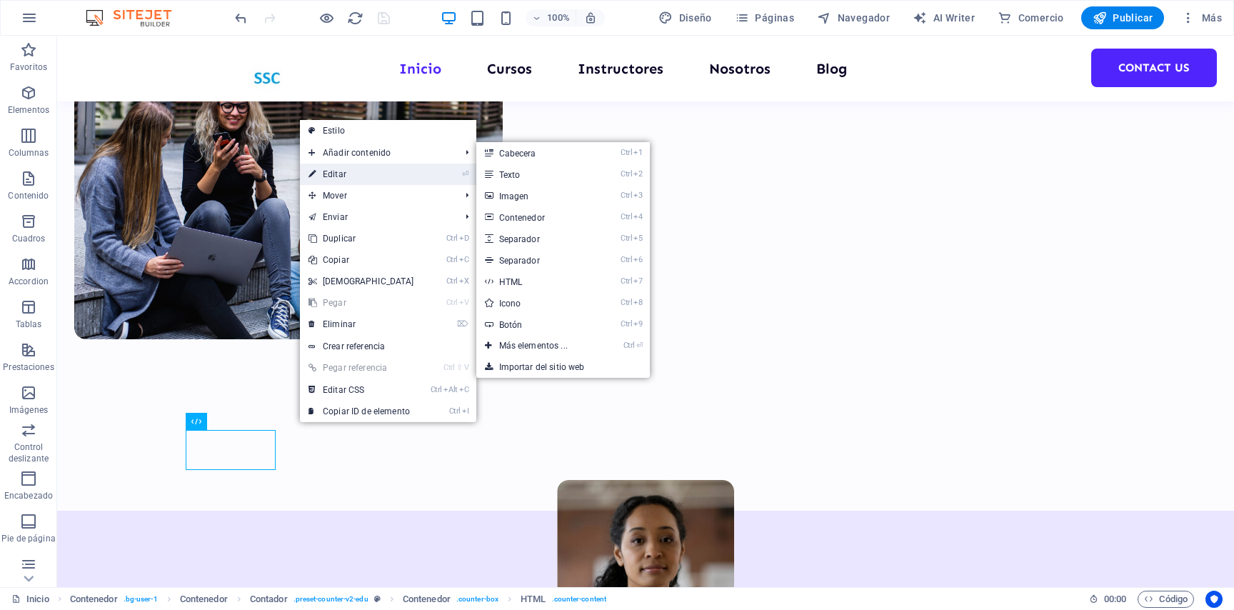
click at [376, 168] on link "⏎ Editar" at bounding box center [361, 173] width 123 height 21
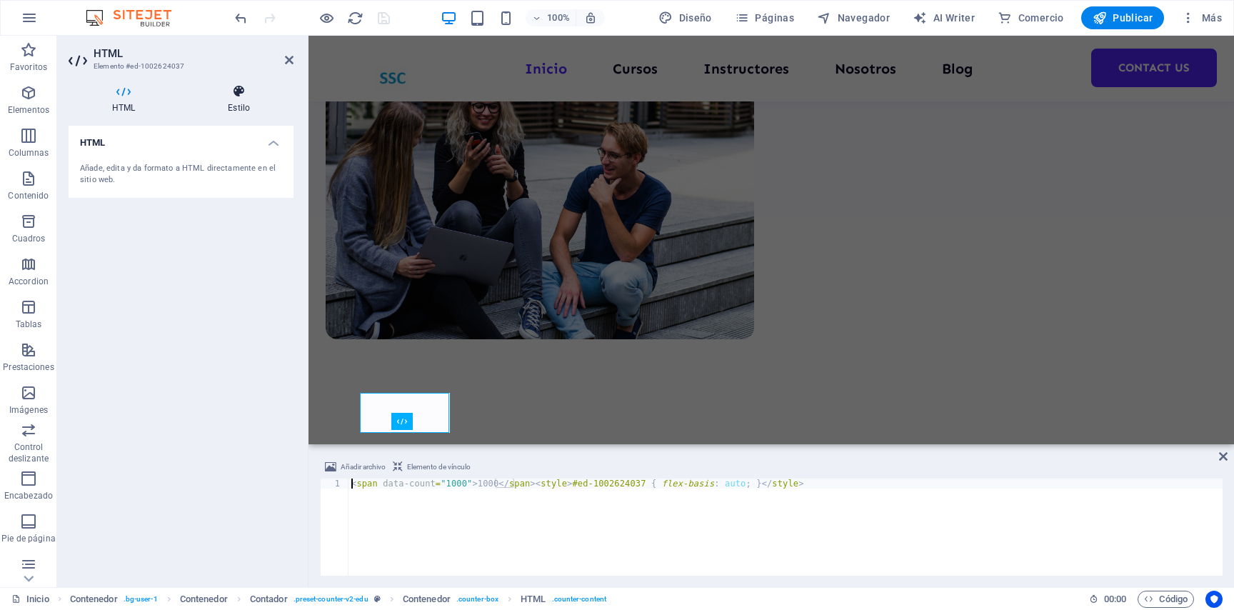
click at [243, 103] on h4 "Estilo" at bounding box center [238, 99] width 109 height 30
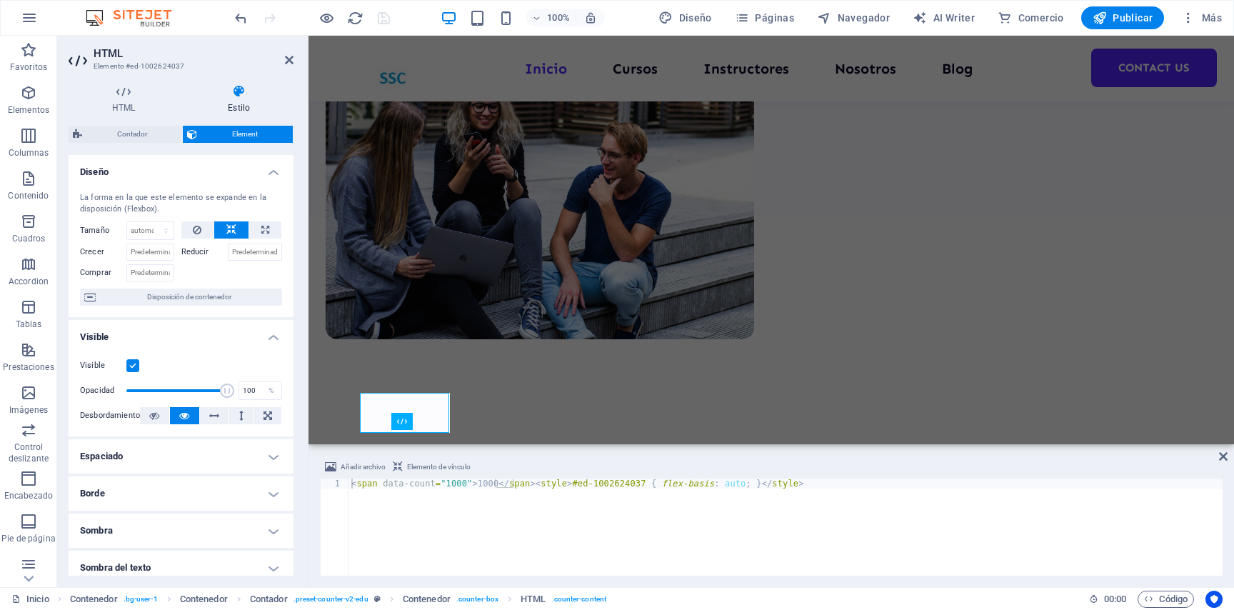
scroll to position [194, 0]
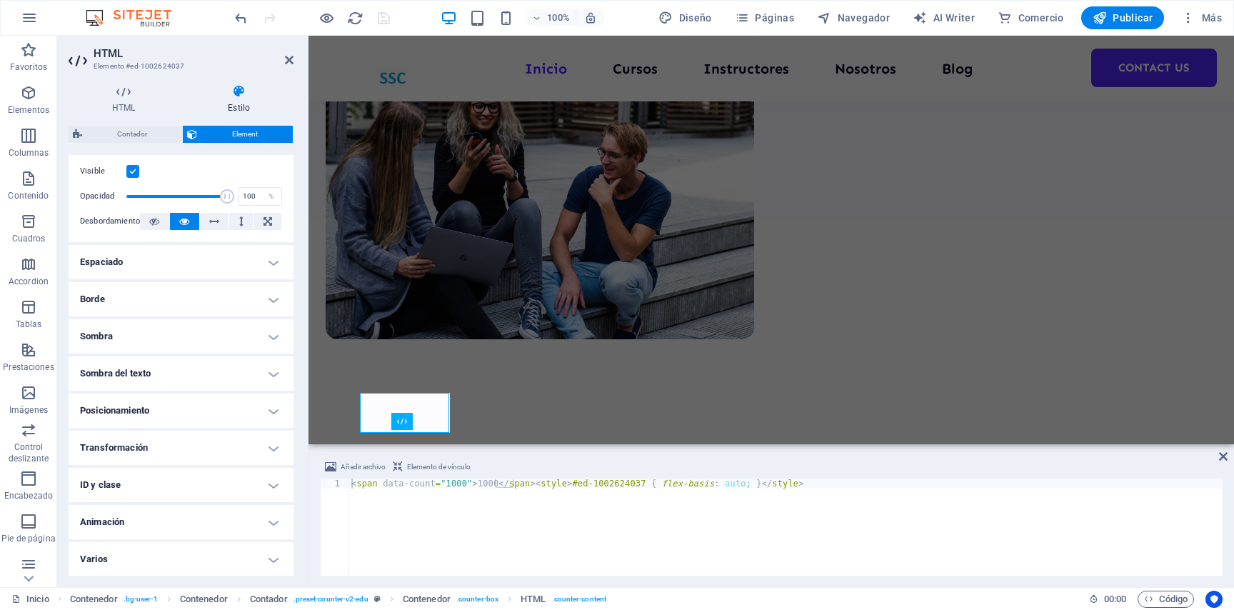
click at [208, 443] on h4 "Transformación" at bounding box center [181, 448] width 225 height 34
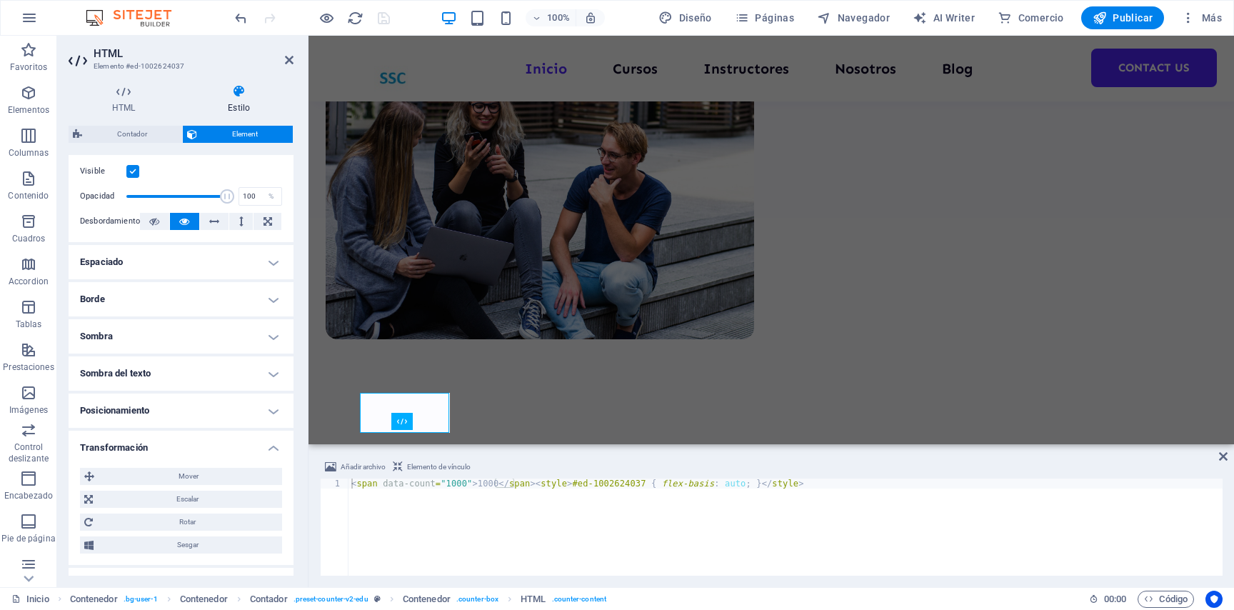
click at [208, 443] on h4 "Transformación" at bounding box center [181, 444] width 225 height 26
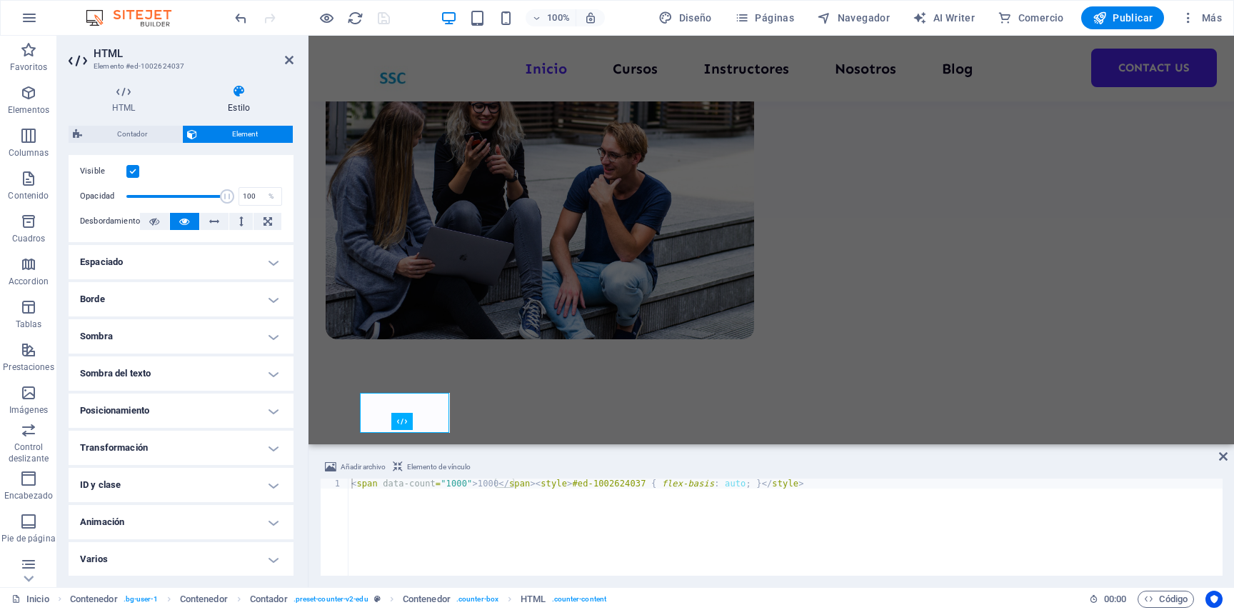
click at [208, 508] on h4 "Animación" at bounding box center [181, 522] width 225 height 34
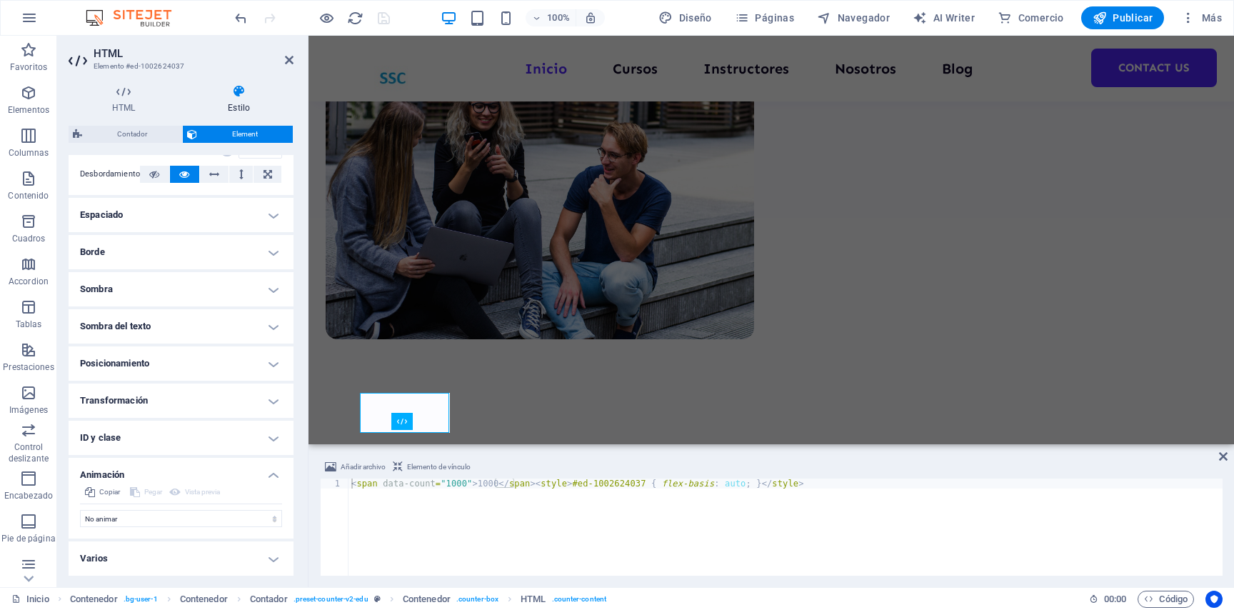
click at [208, 468] on h4 "Animación" at bounding box center [181, 471] width 225 height 26
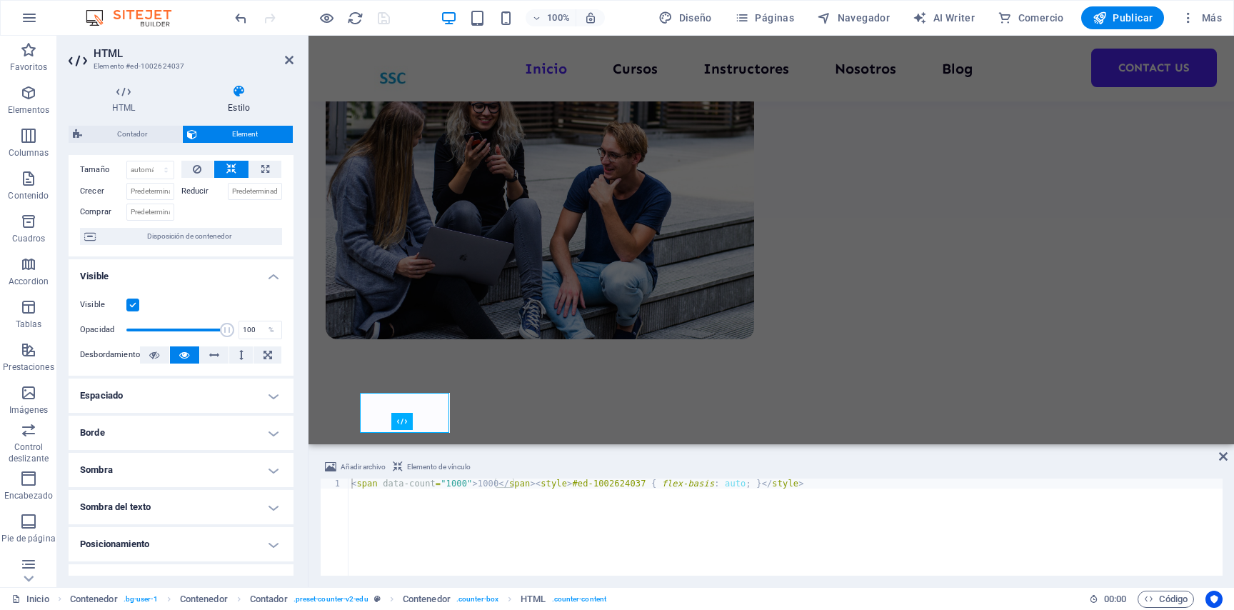
scroll to position [0, 0]
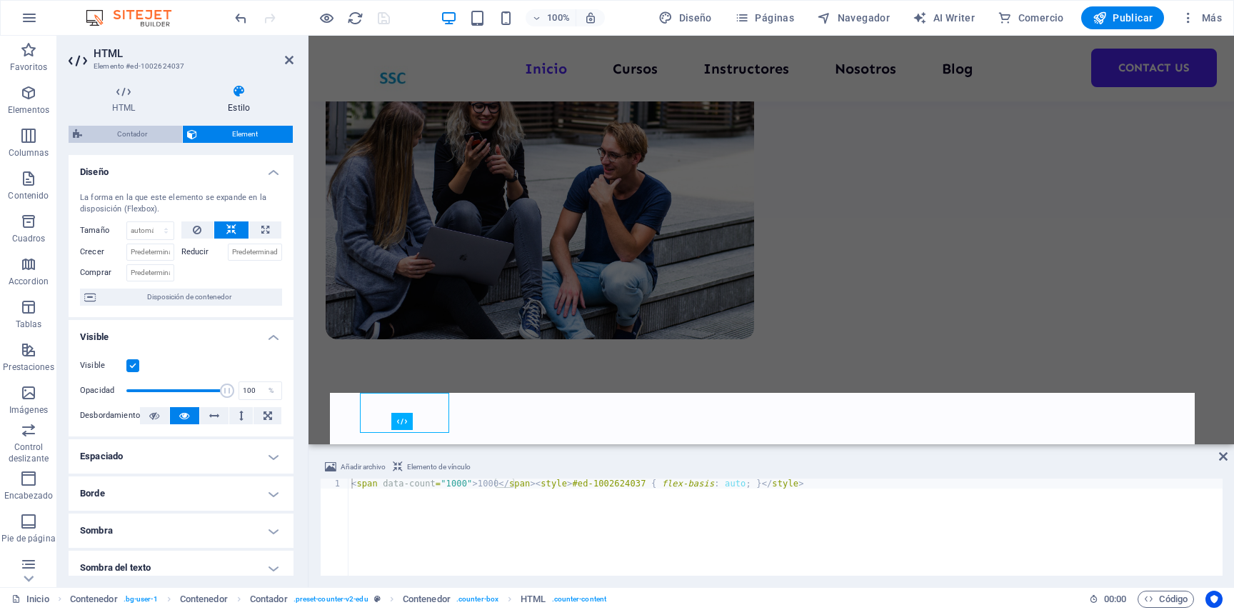
click at [134, 134] on span "Contador" at bounding box center [131, 134] width 91 height 17
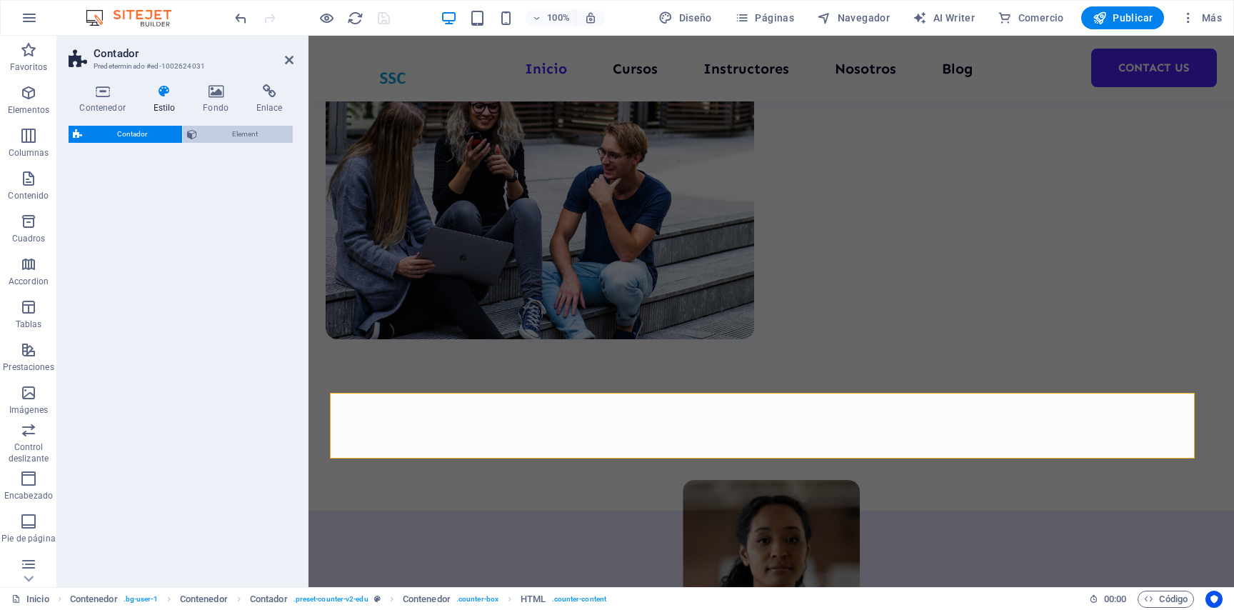
select select "rem"
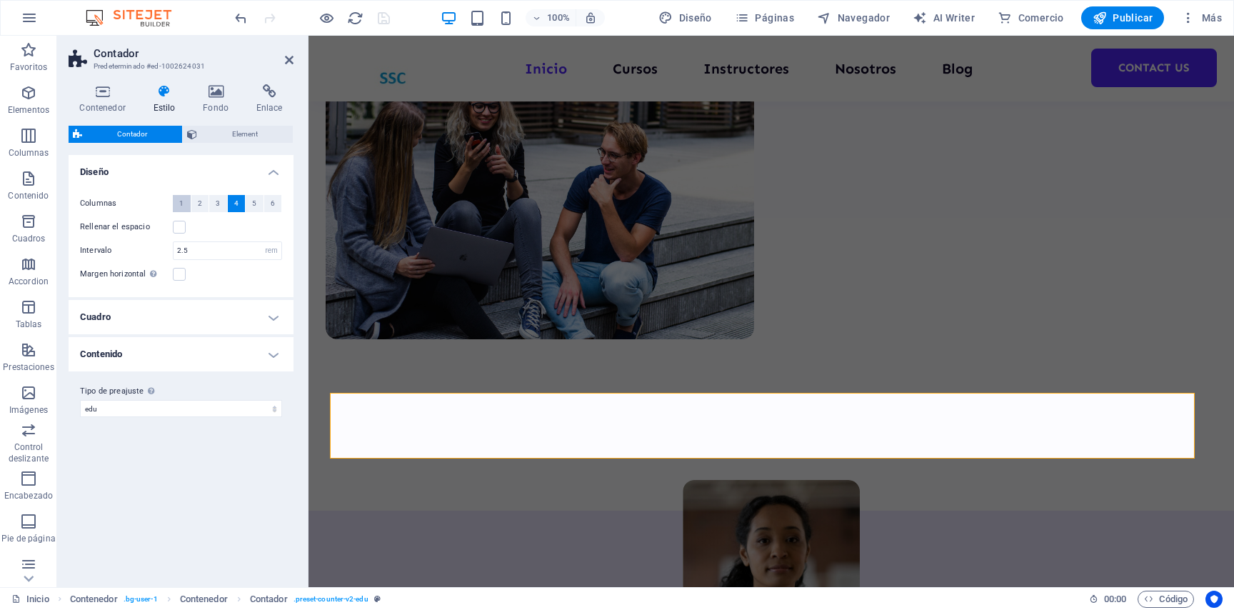
click at [183, 205] on span "1" at bounding box center [181, 203] width 4 height 17
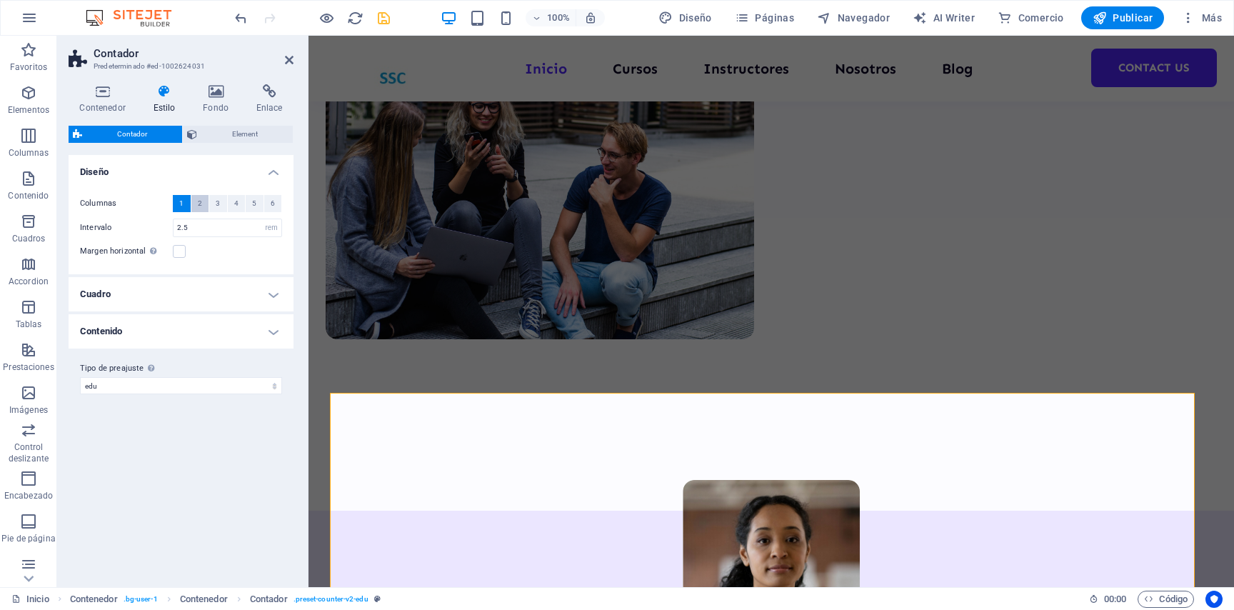
click at [196, 200] on button "2" at bounding box center [200, 203] width 18 height 17
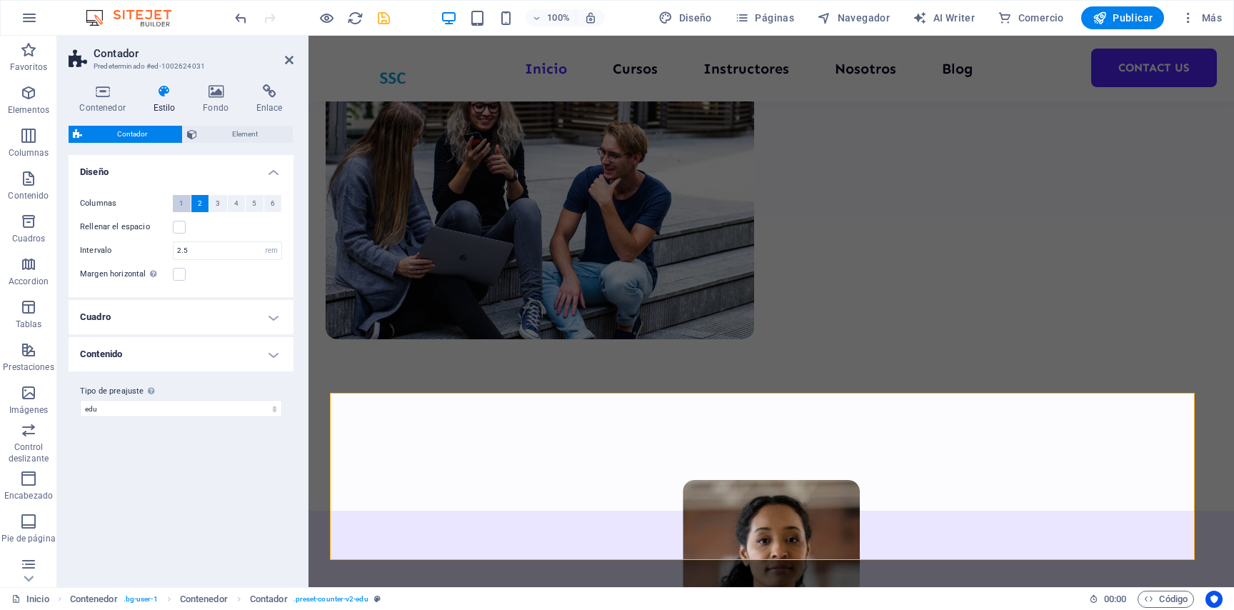
click at [178, 205] on button "1" at bounding box center [182, 203] width 18 height 17
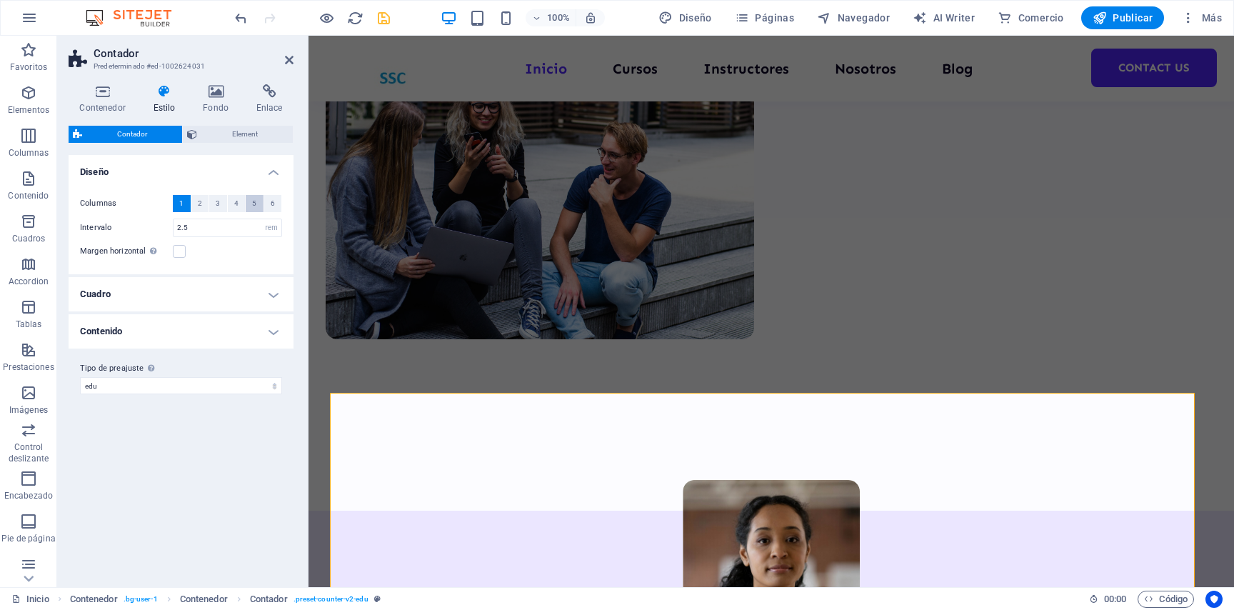
click at [246, 205] on button "5" at bounding box center [255, 203] width 18 height 17
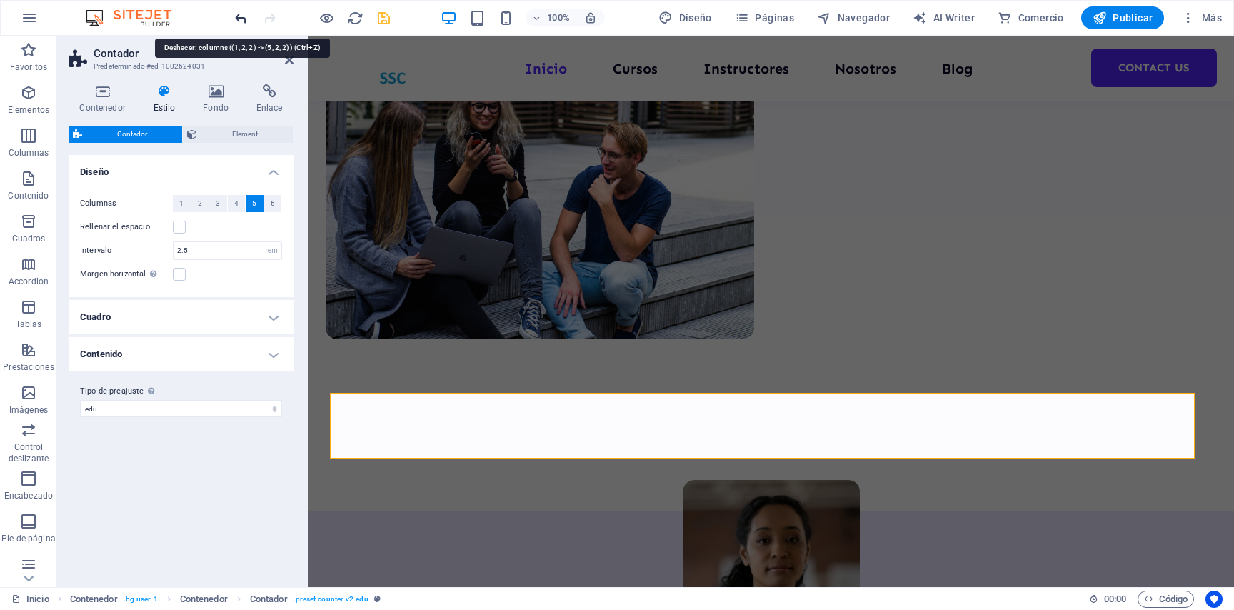
click at [243, 20] on icon "undo" at bounding box center [241, 18] width 16 height 16
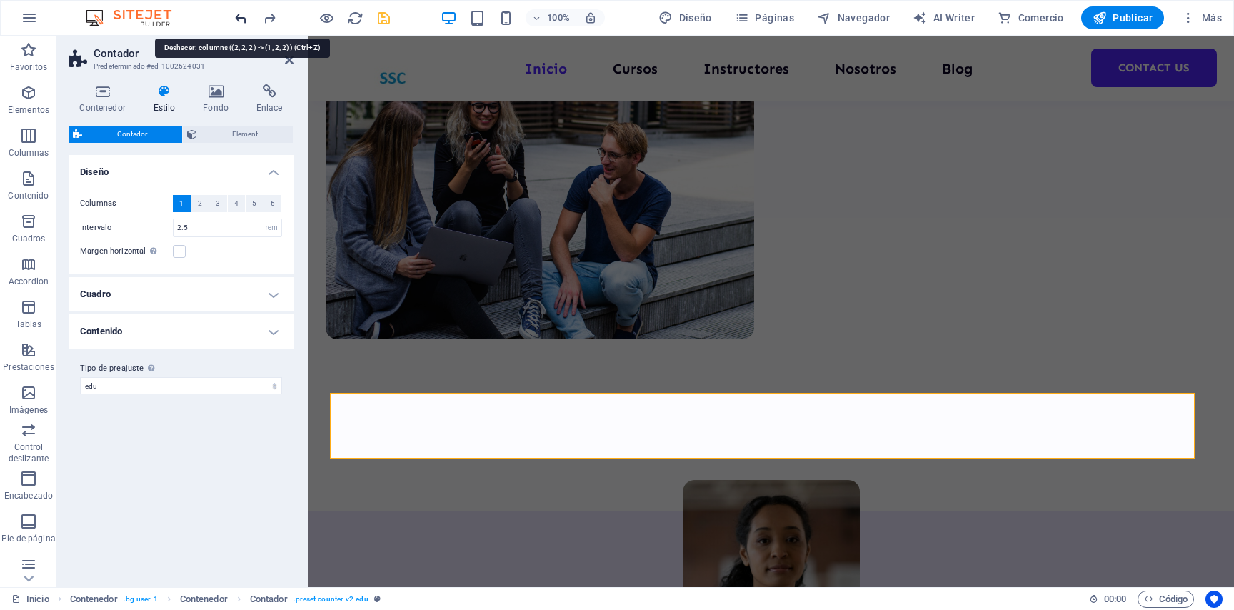
click at [243, 20] on icon "undo" at bounding box center [241, 18] width 16 height 16
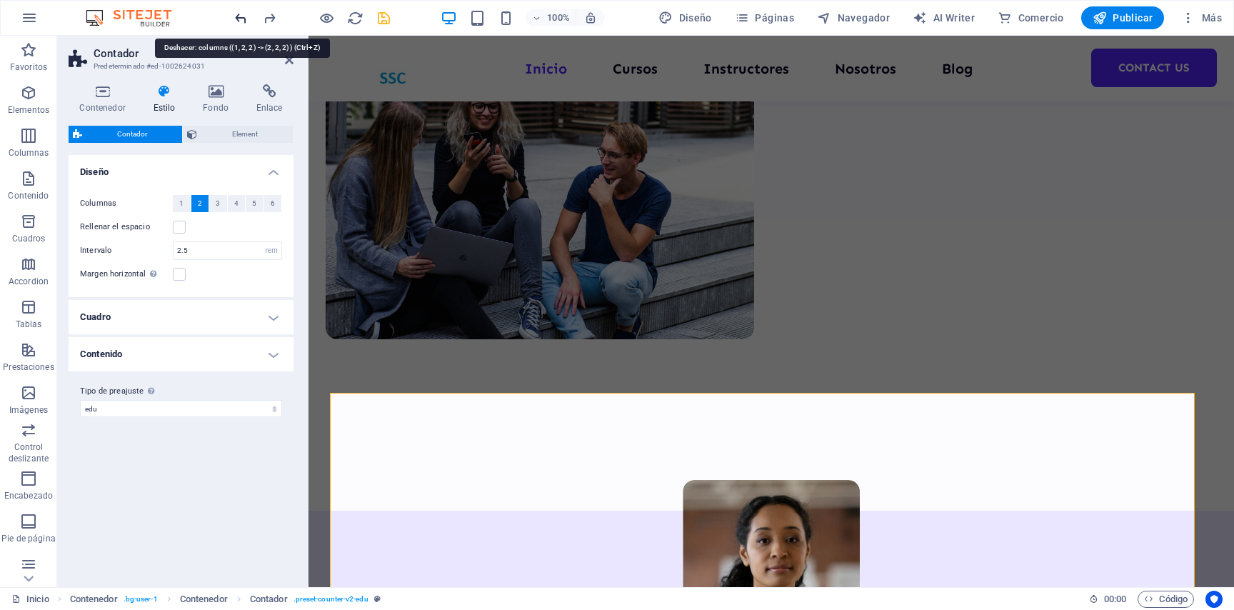
click at [243, 20] on icon "undo" at bounding box center [241, 18] width 16 height 16
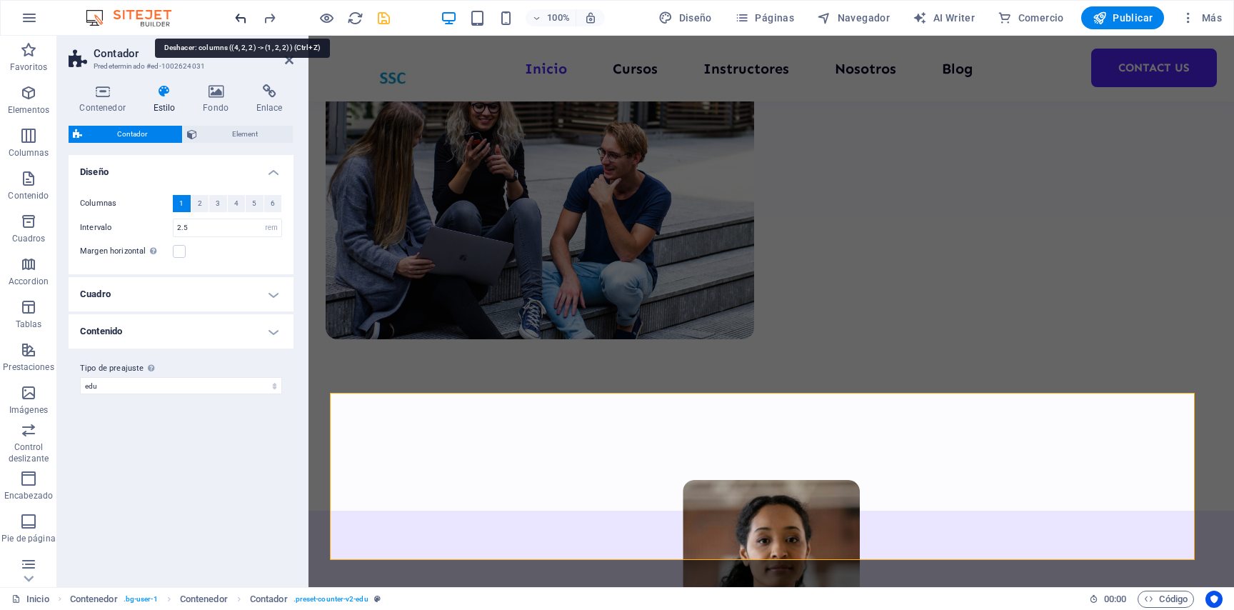
click at [243, 20] on icon "undo" at bounding box center [241, 18] width 16 height 16
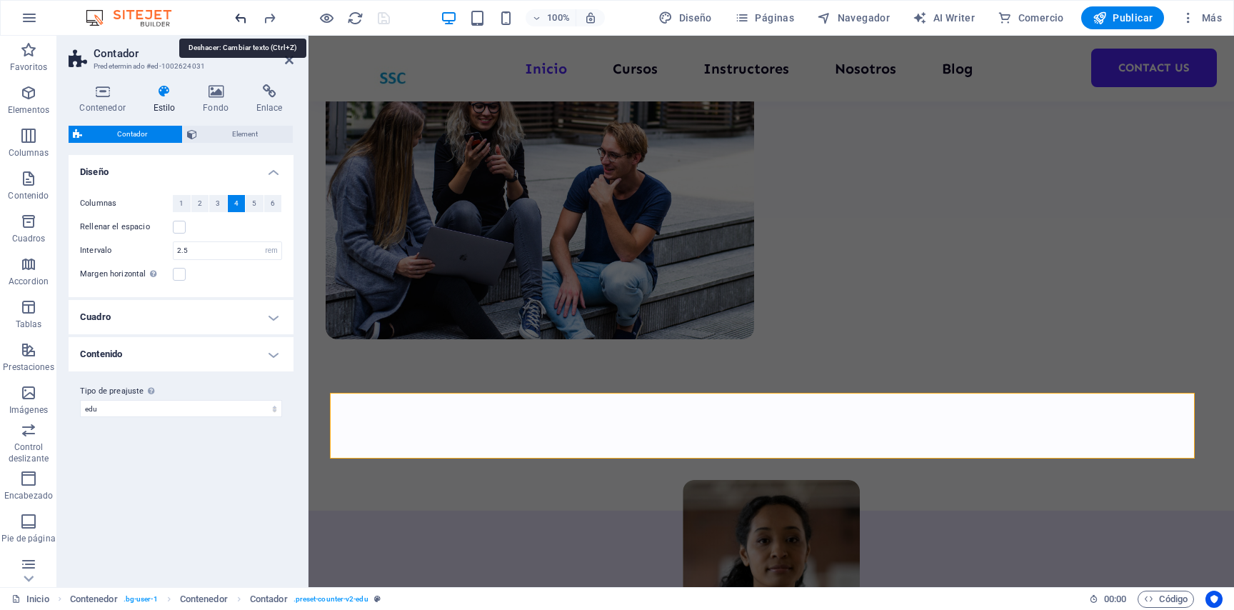
click at [243, 21] on icon "undo" at bounding box center [241, 18] width 16 height 16
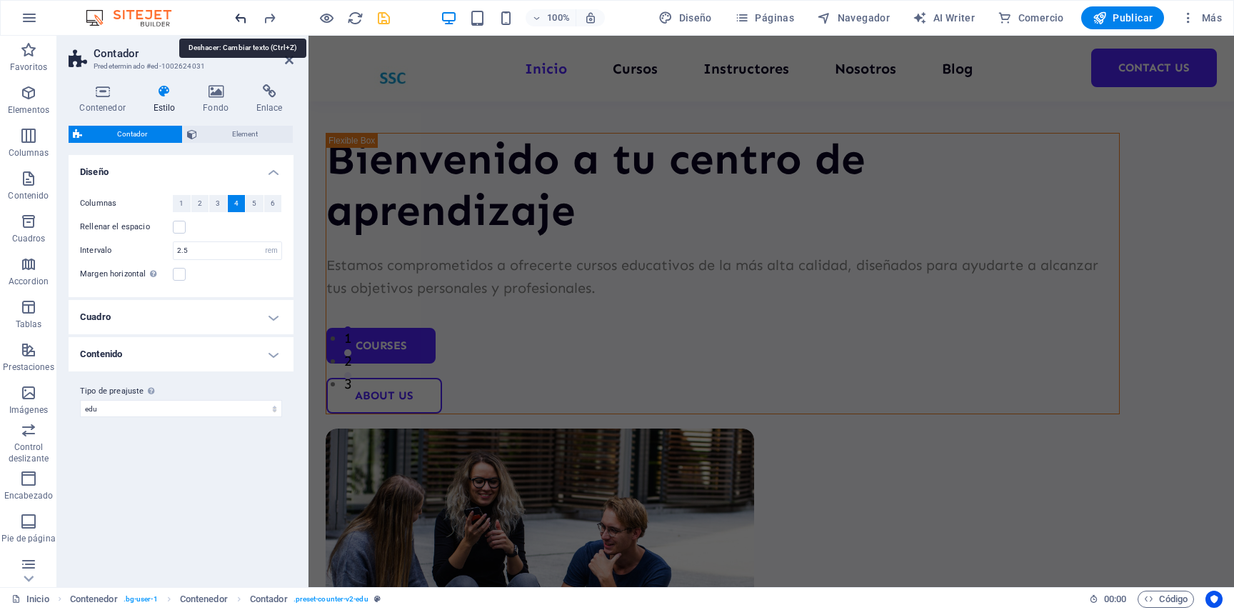
scroll to position [67, 0]
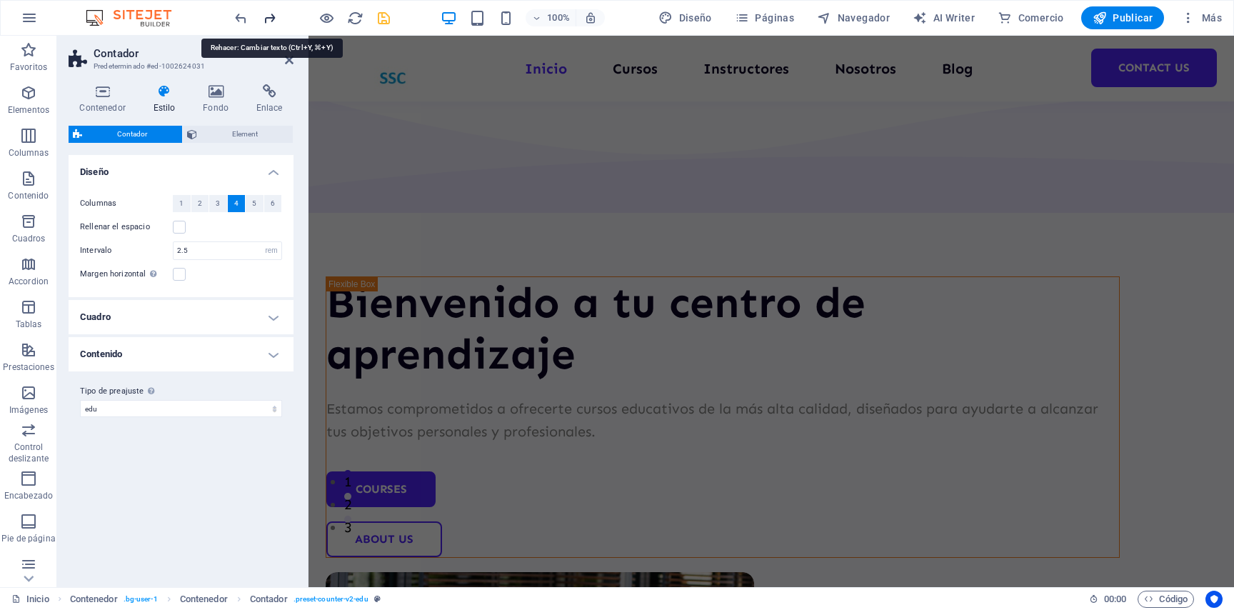
click at [273, 20] on icon "redo" at bounding box center [269, 18] width 16 height 16
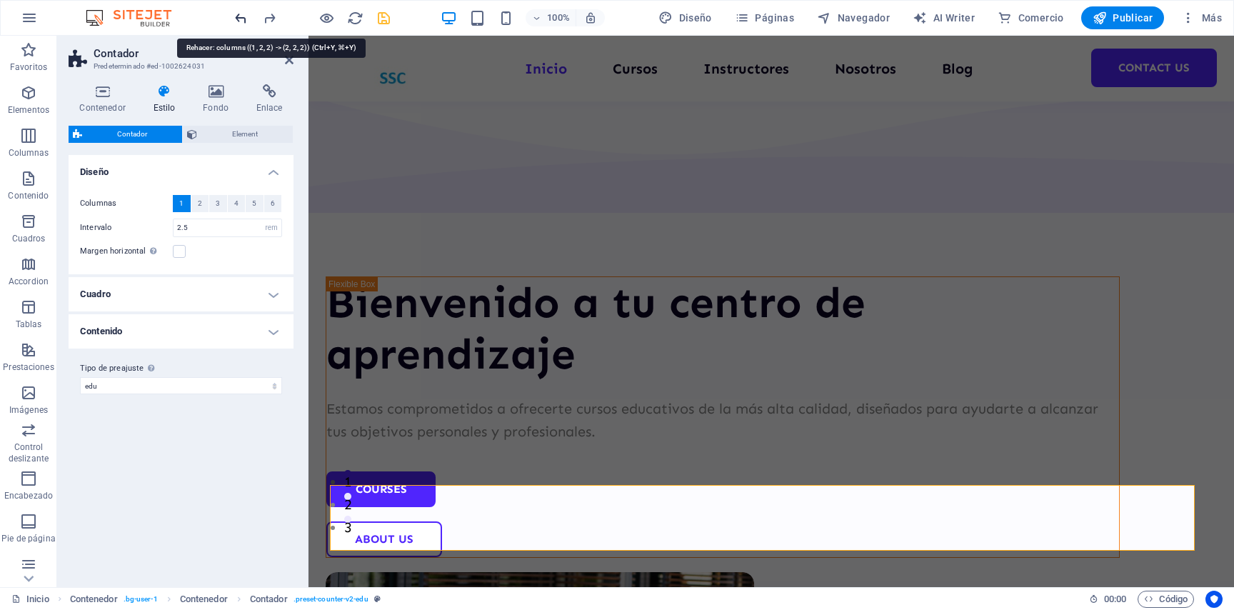
scroll to position [700, 0]
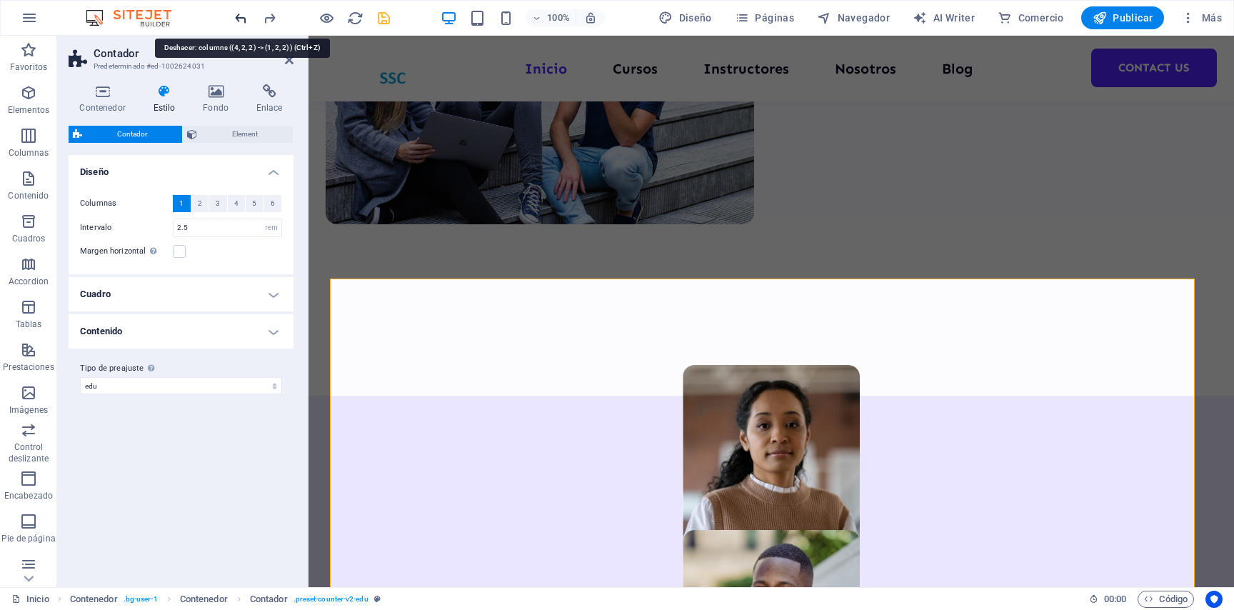
click at [241, 17] on icon "undo" at bounding box center [241, 18] width 16 height 16
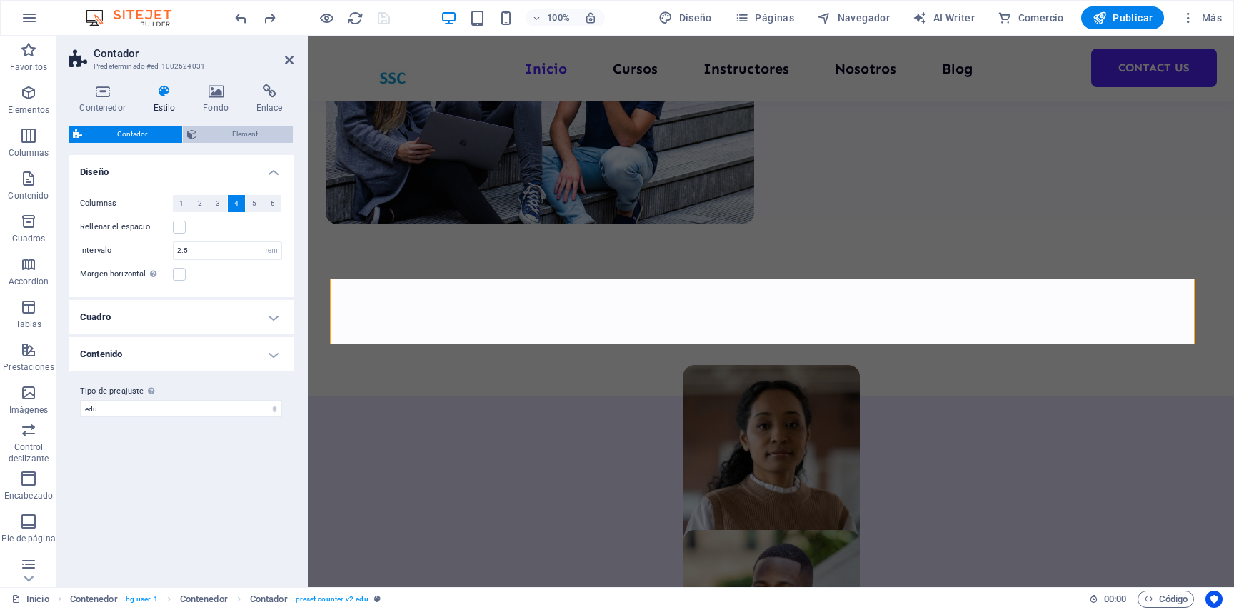
click at [243, 130] on span "Element" at bounding box center [244, 134] width 87 height 17
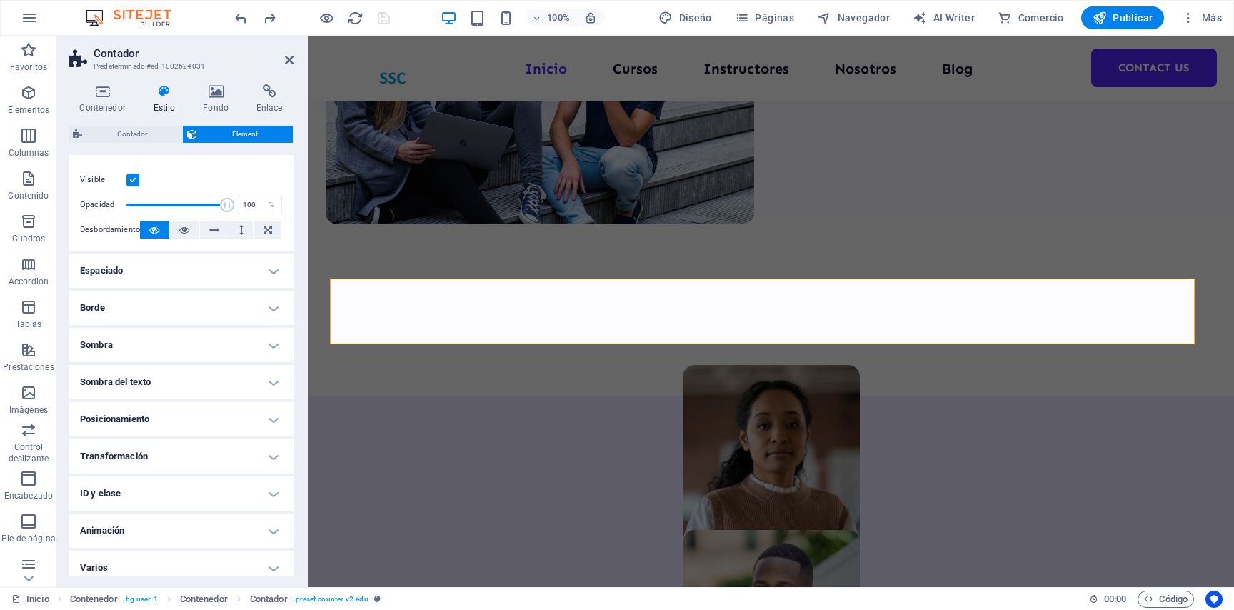
scroll to position [194, 0]
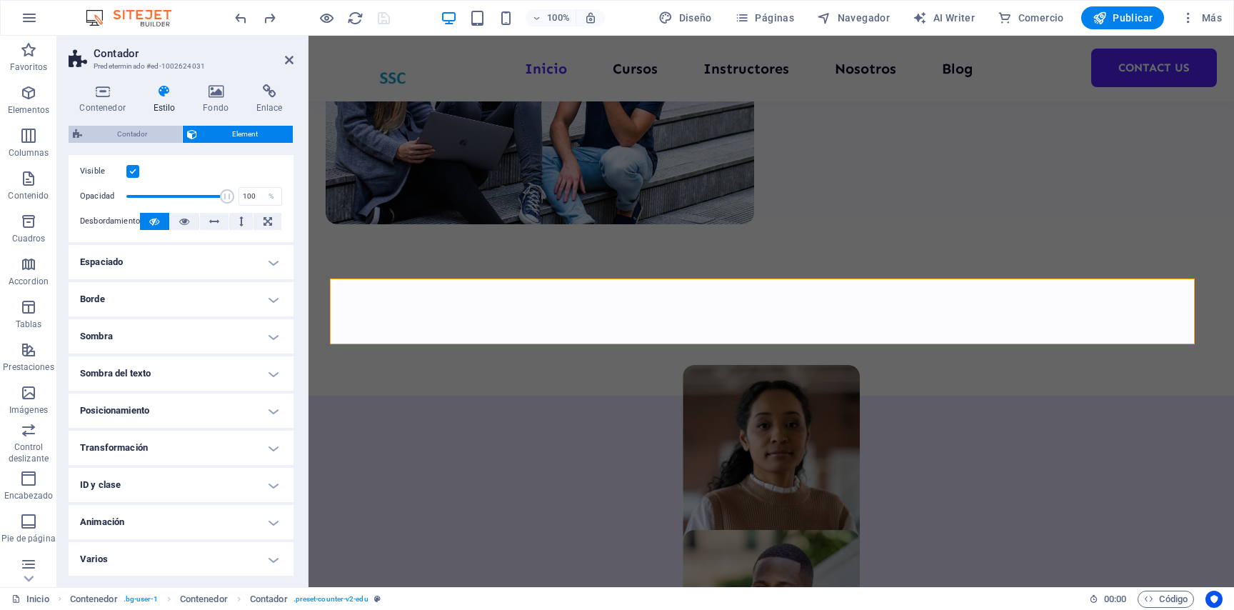
click at [139, 133] on span "Contador" at bounding box center [131, 134] width 91 height 17
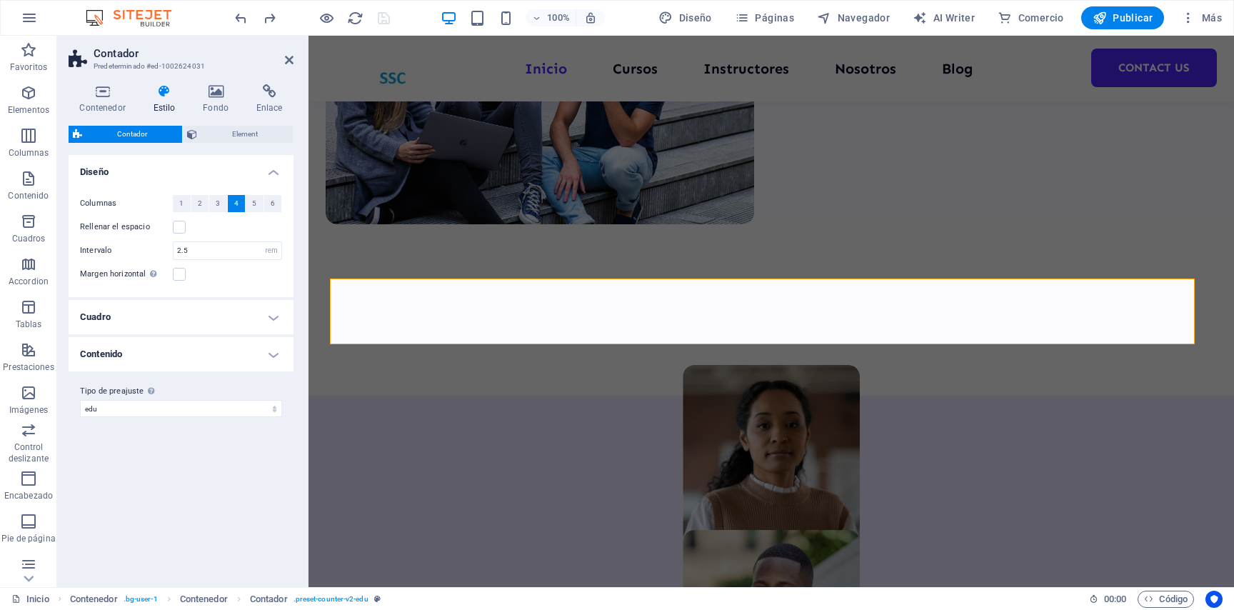
click at [173, 322] on h4 "Cuadro" at bounding box center [181, 317] width 225 height 34
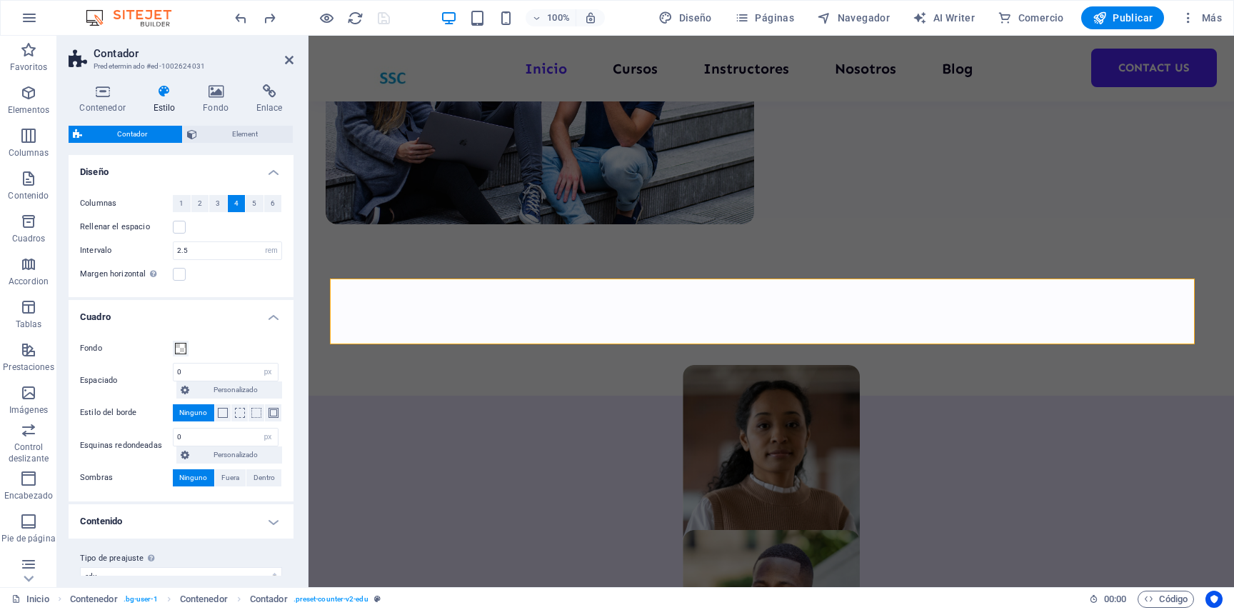
click at [236, 508] on h4 "Contenido" at bounding box center [181, 521] width 225 height 34
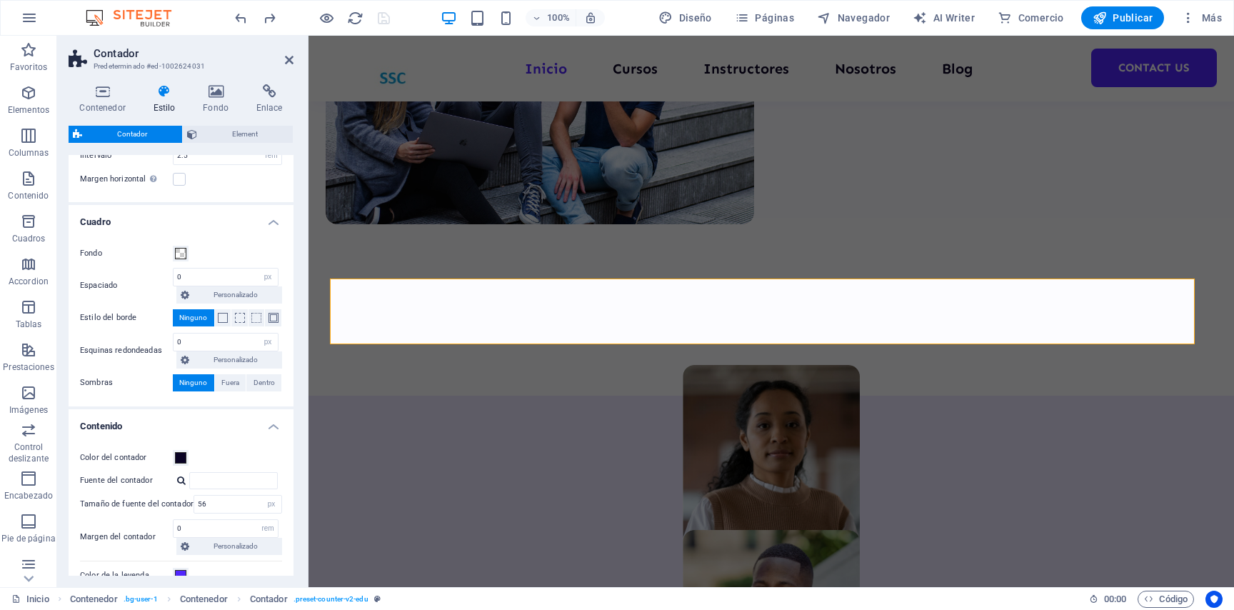
scroll to position [0, 0]
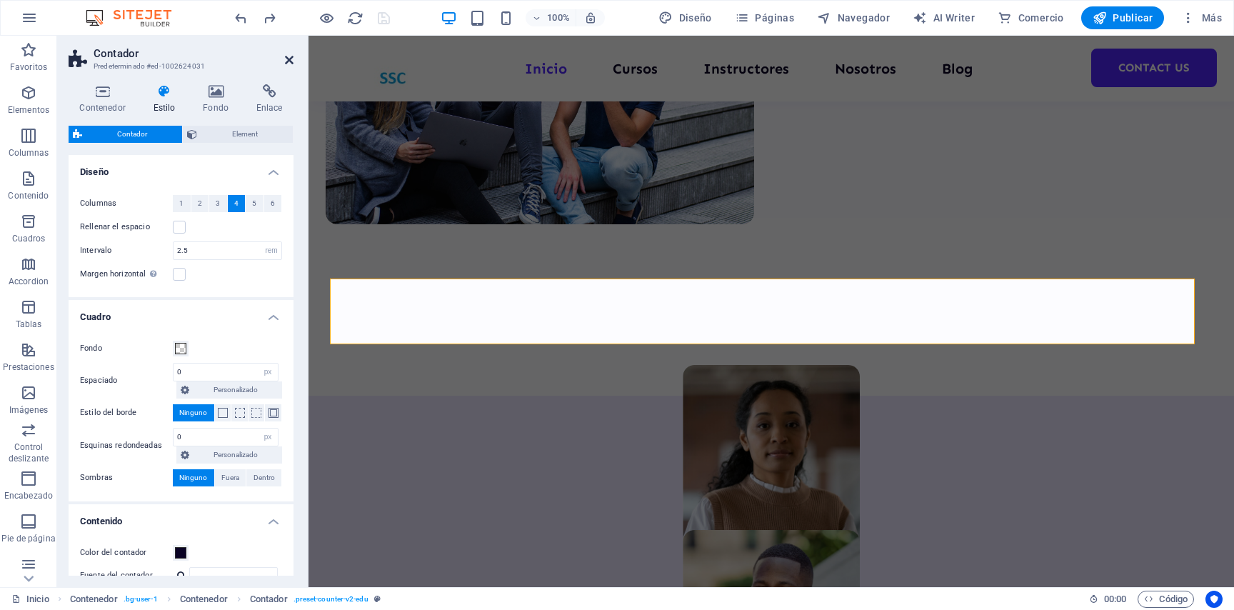
click at [288, 56] on icon at bounding box center [289, 59] width 9 height 11
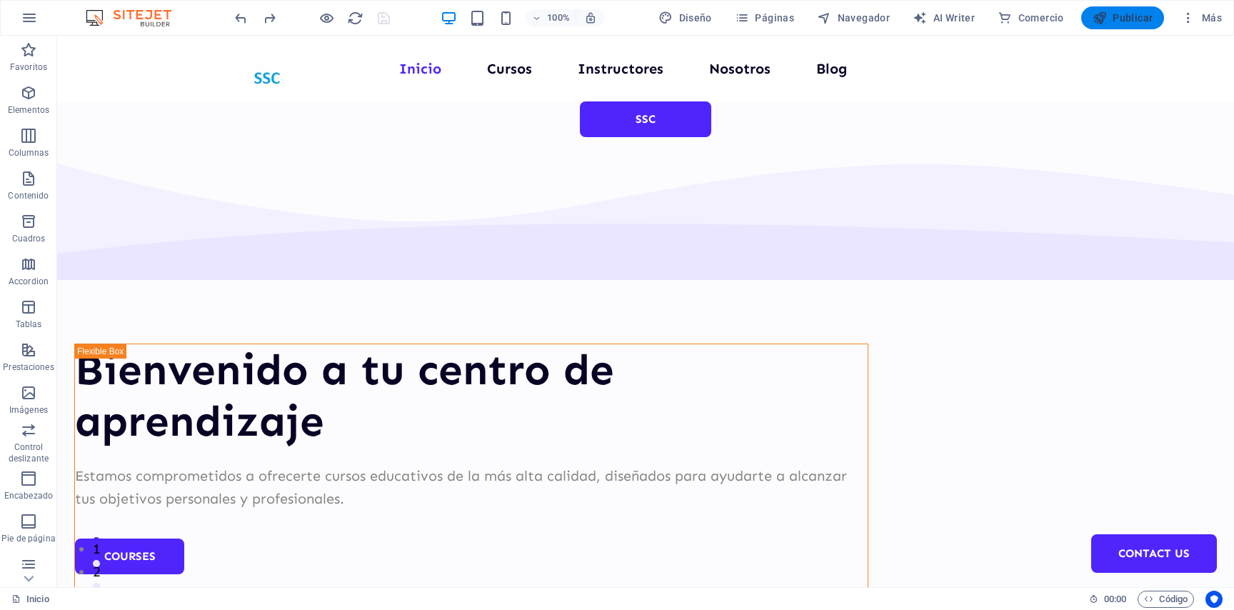
click at [1027, 23] on span "Publicar" at bounding box center [1122, 18] width 61 height 14
